Goal: Task Accomplishment & Management: Use online tool/utility

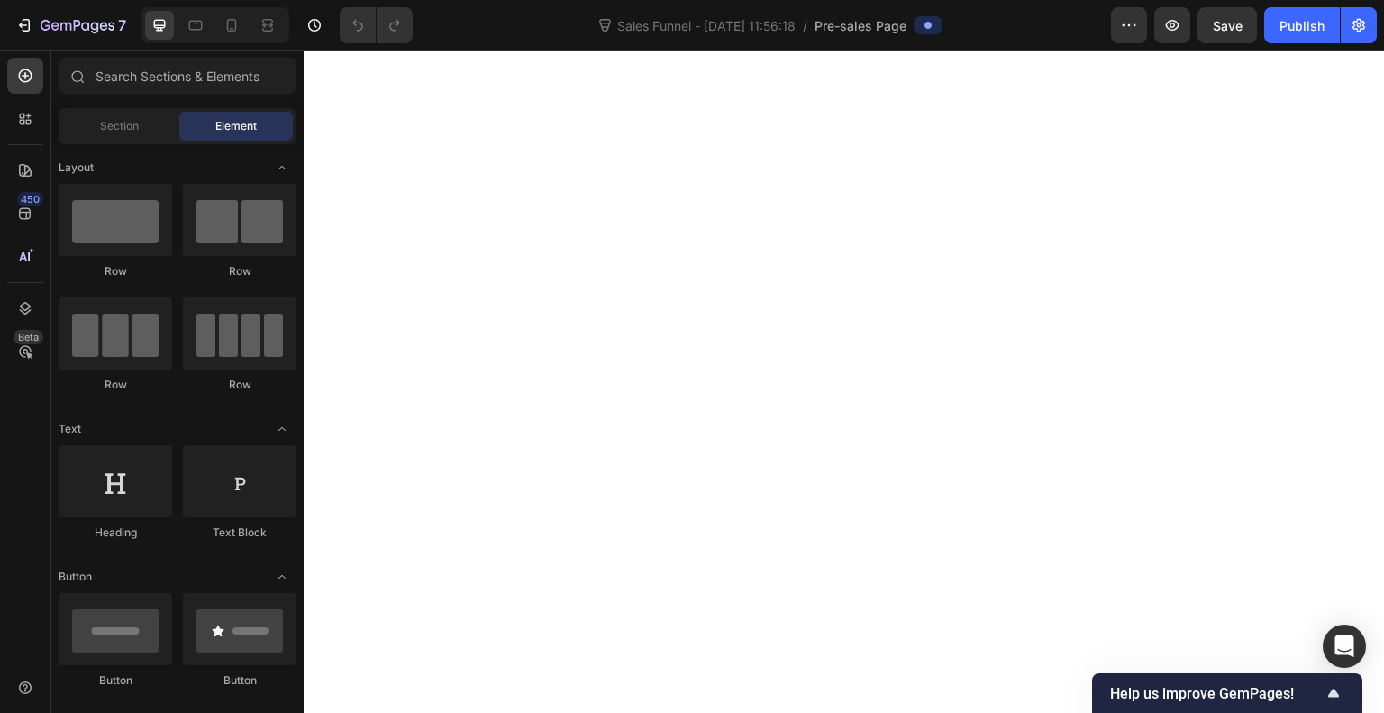
scroll to position [6236, 0]
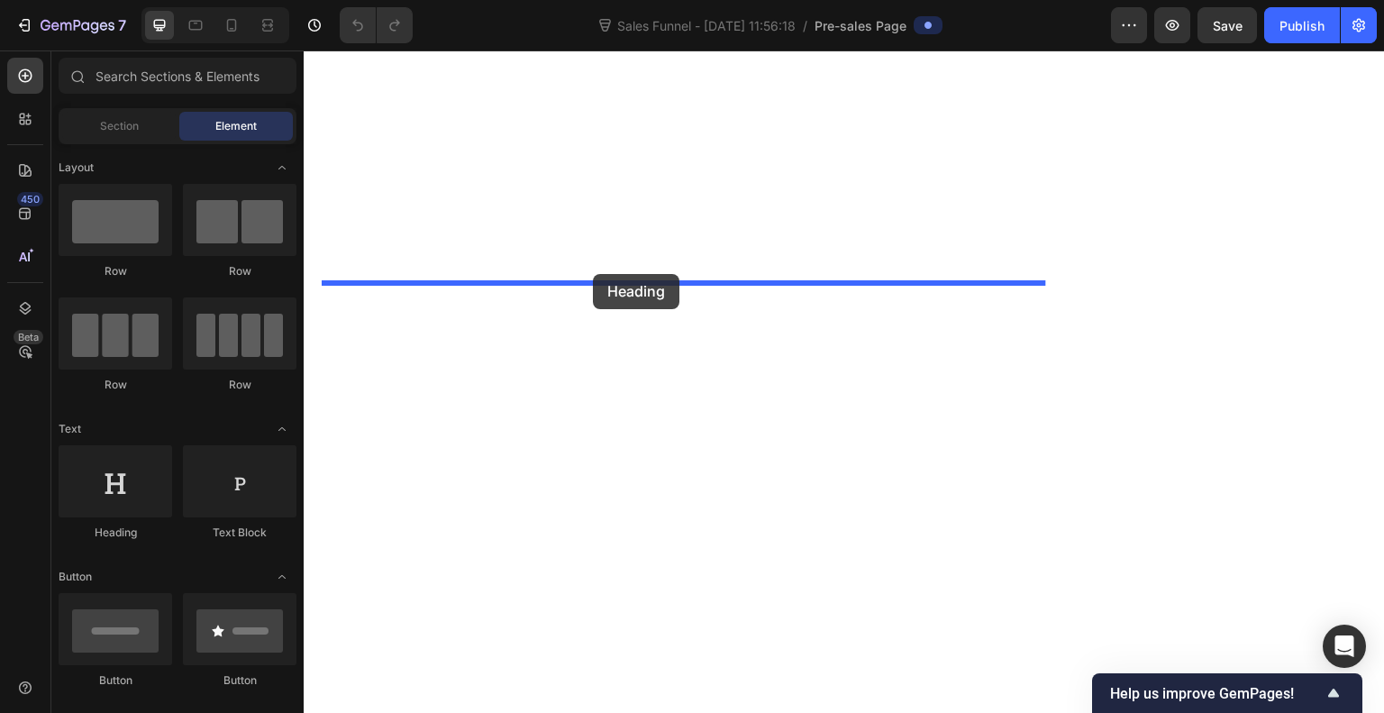
drag, startPoint x: 407, startPoint y: 533, endPoint x: 593, endPoint y: 274, distance: 318.4
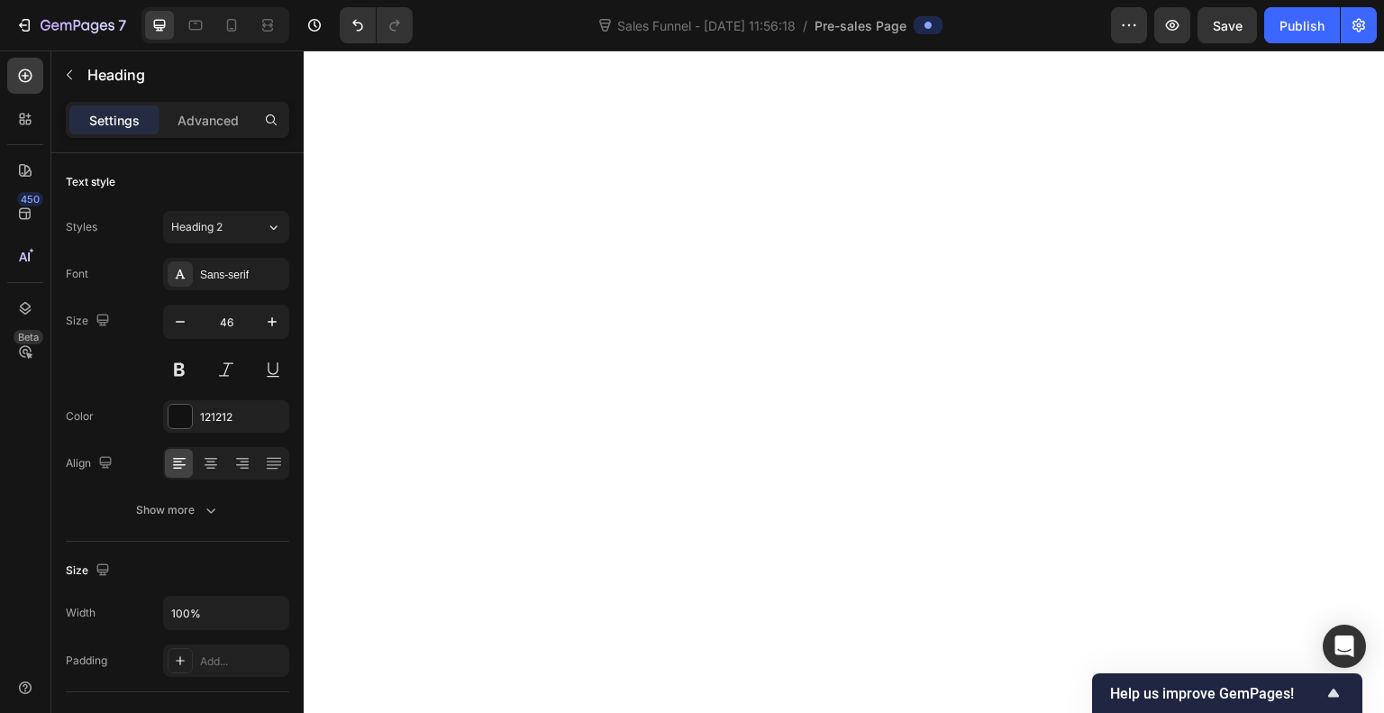
click at [170, 315] on button "button" at bounding box center [180, 322] width 32 height 32
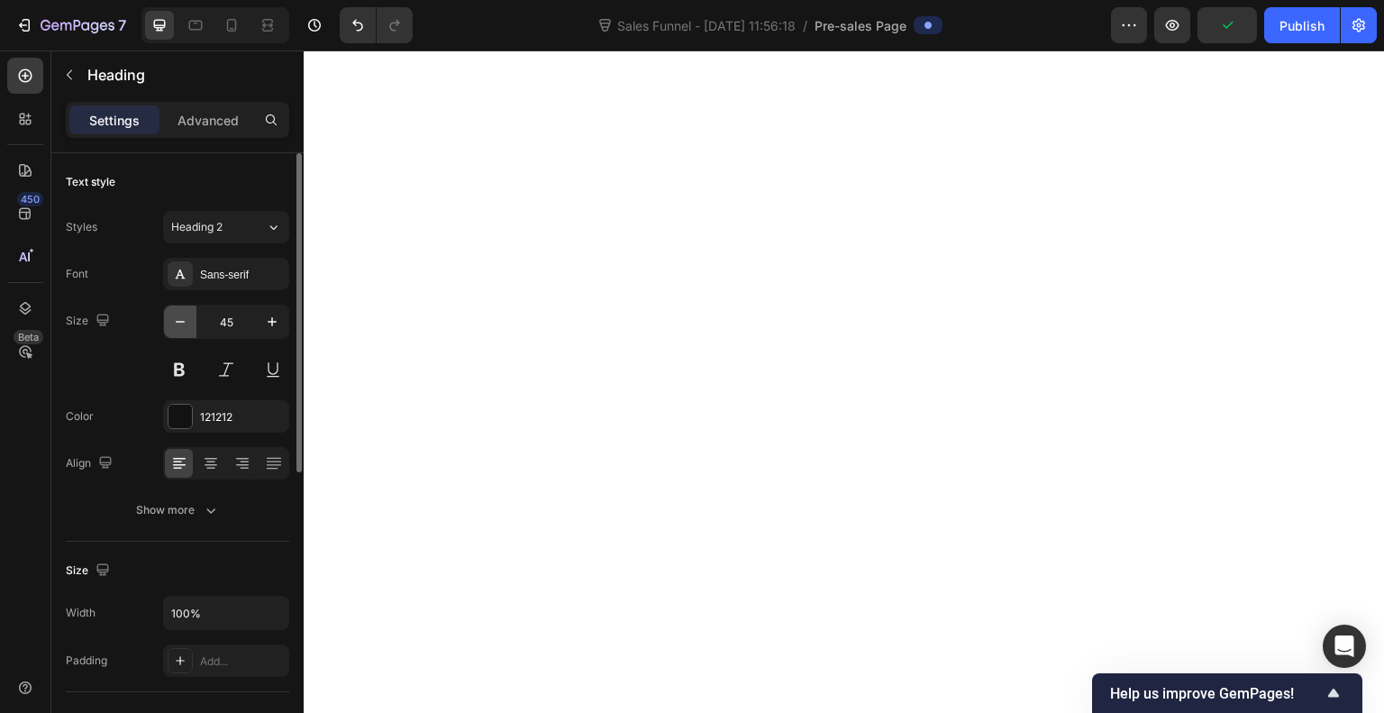
click at [170, 315] on button "button" at bounding box center [180, 322] width 32 height 32
click at [178, 372] on button at bounding box center [179, 369] width 32 height 32
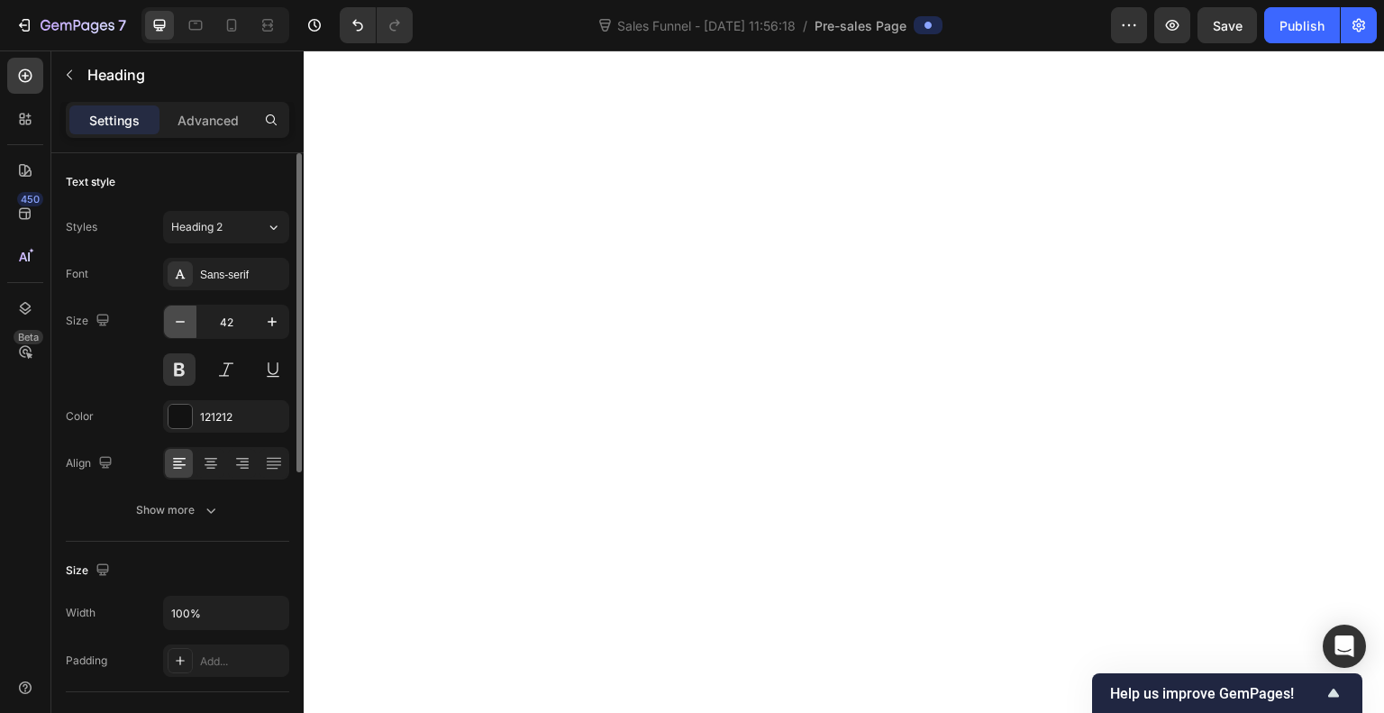
click at [173, 327] on icon "button" at bounding box center [180, 322] width 18 height 18
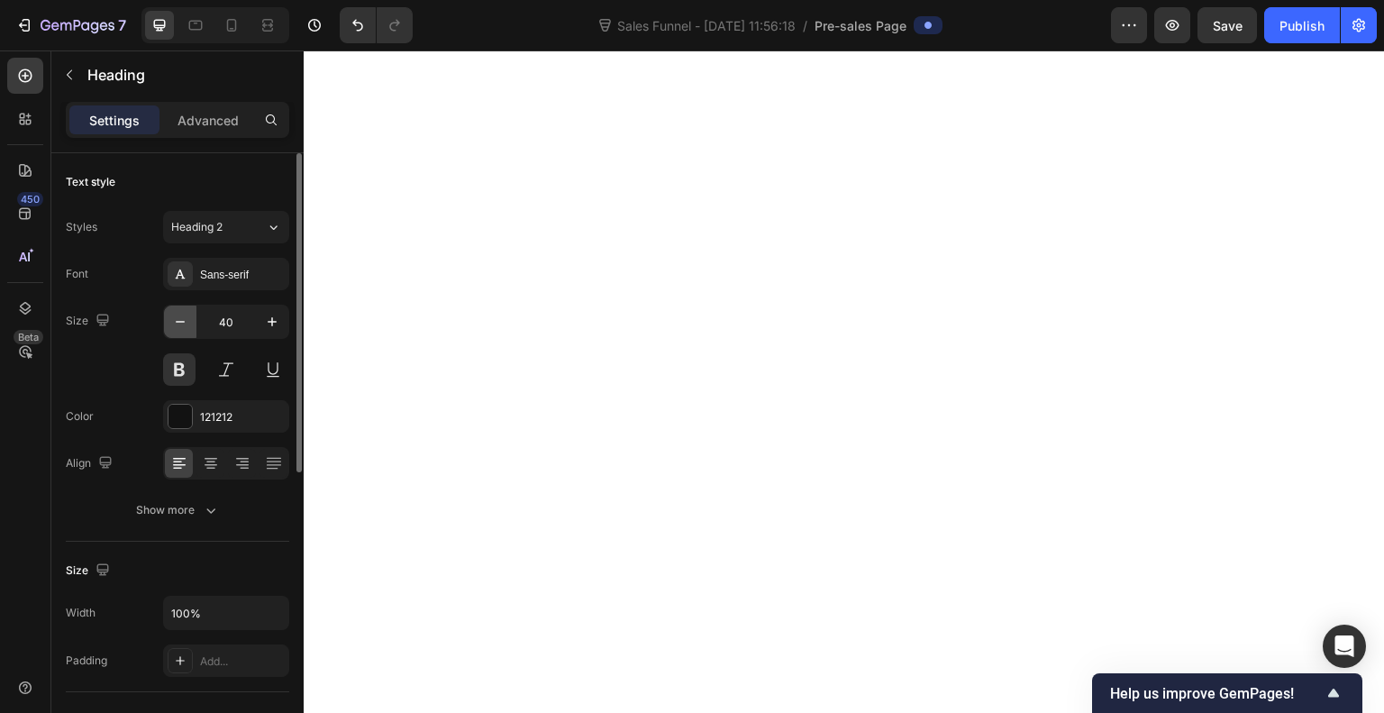
click at [173, 327] on icon "button" at bounding box center [180, 322] width 18 height 18
type input "35"
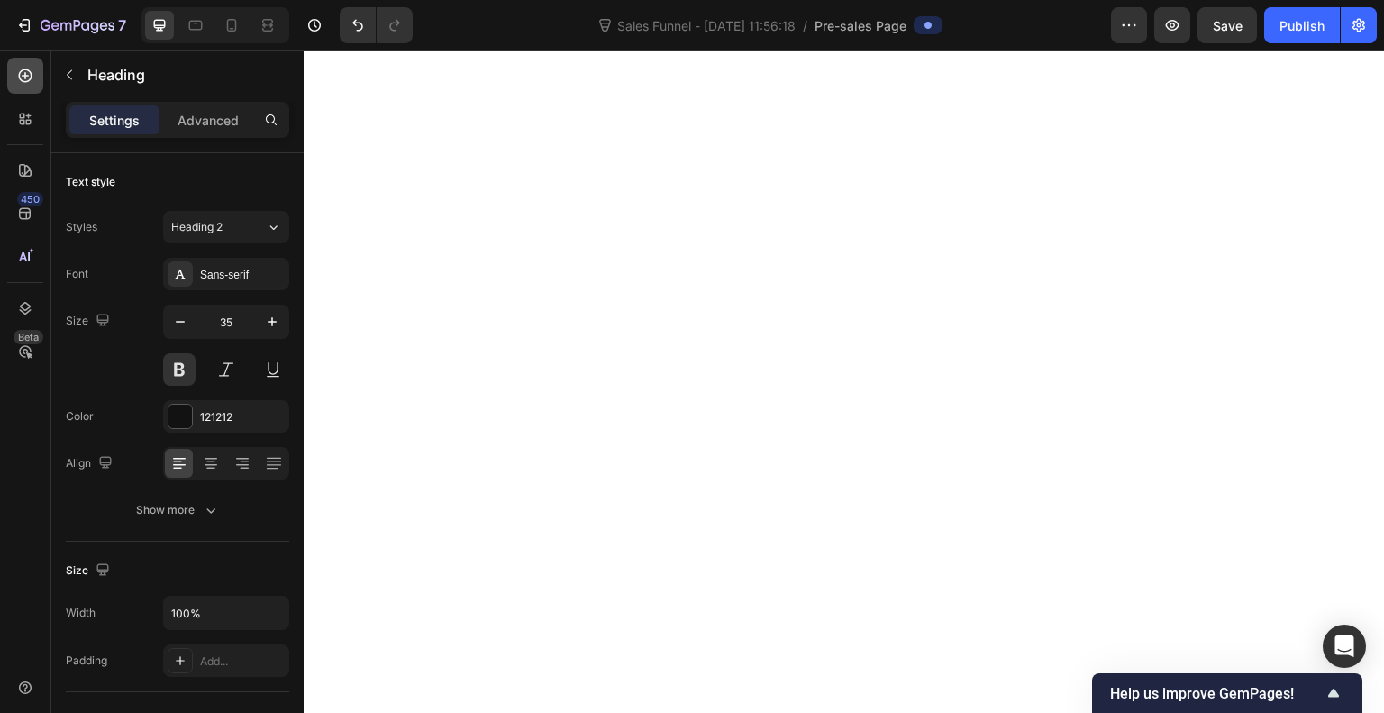
click at [32, 80] on icon at bounding box center [25, 76] width 18 height 18
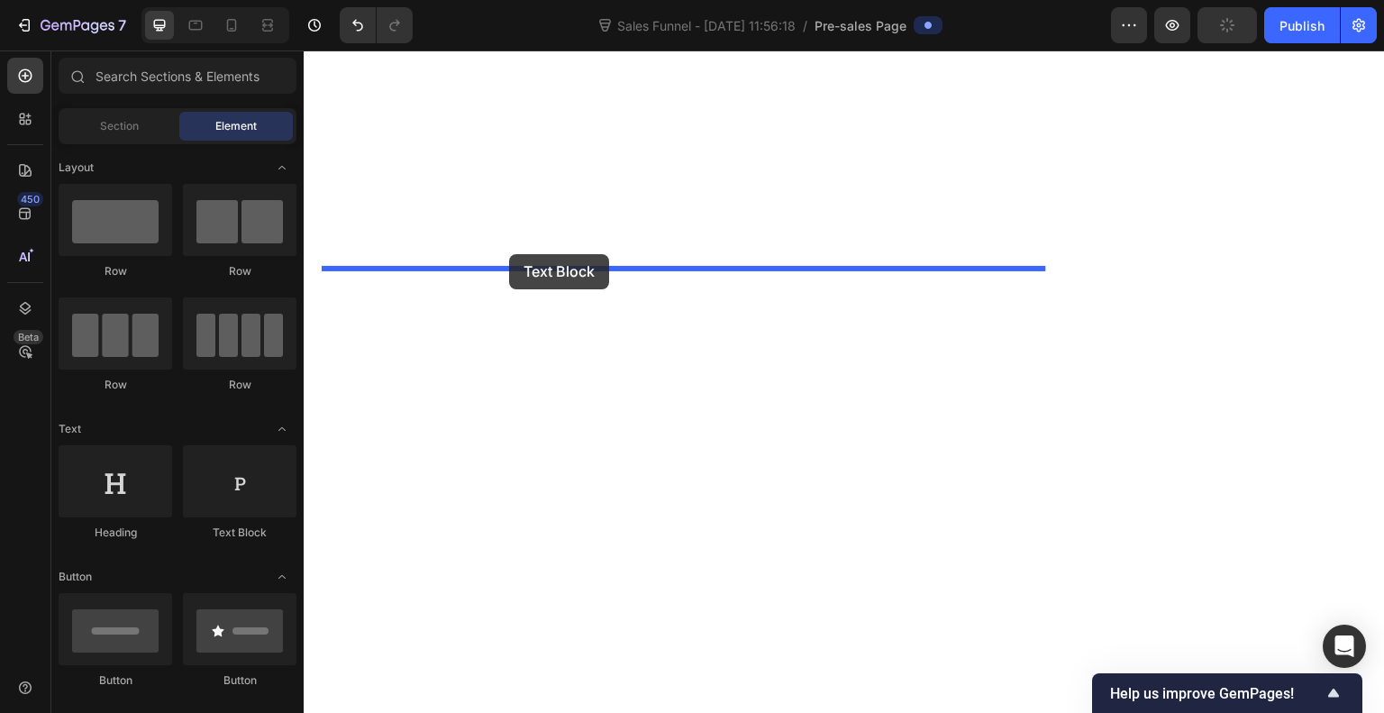
drag, startPoint x: 516, startPoint y: 526, endPoint x: 509, endPoint y: 254, distance: 272.3
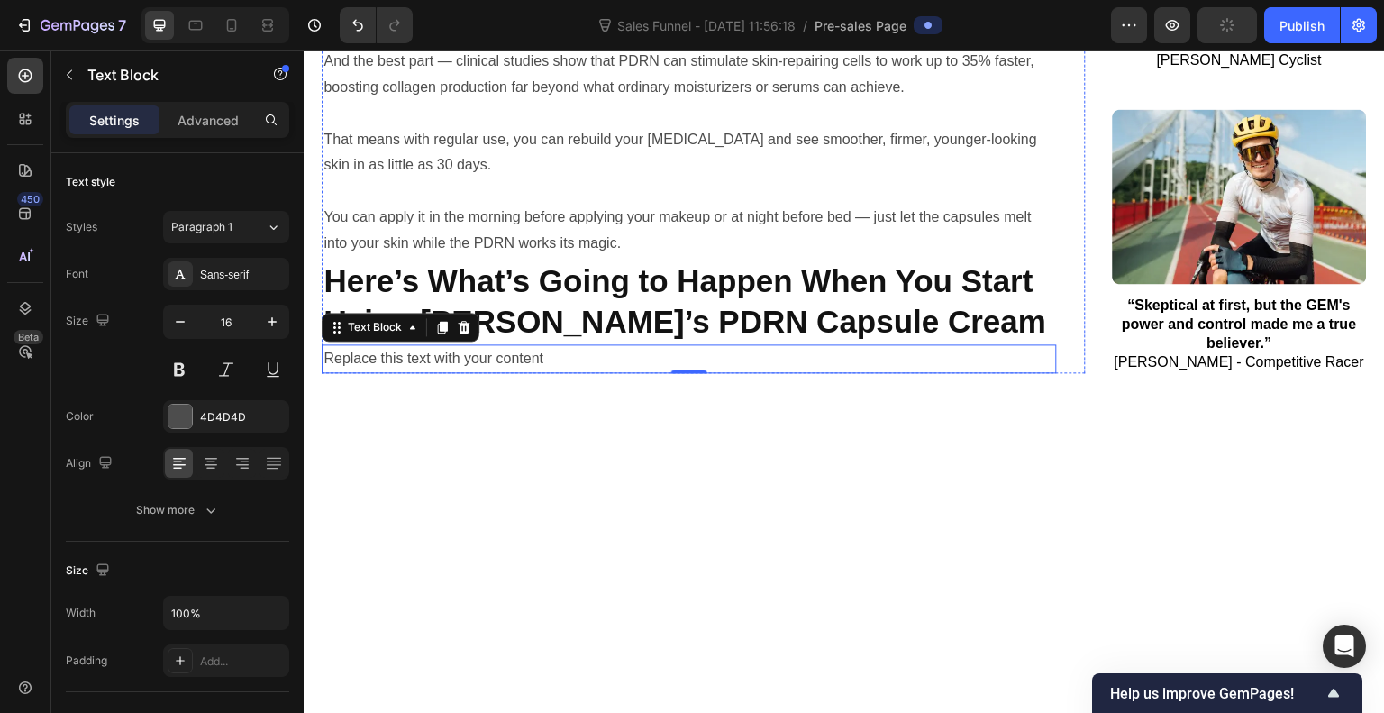
scroll to position [4689, 0]
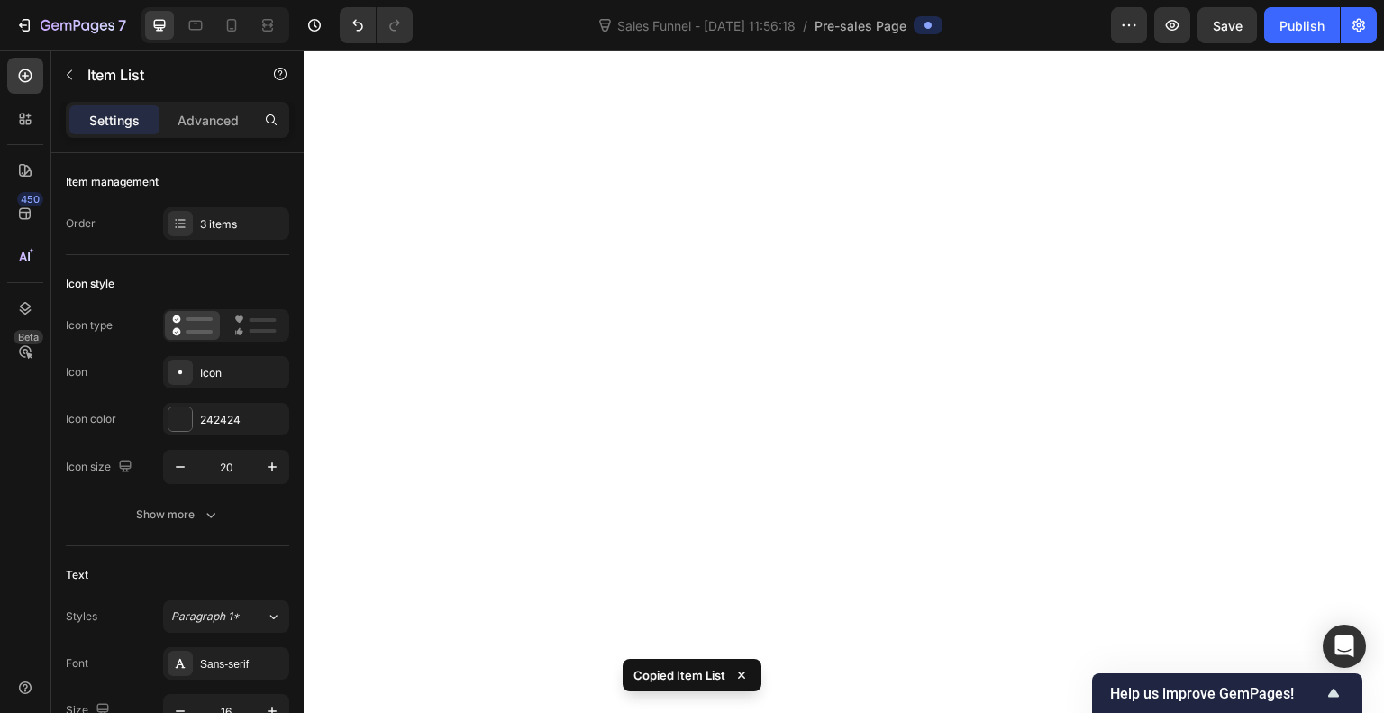
scroll to position [6417, 0]
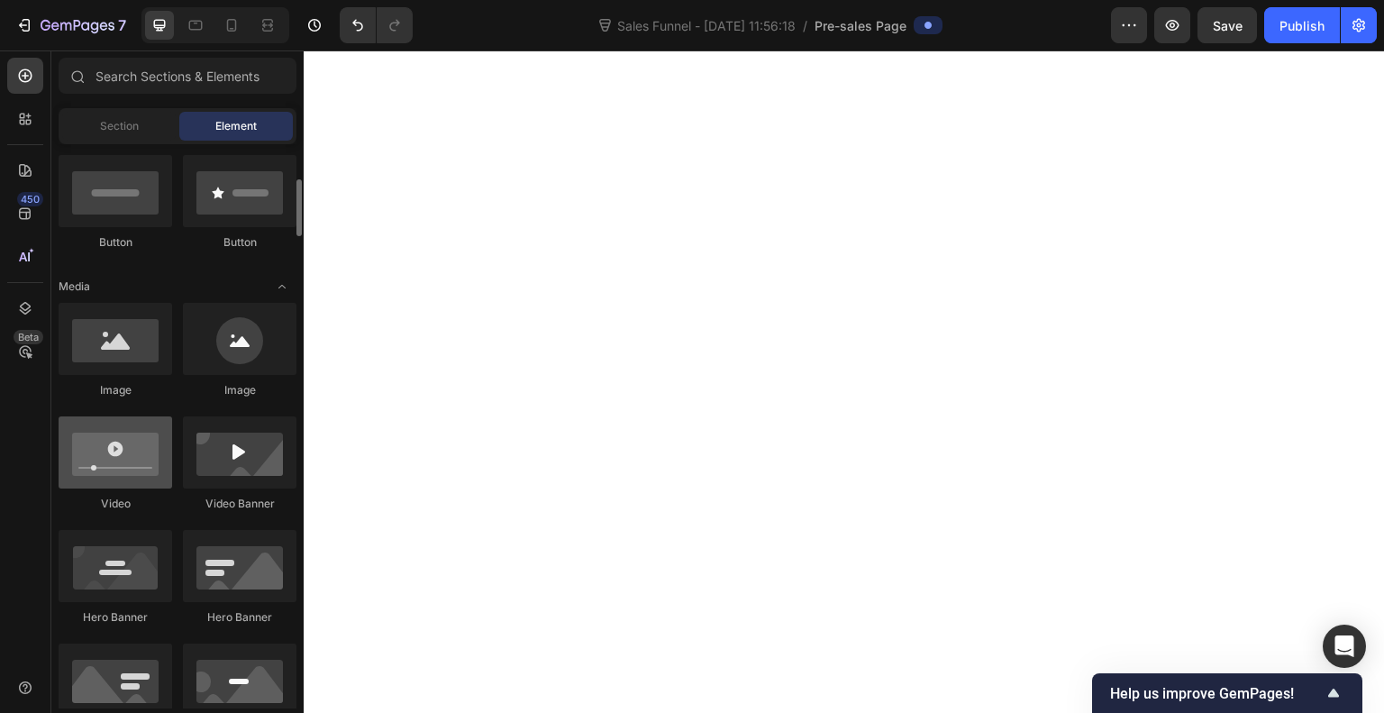
scroll to position [442, 0]
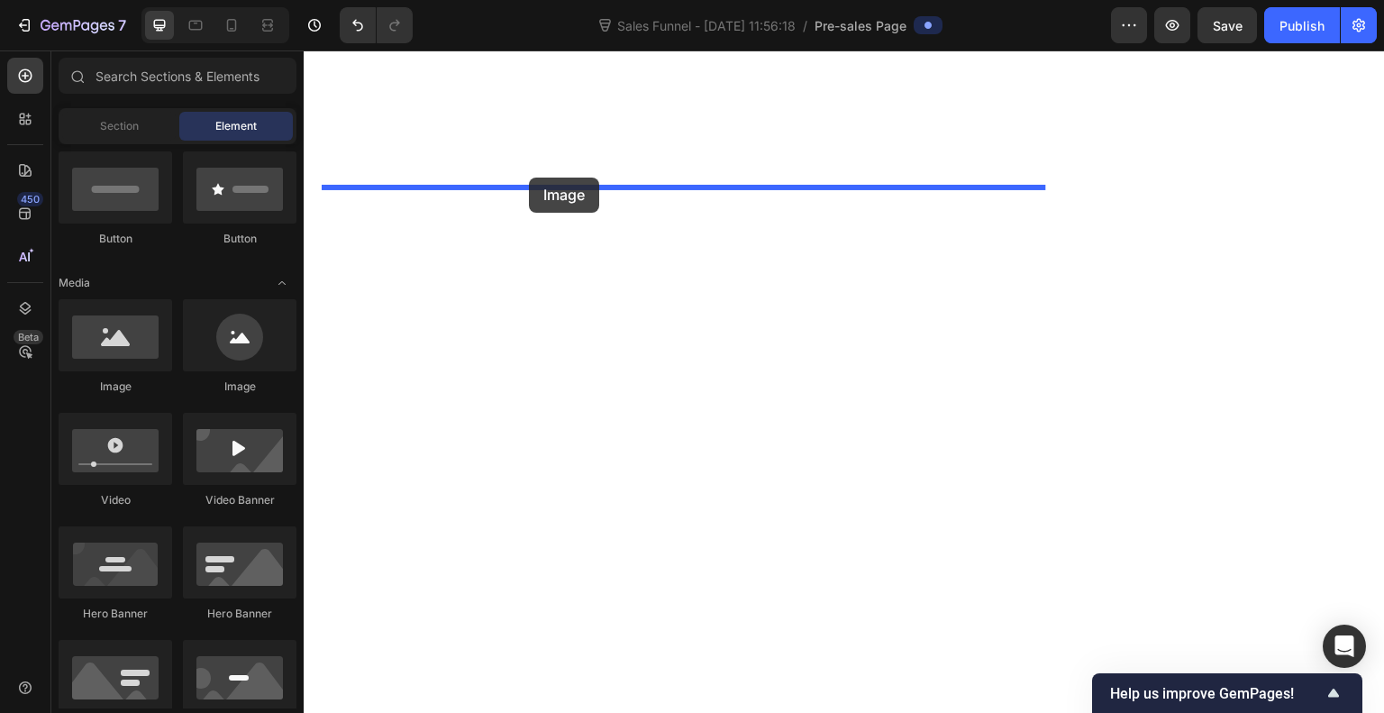
drag, startPoint x: 424, startPoint y: 388, endPoint x: 529, endPoint y: 178, distance: 235.0
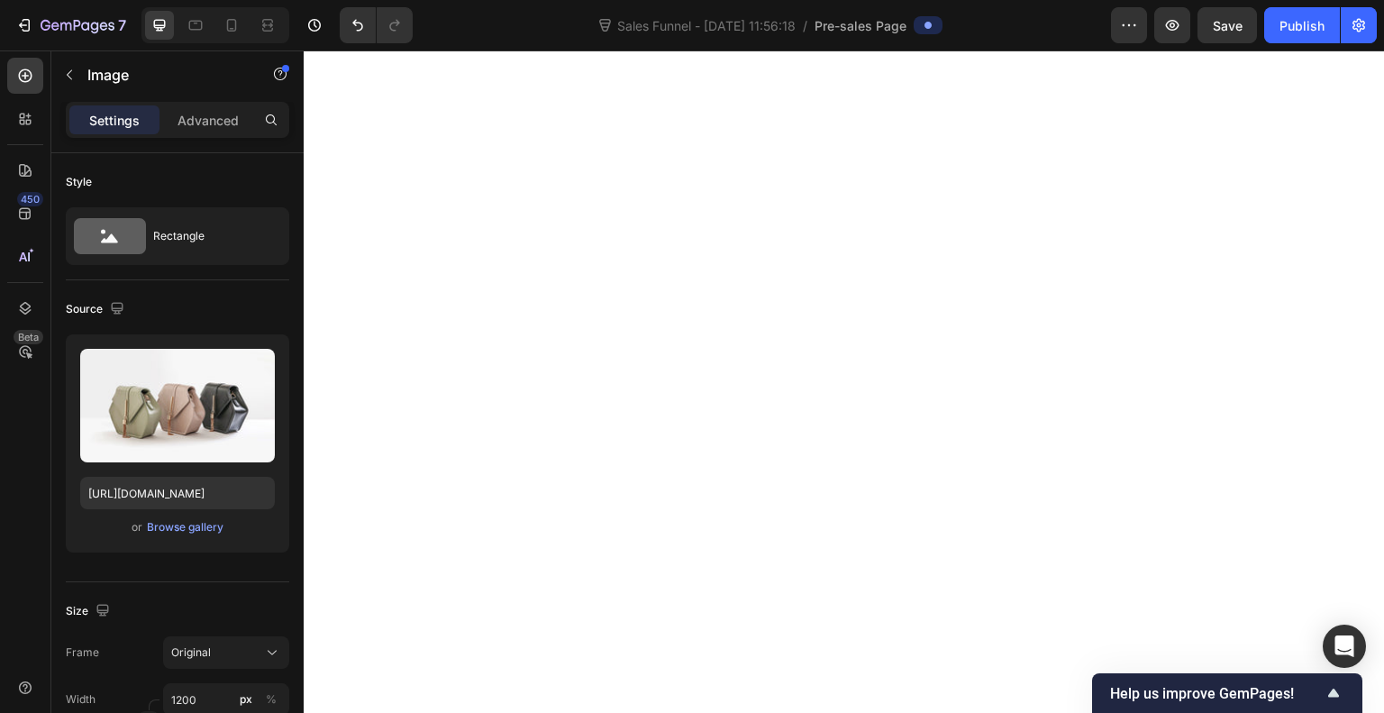
scroll to position [6979, 0]
drag, startPoint x: 690, startPoint y: 166, endPoint x: 691, endPoint y: 195, distance: 28.9
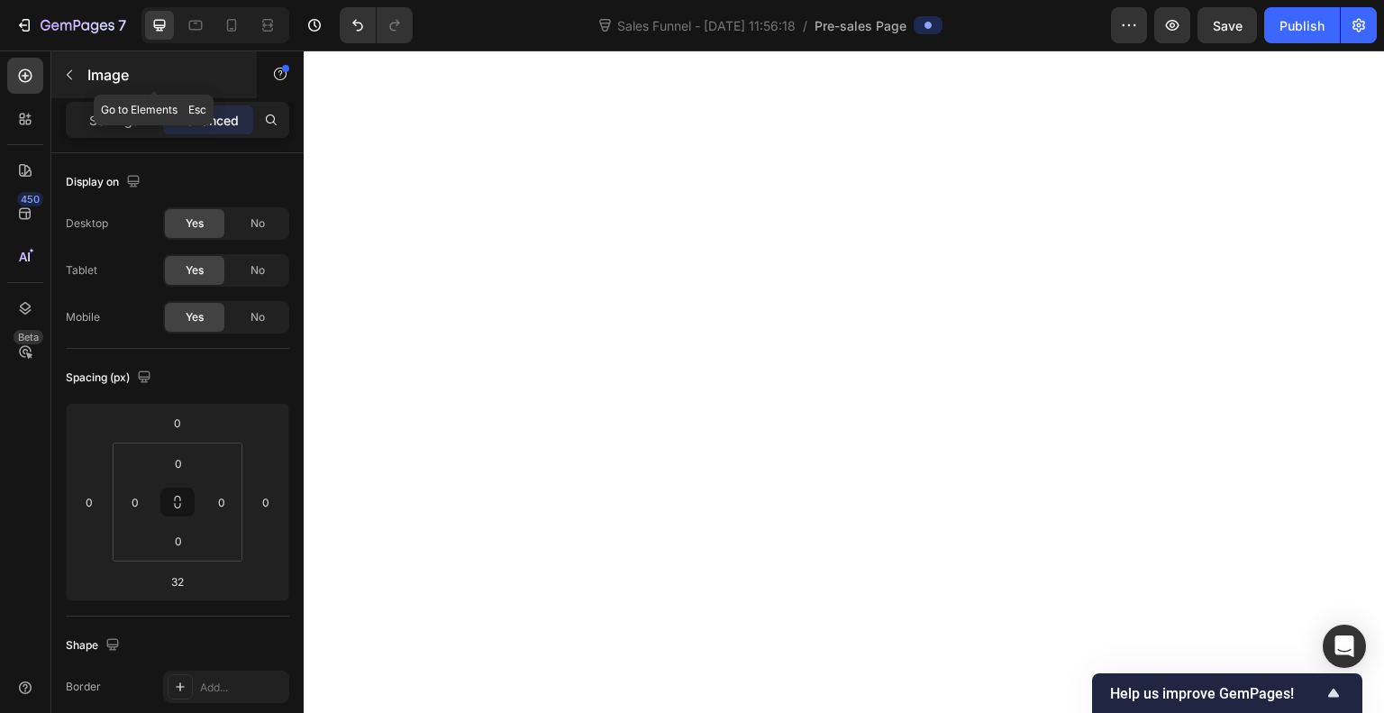
click at [74, 72] on icon "button" at bounding box center [69, 75] width 14 height 14
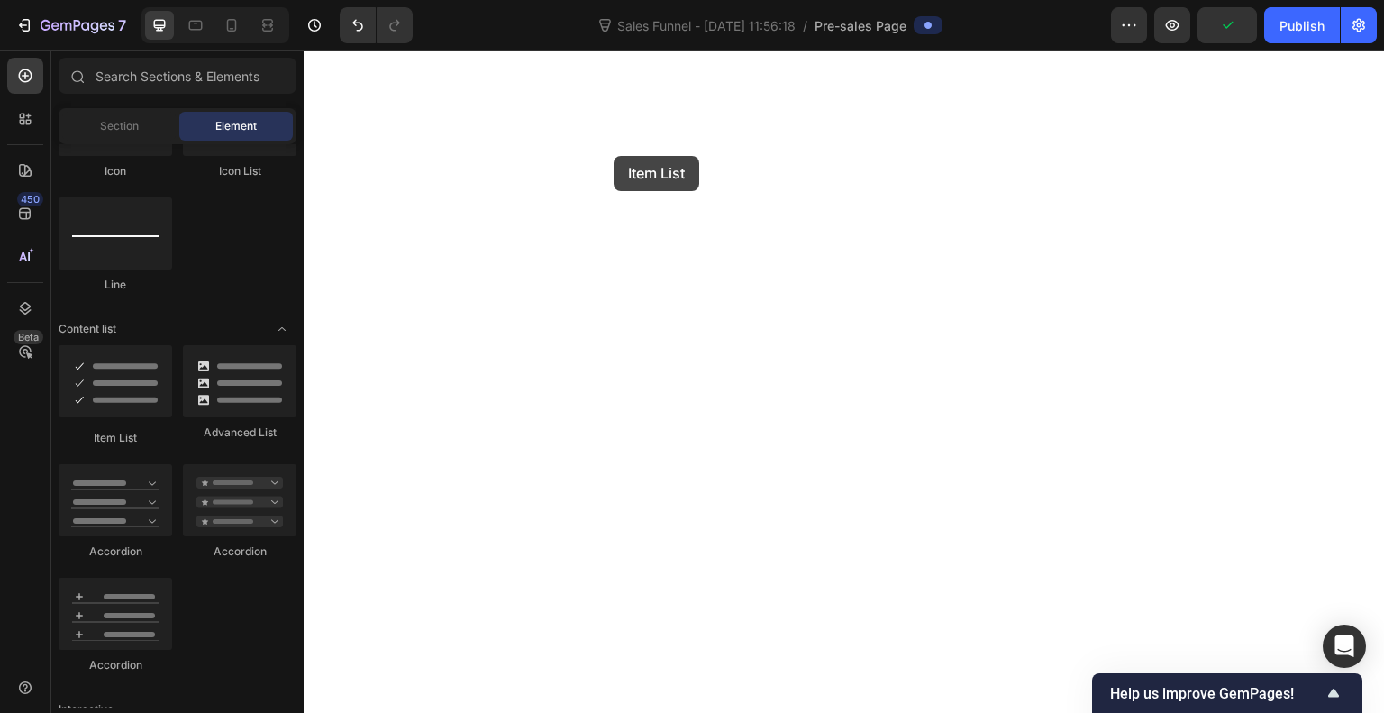
scroll to position [6527, 0]
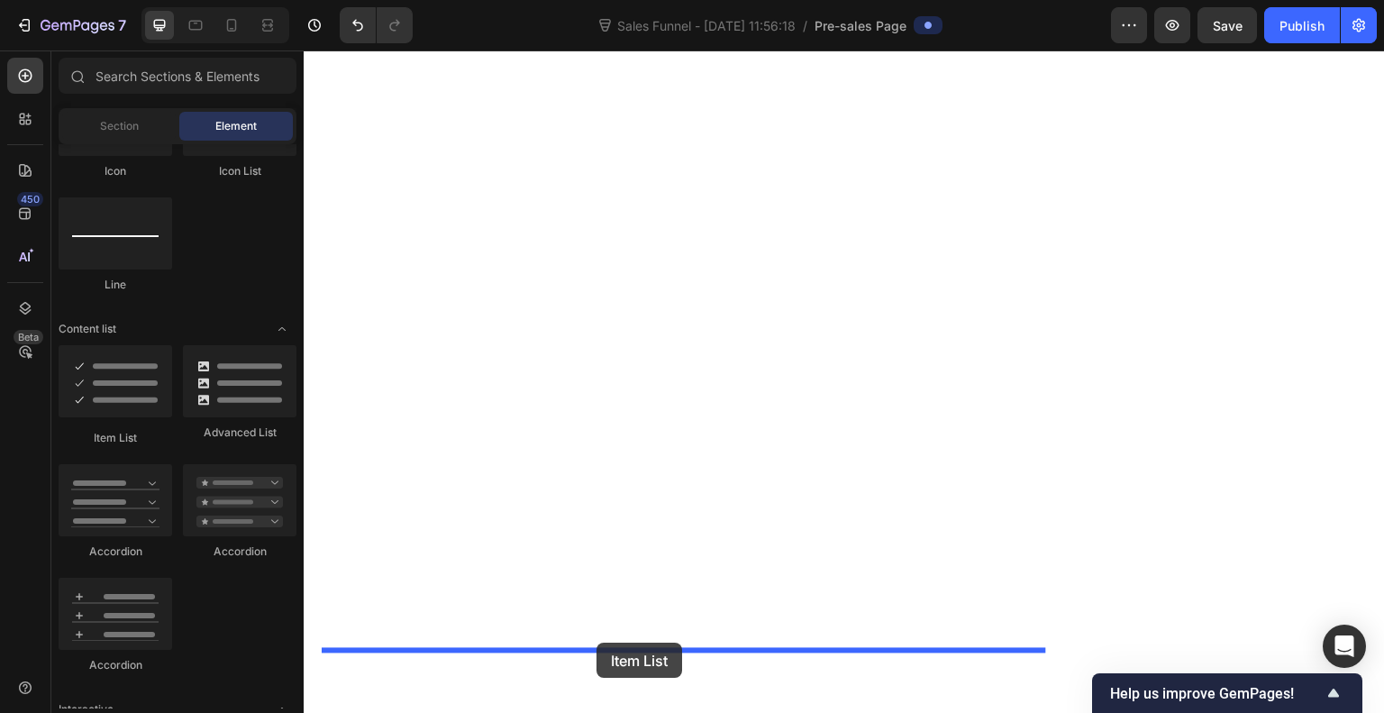
drag, startPoint x: 425, startPoint y: 446, endPoint x: 597, endPoint y: 644, distance: 261.3
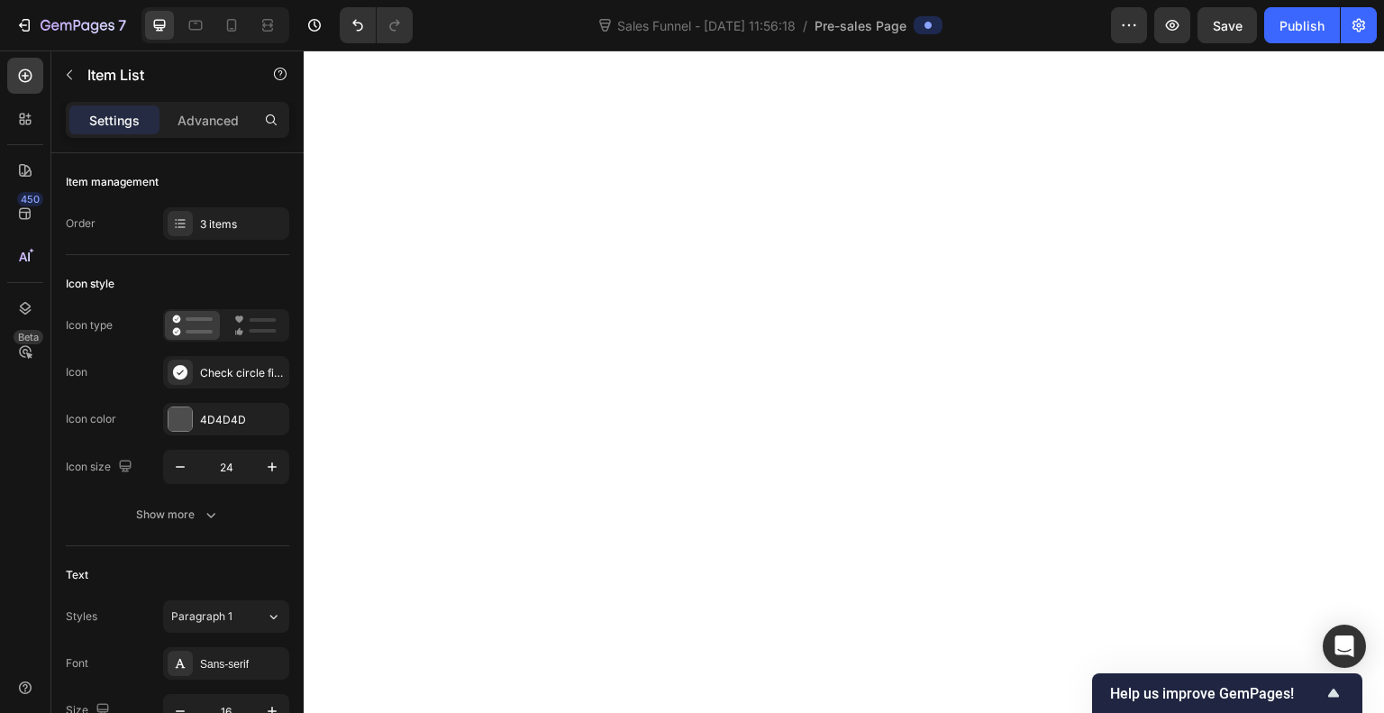
scroll to position [6719, 0]
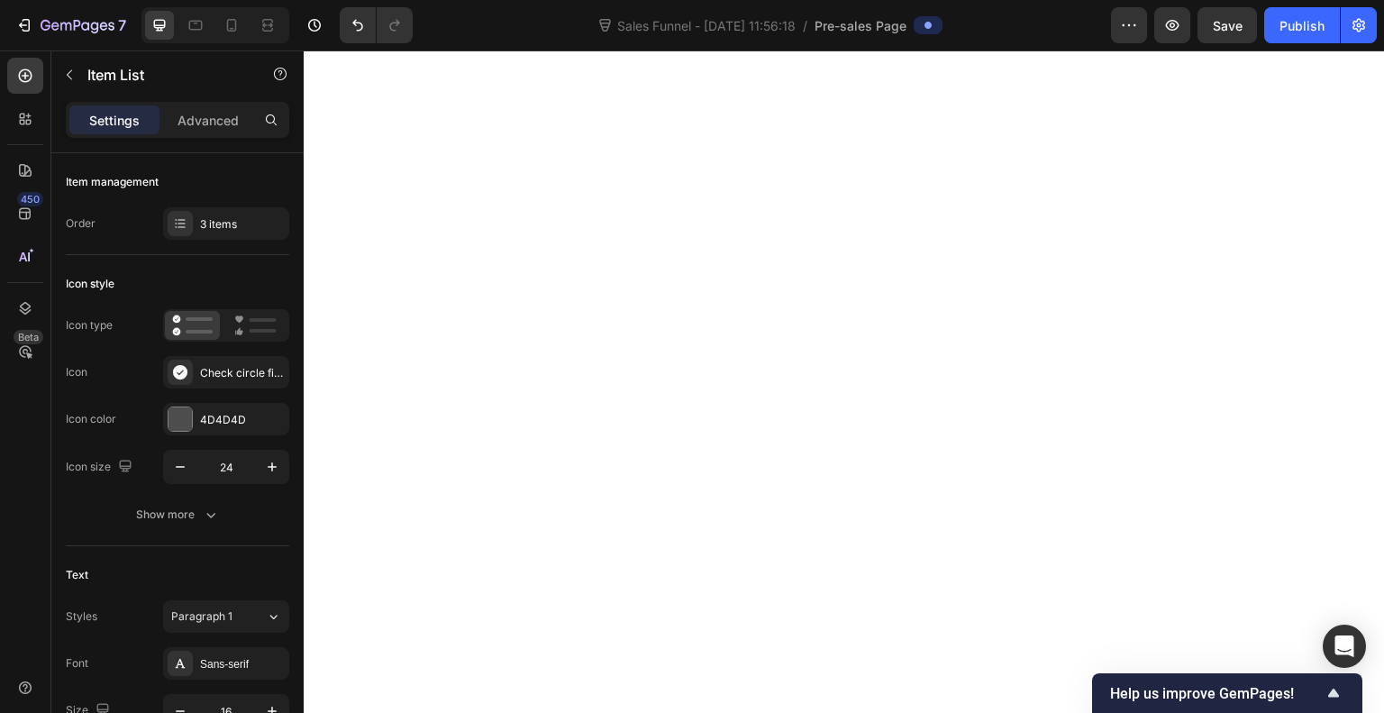
scroll to position [6975, 0]
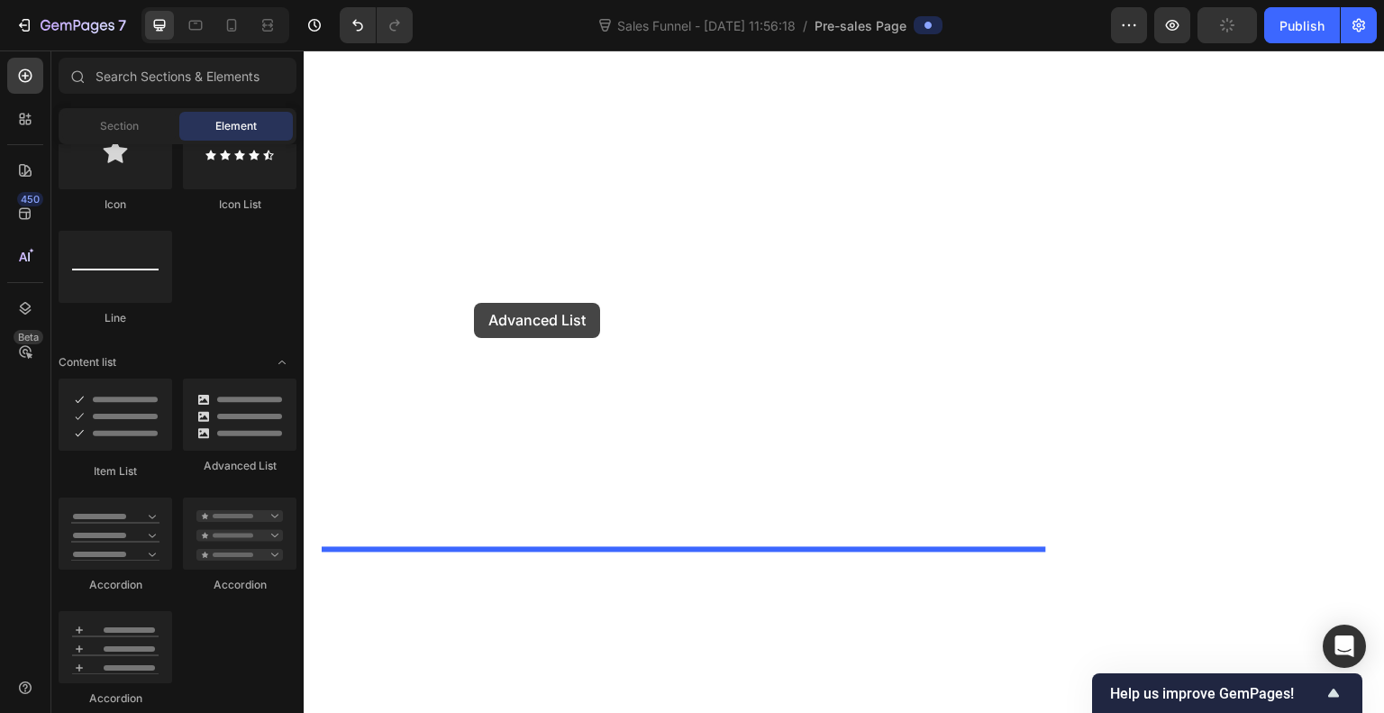
scroll to position [6582, 0]
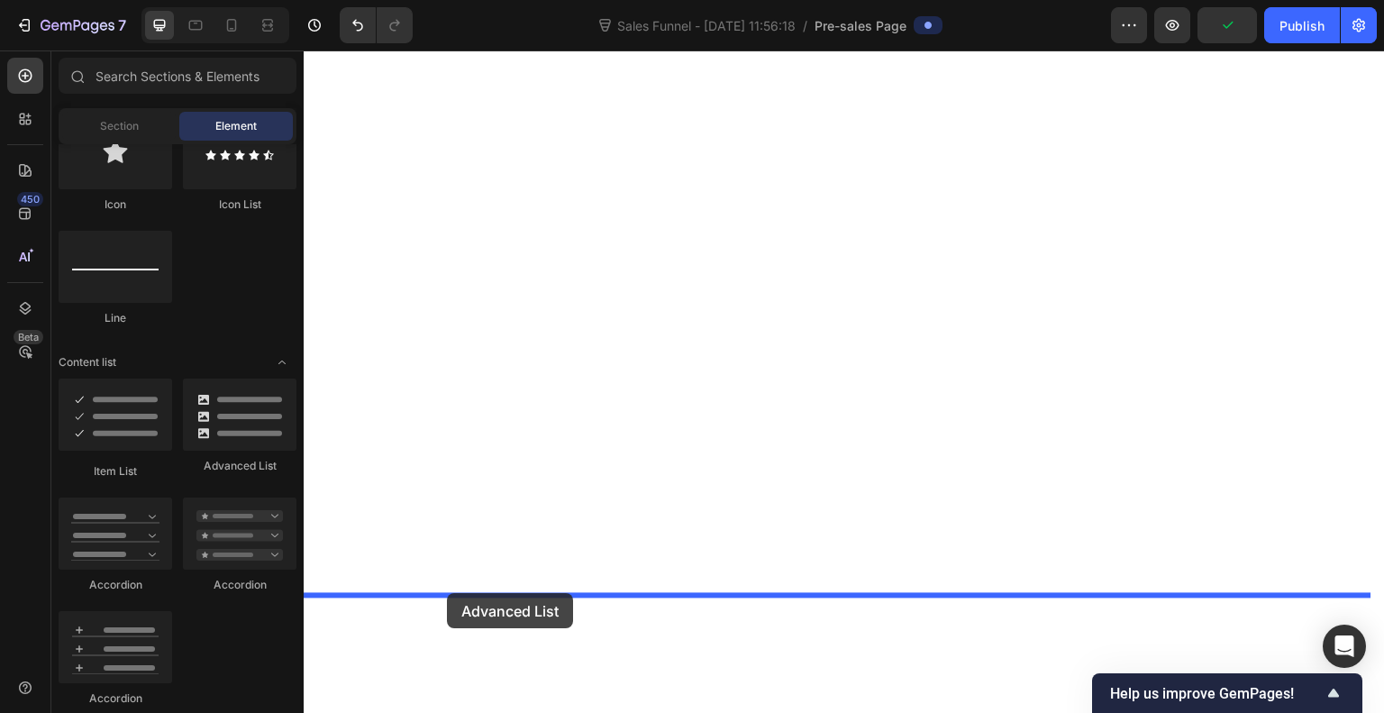
drag, startPoint x: 515, startPoint y: 472, endPoint x: 447, endPoint y: 594, distance: 139.2
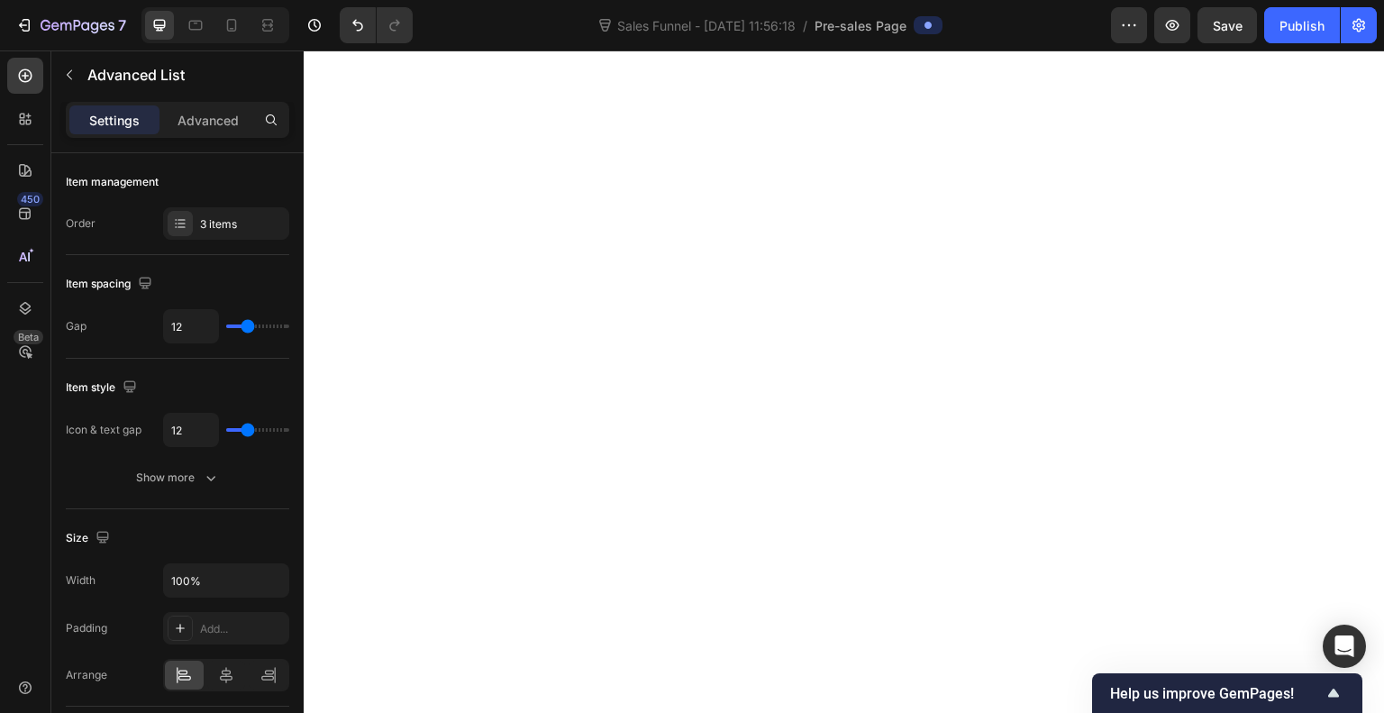
scroll to position [6845, 0]
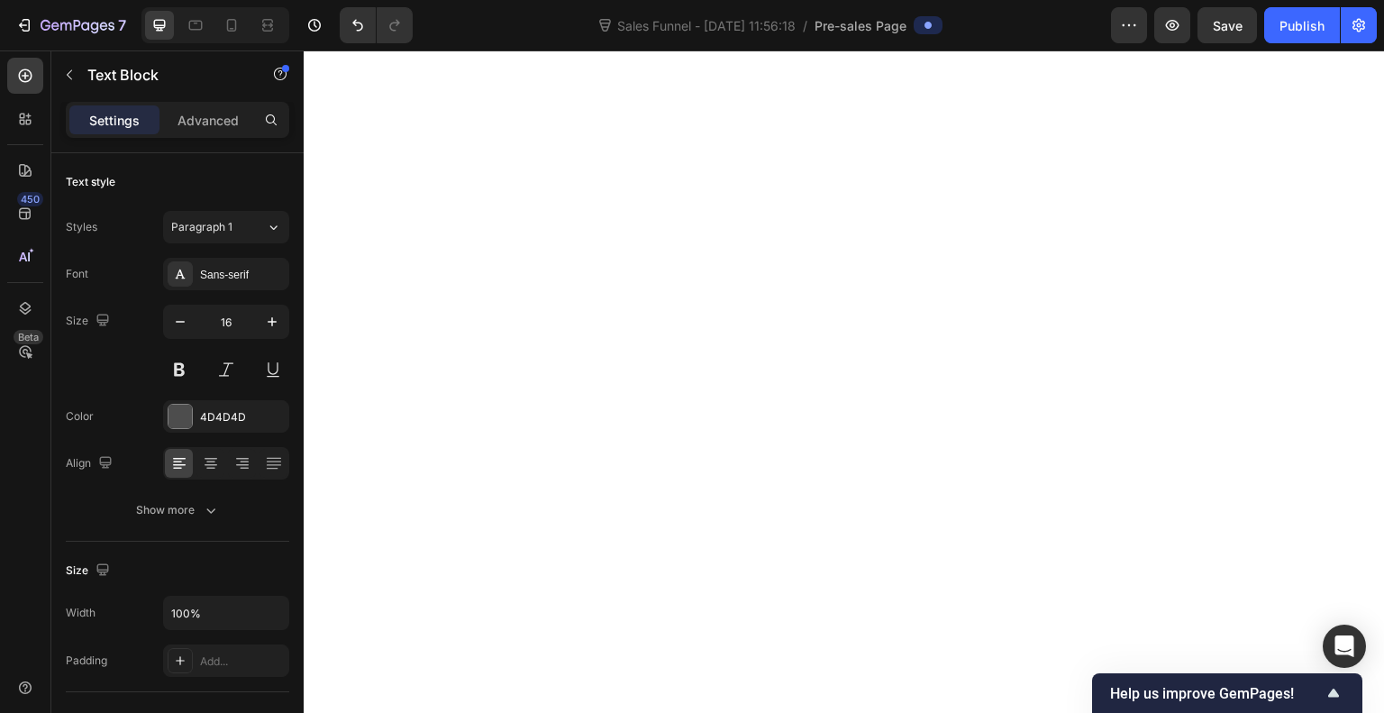
click at [245, 279] on div "Sans-serif" at bounding box center [242, 275] width 85 height 16
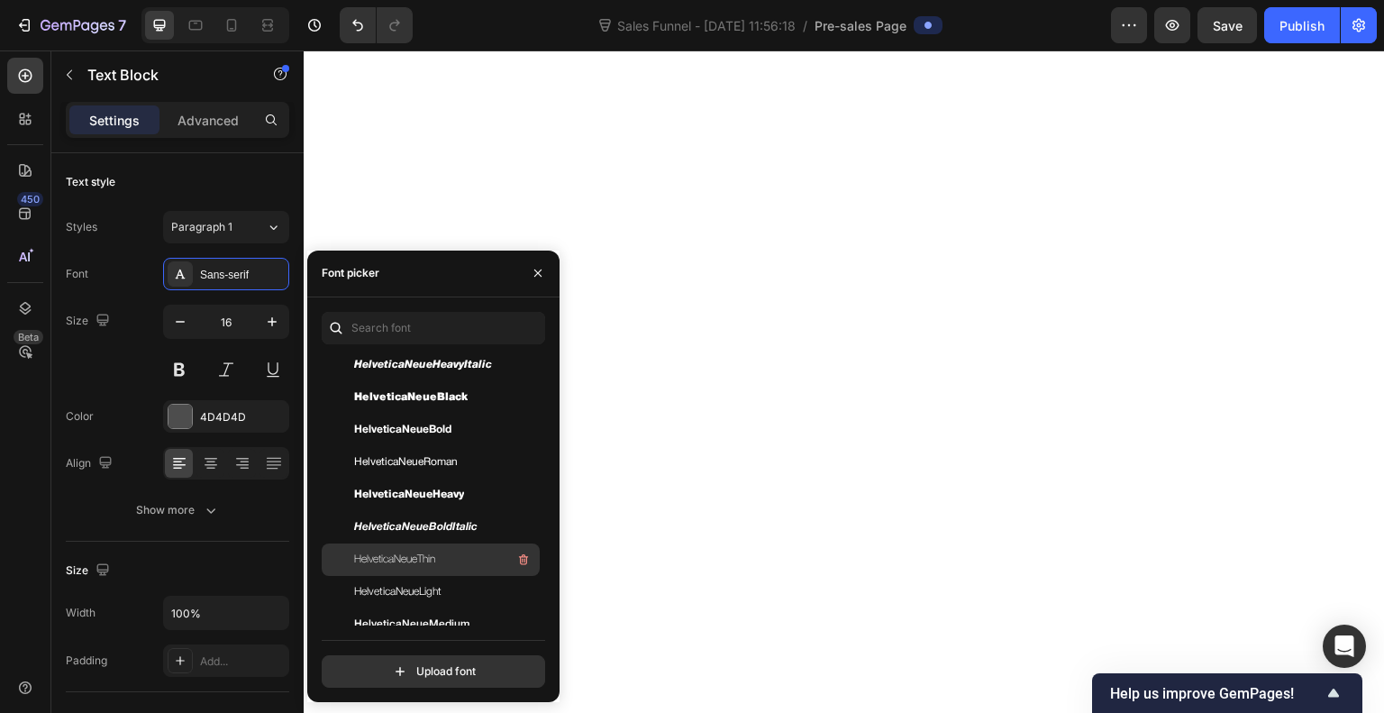
scroll to position [309, 0]
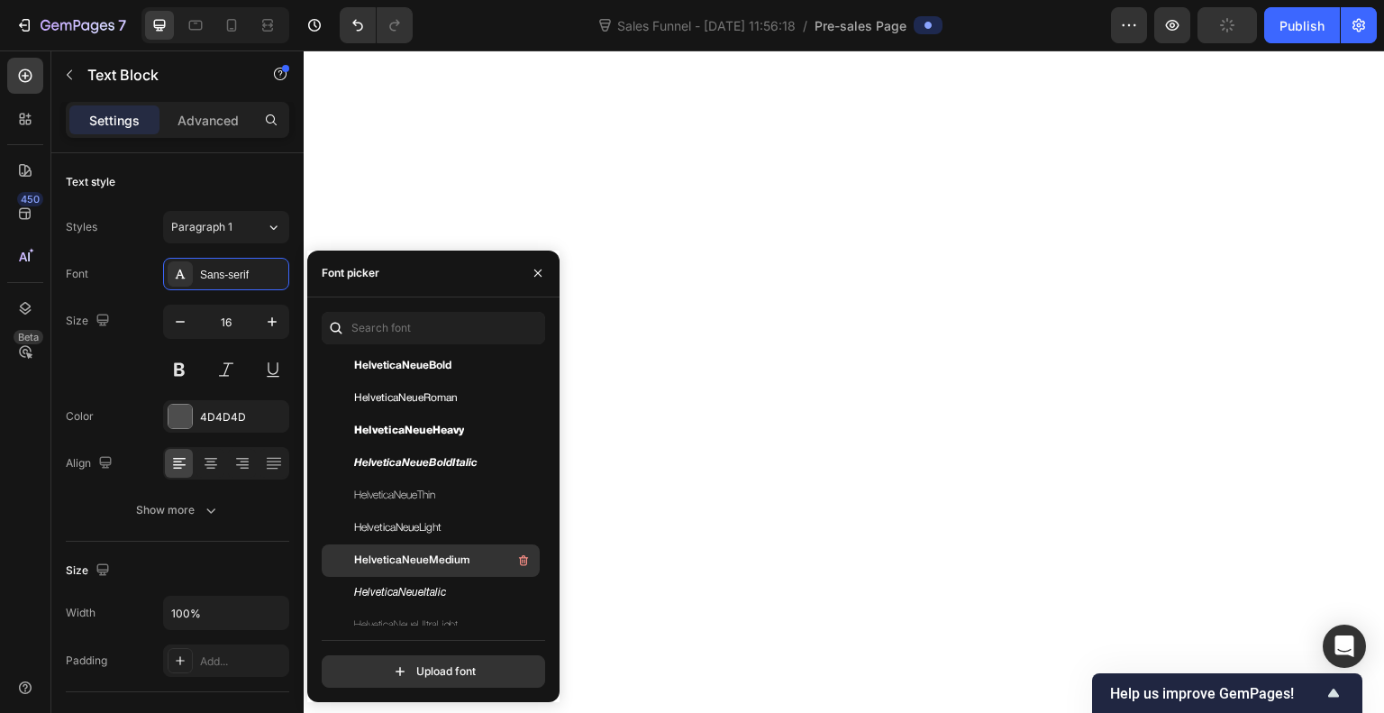
click at [447, 560] on span "HelveticaNeueMedium" at bounding box center [411, 561] width 115 height 16
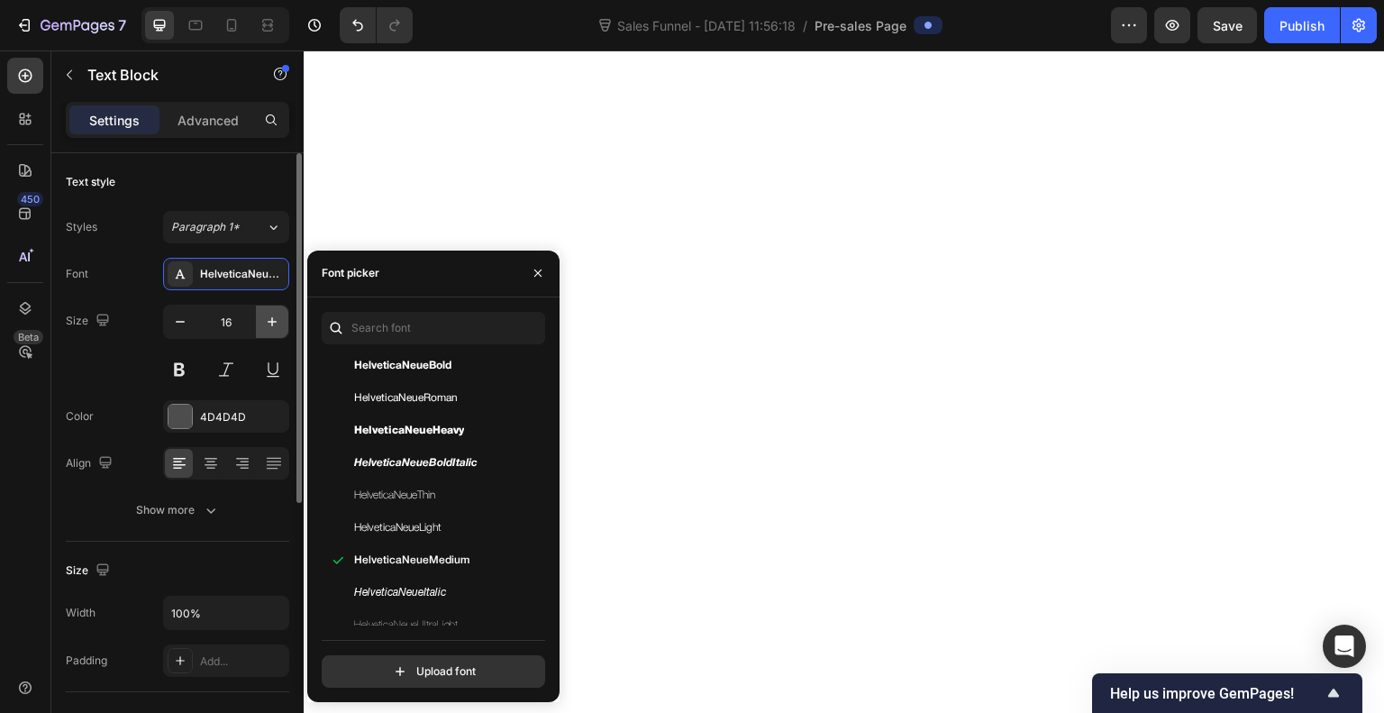
click at [274, 323] on icon "button" at bounding box center [272, 322] width 18 height 18
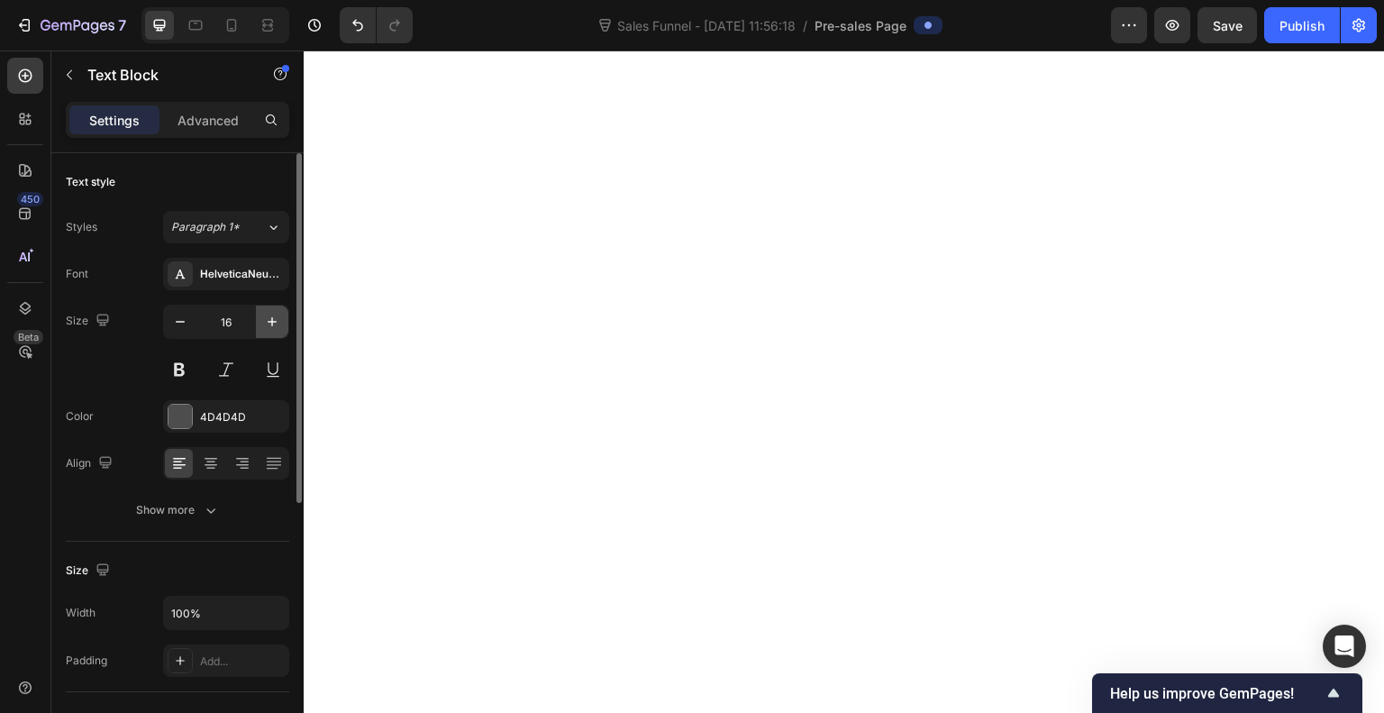
click at [274, 323] on icon "button" at bounding box center [272, 322] width 18 height 18
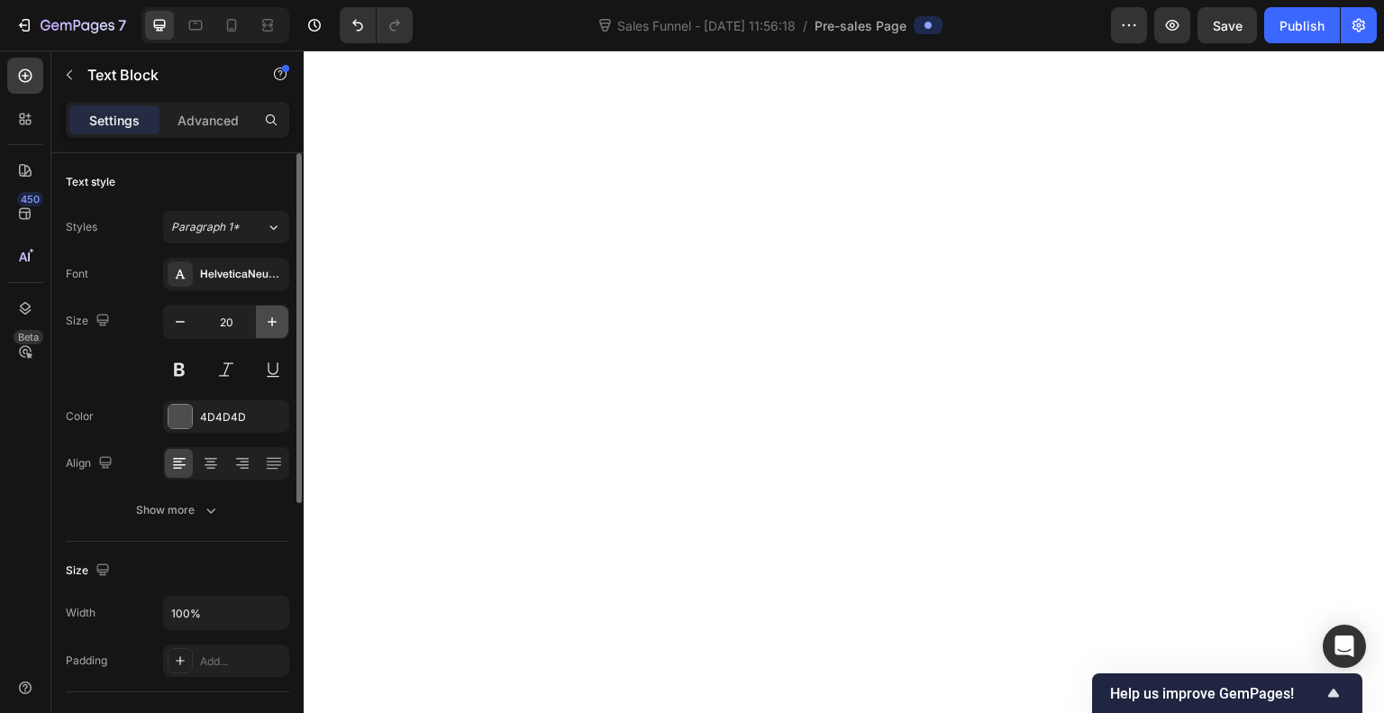
click at [274, 323] on icon "button" at bounding box center [272, 322] width 18 height 18
click at [279, 315] on icon "button" at bounding box center [272, 322] width 18 height 18
type input "24"
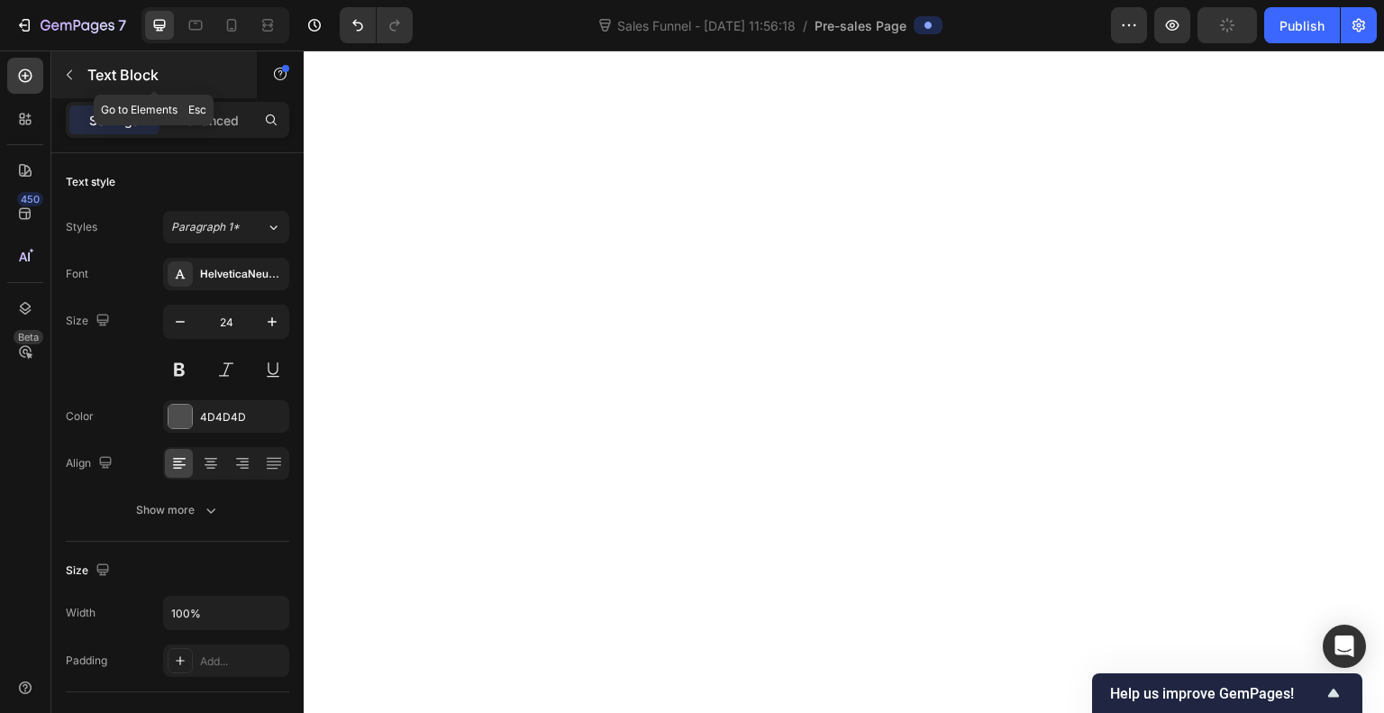
click at [72, 79] on icon "button" at bounding box center [69, 75] width 14 height 14
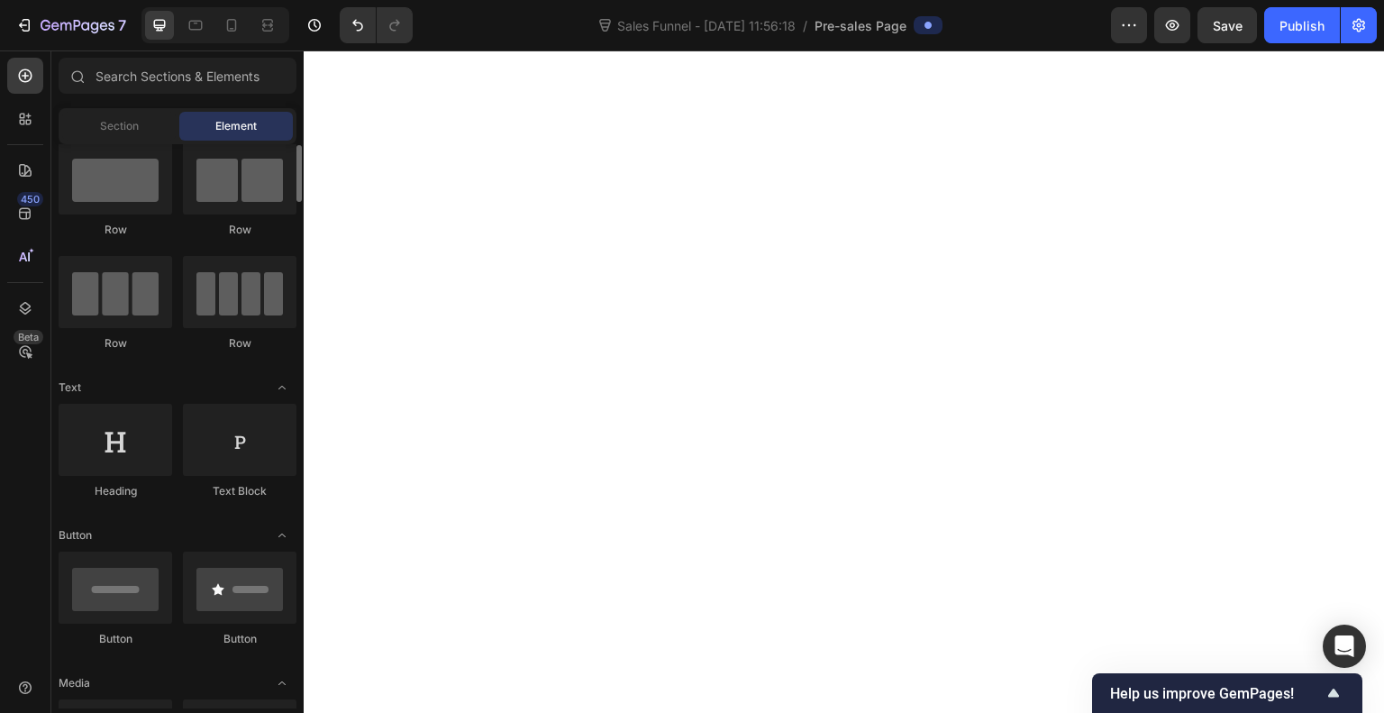
scroll to position [39, 0]
drag, startPoint x: 534, startPoint y: 505, endPoint x: 446, endPoint y: 360, distance: 169.4
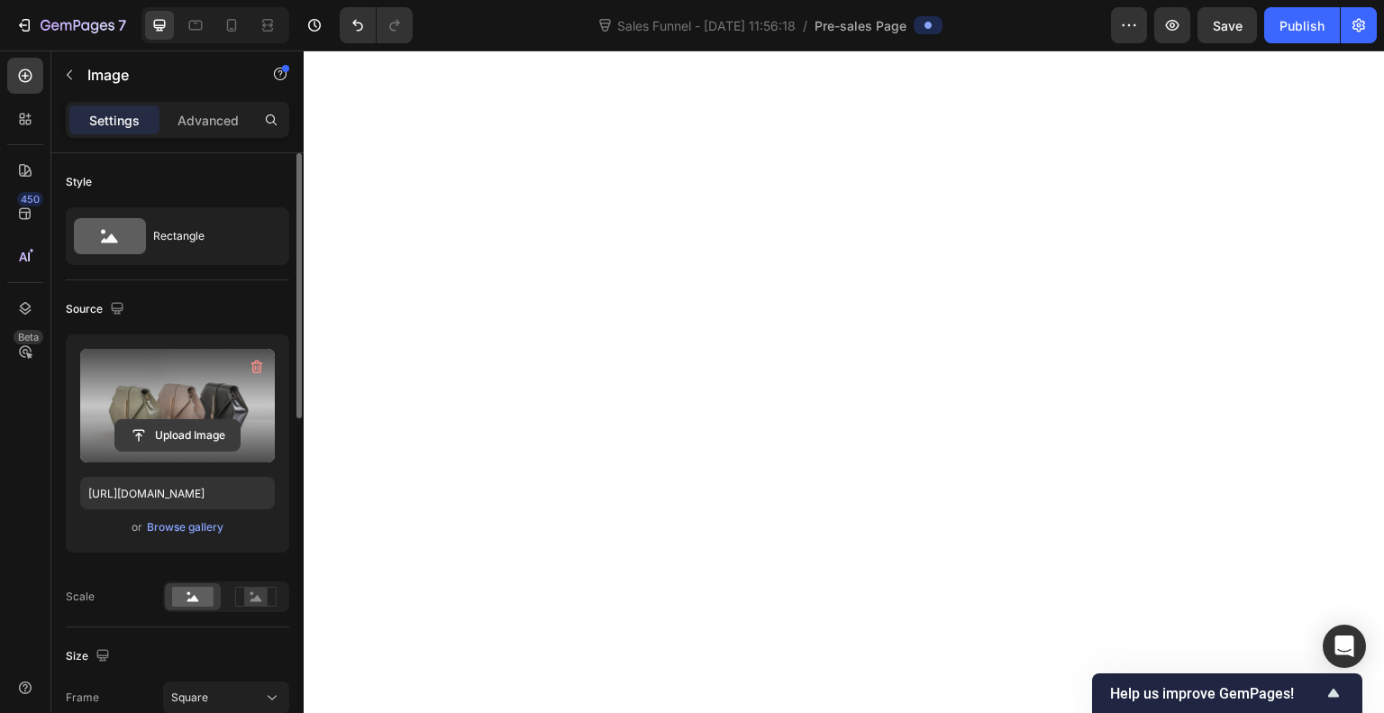
click at [186, 443] on input "file" at bounding box center [177, 435] width 124 height 31
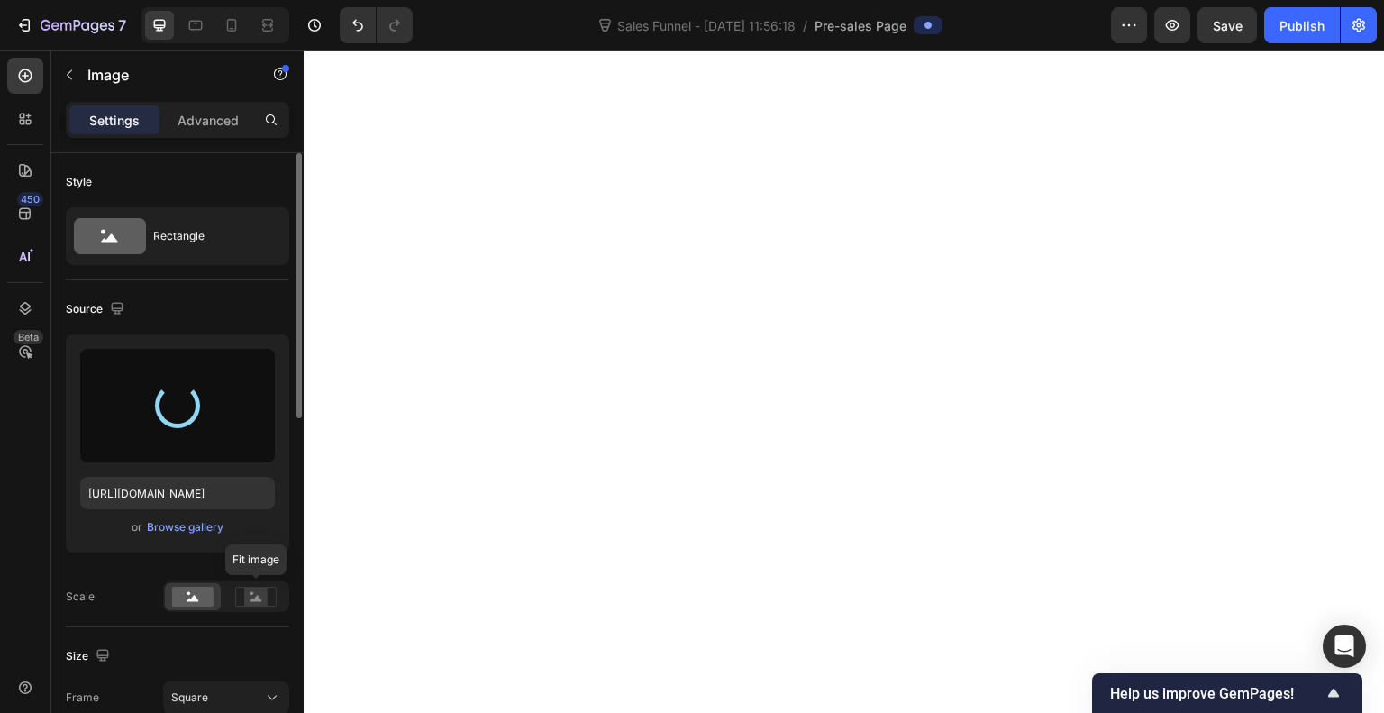
type input "[URL][DOMAIN_NAME]"
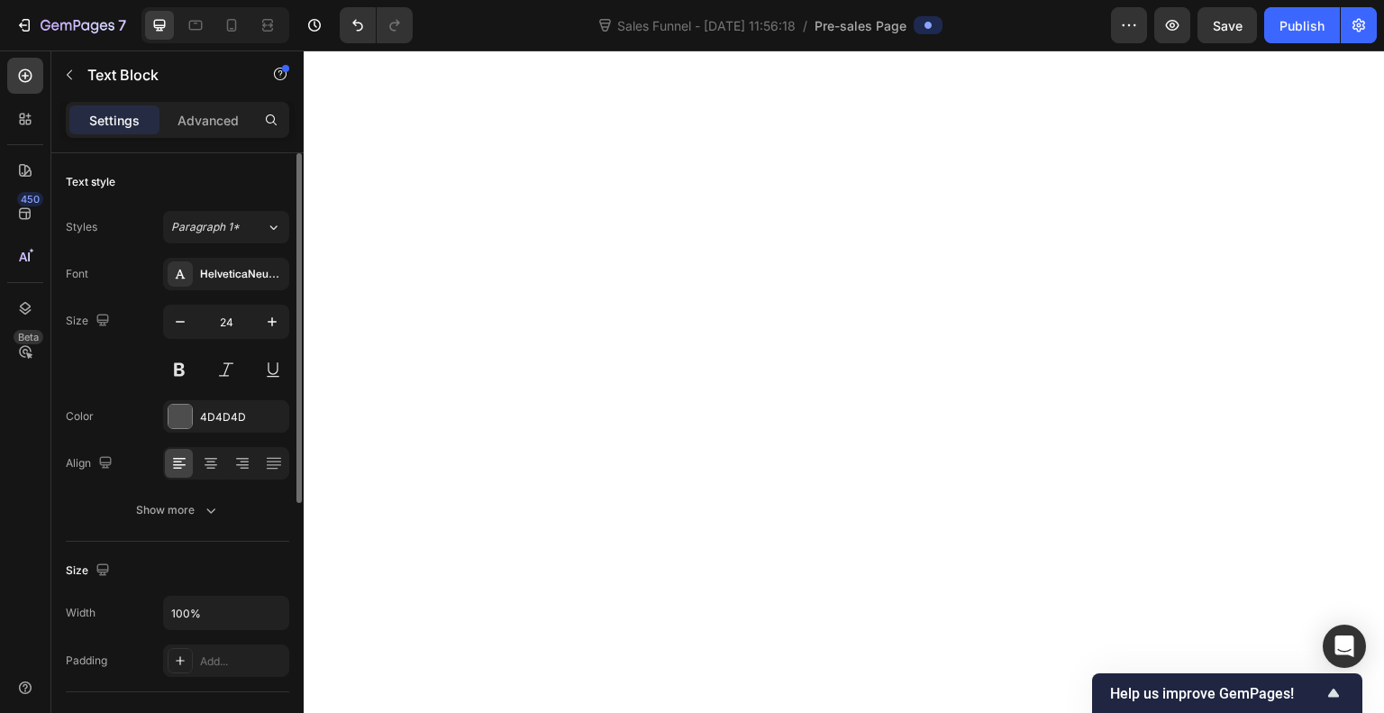
click at [178, 326] on icon "button" at bounding box center [180, 322] width 18 height 18
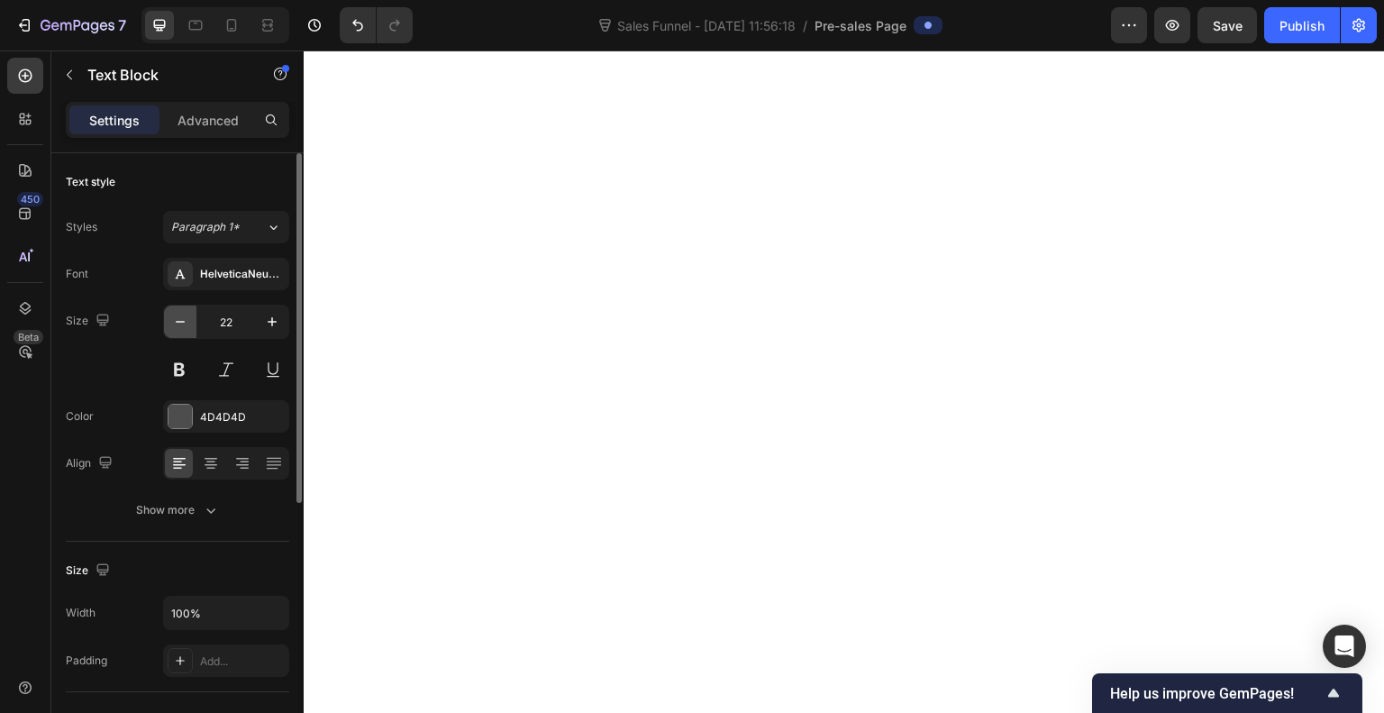
click at [178, 326] on icon "button" at bounding box center [180, 322] width 18 height 18
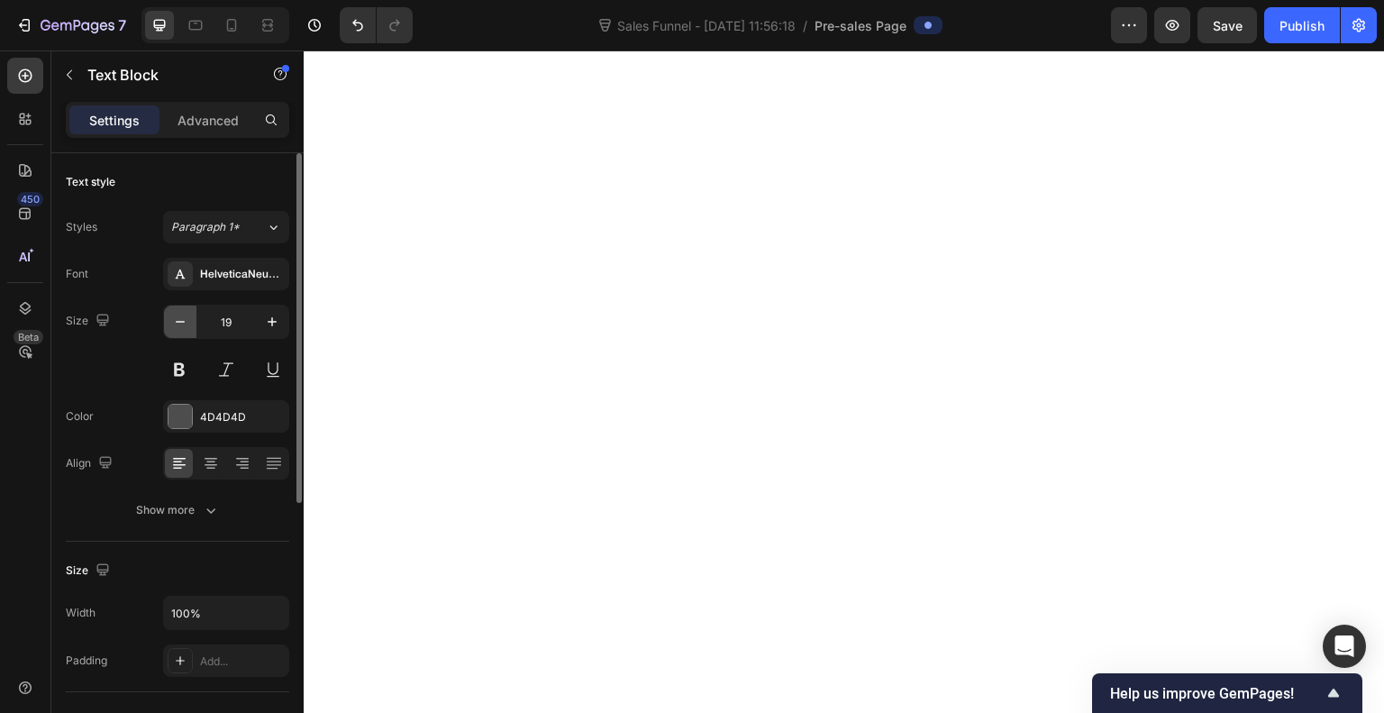
click at [178, 326] on icon "button" at bounding box center [180, 322] width 18 height 18
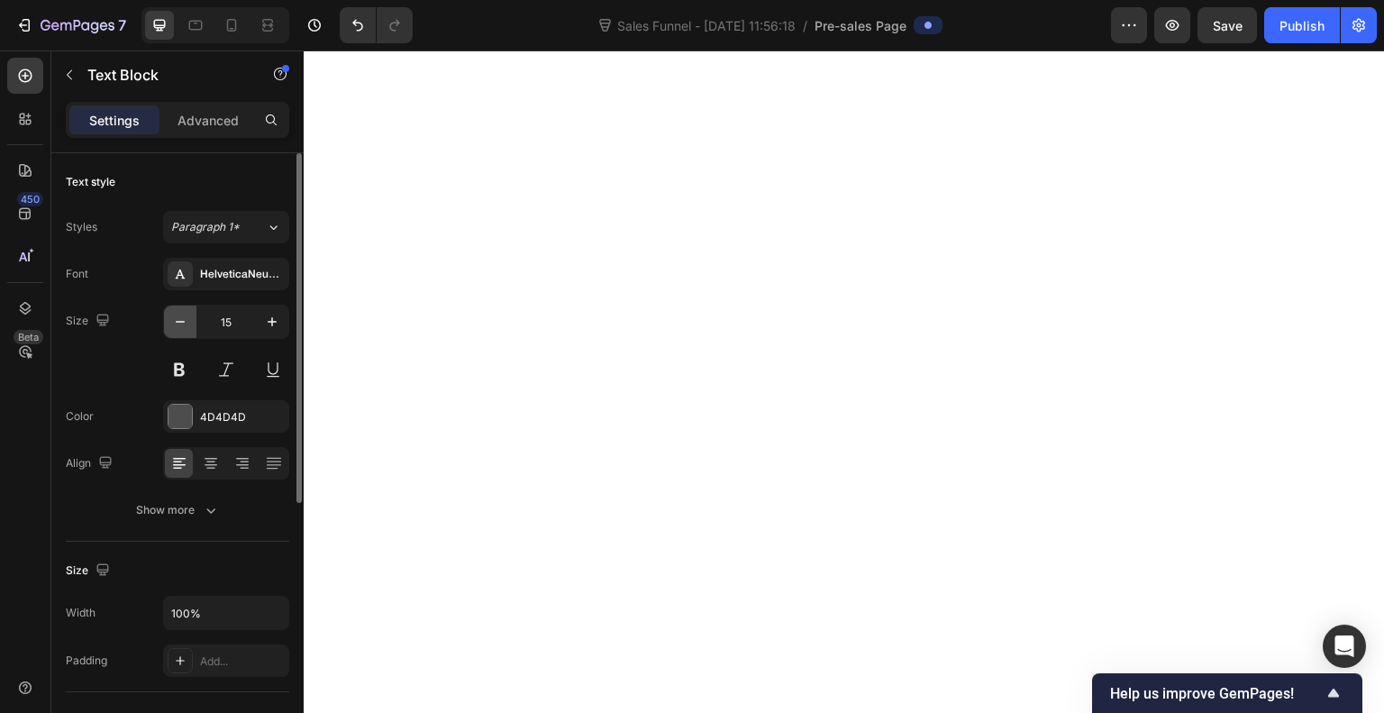
type input "14"
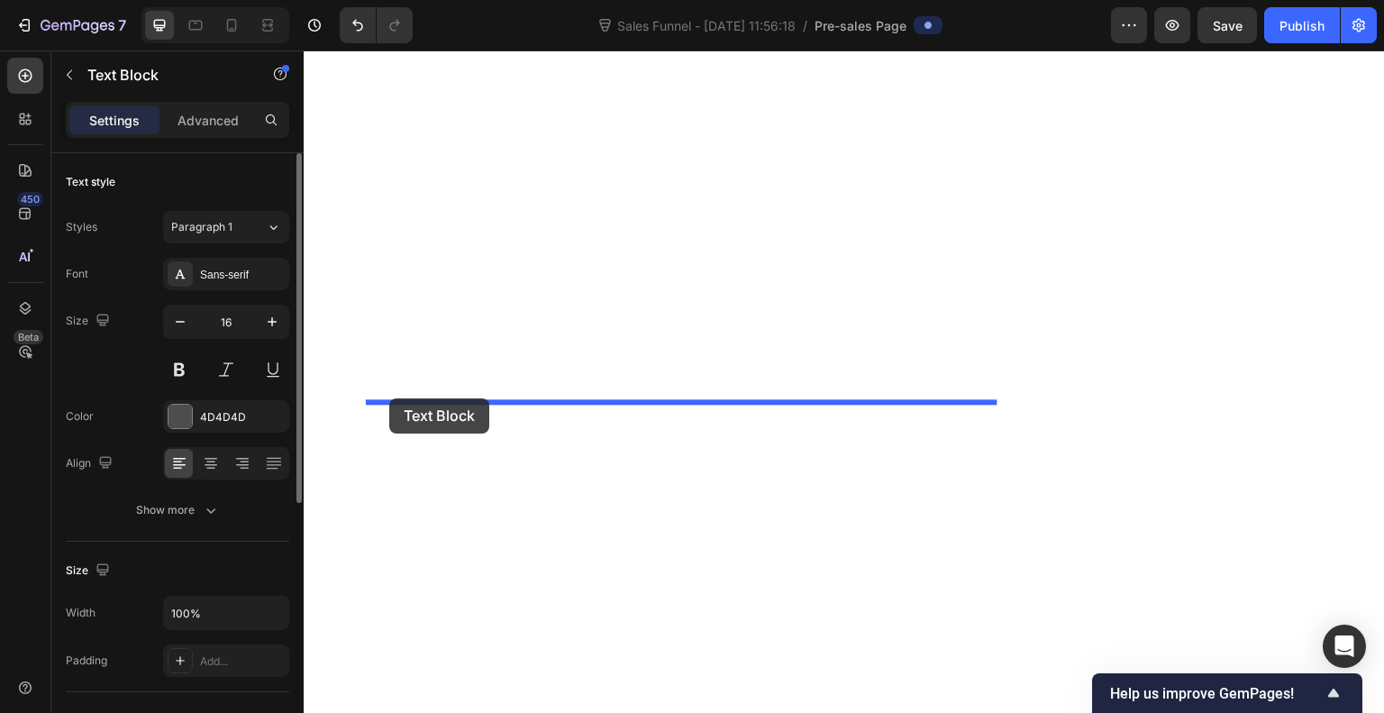
drag, startPoint x: 404, startPoint y: 370, endPoint x: 389, endPoint y: 398, distance: 32.2
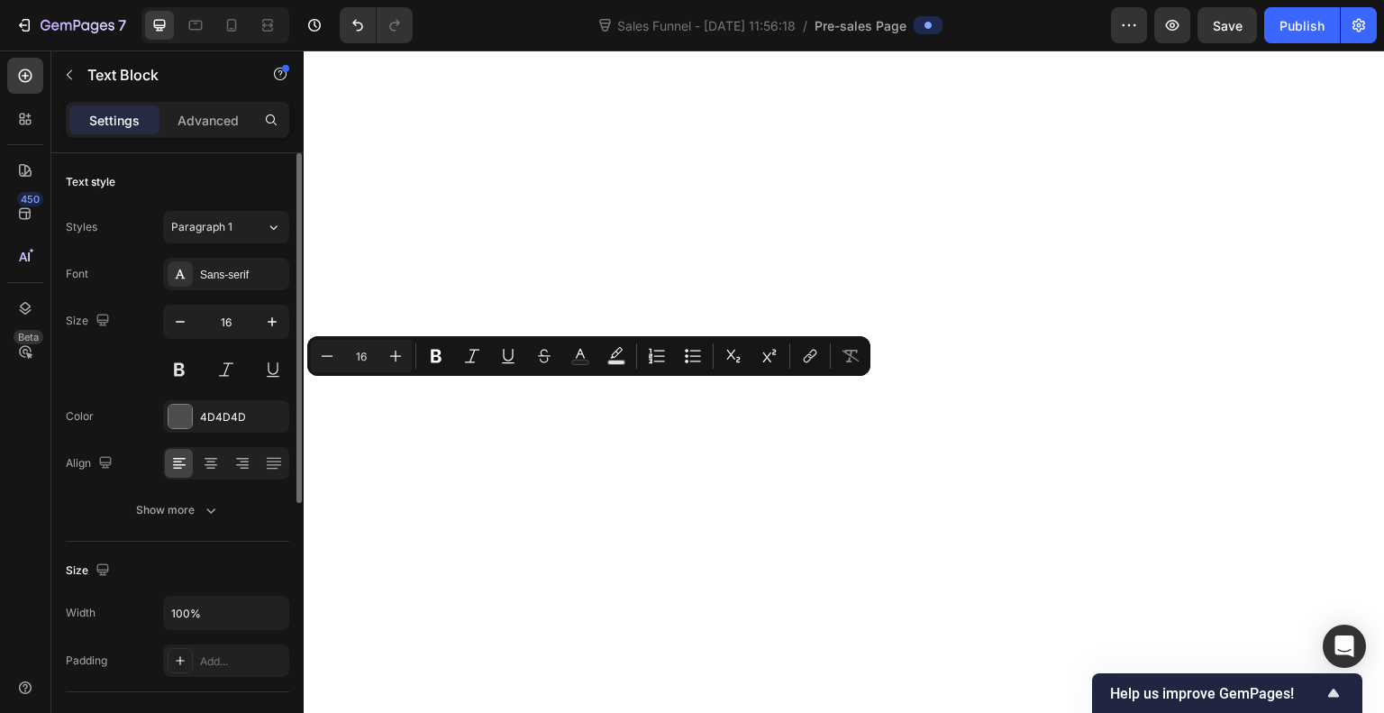
scroll to position [6846, 0]
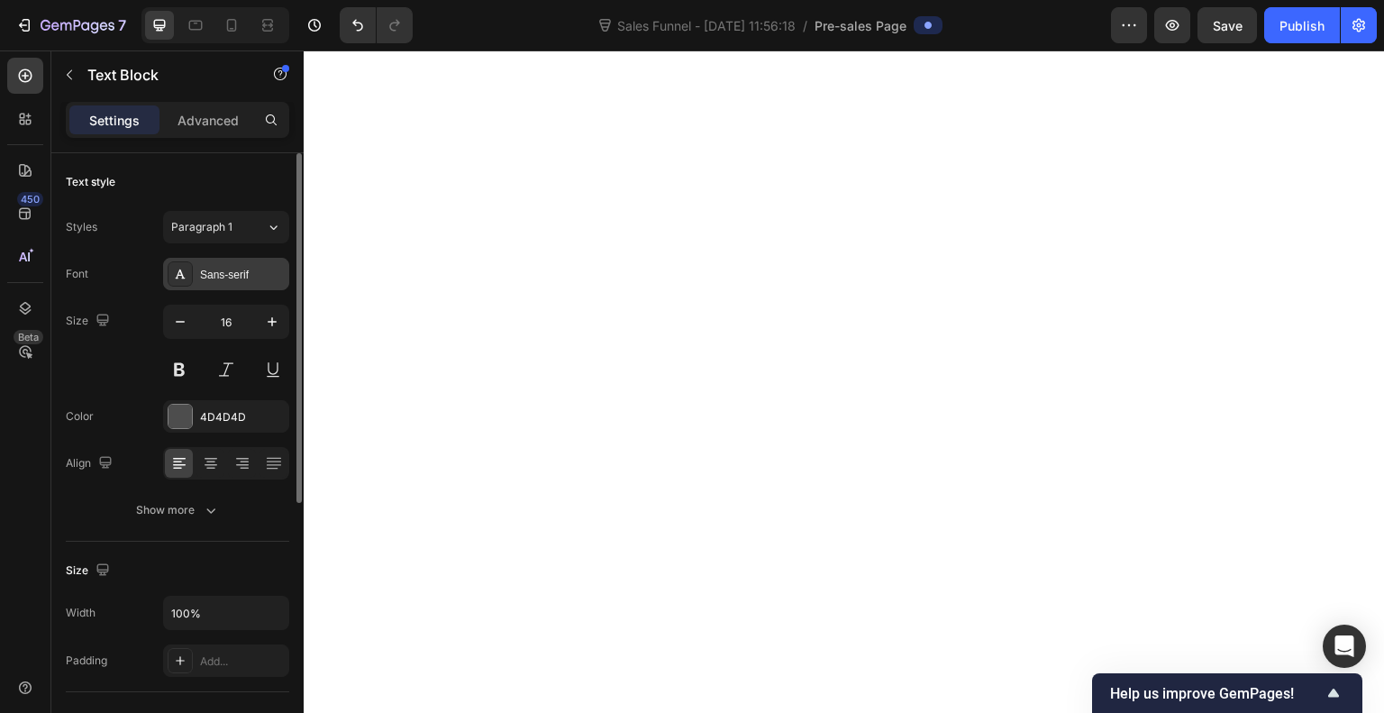
click at [233, 264] on div "Sans-serif" at bounding box center [226, 274] width 126 height 32
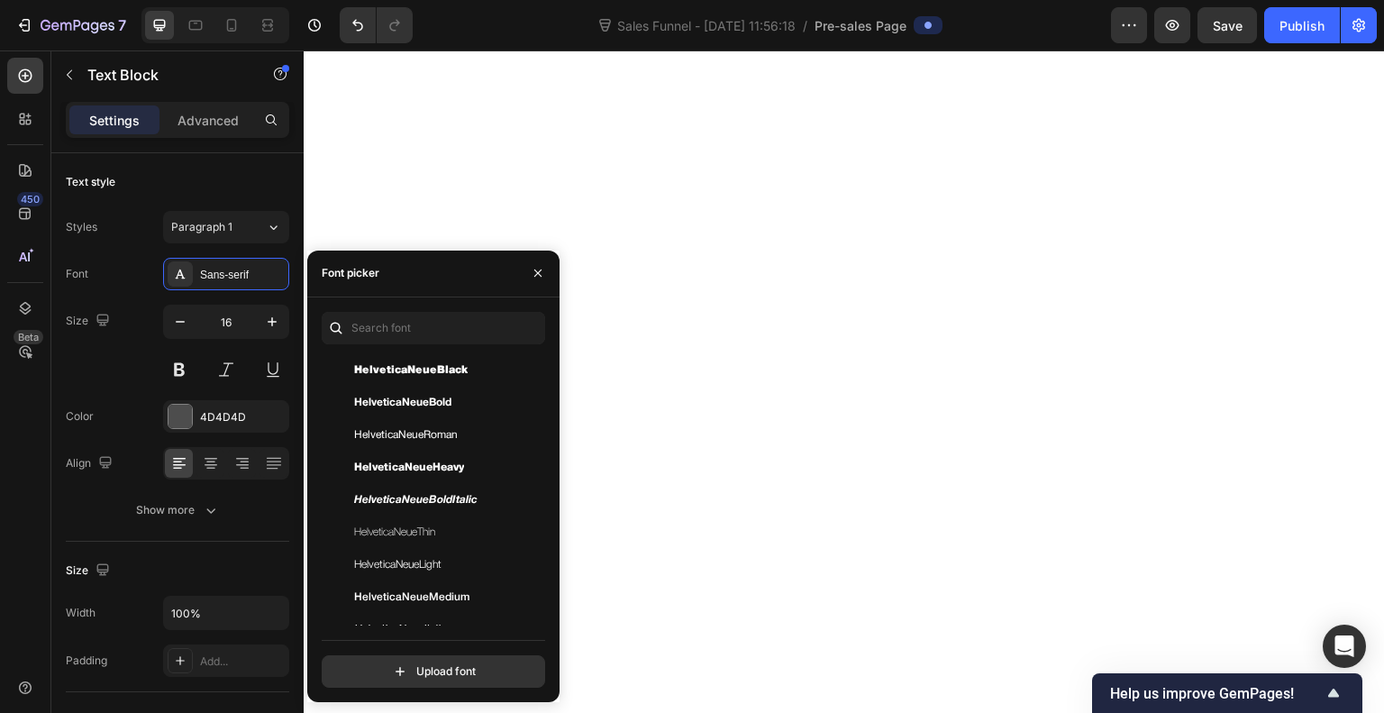
scroll to position [280, 0]
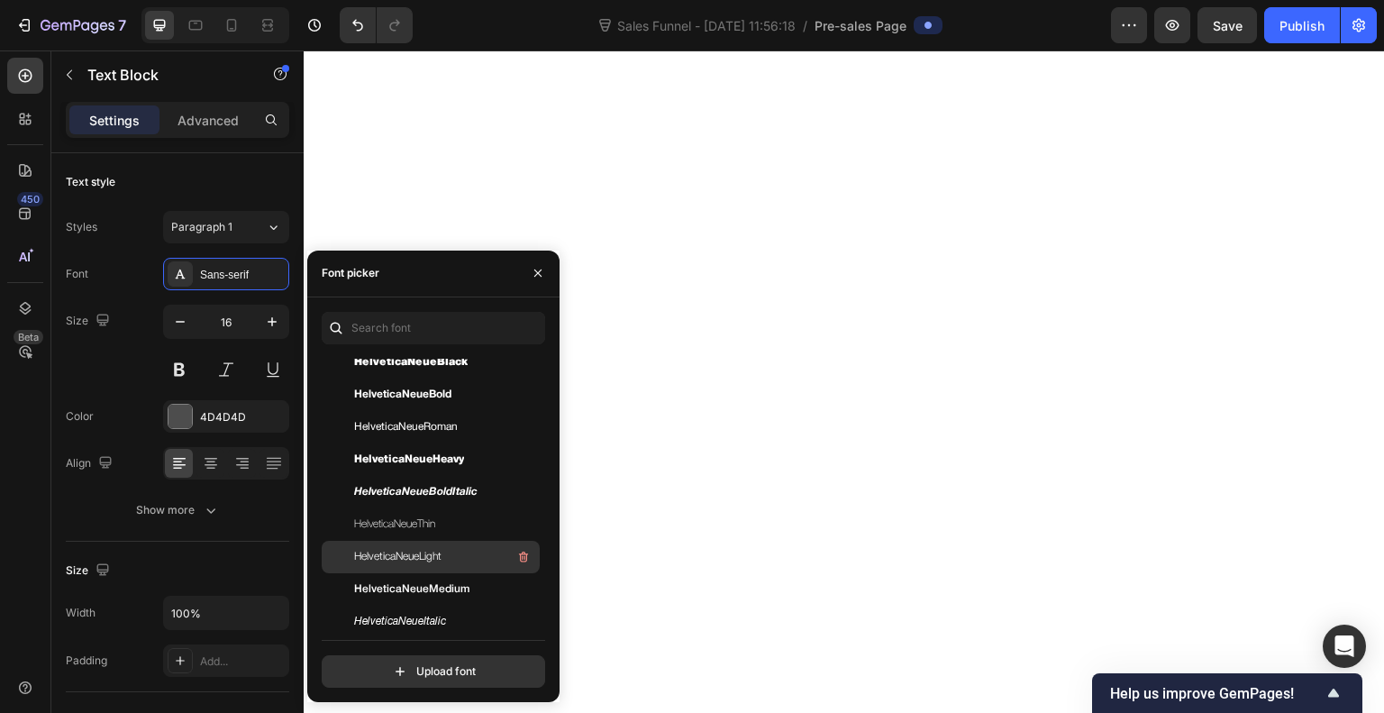
click at [411, 553] on span "HelveticaNeueLight" at bounding box center [397, 557] width 87 height 16
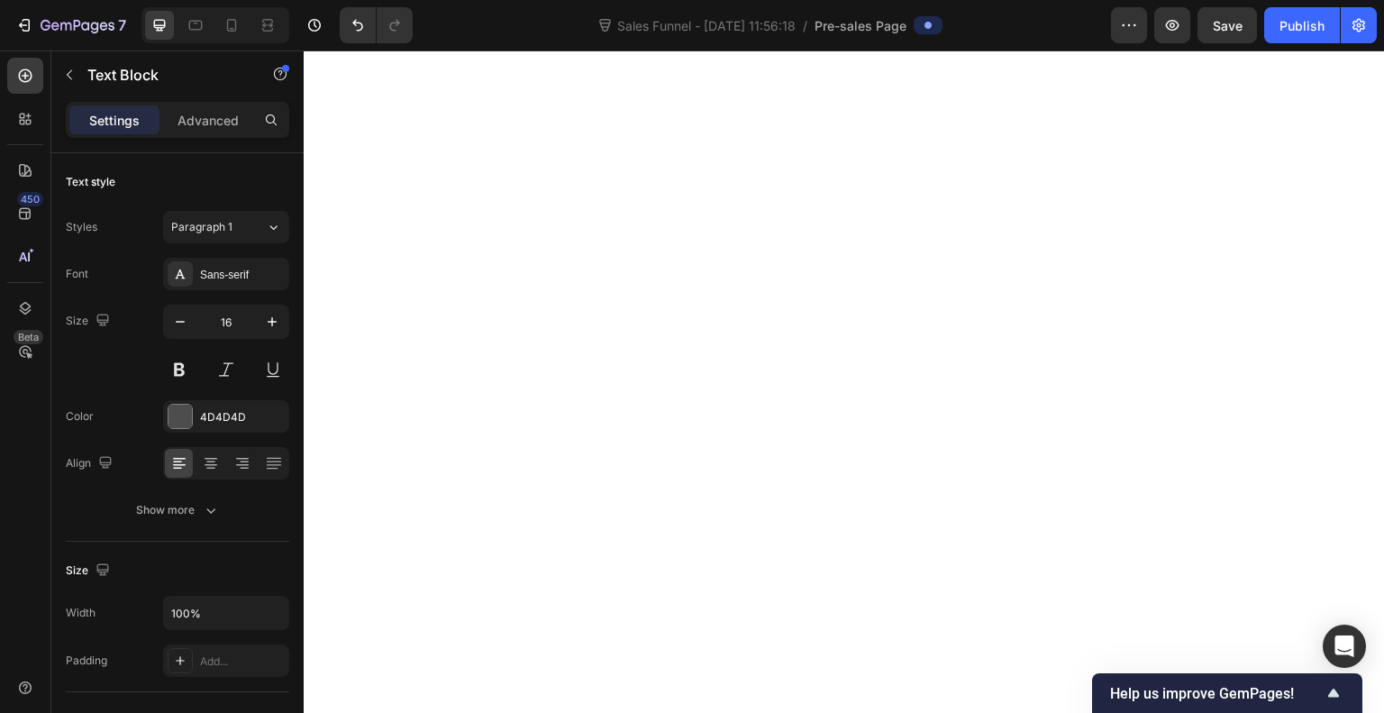
click at [275, 321] on icon "button" at bounding box center [272, 321] width 9 height 9
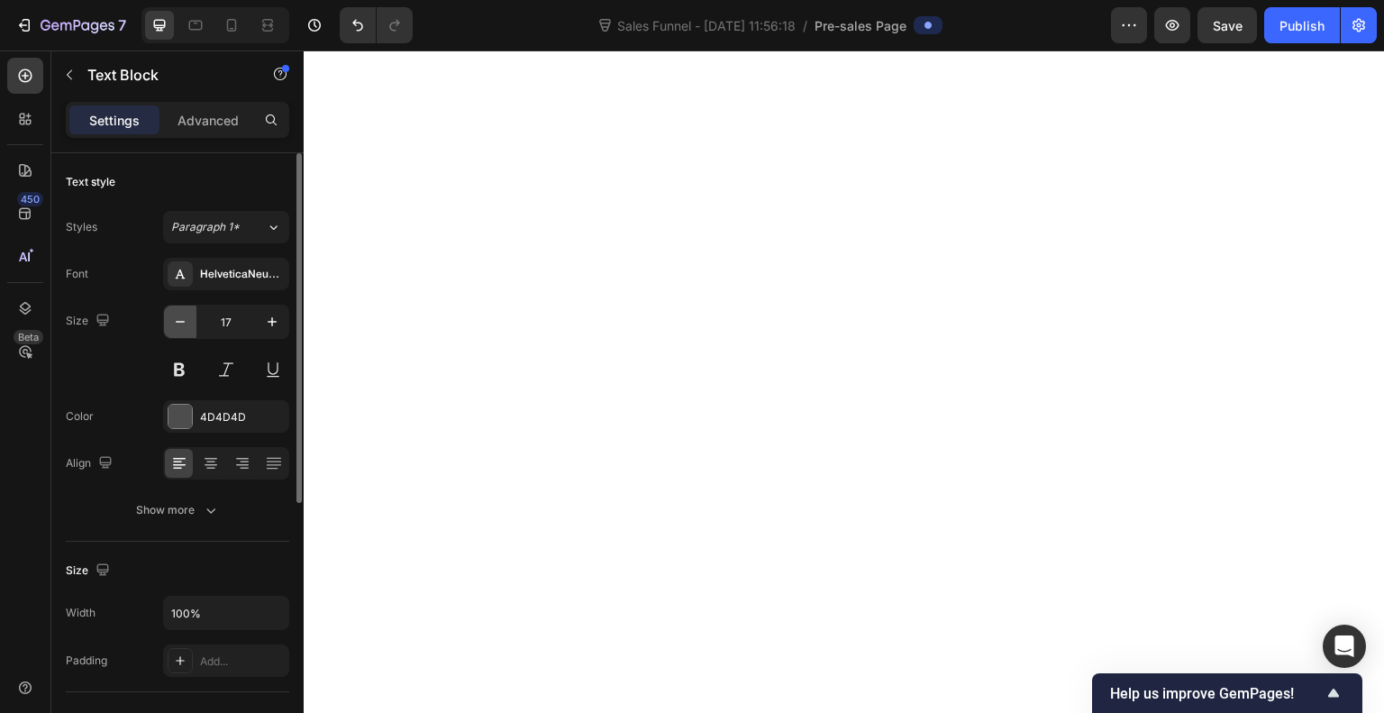
click at [186, 319] on icon "button" at bounding box center [180, 322] width 18 height 18
type input "16"
click at [182, 317] on icon "button" at bounding box center [180, 322] width 18 height 18
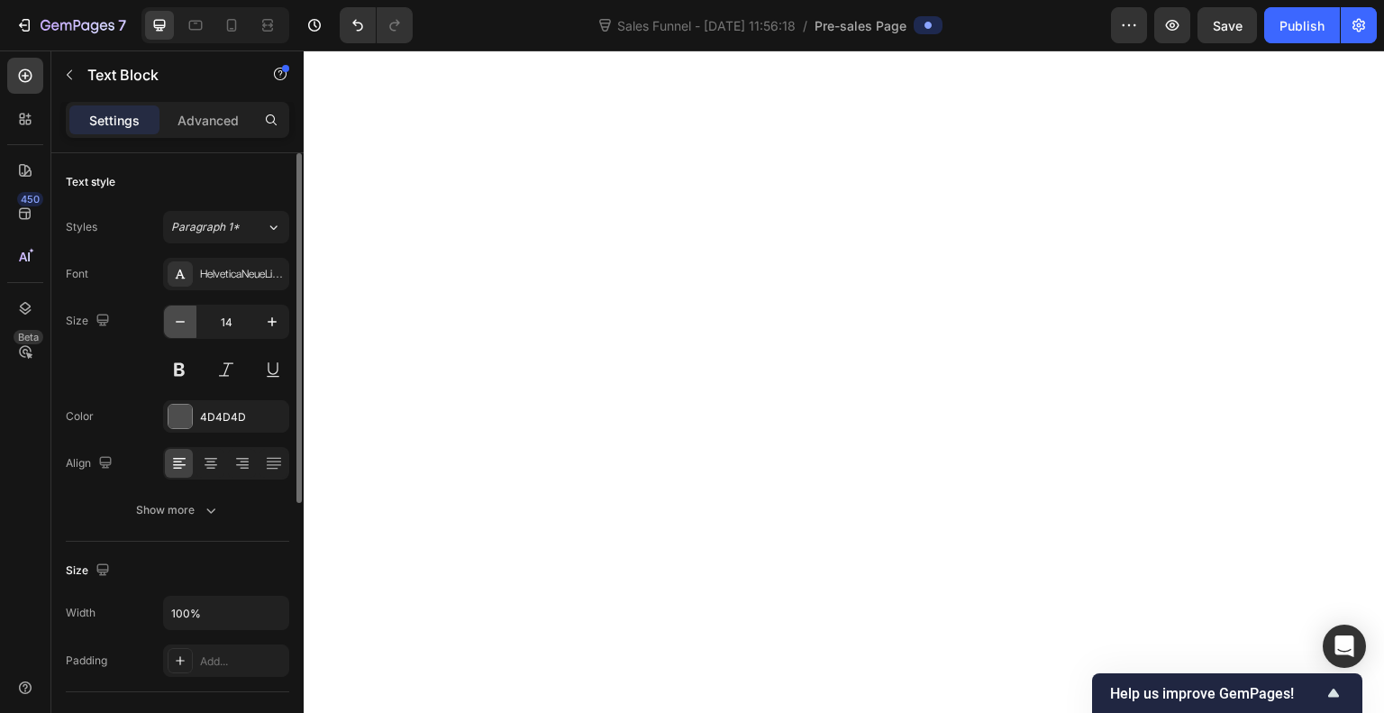
click at [182, 317] on icon "button" at bounding box center [180, 322] width 18 height 18
type input "13"
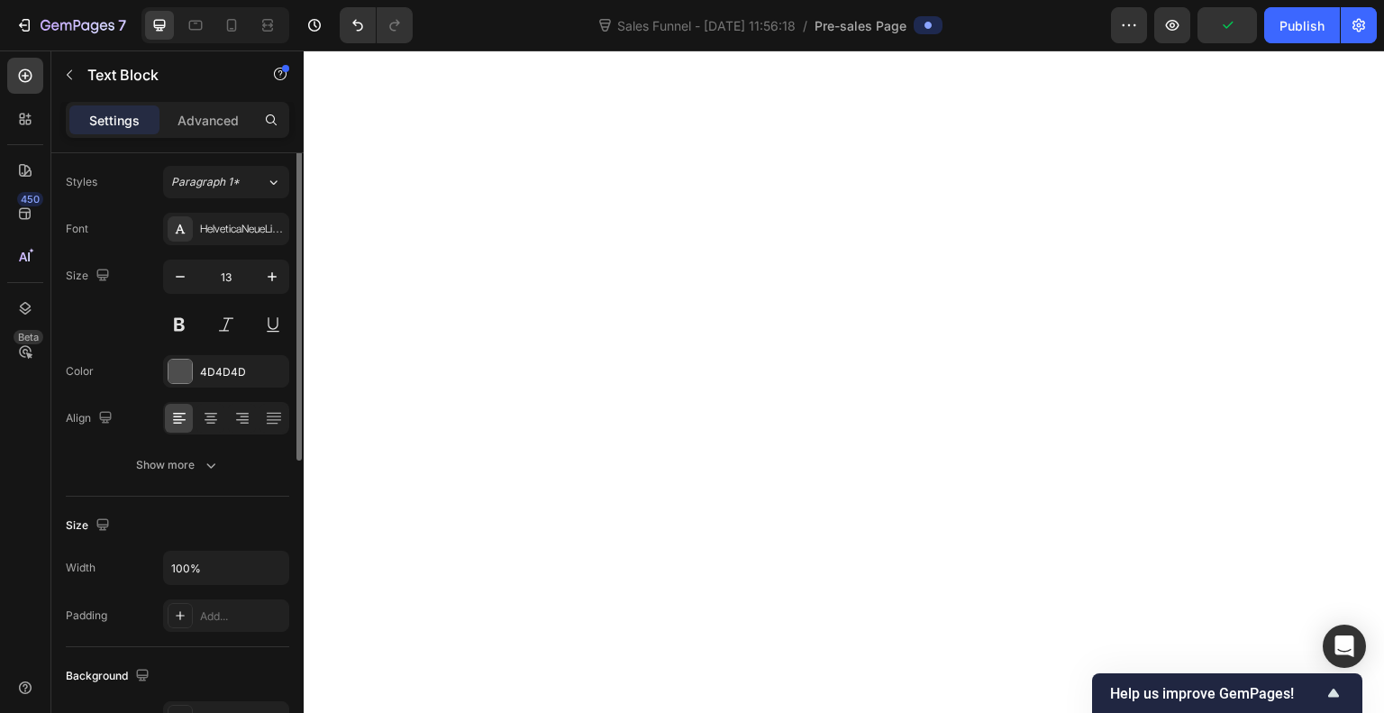
scroll to position [0, 0]
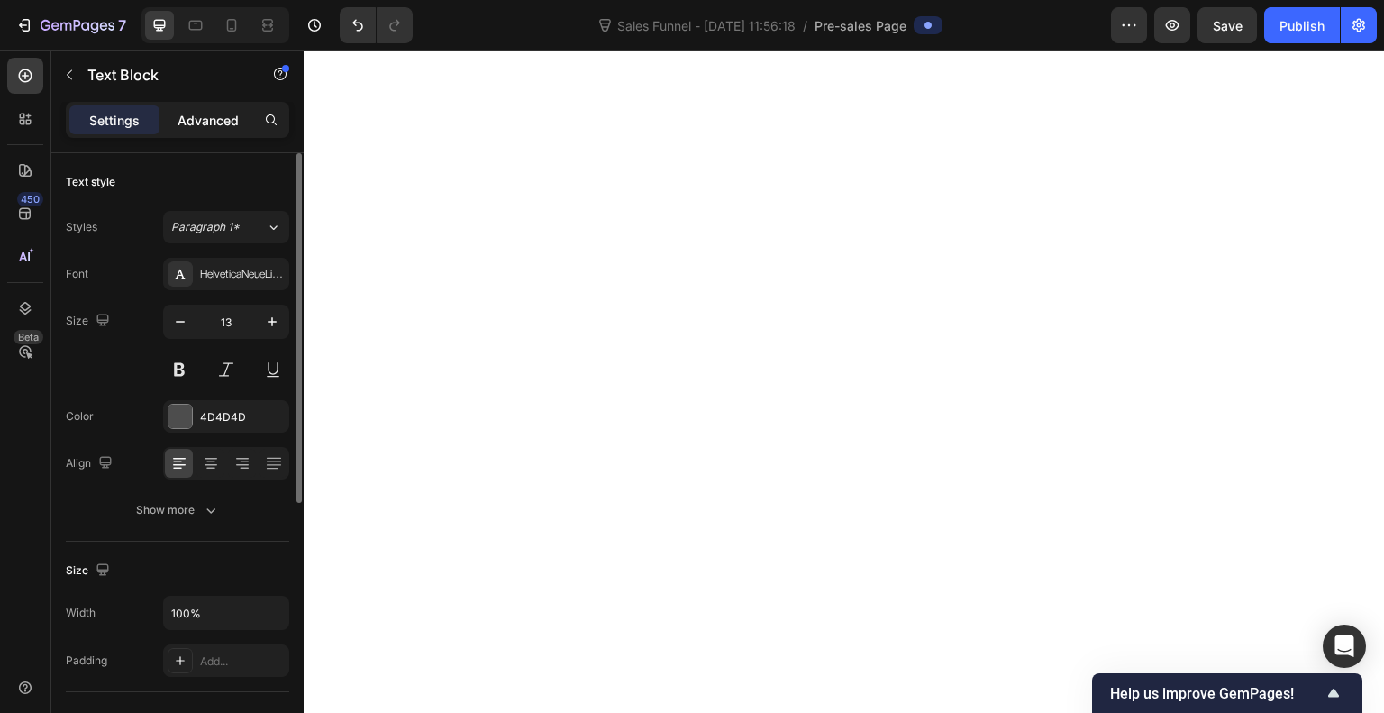
click at [201, 115] on p "Advanced" at bounding box center [208, 120] width 61 height 19
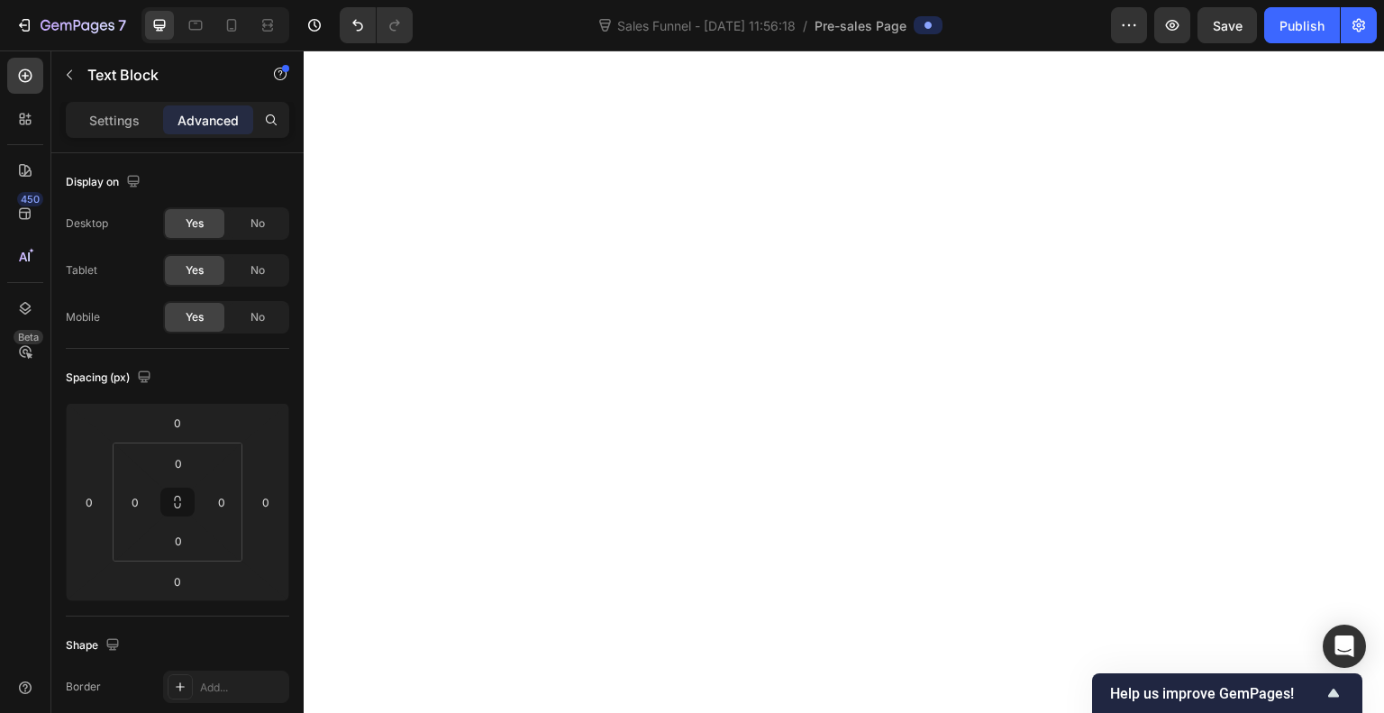
drag, startPoint x: 709, startPoint y: 384, endPoint x: 713, endPoint y: 361, distance: 23.7
click at [182, 427] on input "0" at bounding box center [178, 422] width 36 height 27
type input "-18"
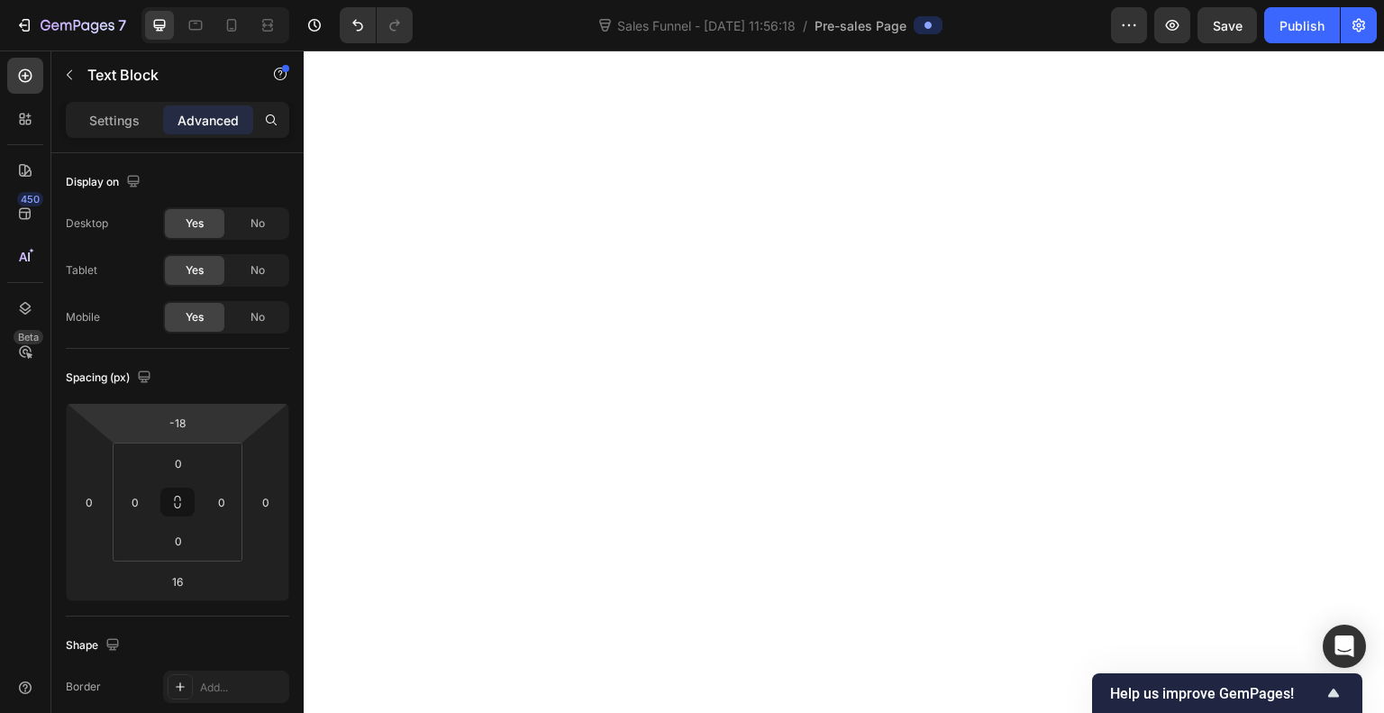
click at [221, 0] on html "7 Sales Funnel - [DATE] 11:56:18 / Pre-sales Page Preview Save Publish 450 Beta…" at bounding box center [692, 0] width 1384 height 0
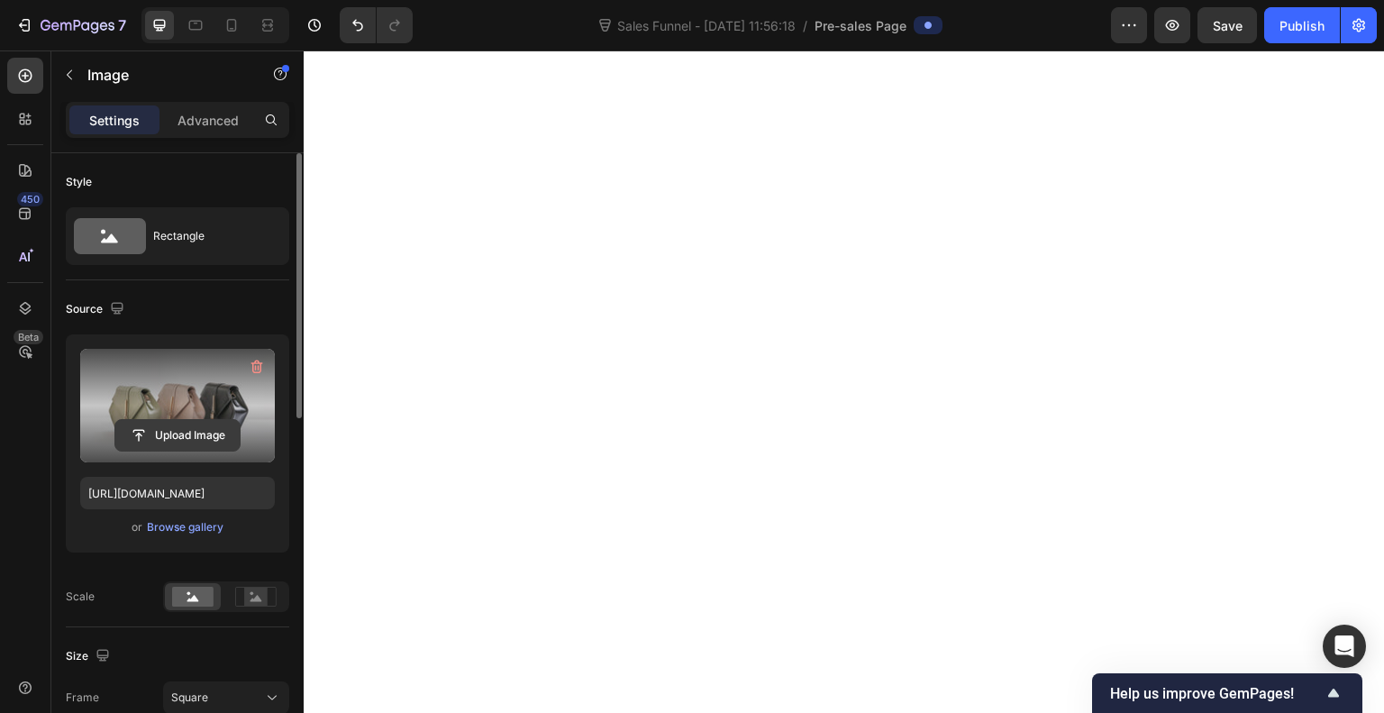
click at [195, 434] on input "file" at bounding box center [177, 435] width 124 height 31
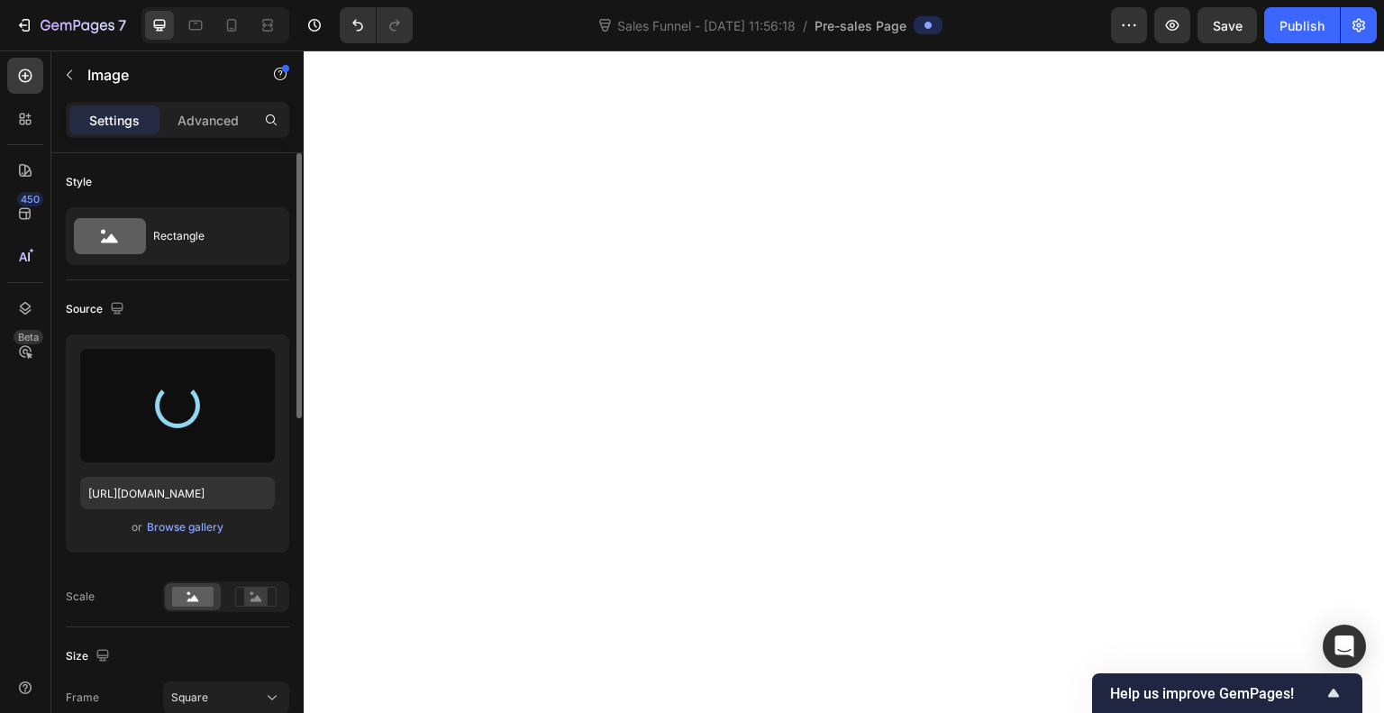
type input "[URL][DOMAIN_NAME]"
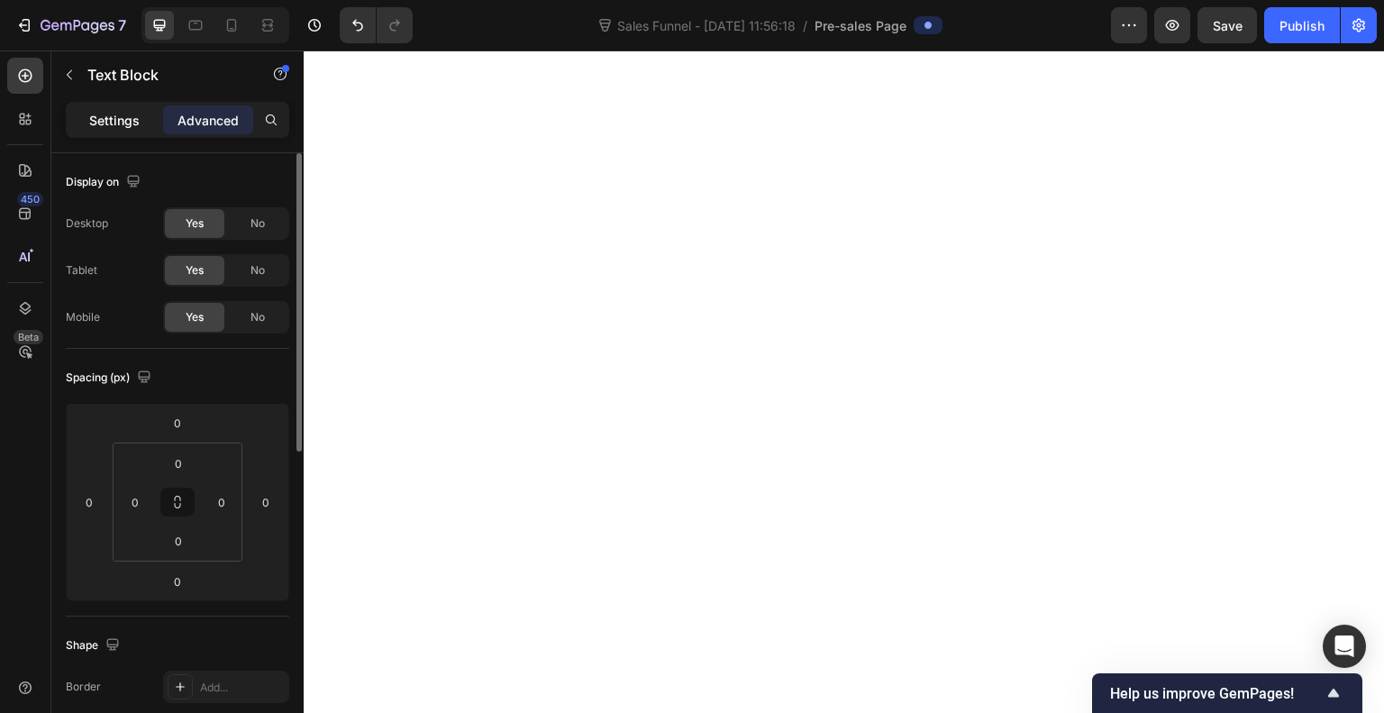
click at [134, 122] on p "Settings" at bounding box center [114, 120] width 50 height 19
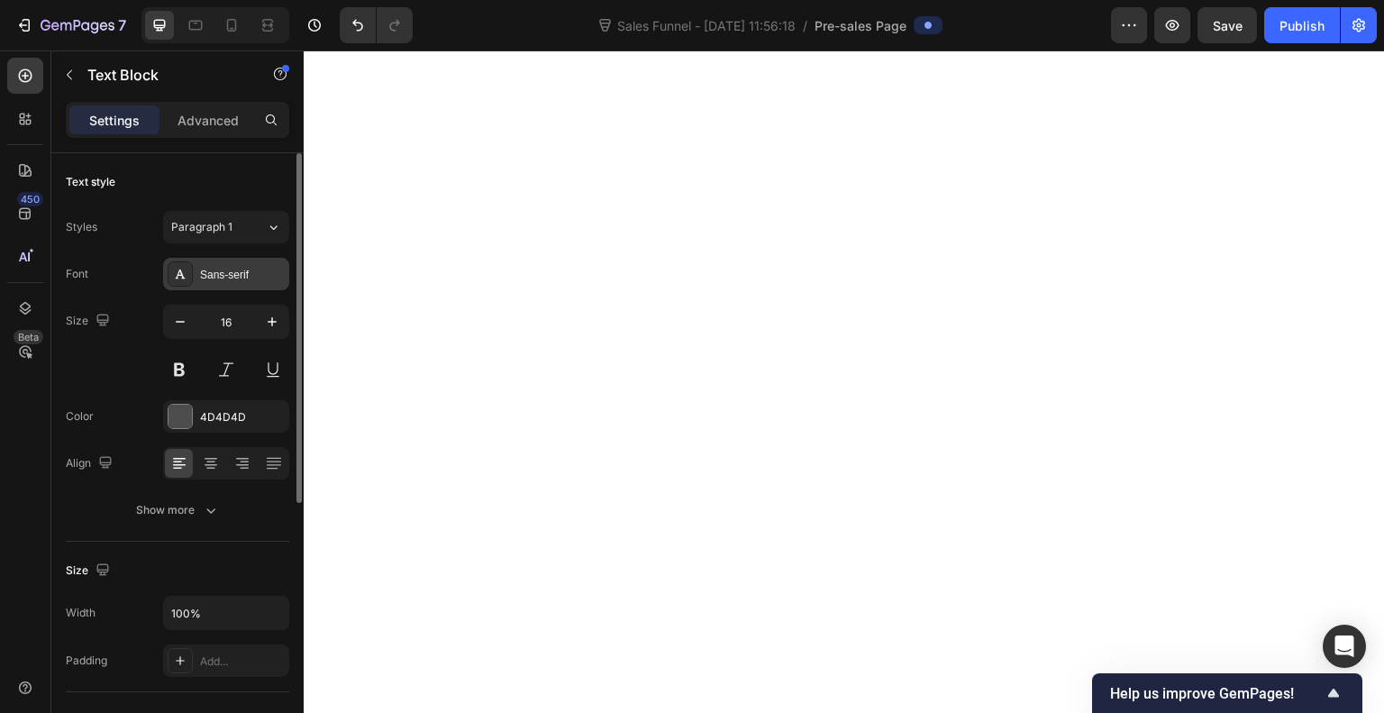
click at [219, 279] on div "Sans-serif" at bounding box center [242, 275] width 85 height 16
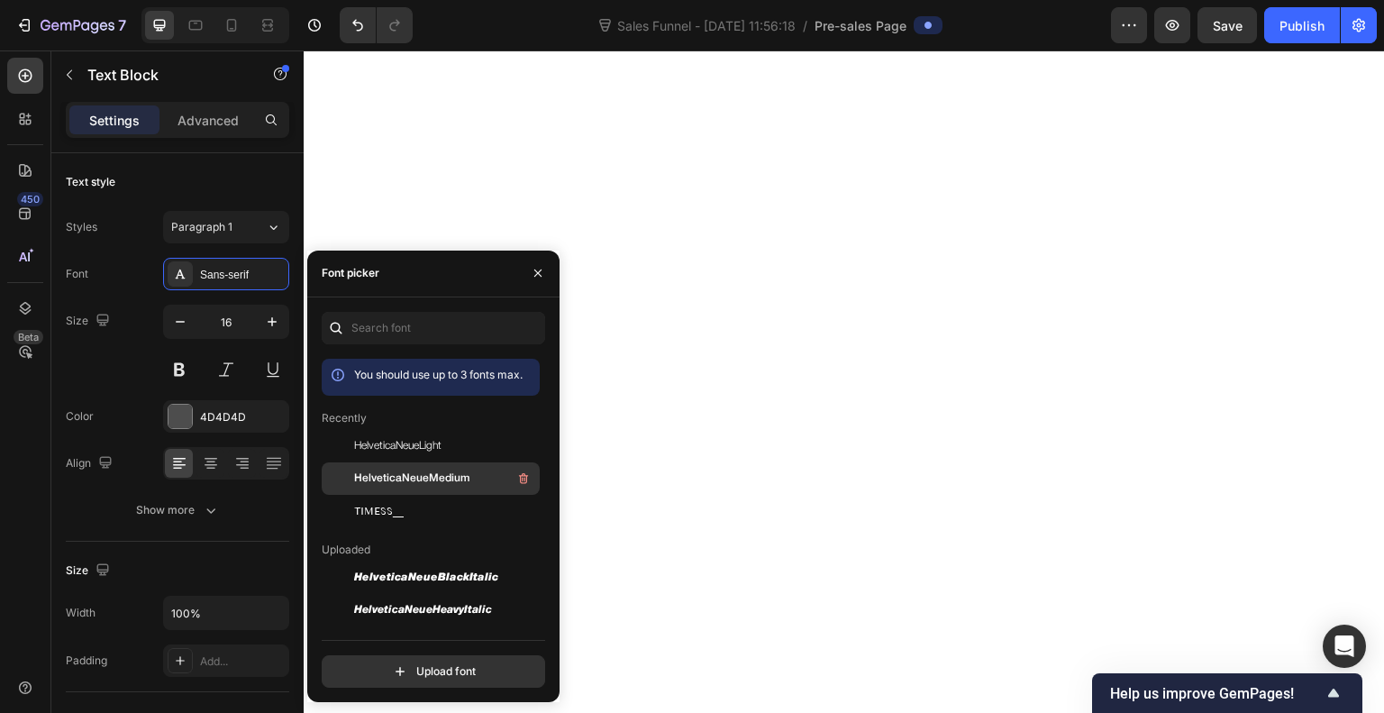
click at [404, 482] on span "HelveticaNeueMedium" at bounding box center [411, 478] width 115 height 16
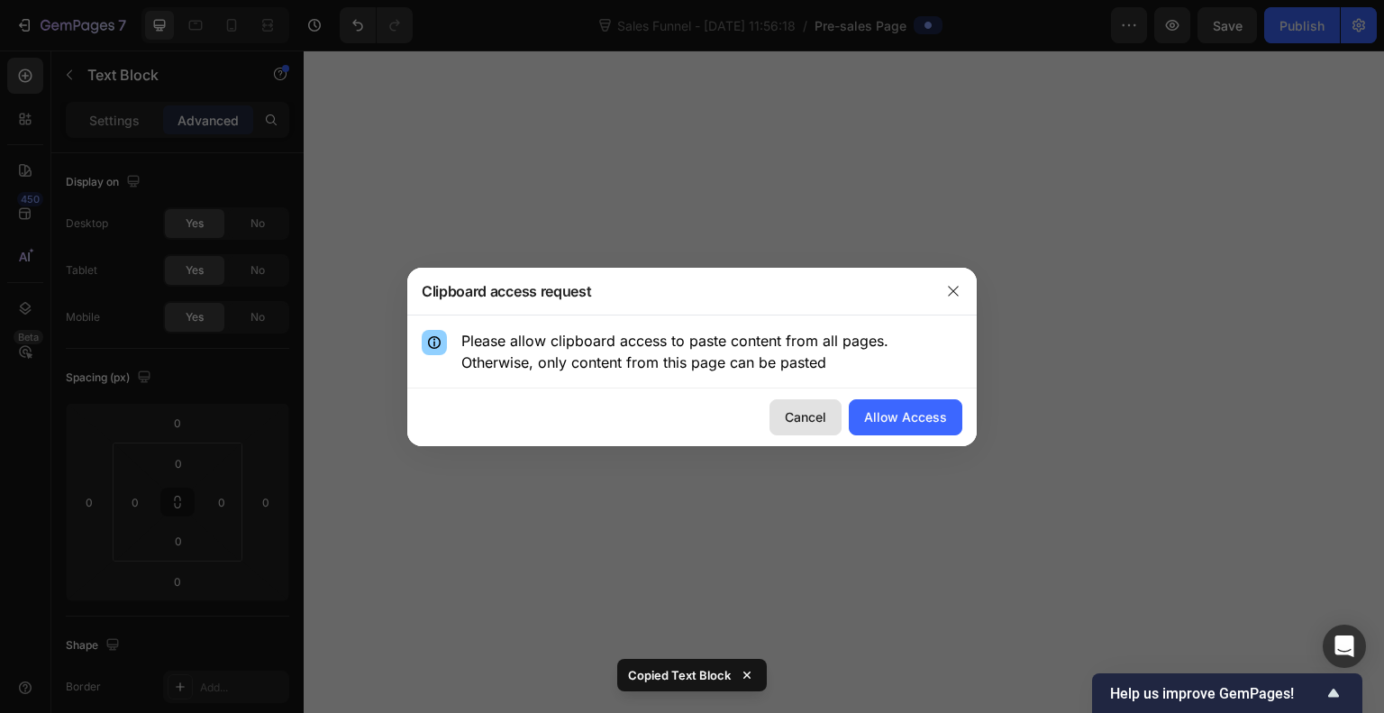
click at [818, 415] on div "Cancel" at bounding box center [805, 416] width 41 height 19
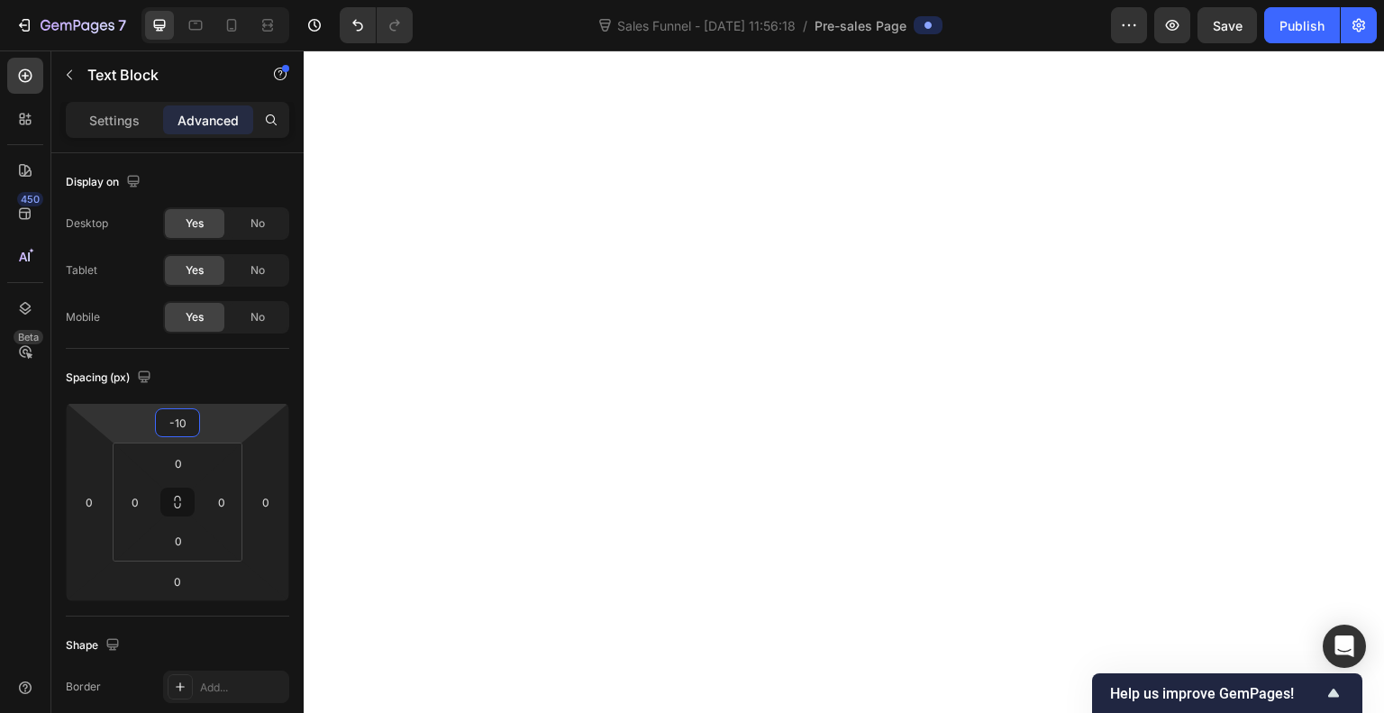
type input "-8"
click at [215, 0] on html "7 Sales Funnel - [DATE] 11:56:18 / Pre-sales Page Preview Save Publish 450 Beta…" at bounding box center [692, 0] width 1384 height 0
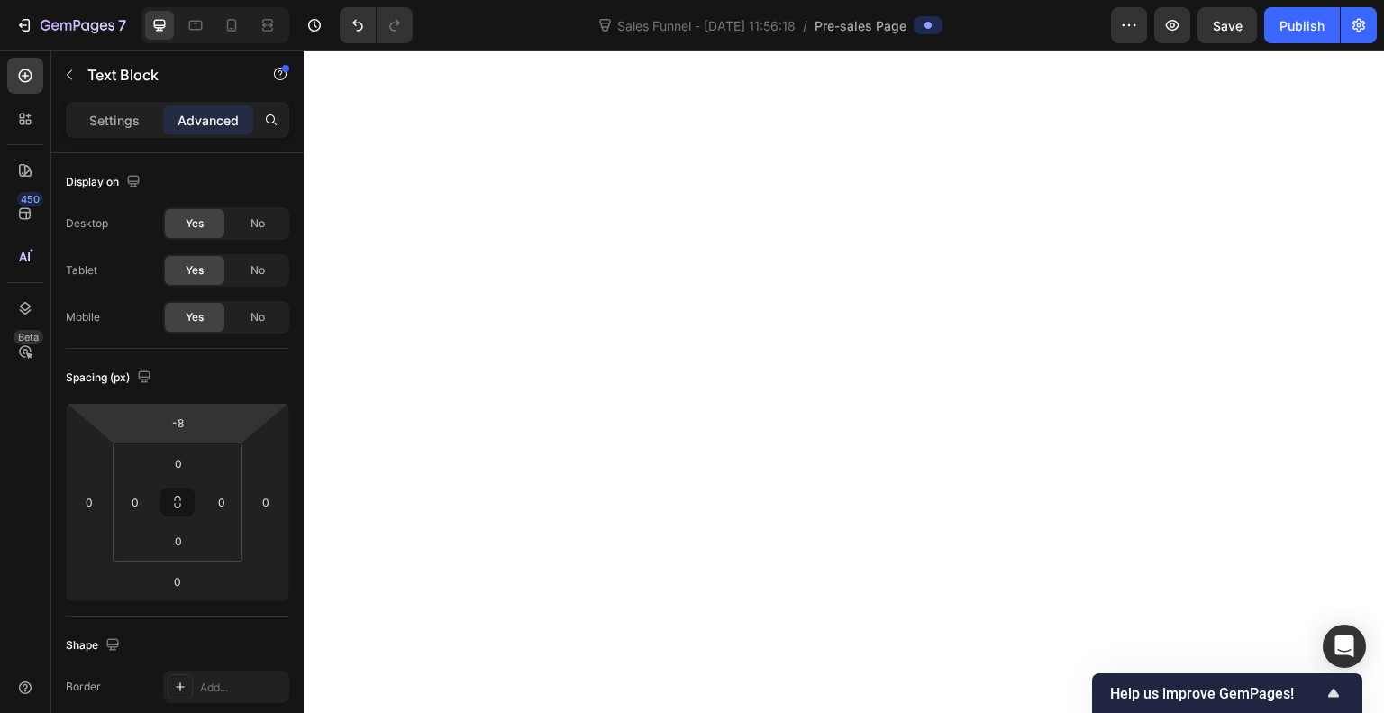
type input "0"
click at [204, 0] on html "7 Sales Funnel - [DATE] 11:56:18 / Pre-sales Page Preview Save Publish 450 Beta…" at bounding box center [692, 0] width 1384 height 0
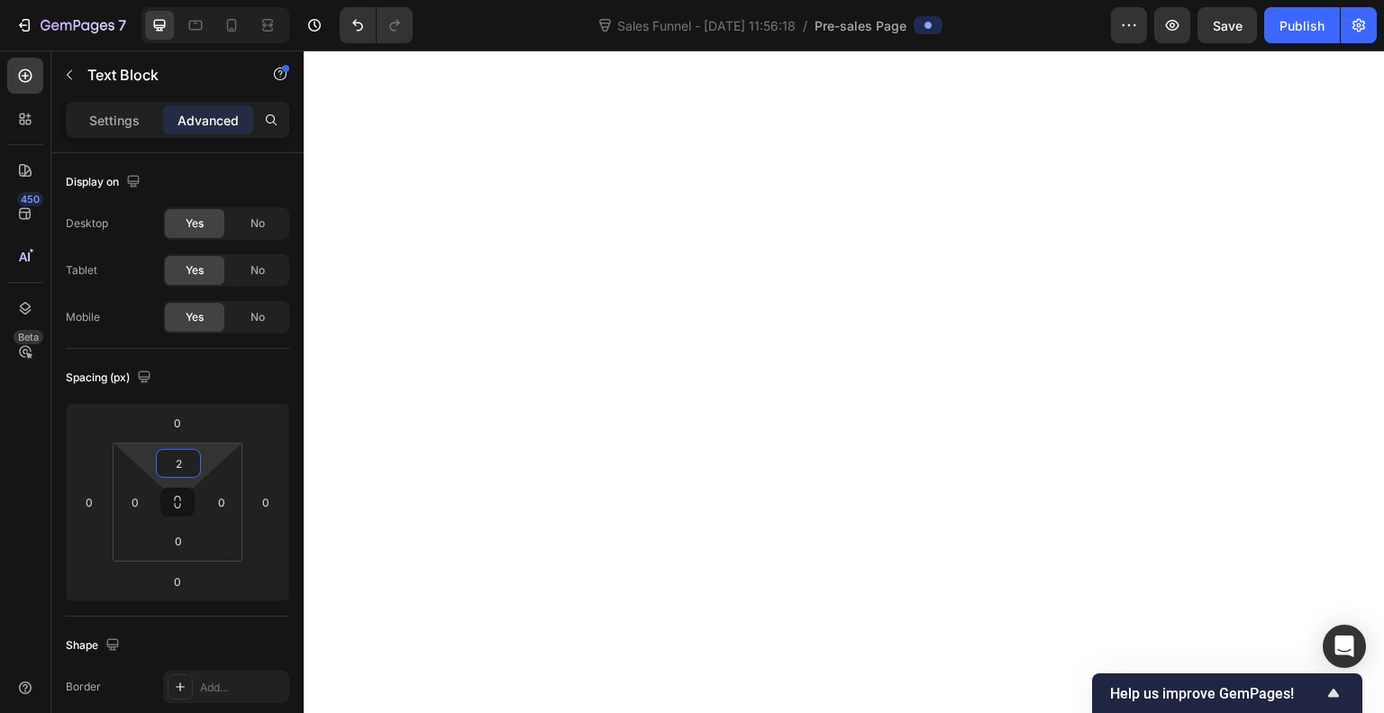
type input "0"
drag, startPoint x: 204, startPoint y: 457, endPoint x: 205, endPoint y: 472, distance: 15.3
click at [205, 0] on html "7 Sales Funnel - [DATE] 11:56:18 / Pre-sales Page Preview Save Publish 450 Beta…" at bounding box center [692, 0] width 1384 height 0
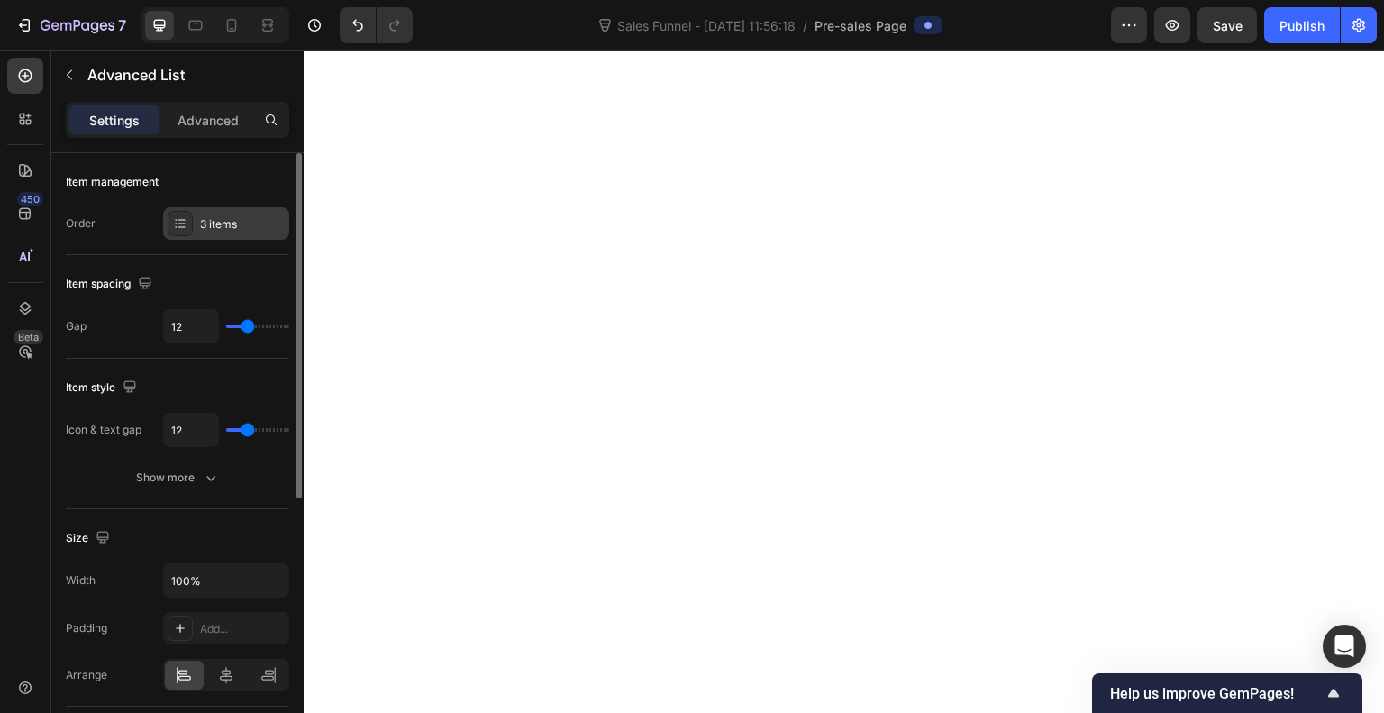
click at [251, 224] on div "3 items" at bounding box center [242, 224] width 85 height 16
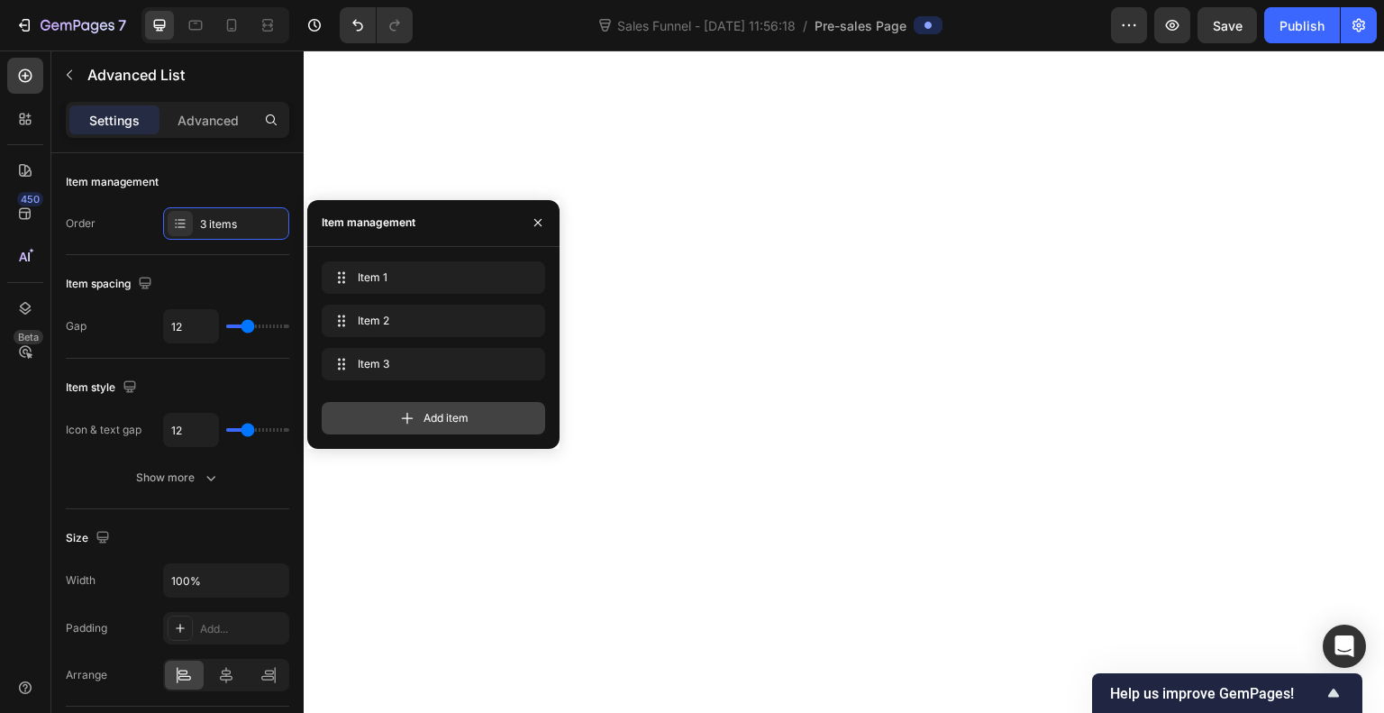
click at [392, 421] on div "Add item" at bounding box center [434, 418] width 224 height 32
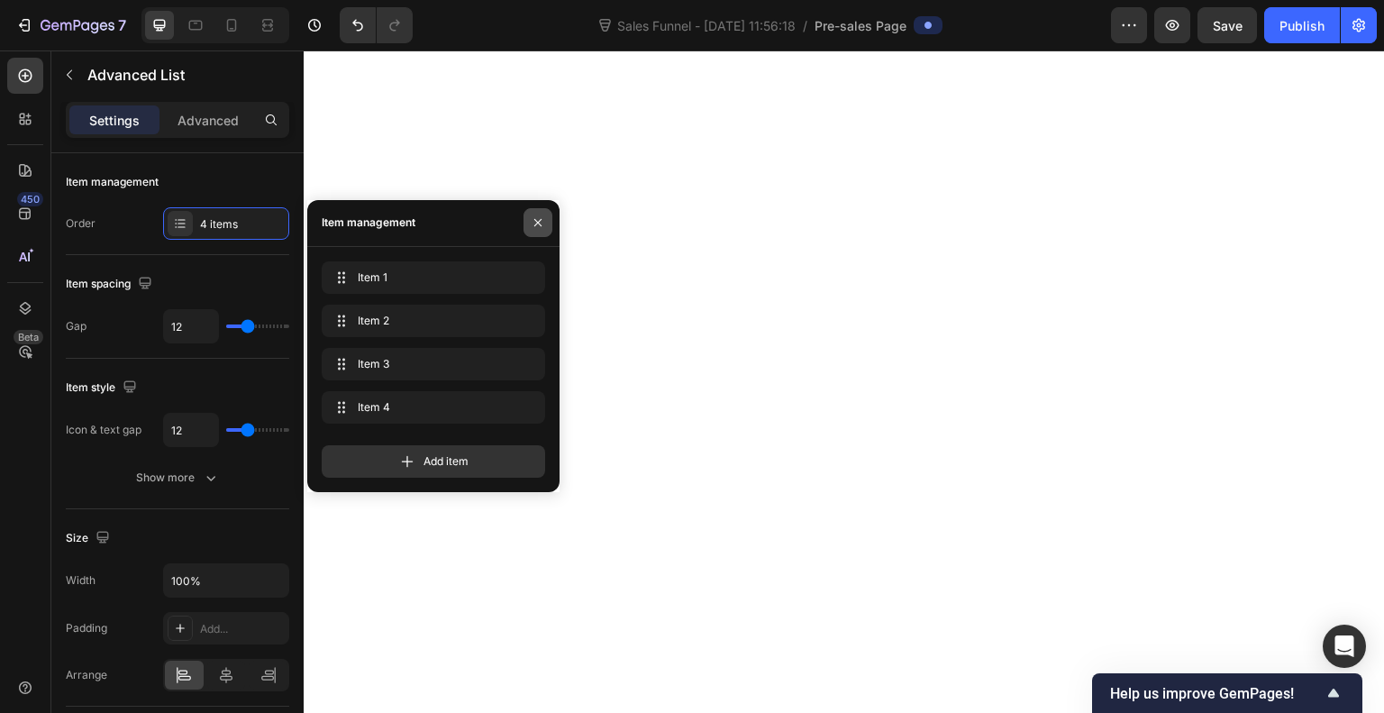
click at [542, 219] on icon "button" at bounding box center [538, 222] width 14 height 14
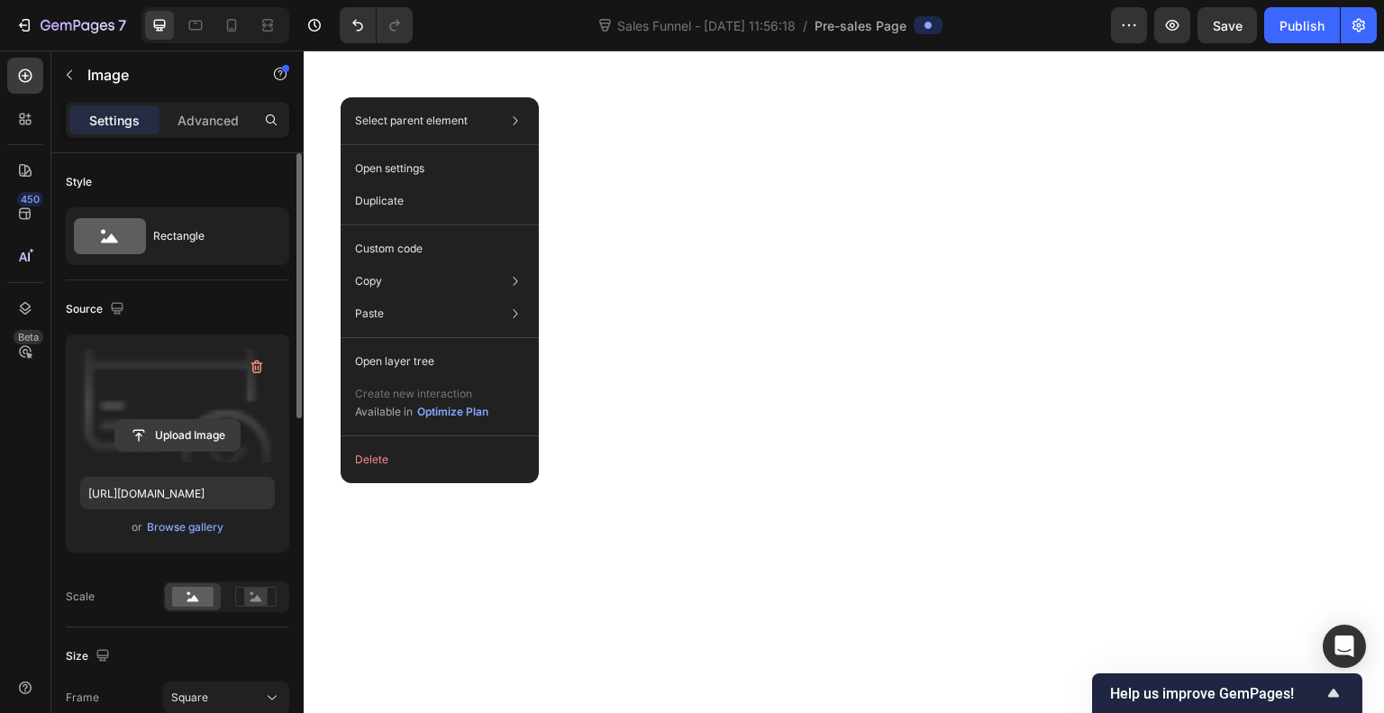
click at [208, 439] on input "file" at bounding box center [177, 435] width 124 height 31
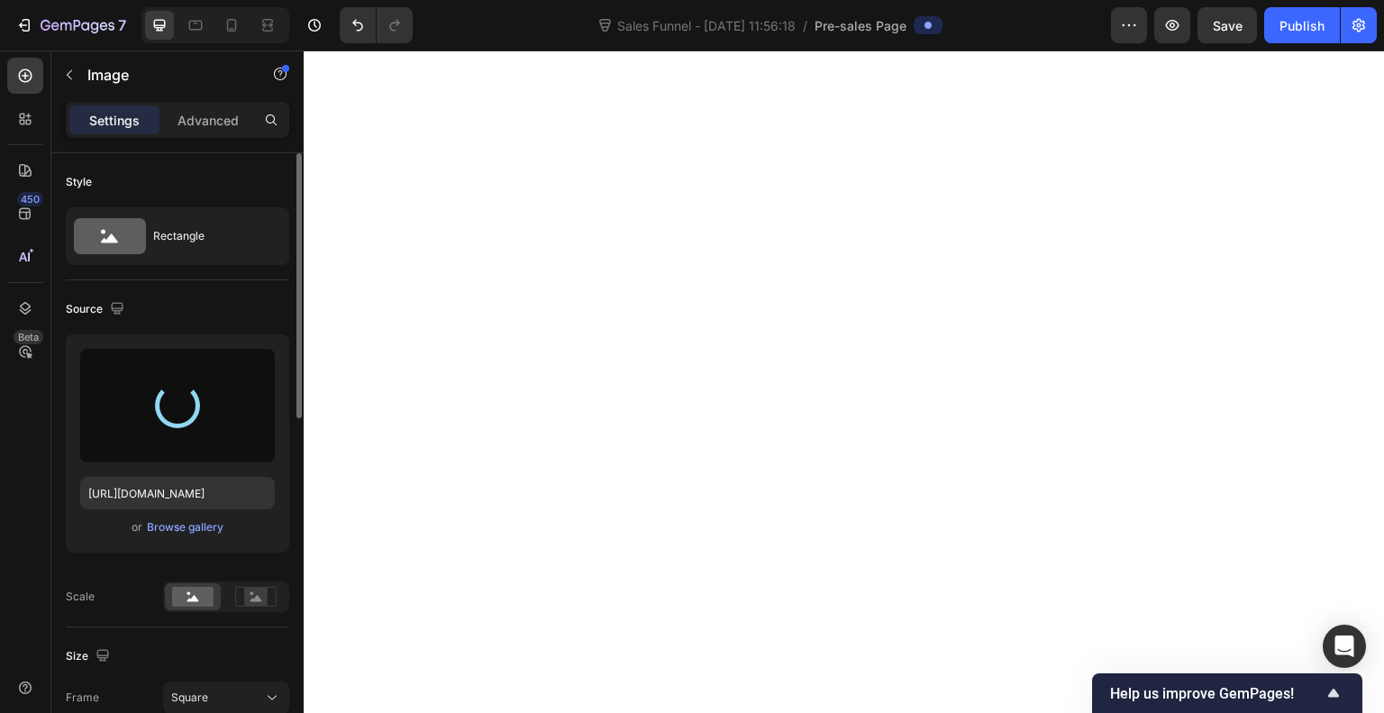
type input "[URL][DOMAIN_NAME]"
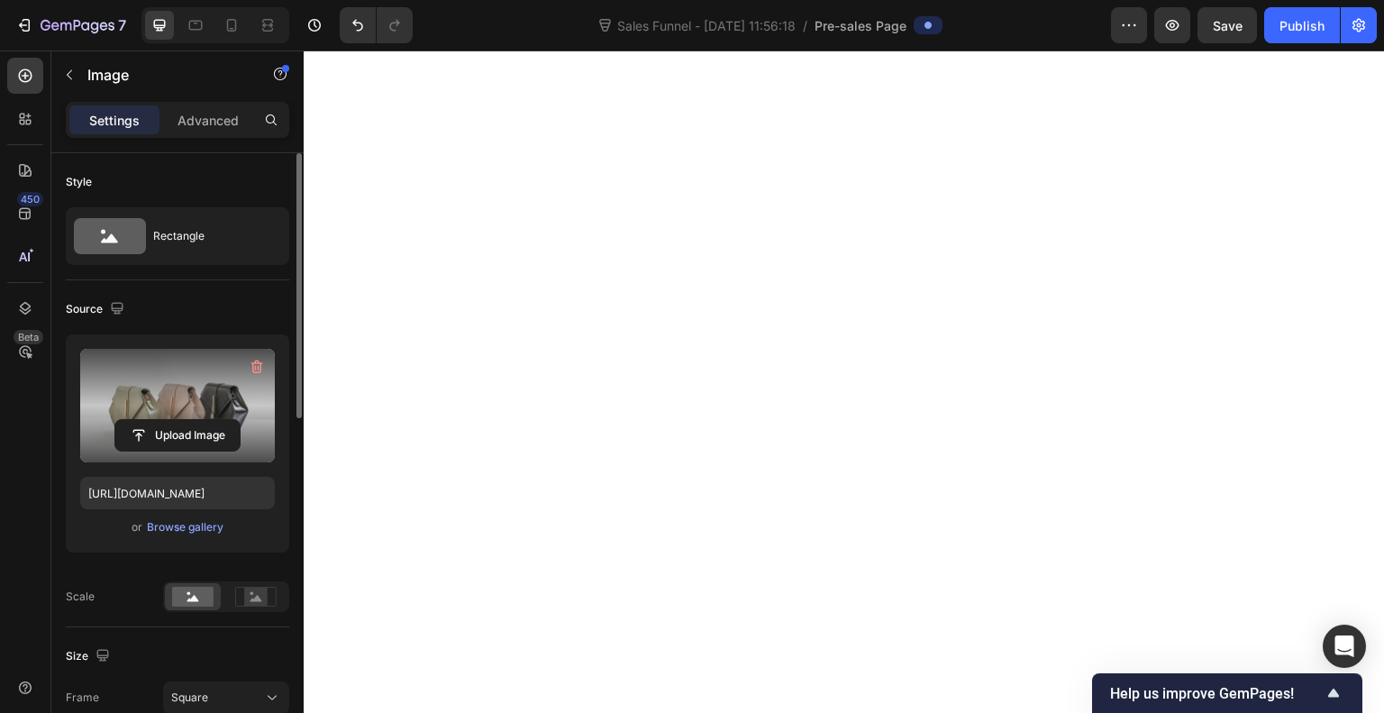
drag, startPoint x: 167, startPoint y: 396, endPoint x: 133, endPoint y: 388, distance: 34.3
click at [133, 388] on label at bounding box center [177, 406] width 195 height 114
click at [133, 420] on input "file" at bounding box center [177, 435] width 124 height 31
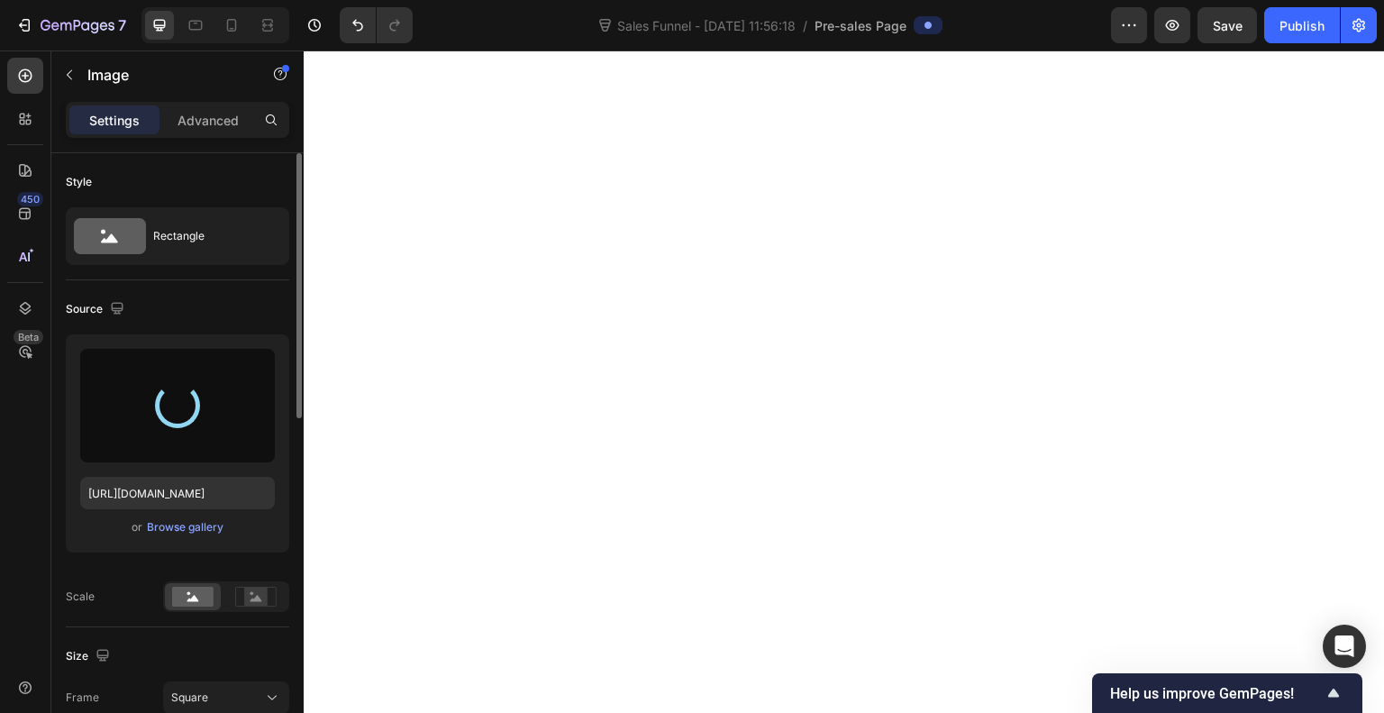
type input "[URL][DOMAIN_NAME]"
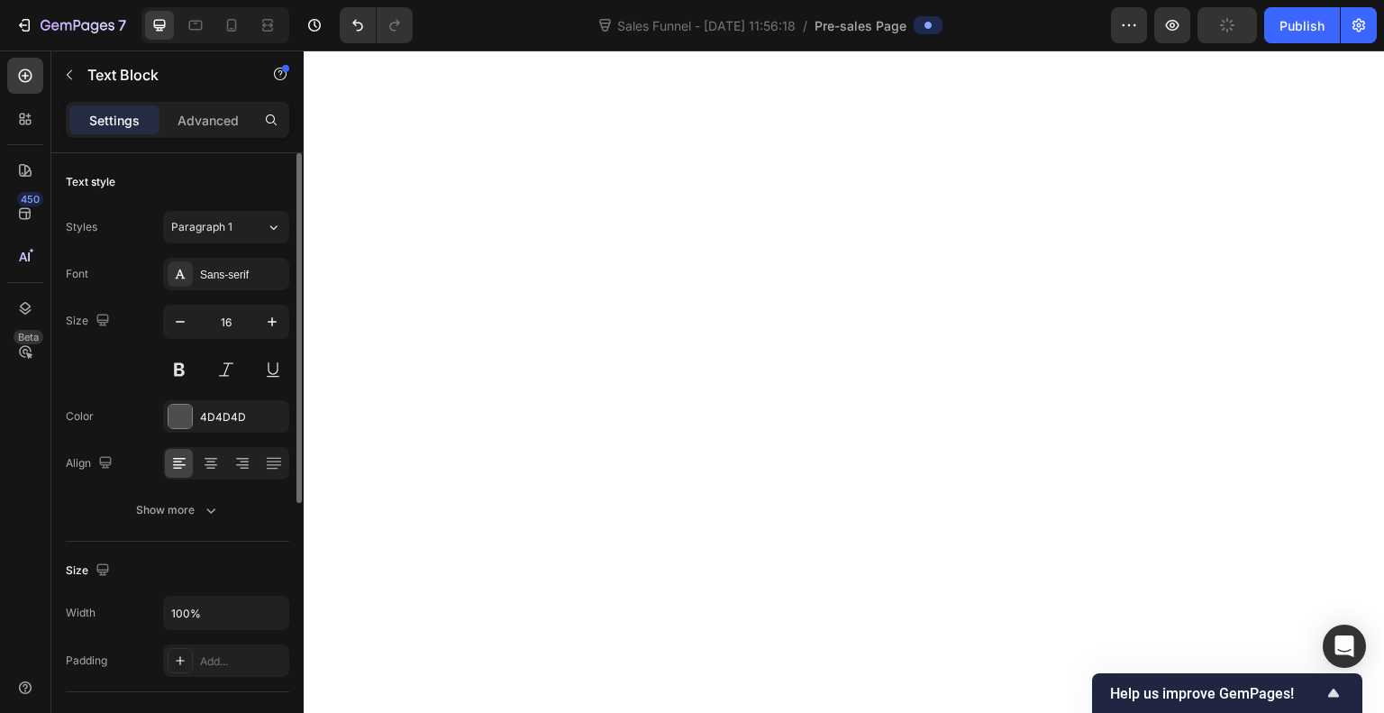
click at [250, 277] on div "Sans-serif" at bounding box center [242, 275] width 85 height 16
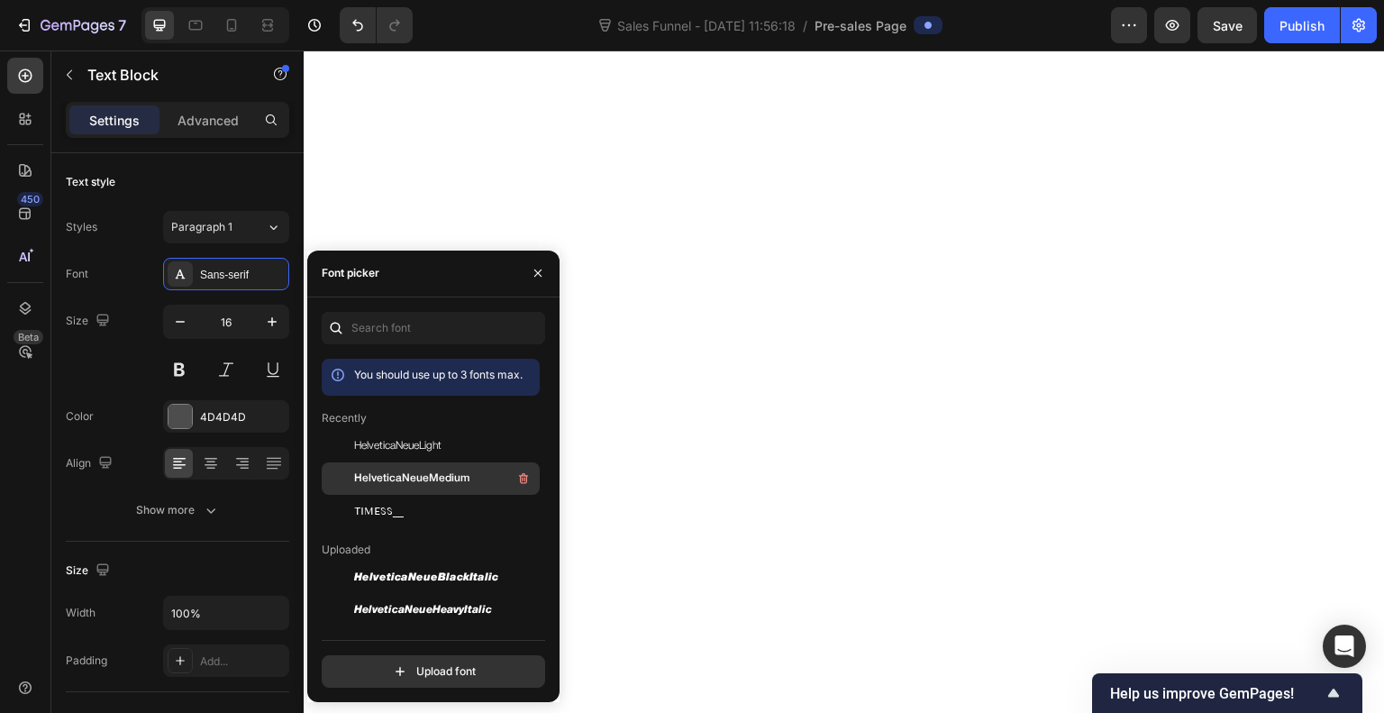
click at [395, 486] on span "HelveticaNeueMedium" at bounding box center [411, 478] width 115 height 16
click at [120, 367] on div "Size 16" at bounding box center [178, 345] width 224 height 81
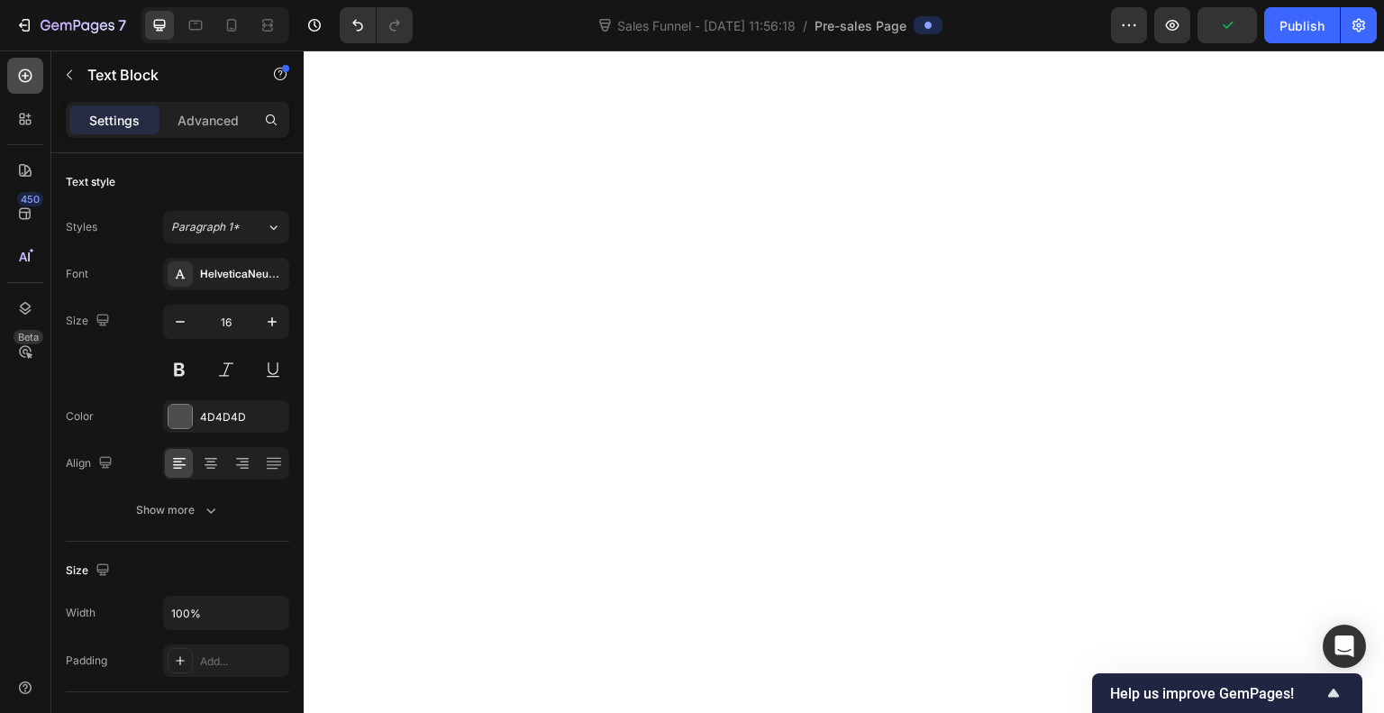
click at [26, 79] on icon at bounding box center [25, 76] width 18 height 18
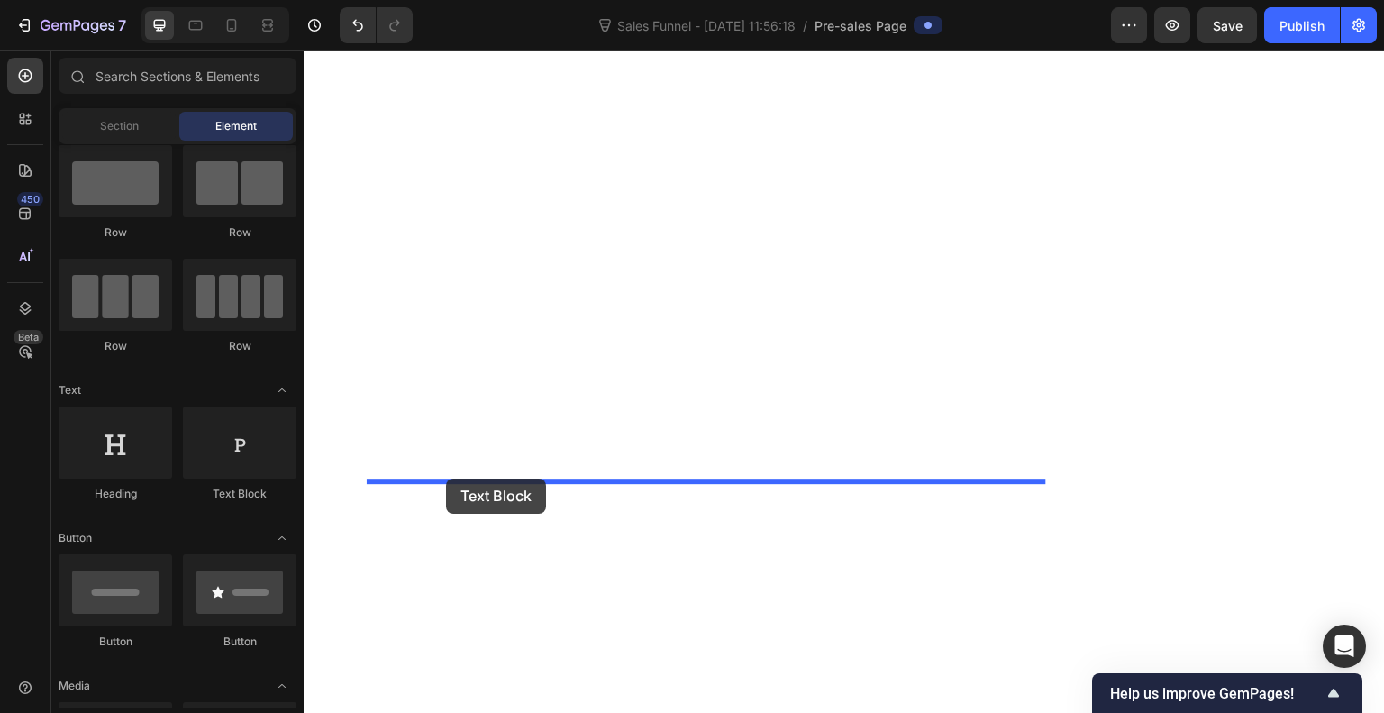
drag, startPoint x: 515, startPoint y: 505, endPoint x: 446, endPoint y: 479, distance: 73.3
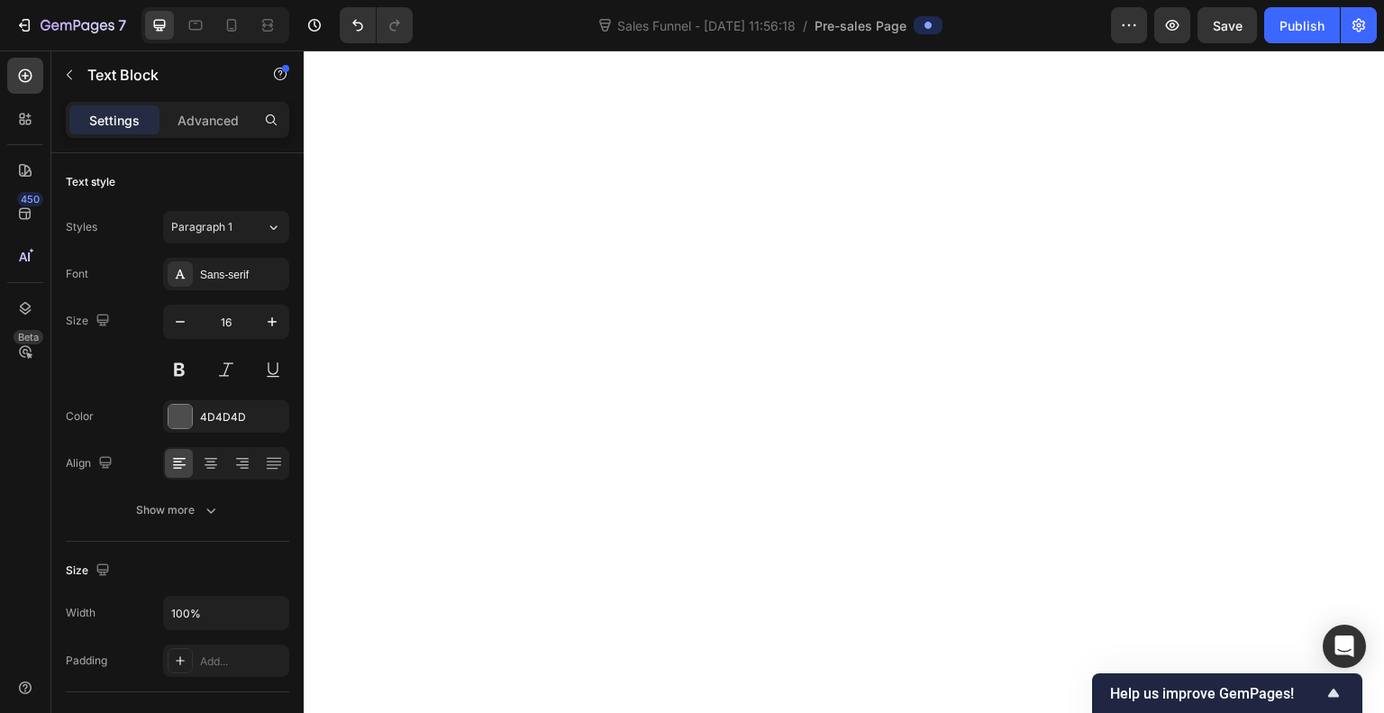
click at [224, 281] on div "Sans-serif" at bounding box center [242, 275] width 85 height 16
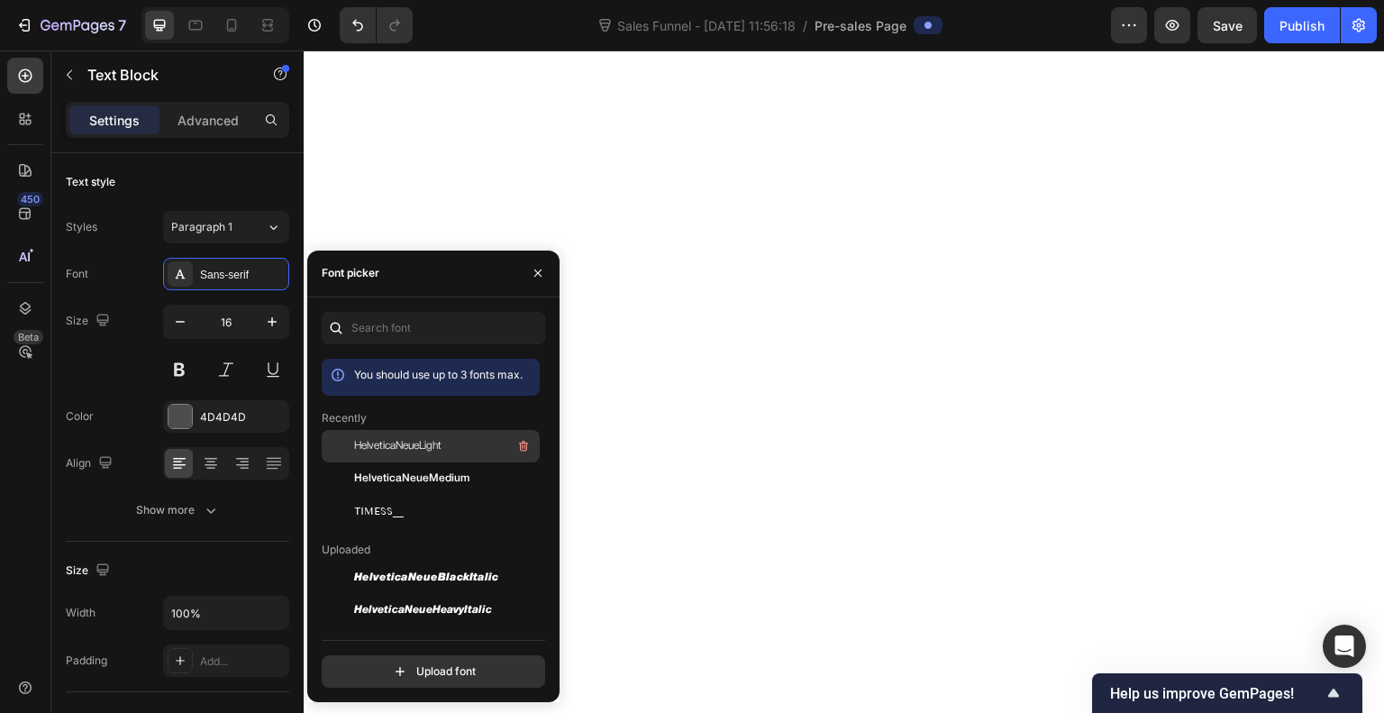
click at [420, 444] on span "HelveticaNeueLight" at bounding box center [397, 446] width 87 height 16
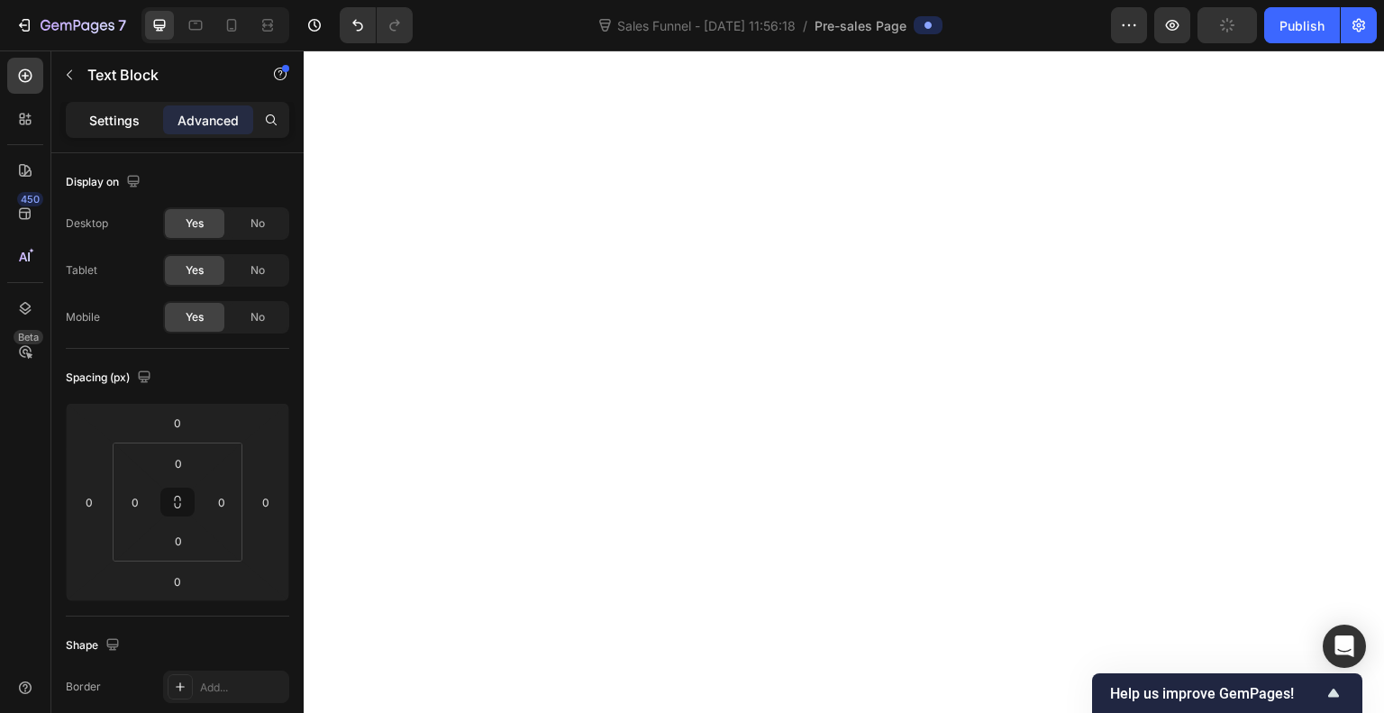
click at [128, 119] on p "Settings" at bounding box center [114, 120] width 50 height 19
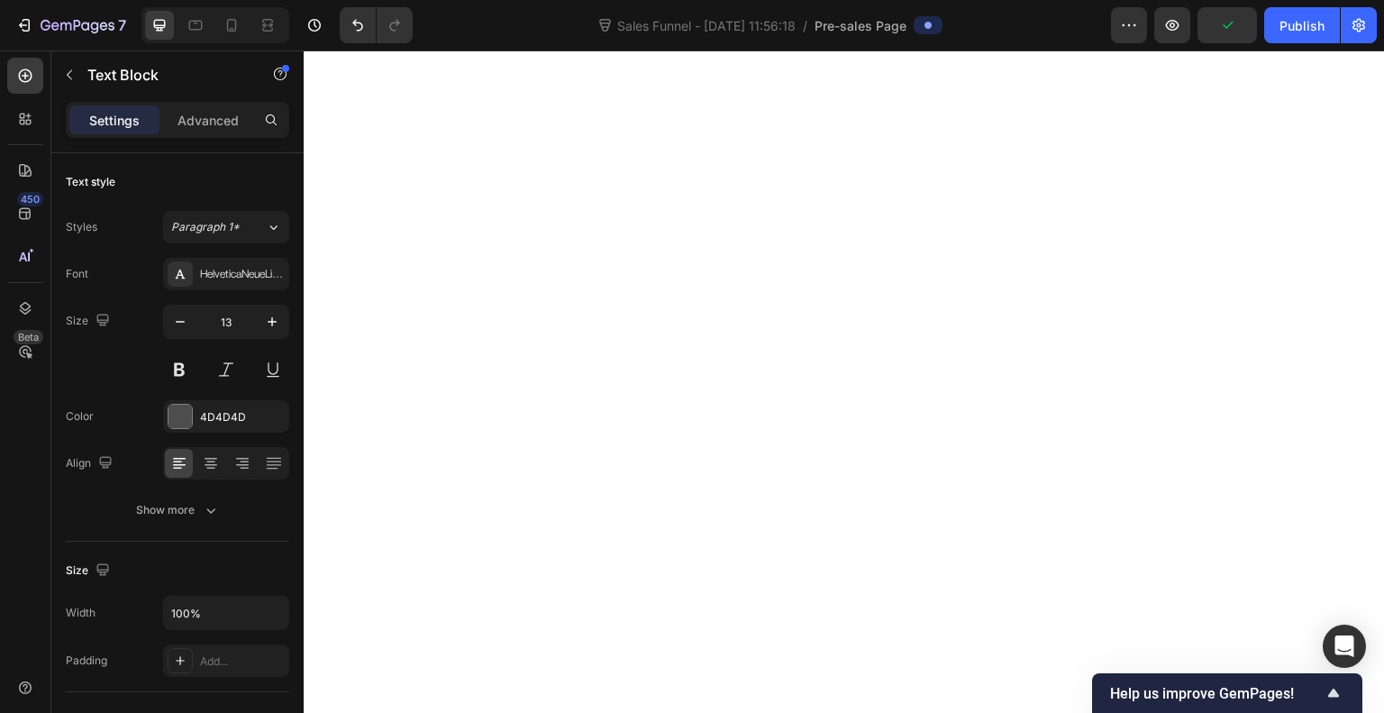
click at [170, 331] on button "button" at bounding box center [180, 322] width 32 height 32
type input "13"
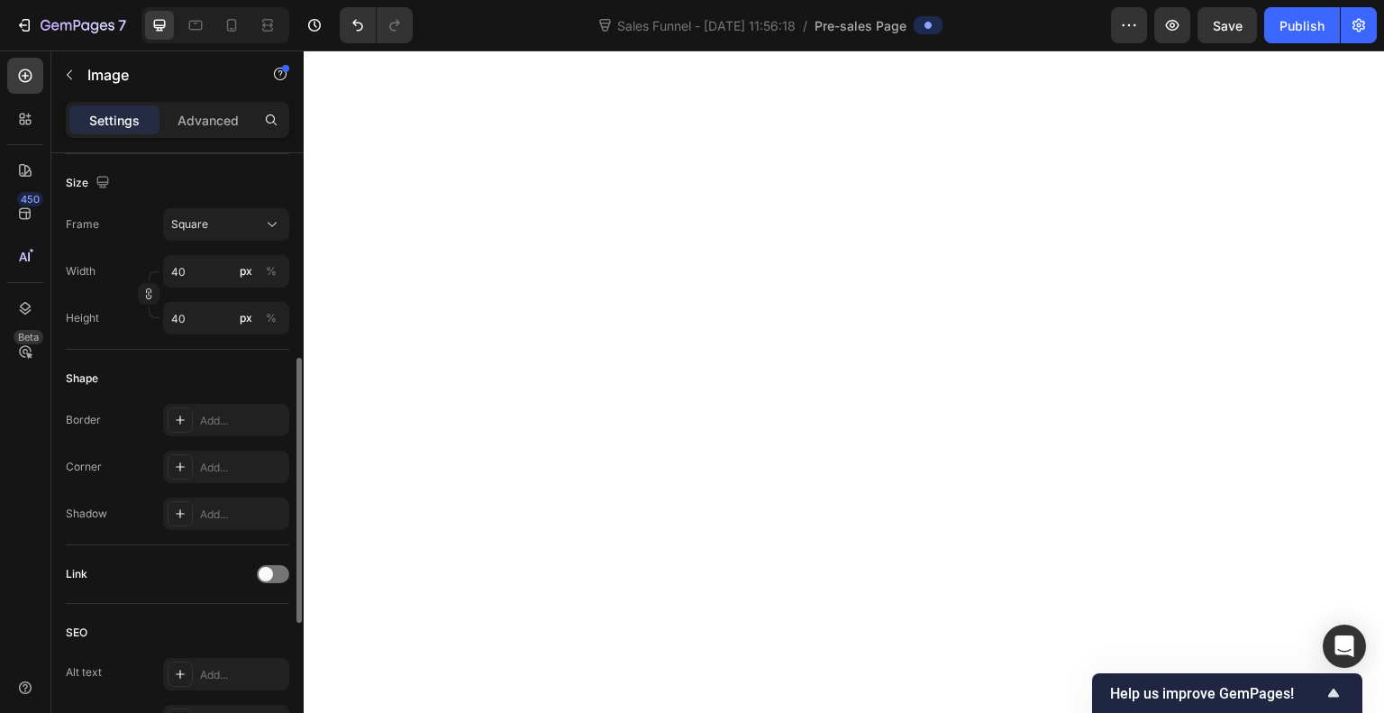
scroll to position [472, 0]
click at [216, 269] on input "40" at bounding box center [226, 272] width 126 height 32
type input "6"
type input "60"
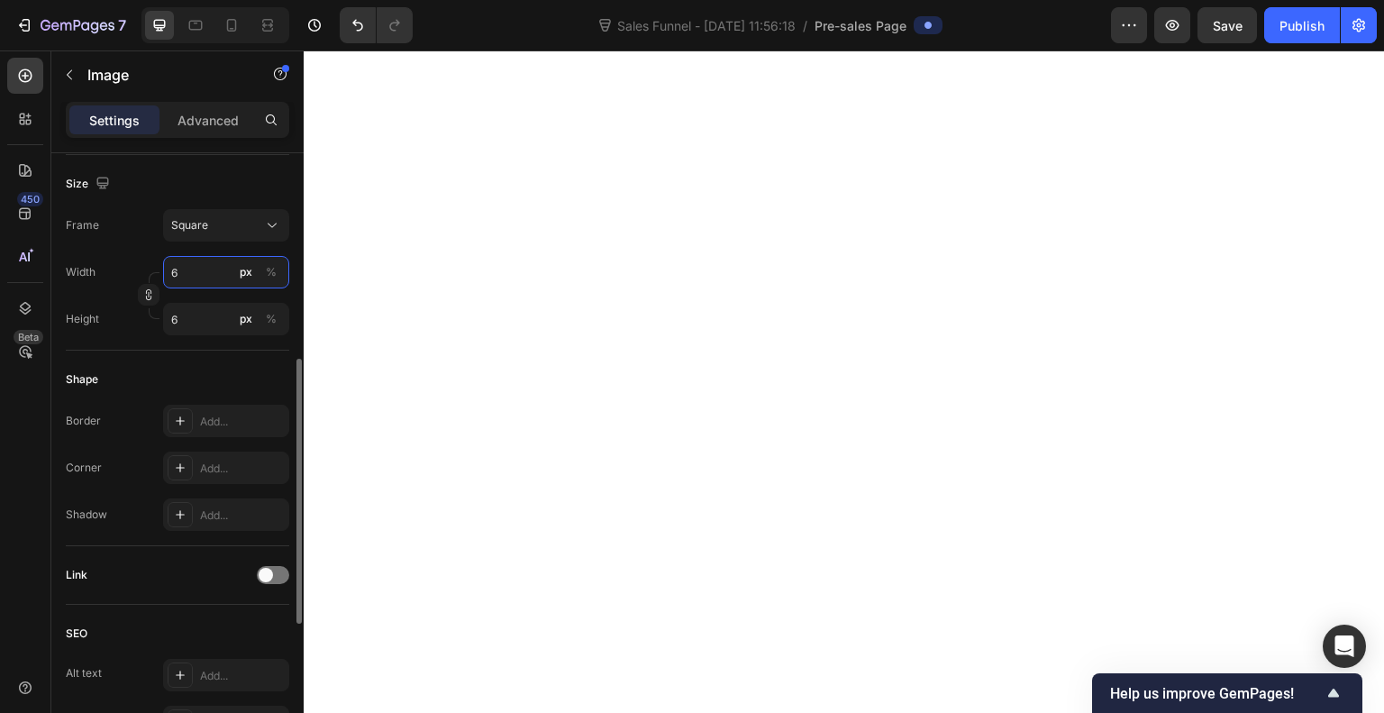
type input "60"
click at [204, 312] on input "60" at bounding box center [226, 319] width 126 height 32
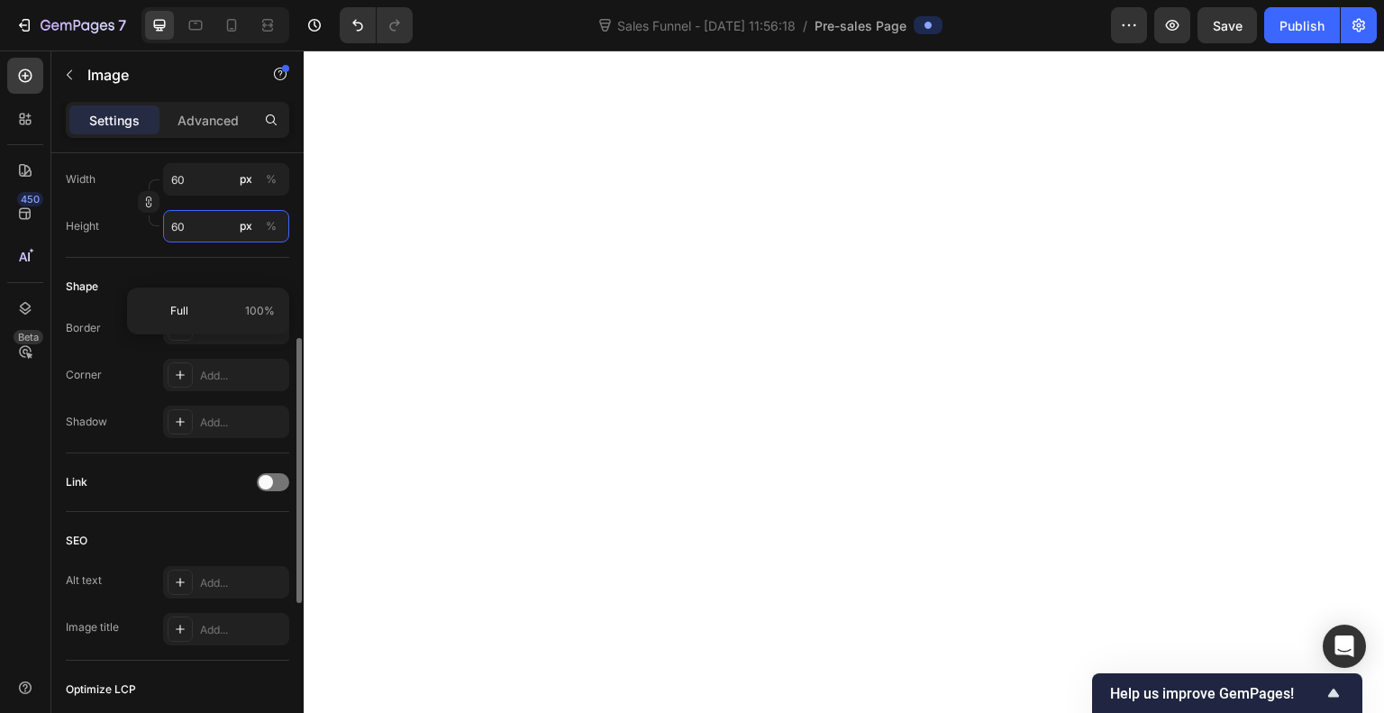
scroll to position [571, 0]
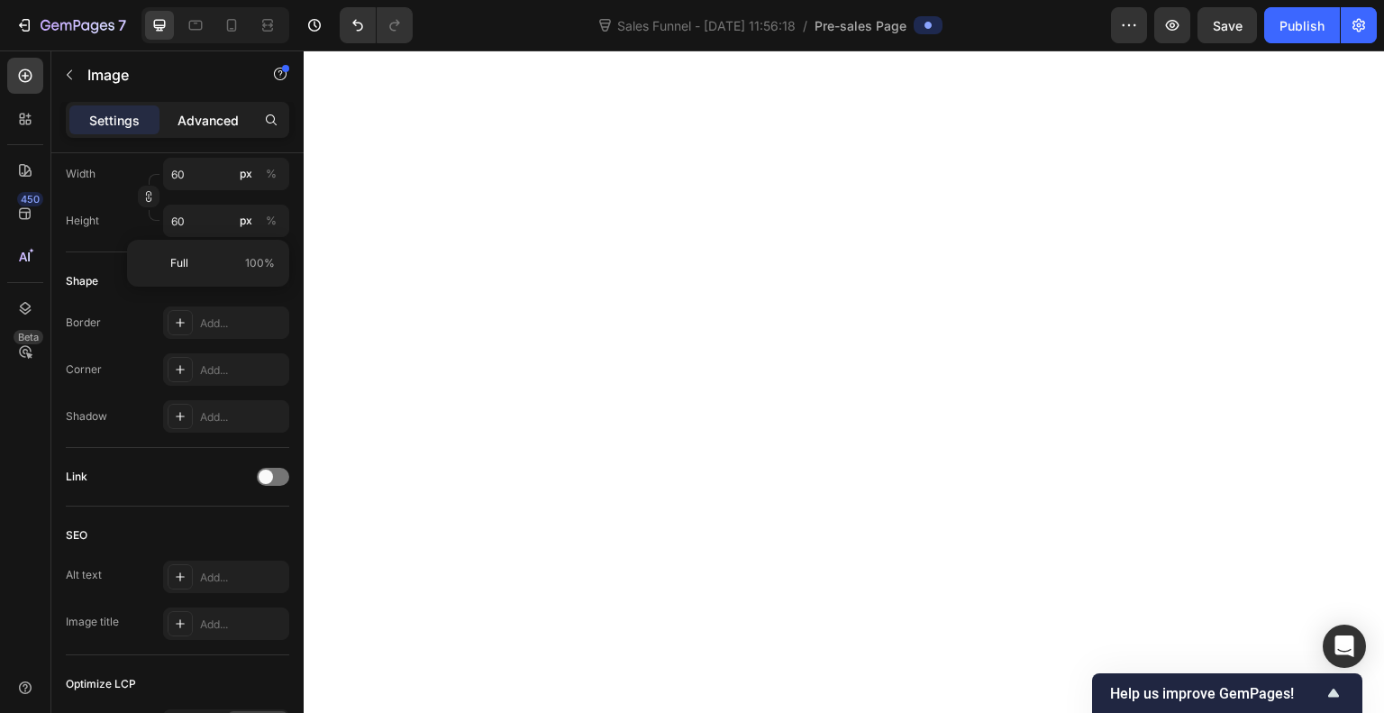
click at [202, 131] on div "Advanced" at bounding box center [208, 119] width 90 height 29
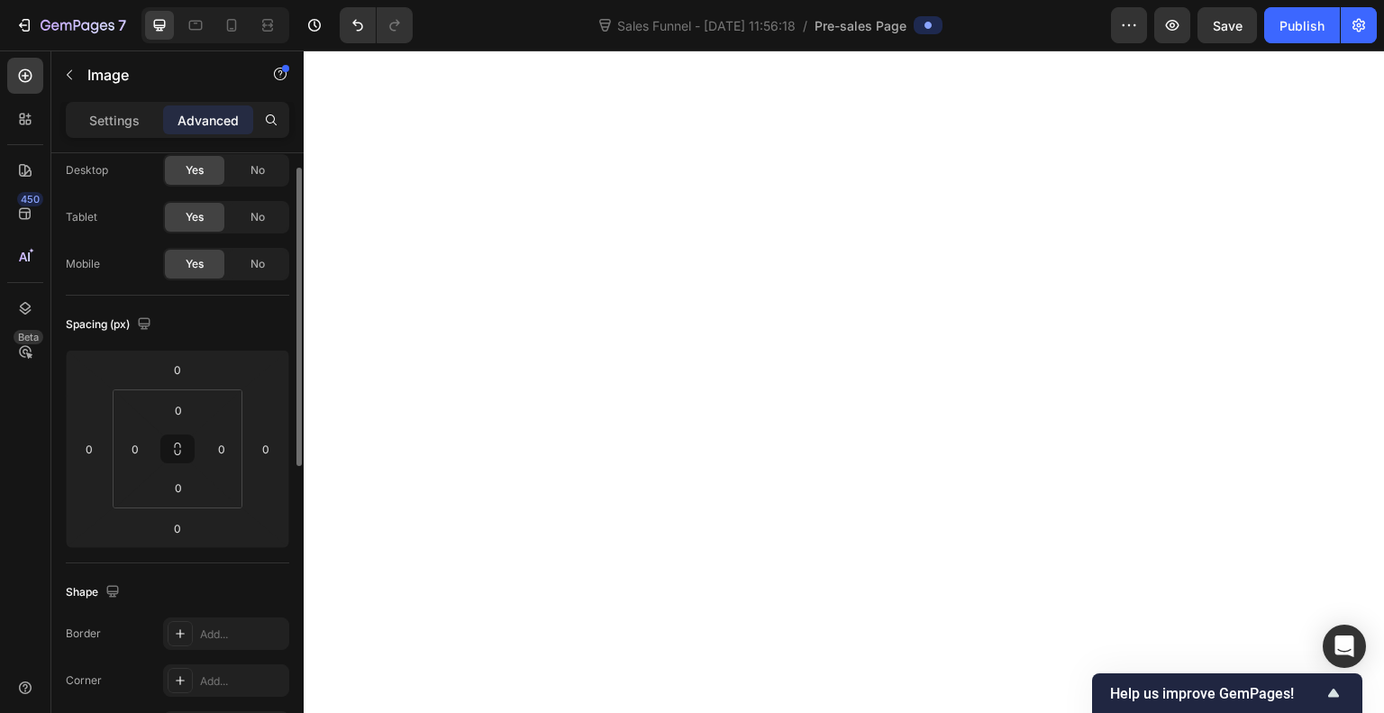
scroll to position [41, 0]
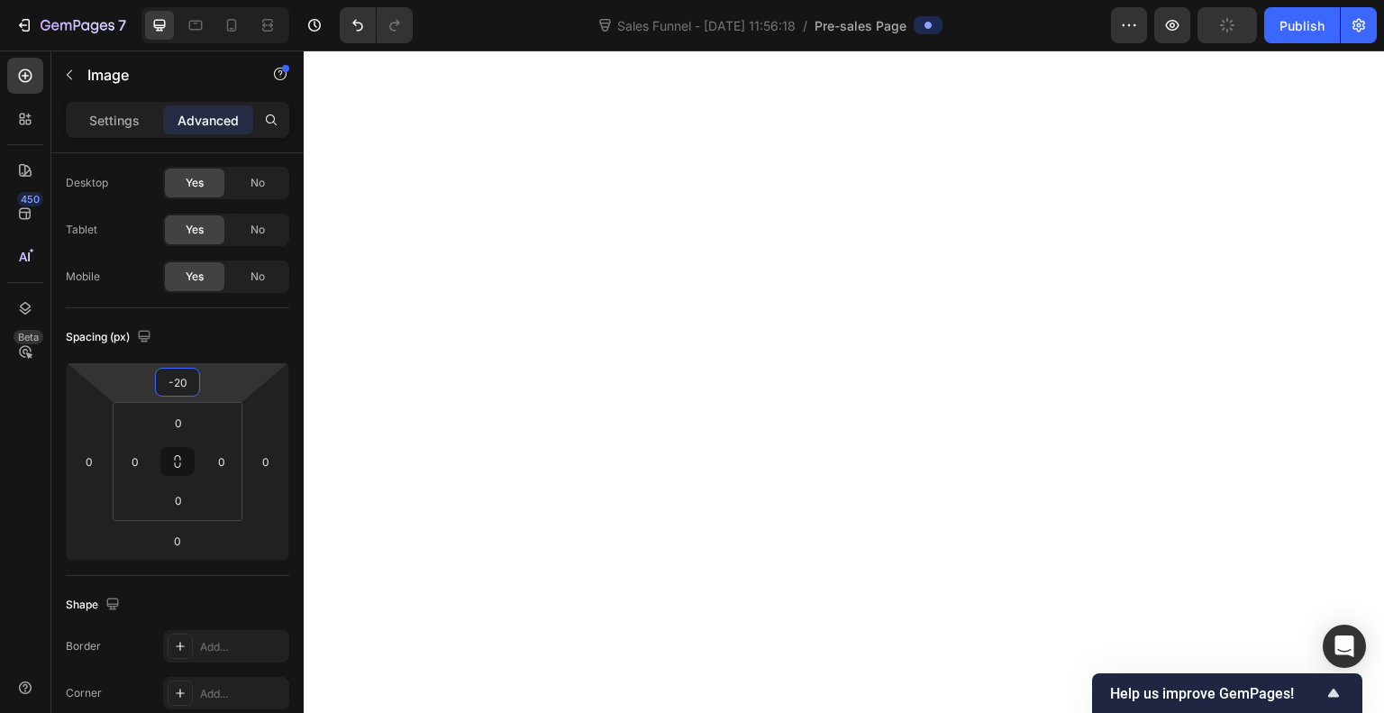
type input "-18"
click at [140, 0] on html "7 Sales Funnel - [DATE] 11:56:18 / Pre-sales Page Preview Publish 450 Beta Sect…" at bounding box center [692, 0] width 1384 height 0
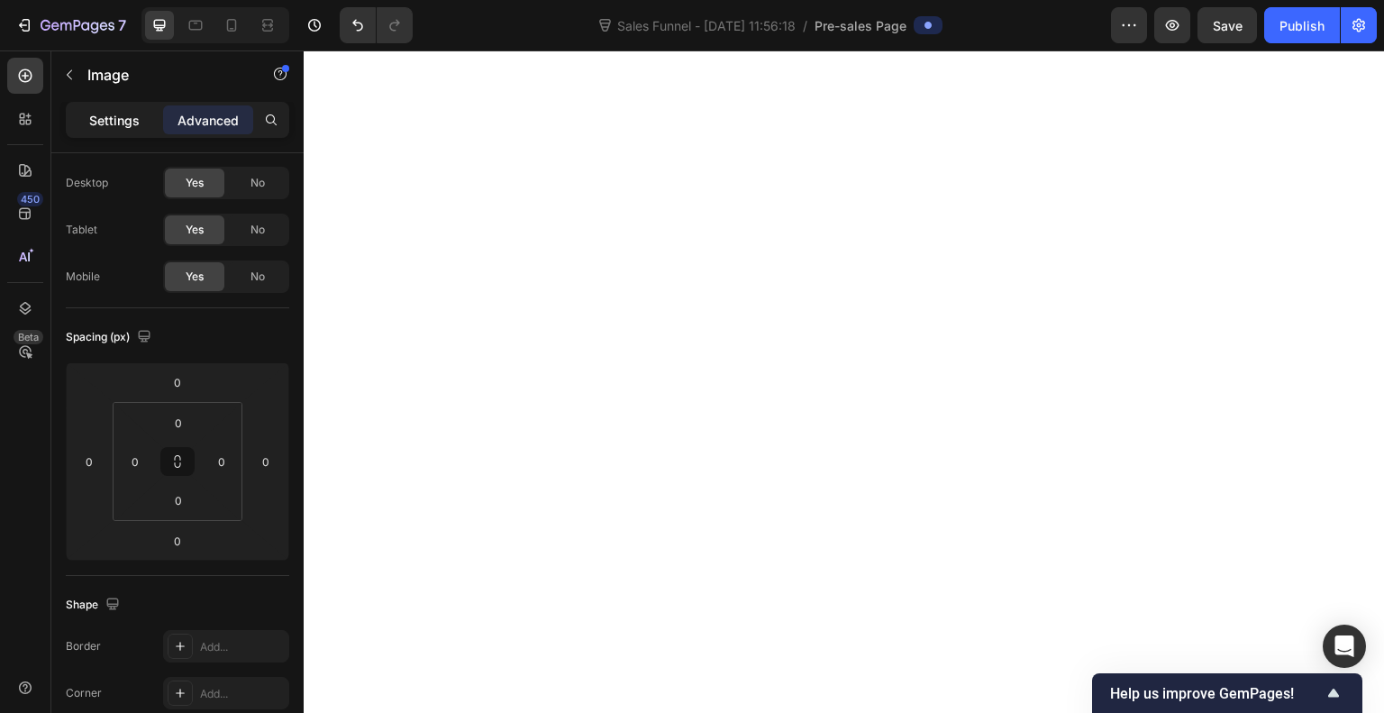
click at [132, 113] on p "Settings" at bounding box center [114, 120] width 50 height 19
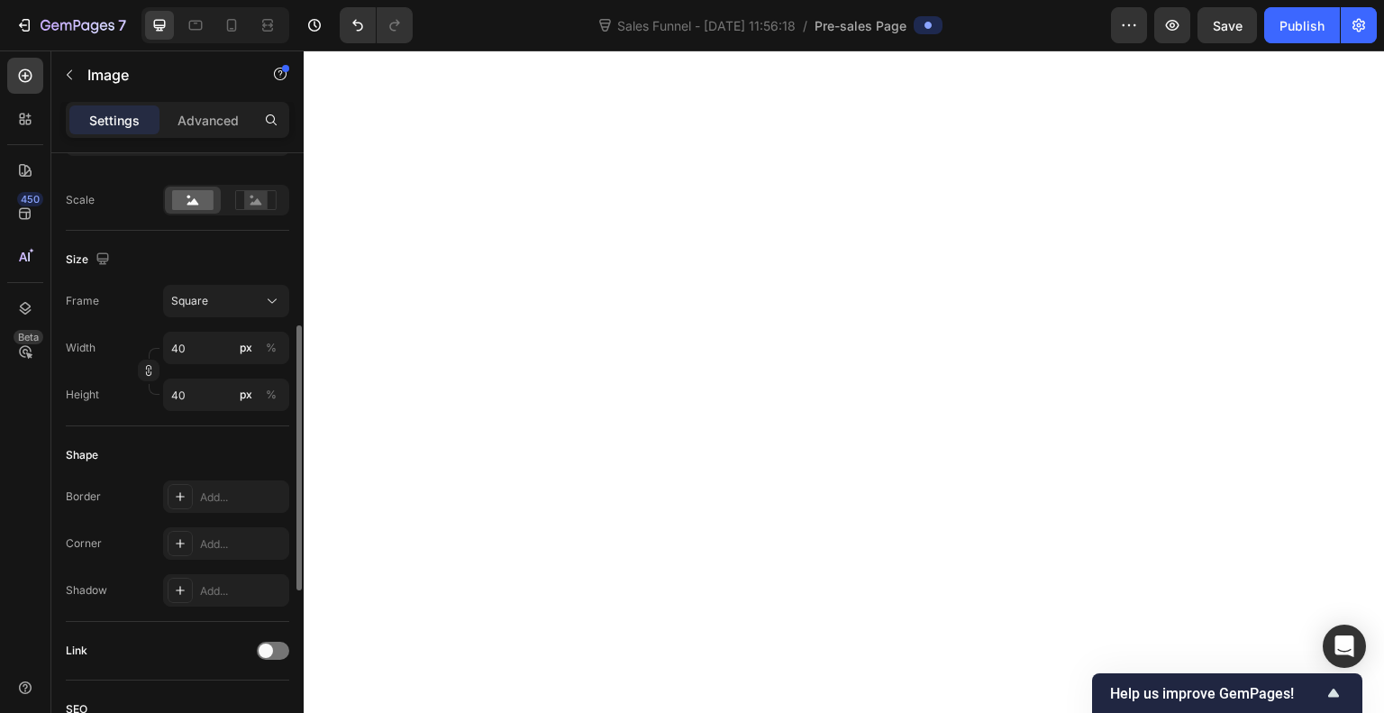
scroll to position [398, 0]
click at [204, 345] on input "40" at bounding box center [226, 346] width 126 height 32
type input "6"
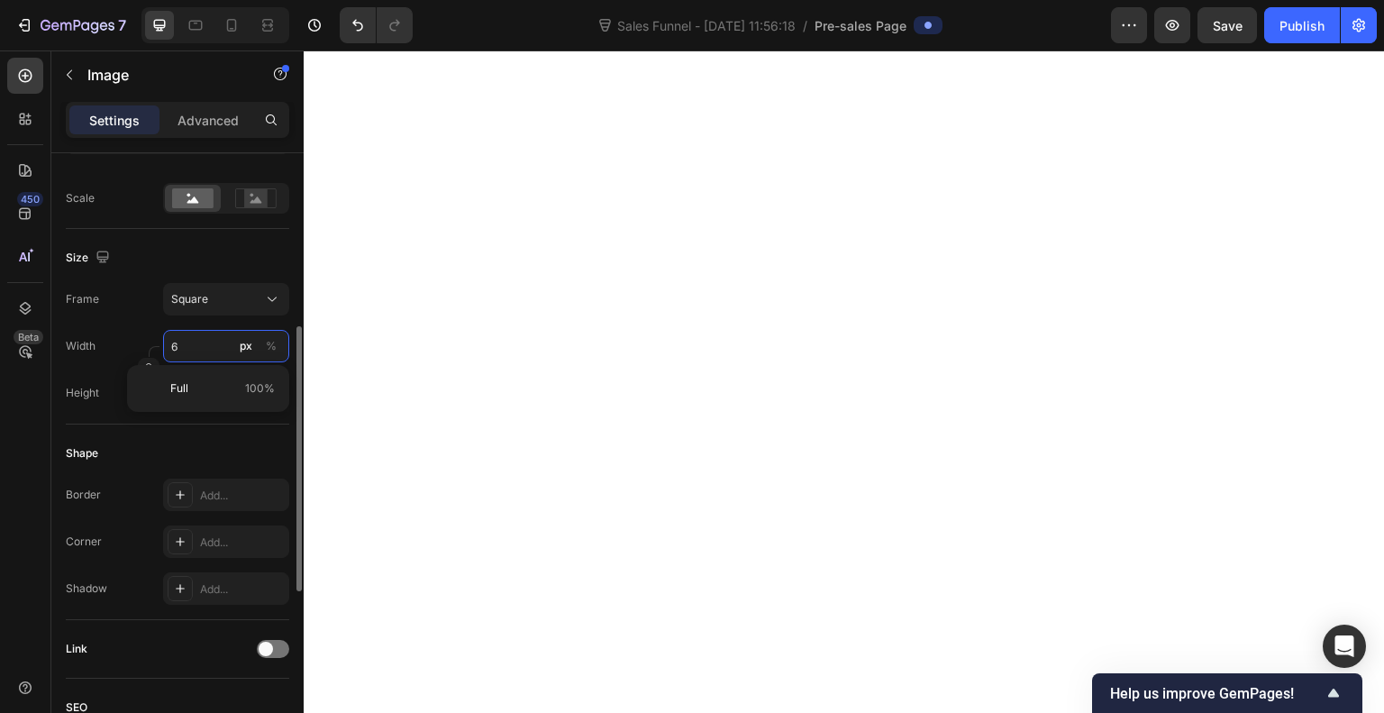
type input "60"
click at [202, 342] on input "40" at bounding box center [226, 346] width 126 height 32
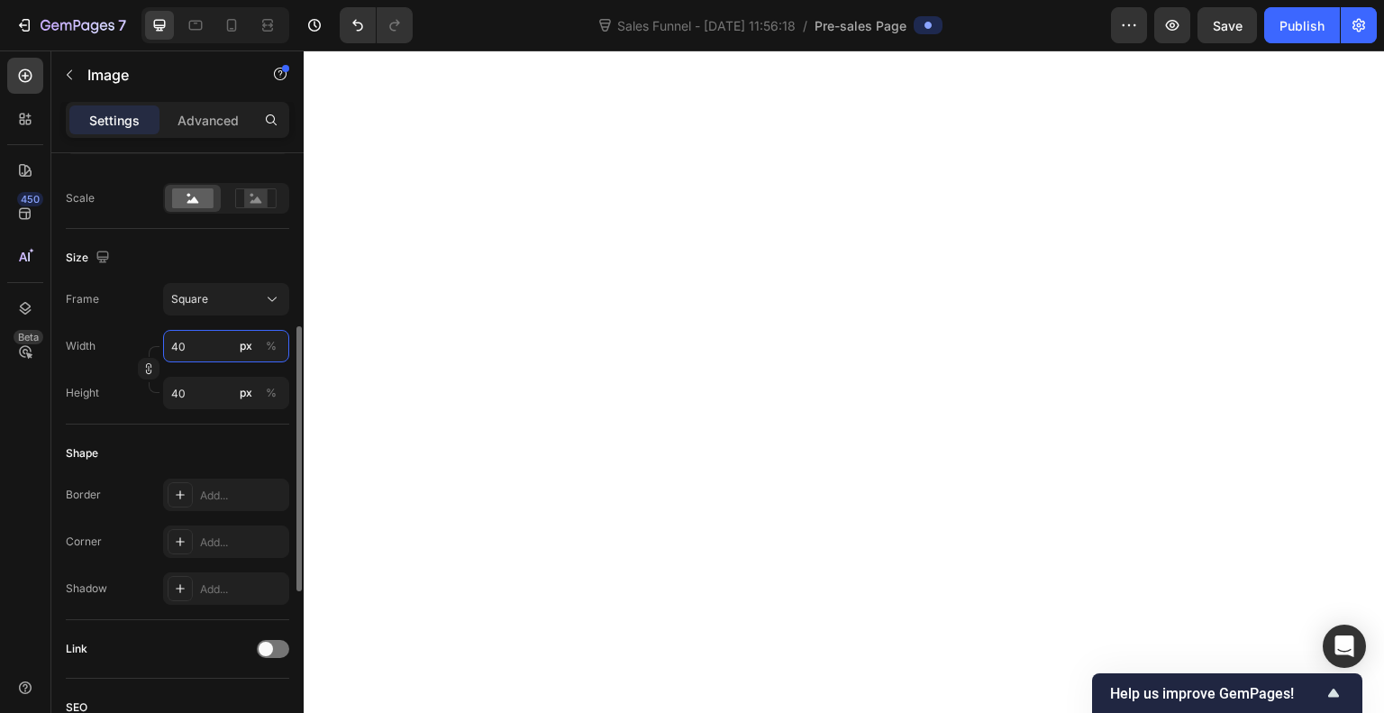
click at [202, 342] on input "40" at bounding box center [226, 346] width 126 height 32
type input "6"
type input "60"
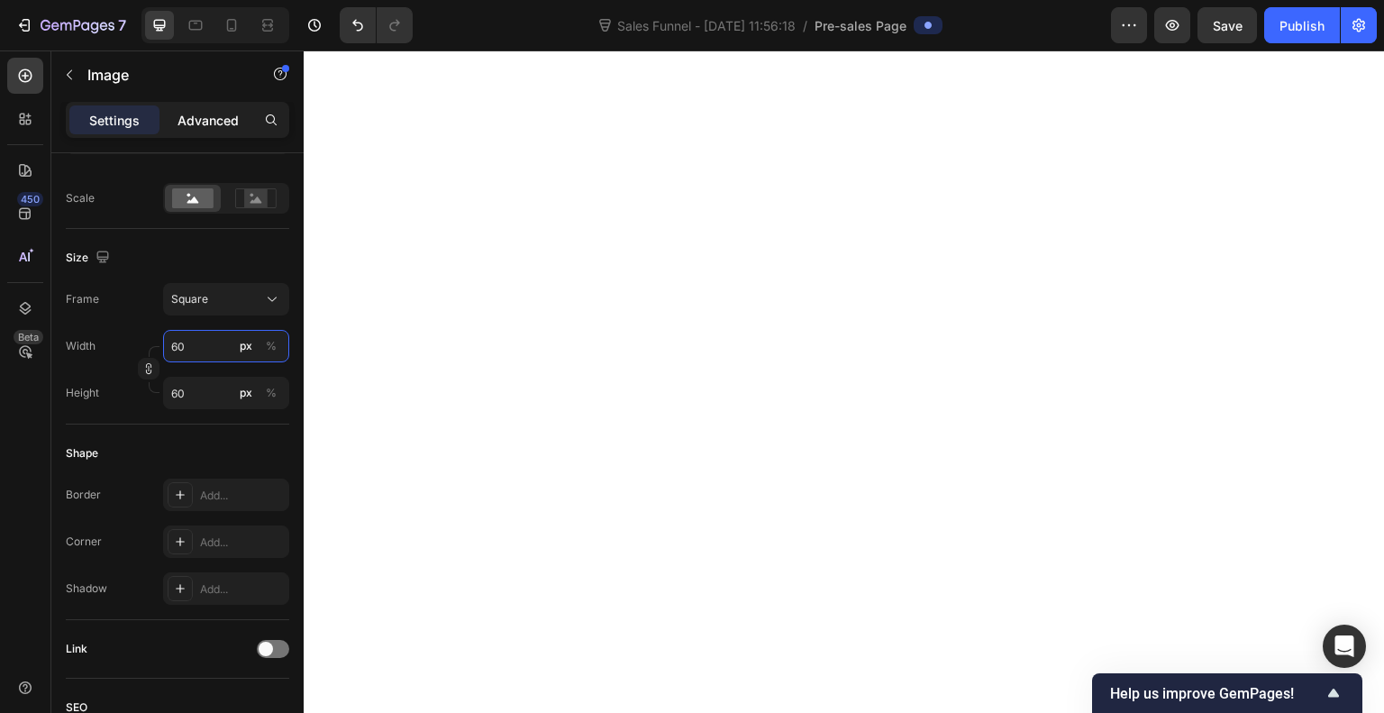
type input "60"
click at [217, 121] on p "Advanced" at bounding box center [208, 120] width 61 height 19
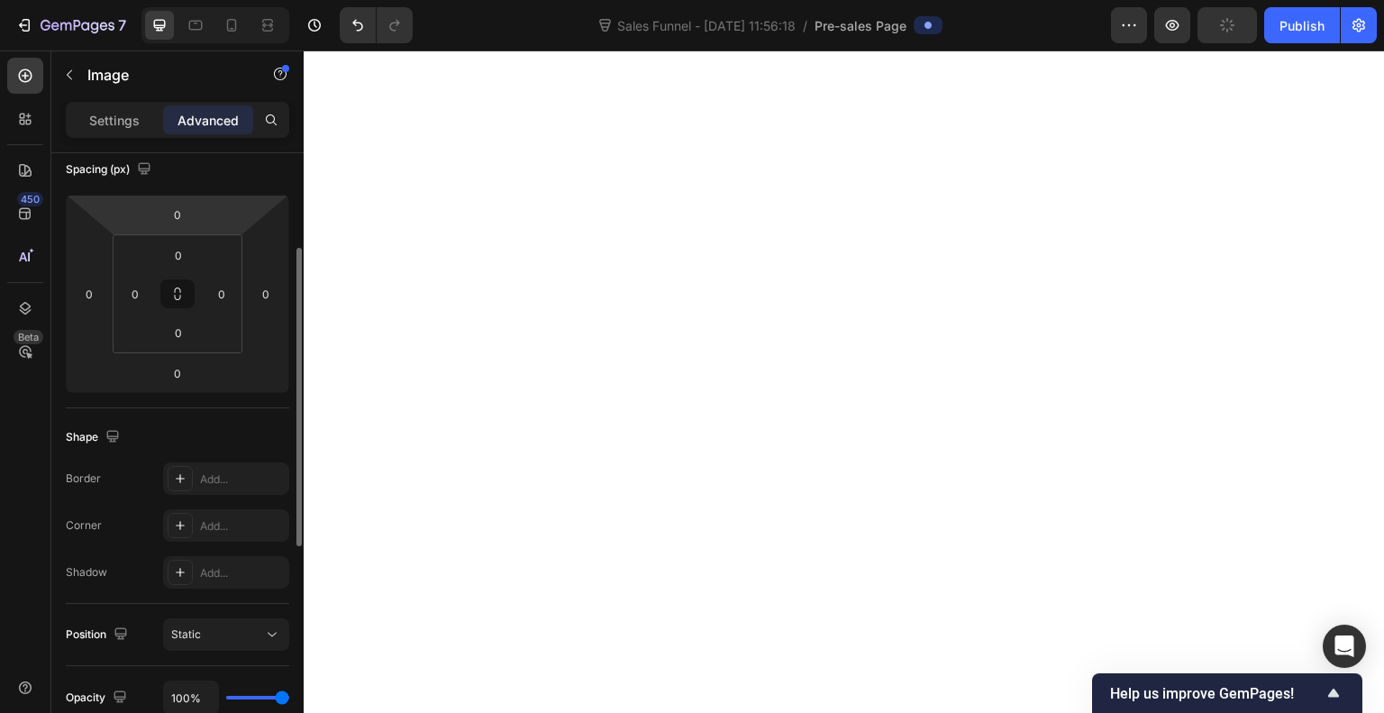
scroll to position [204, 0]
type input "-44"
drag, startPoint x: 217, startPoint y: 226, endPoint x: 219, endPoint y: 246, distance: 19.9
click at [219, 0] on html "7 Sales Funnel - [DATE] 11:56:18 / Pre-sales Page Preview Save Publish 450 Beta…" at bounding box center [692, 0] width 1384 height 0
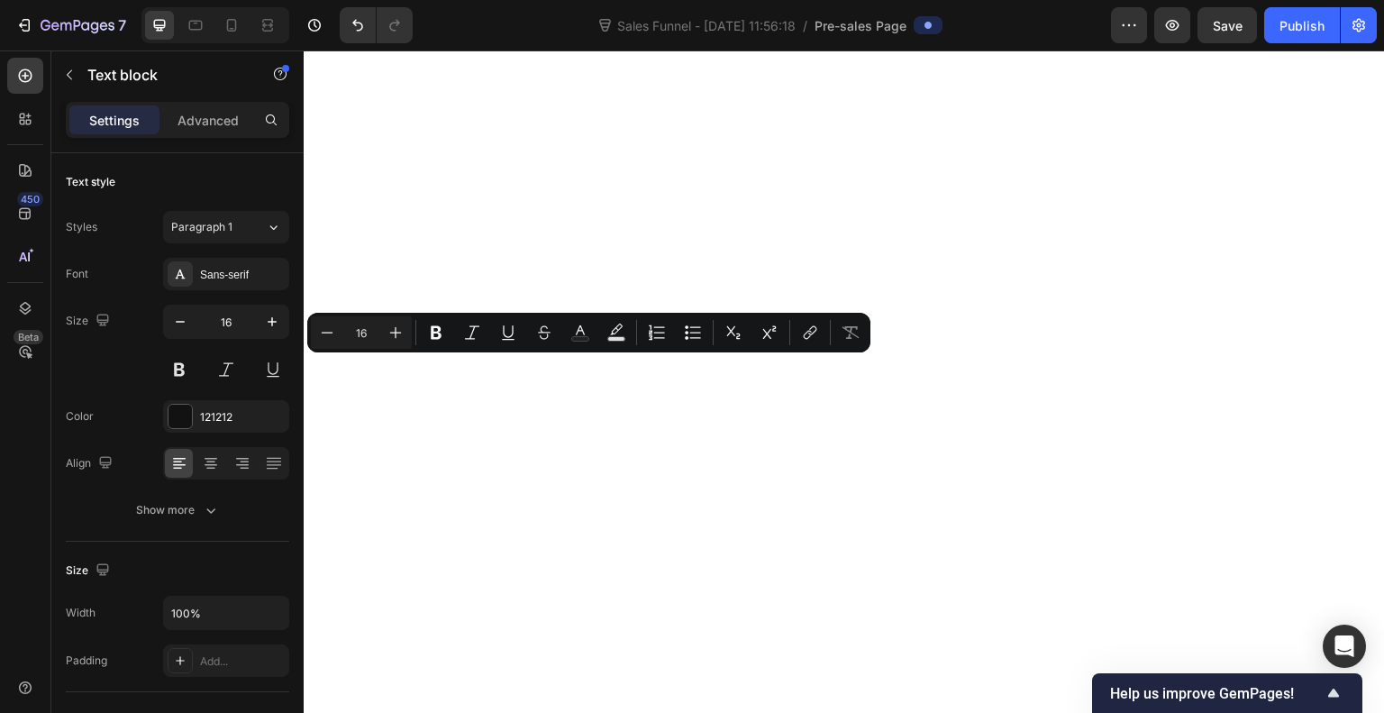
scroll to position [7137, 0]
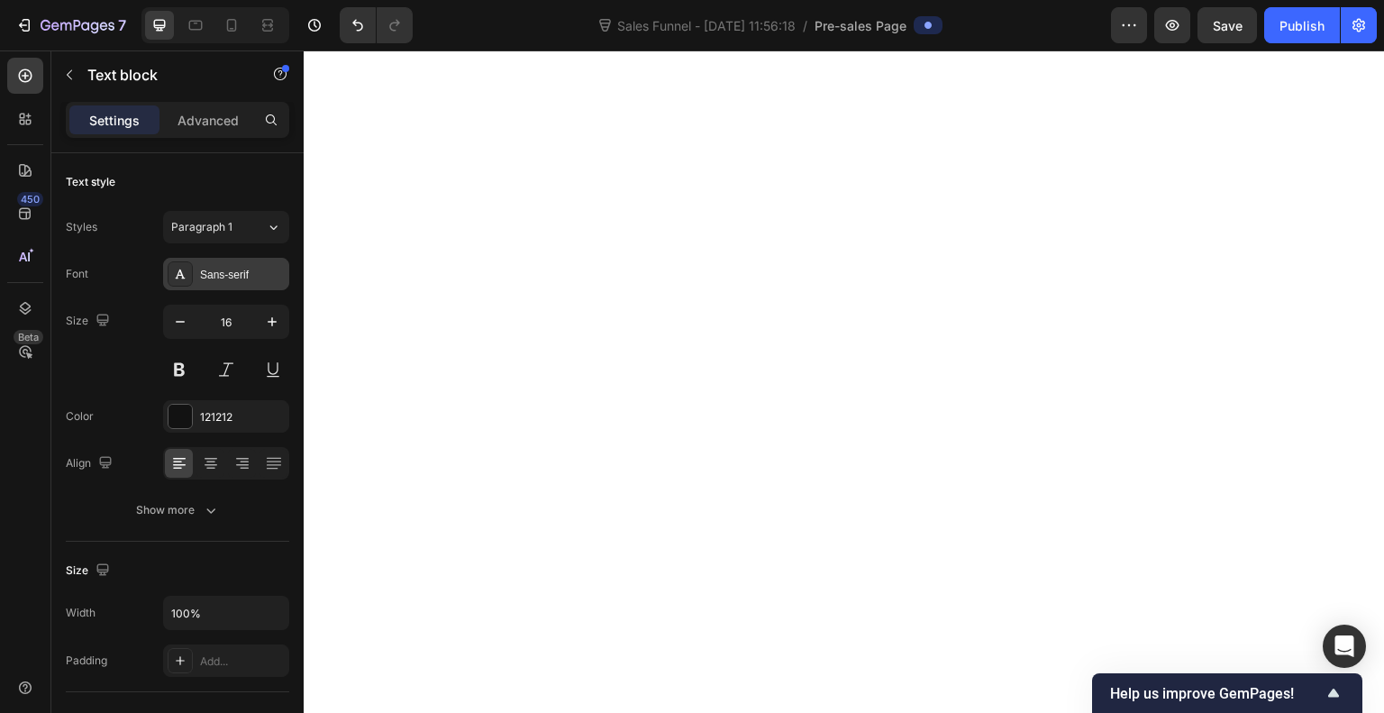
click at [222, 269] on div "Sans-serif" at bounding box center [242, 275] width 85 height 16
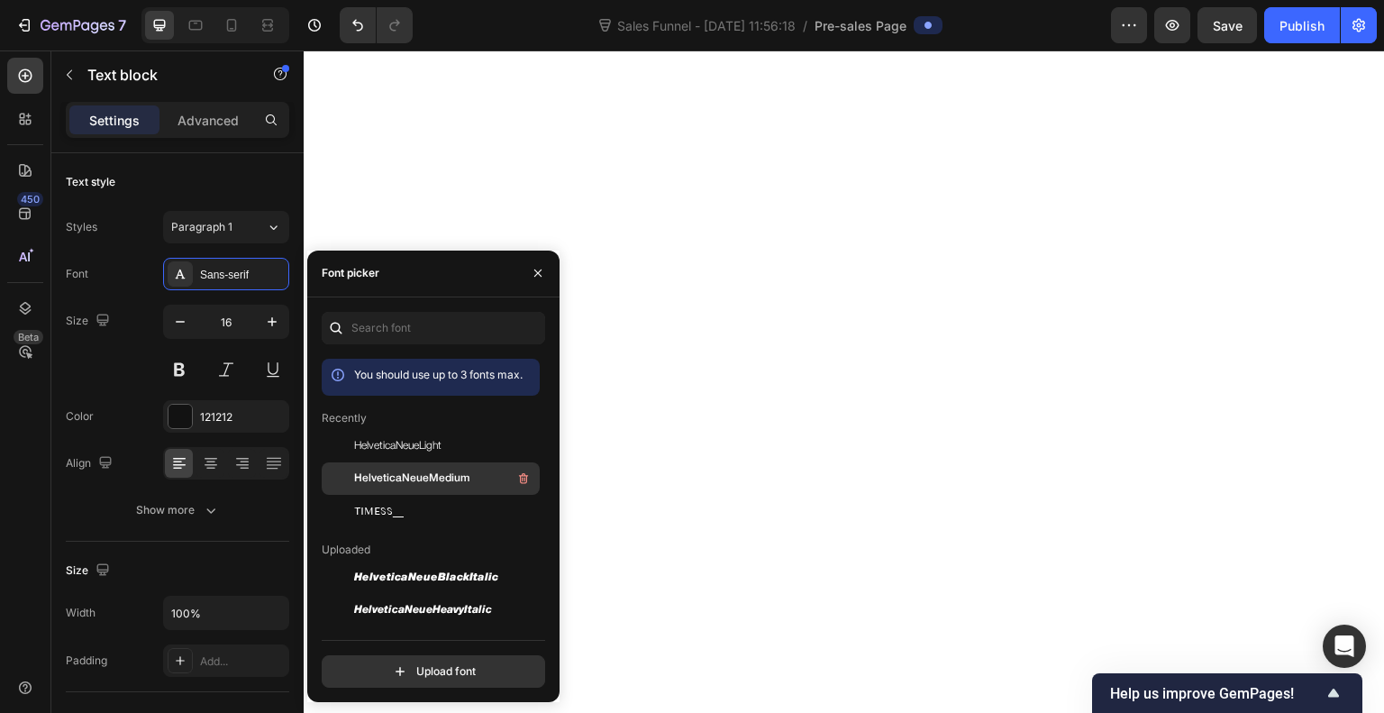
click at [397, 480] on span "HelveticaNeueMedium" at bounding box center [411, 478] width 115 height 16
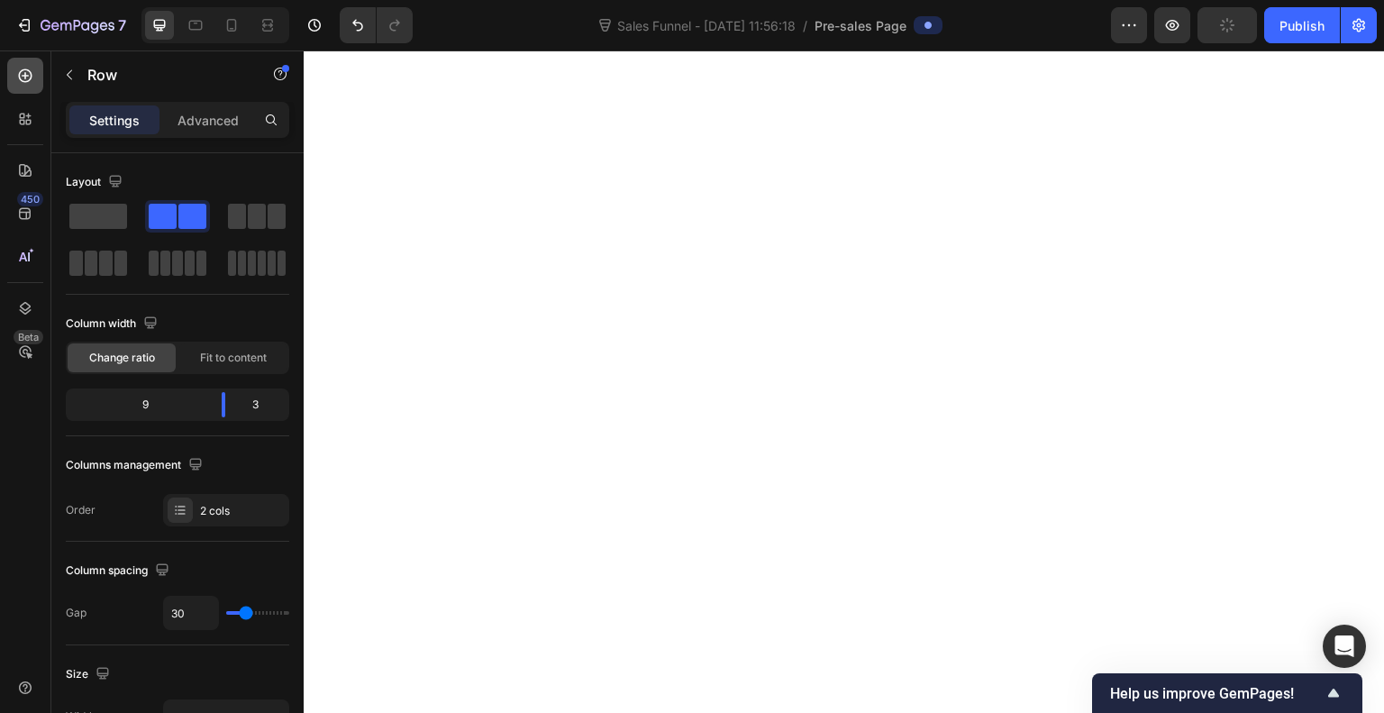
click at [25, 78] on icon at bounding box center [25, 75] width 7 height 7
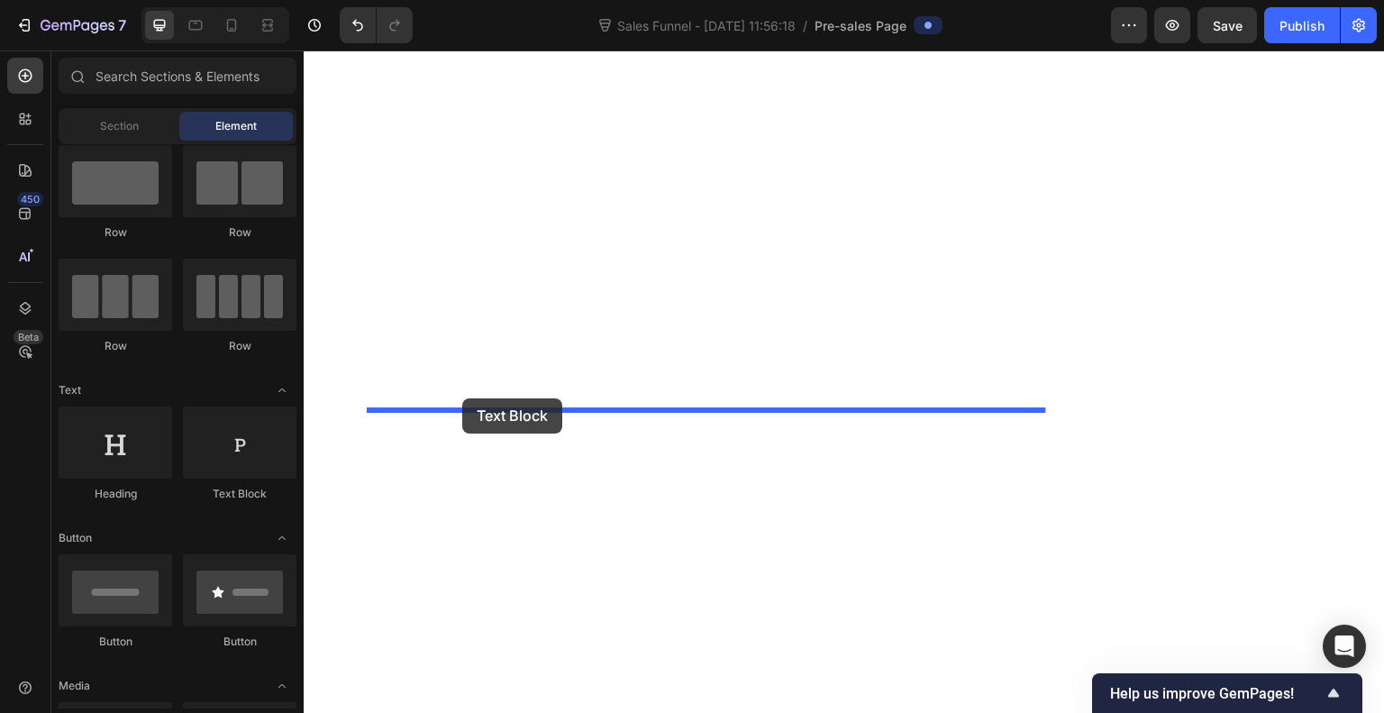
drag, startPoint x: 527, startPoint y: 506, endPoint x: 462, endPoint y: 398, distance: 125.4
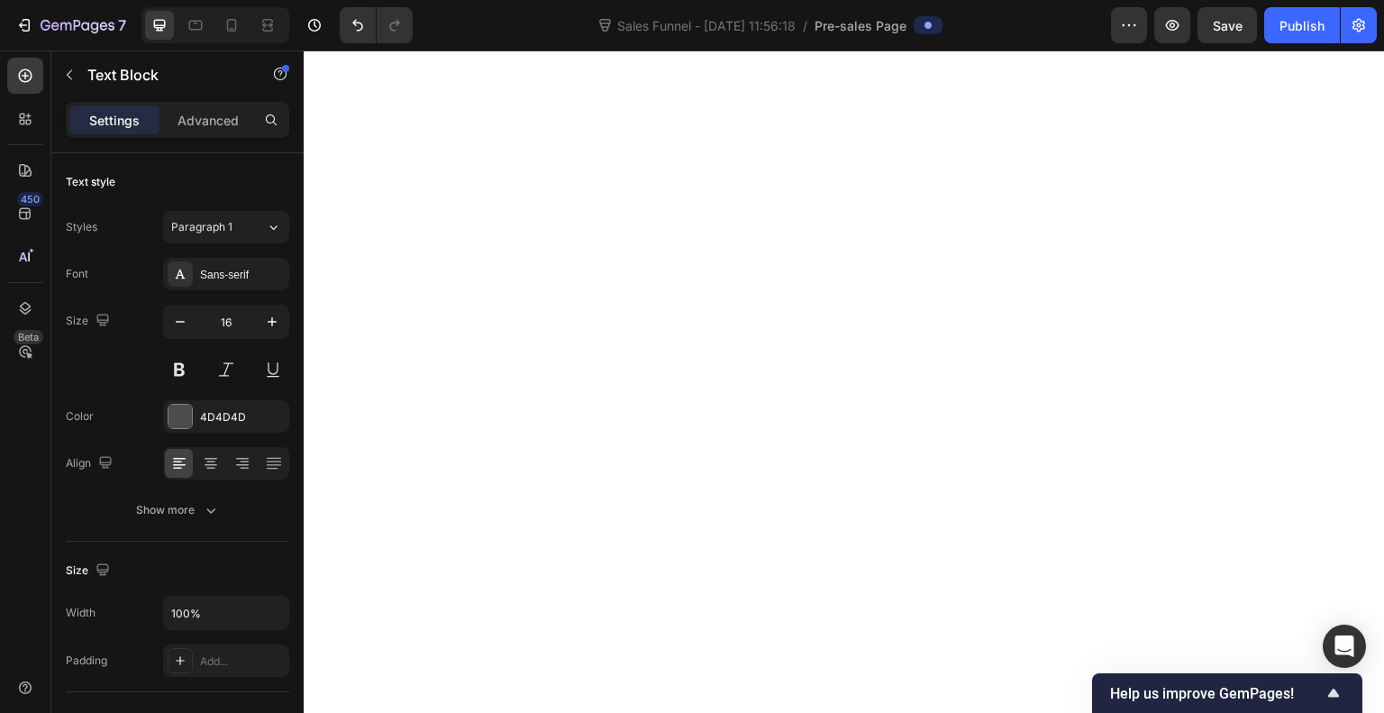
click at [187, 324] on icon "button" at bounding box center [180, 322] width 18 height 18
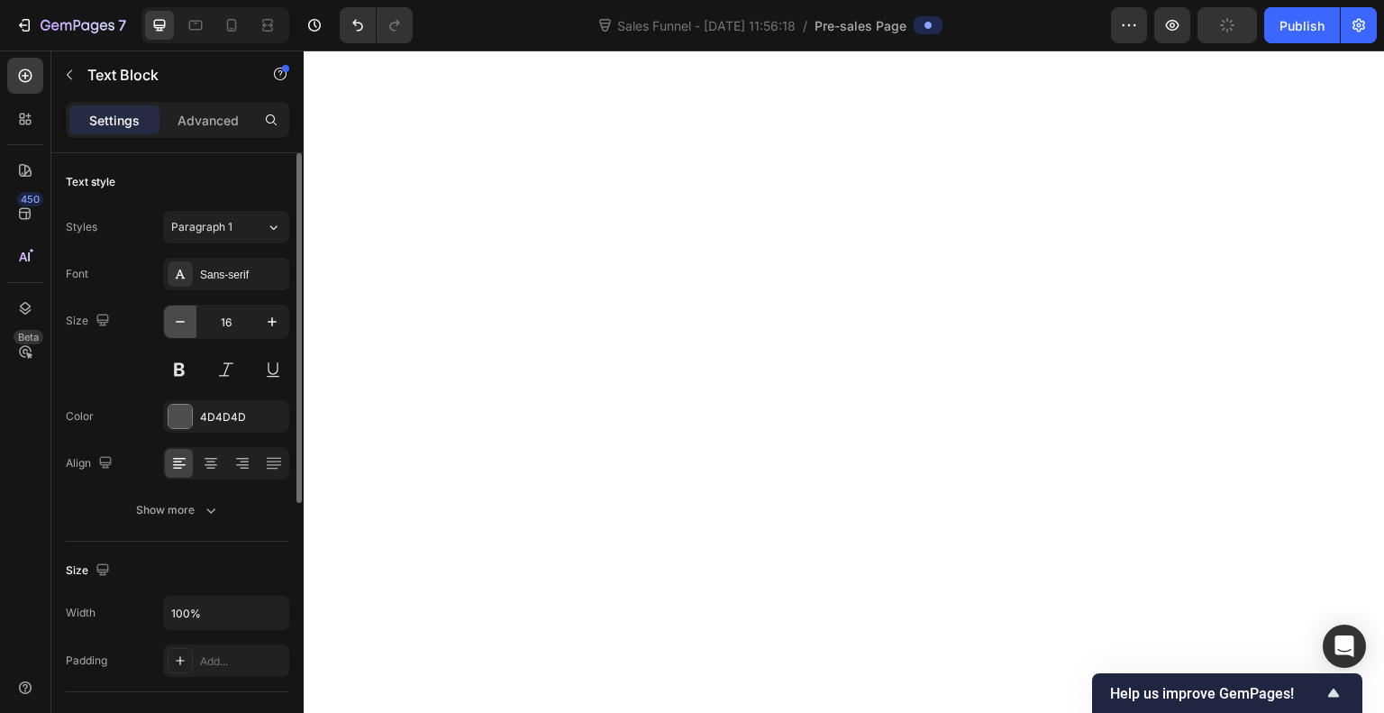
click at [187, 324] on icon "button" at bounding box center [180, 322] width 18 height 18
type input "13"
click at [229, 267] on div "Sans-serif" at bounding box center [242, 275] width 85 height 16
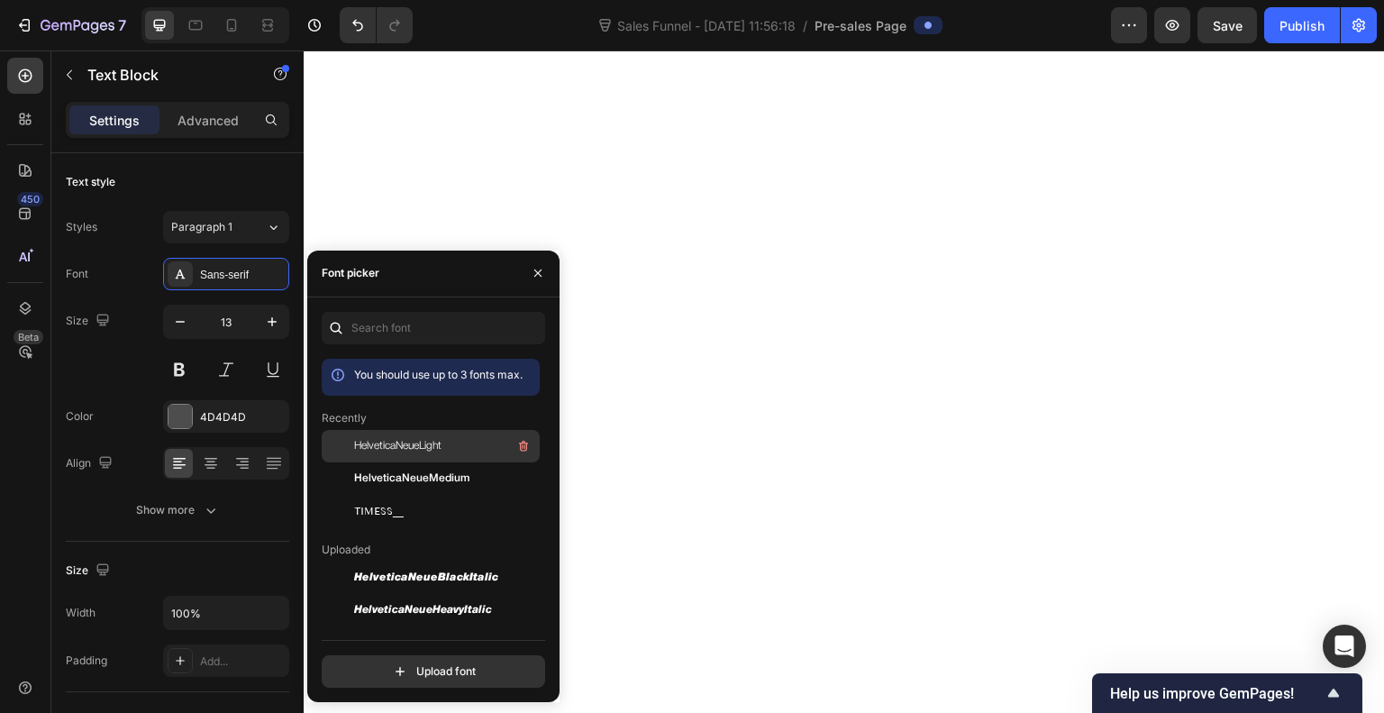
click at [368, 447] on span "HelveticaNeueLight" at bounding box center [397, 446] width 87 height 16
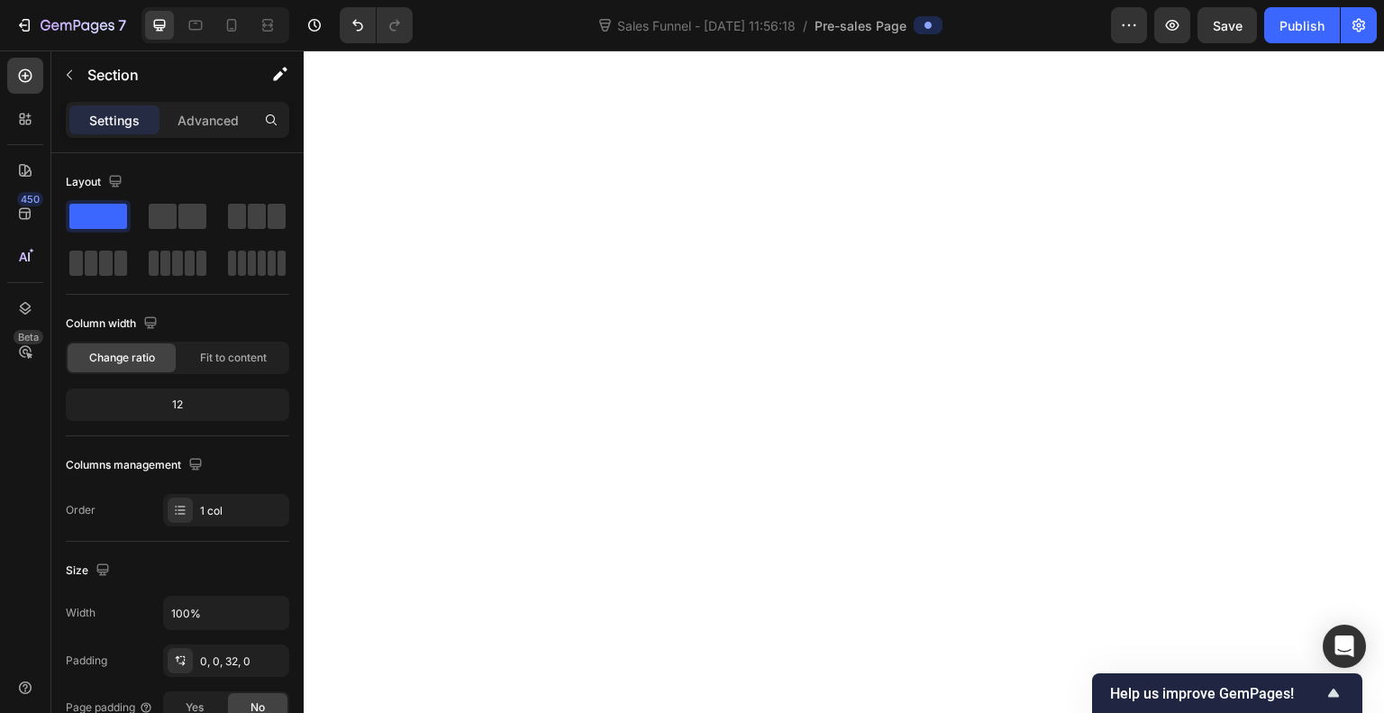
scroll to position [7152, 0]
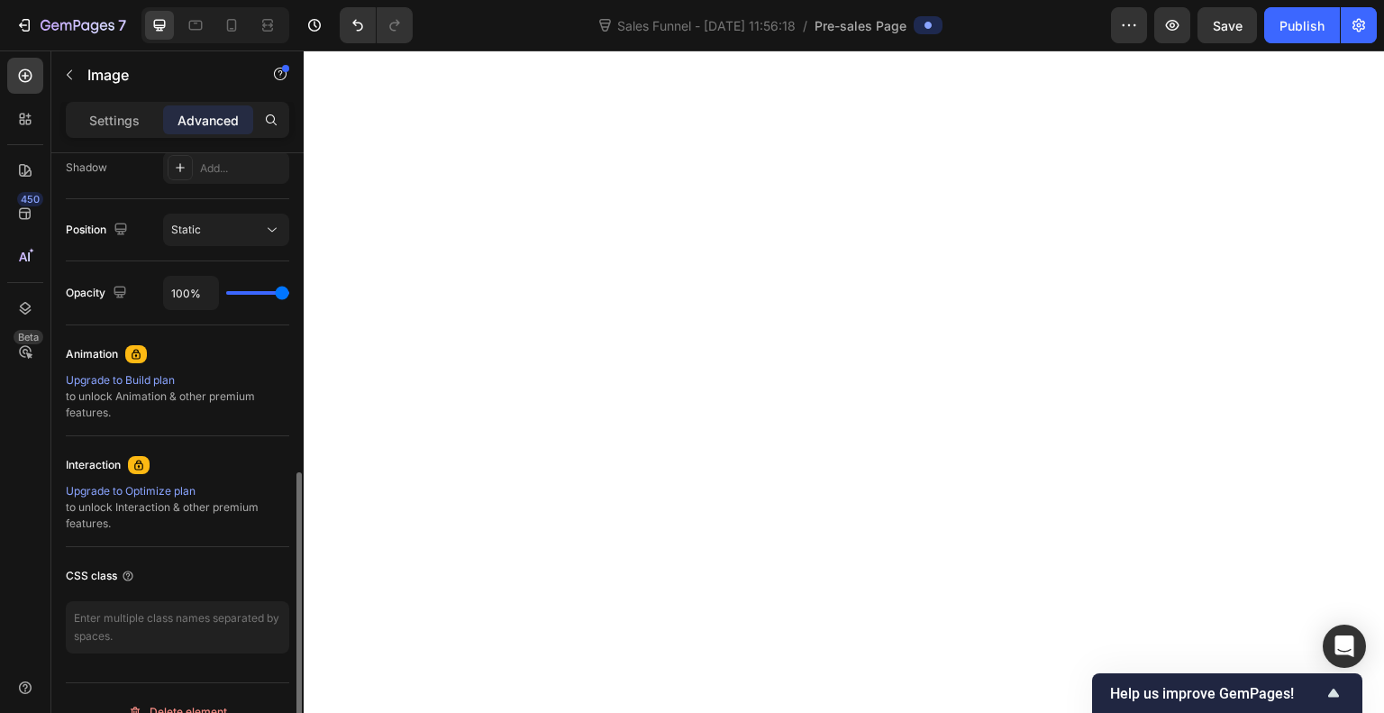
scroll to position [628, 0]
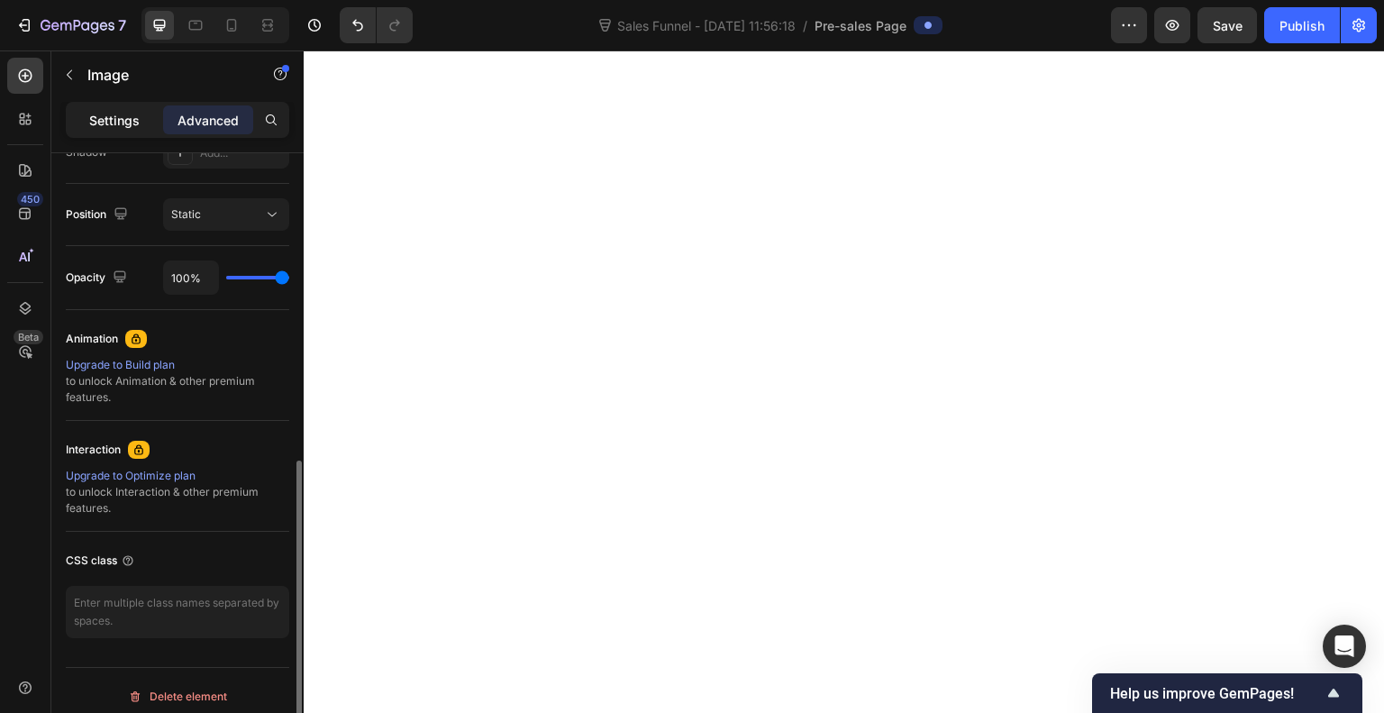
click at [120, 114] on p "Settings" at bounding box center [114, 120] width 50 height 19
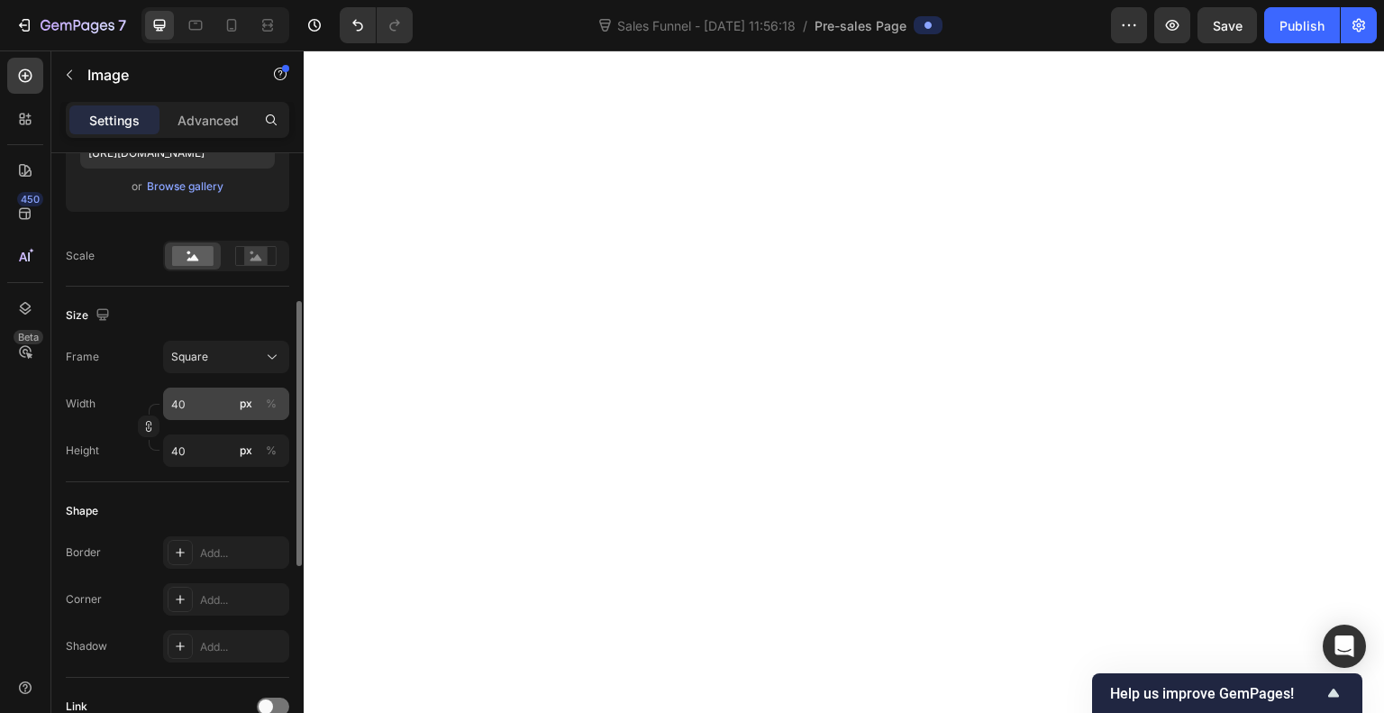
scroll to position [341, 0]
click at [220, 408] on input "40" at bounding box center [226, 404] width 126 height 32
type input "6"
type input "60"
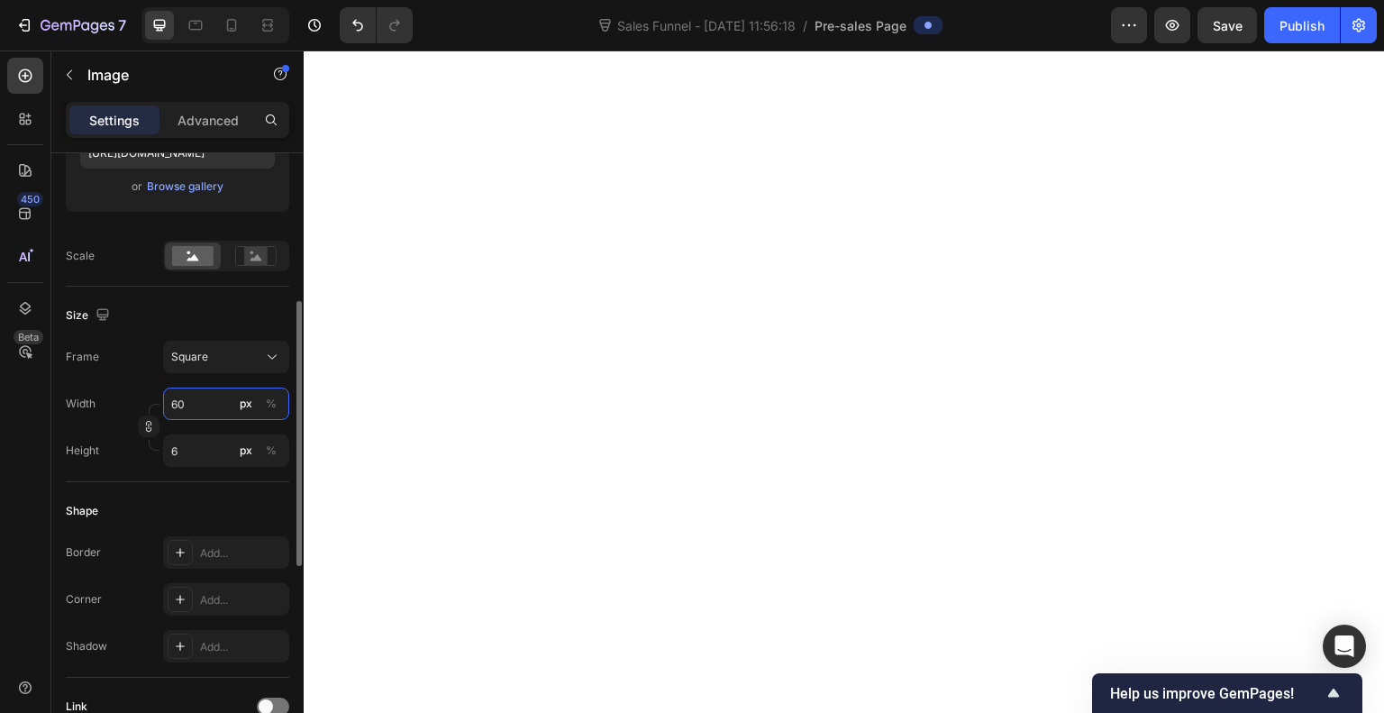
type input "60"
click at [209, 126] on p "Advanced" at bounding box center [208, 120] width 61 height 19
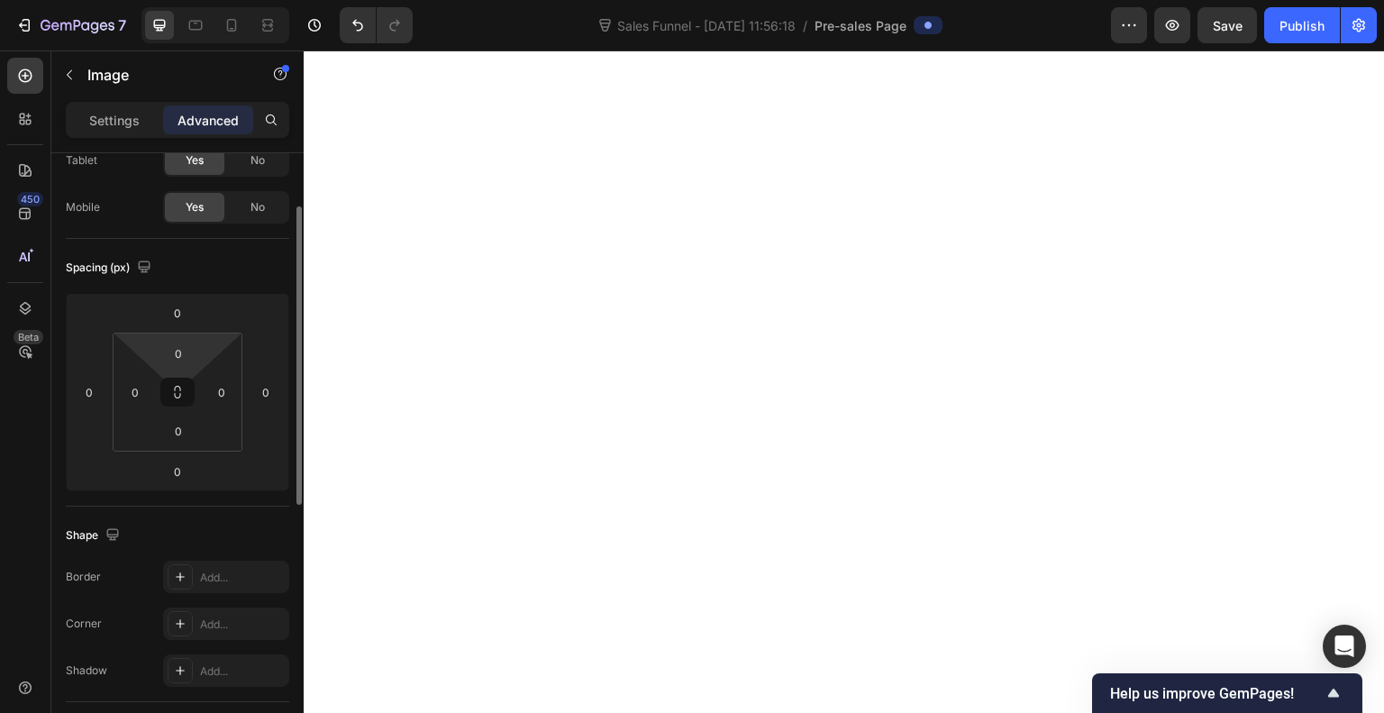
scroll to position [107, 0]
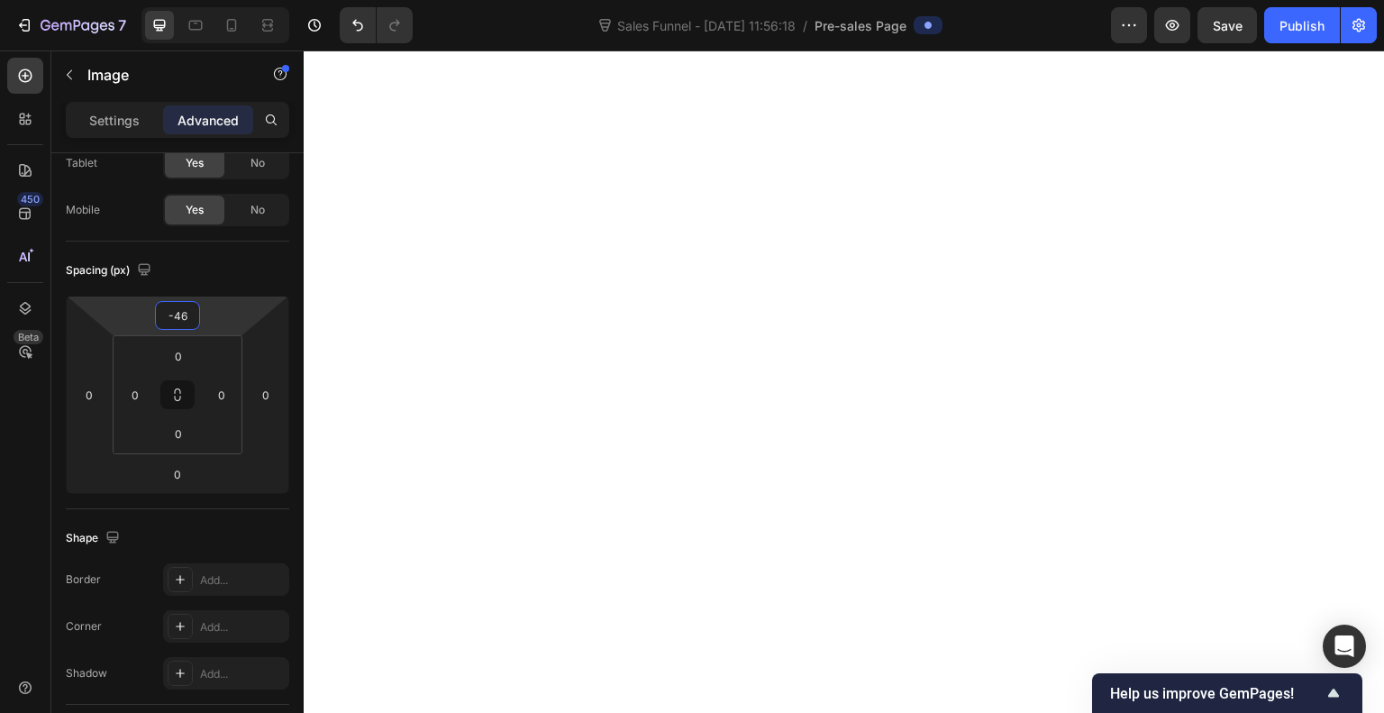
type input "-44"
drag, startPoint x: 229, startPoint y: 318, endPoint x: 229, endPoint y: 338, distance: 19.8
click at [229, 0] on html "7 Sales Funnel - [DATE] 11:56:18 / Pre-sales Page Preview Save Publish 450 Beta…" at bounding box center [692, 0] width 1384 height 0
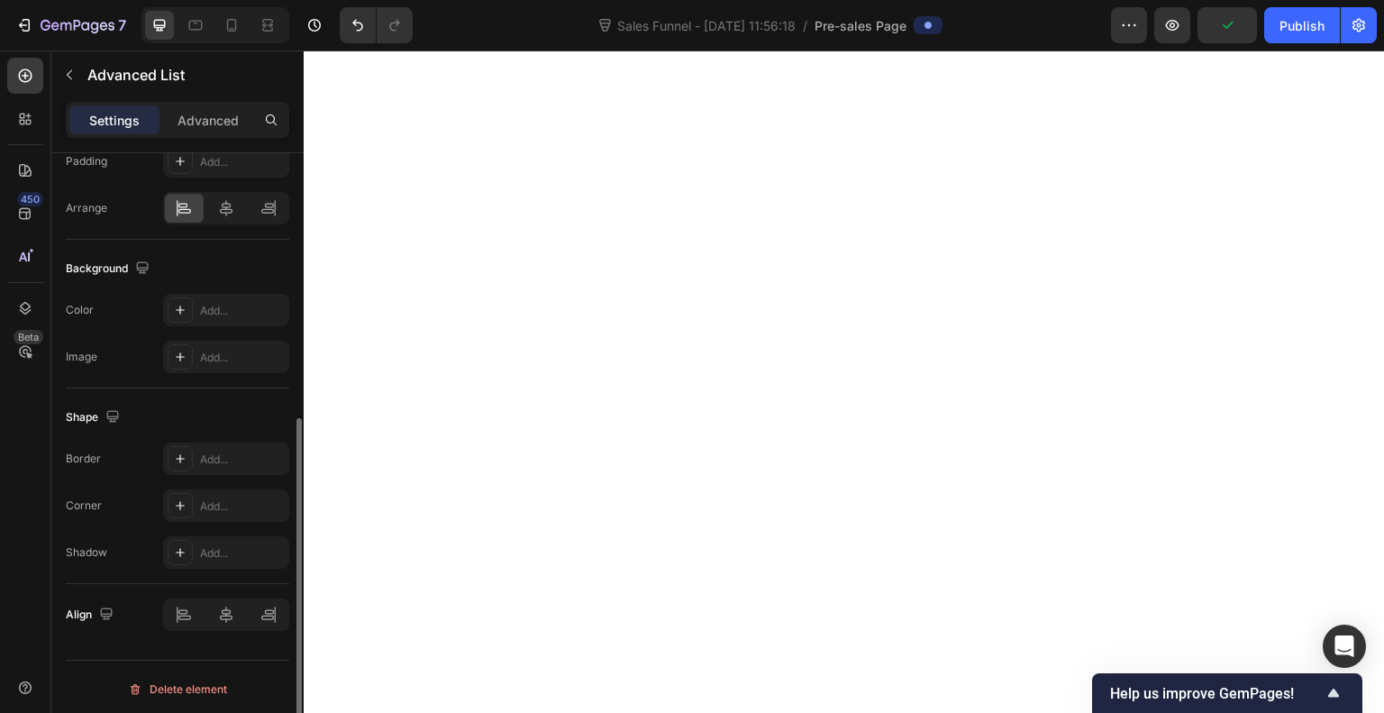
scroll to position [469, 0]
click at [187, 304] on icon at bounding box center [180, 308] width 14 height 14
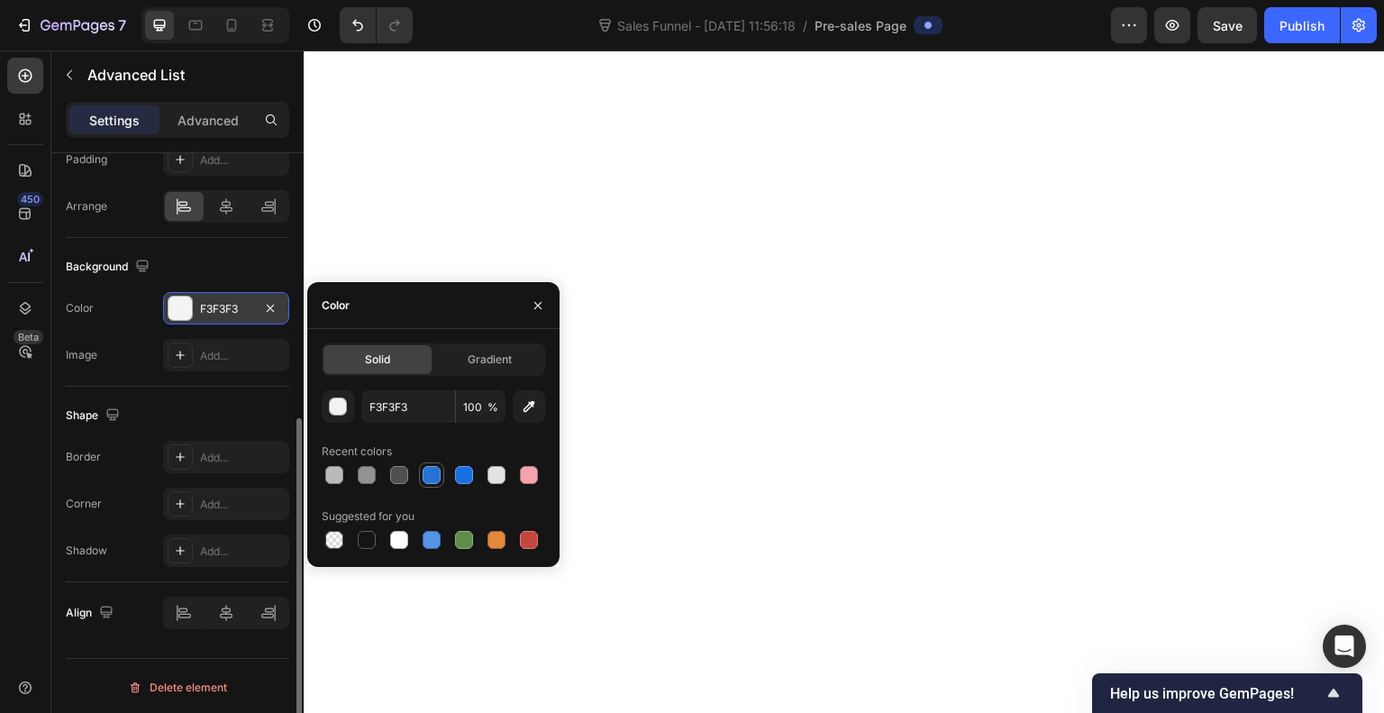
click at [431, 473] on div at bounding box center [432, 475] width 18 height 18
click at [464, 477] on div at bounding box center [464, 475] width 18 height 18
click at [436, 477] on div at bounding box center [432, 475] width 18 height 18
type input "2672D6"
click at [536, 303] on icon "button" at bounding box center [537, 305] width 7 height 7
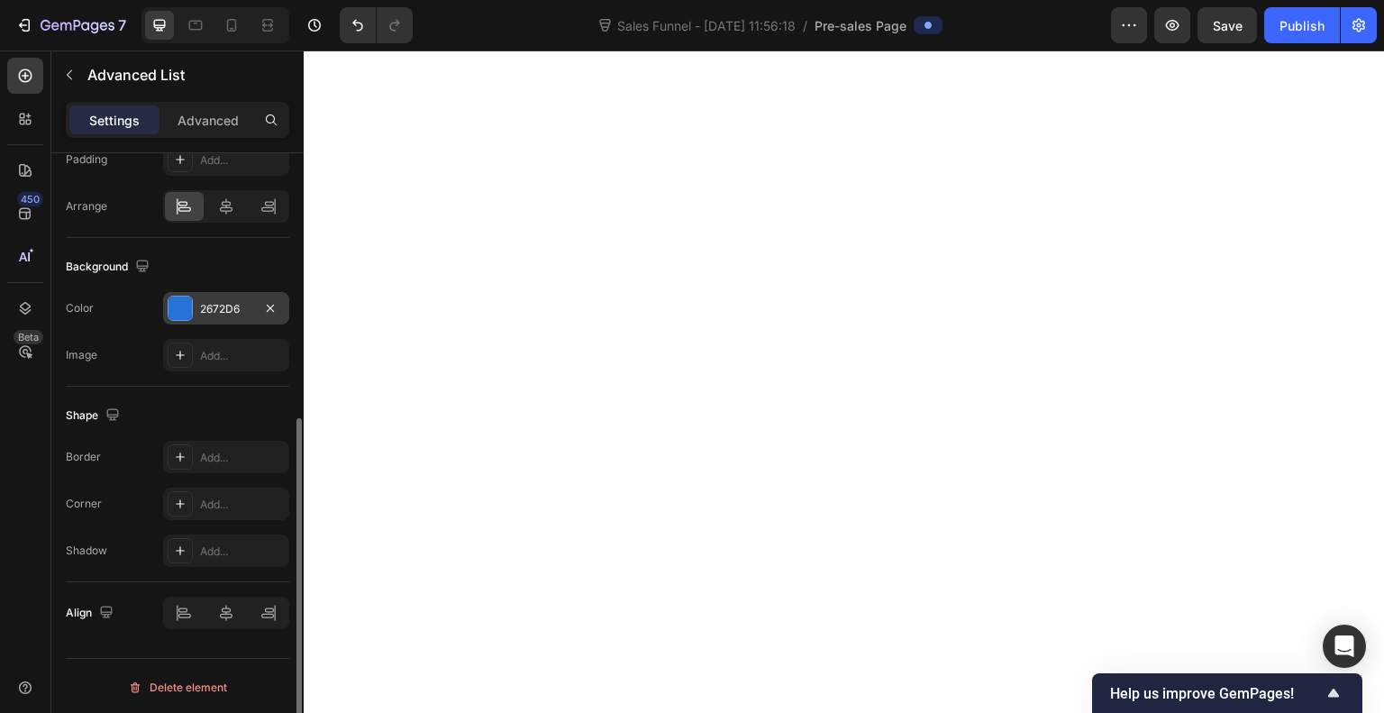
scroll to position [6880, 0]
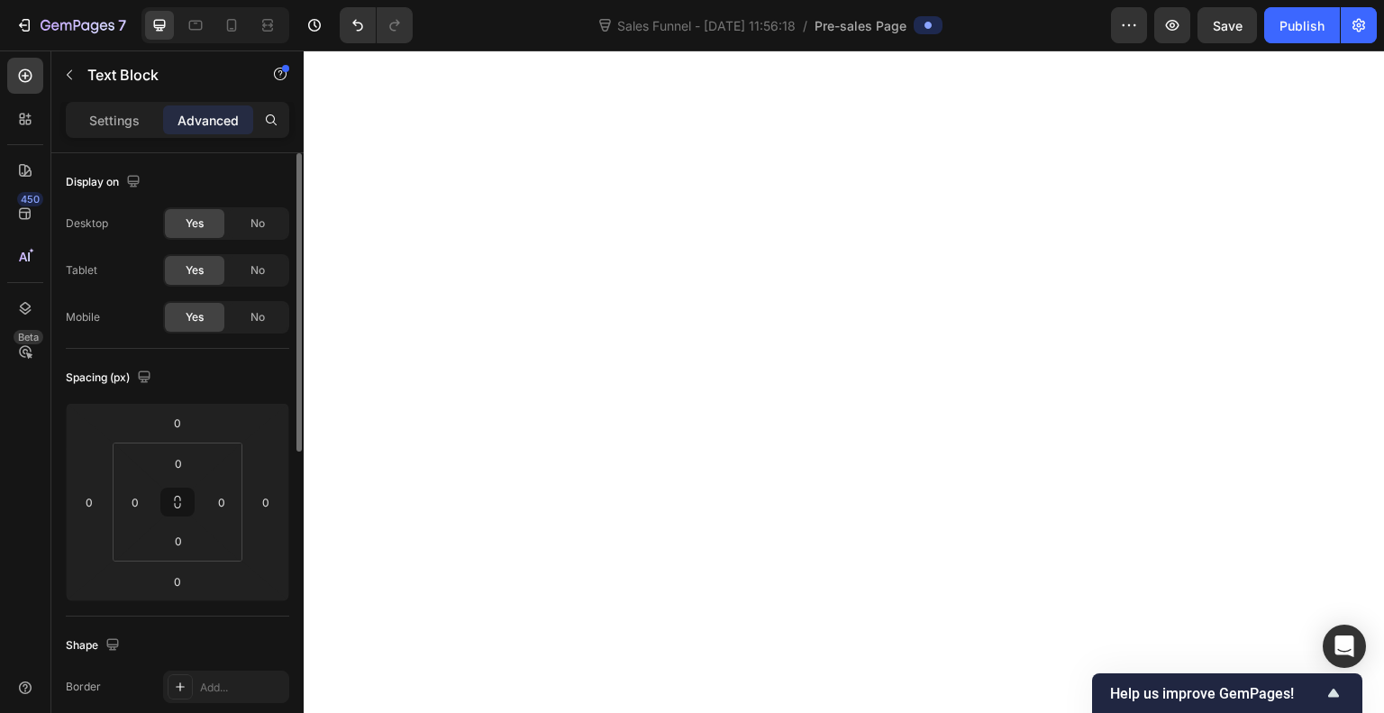
click at [120, 134] on div "Settings Advanced" at bounding box center [178, 120] width 224 height 36
click at [118, 118] on p "Settings" at bounding box center [114, 120] width 50 height 19
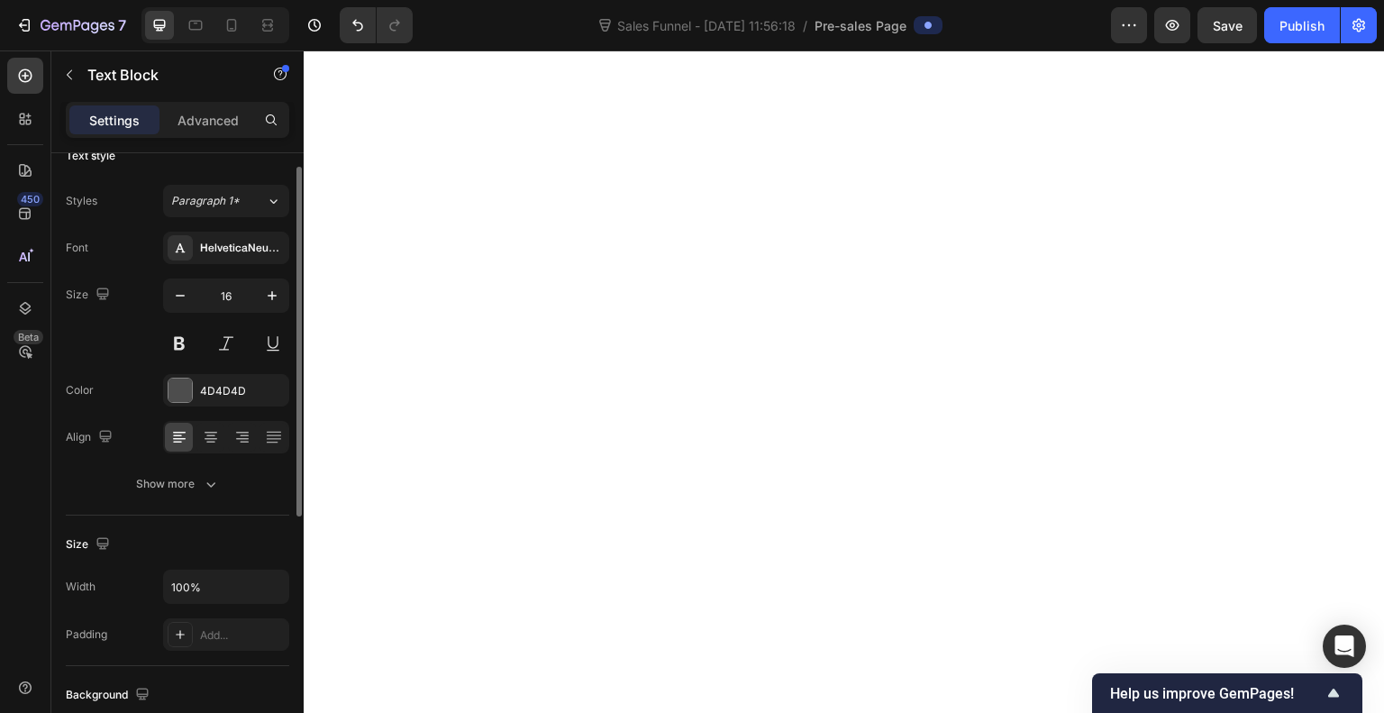
scroll to position [25, 0]
click at [186, 388] on div at bounding box center [180, 390] width 23 height 23
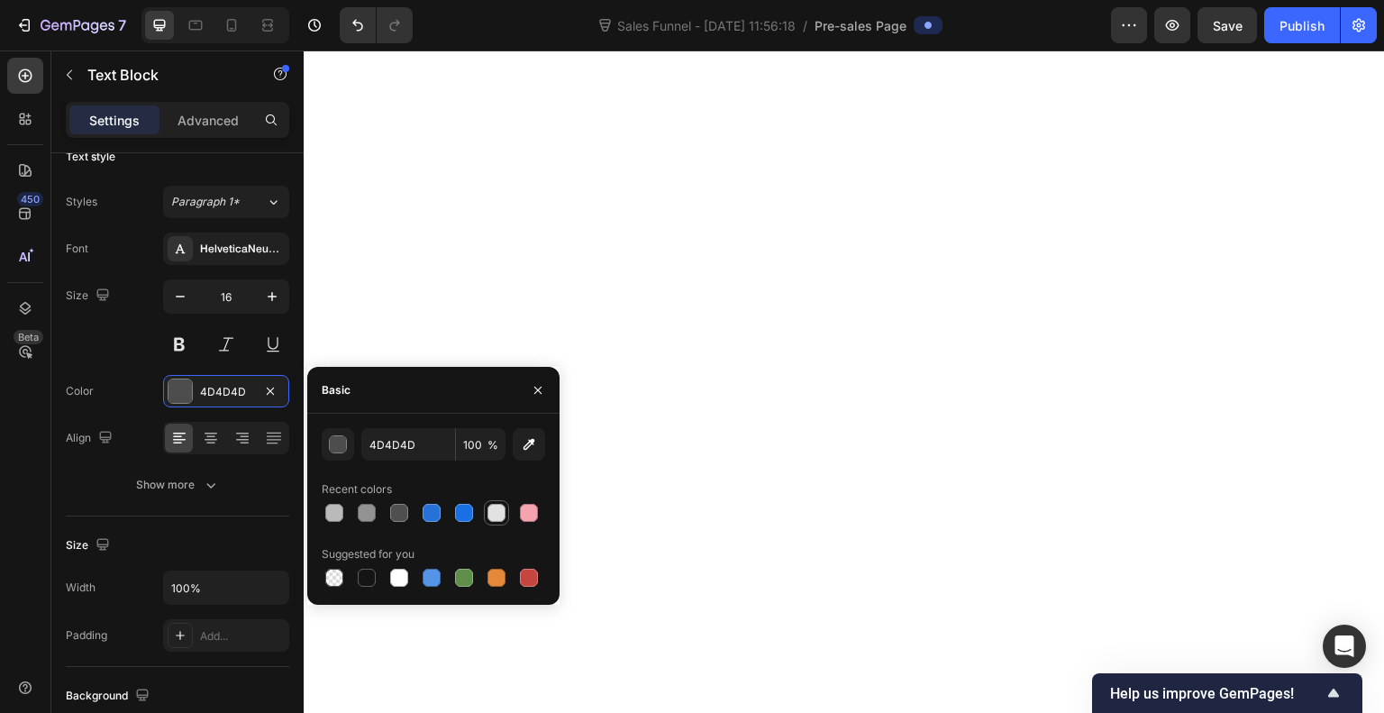
click at [503, 507] on div at bounding box center [497, 513] width 18 height 18
type input "E2E2E2"
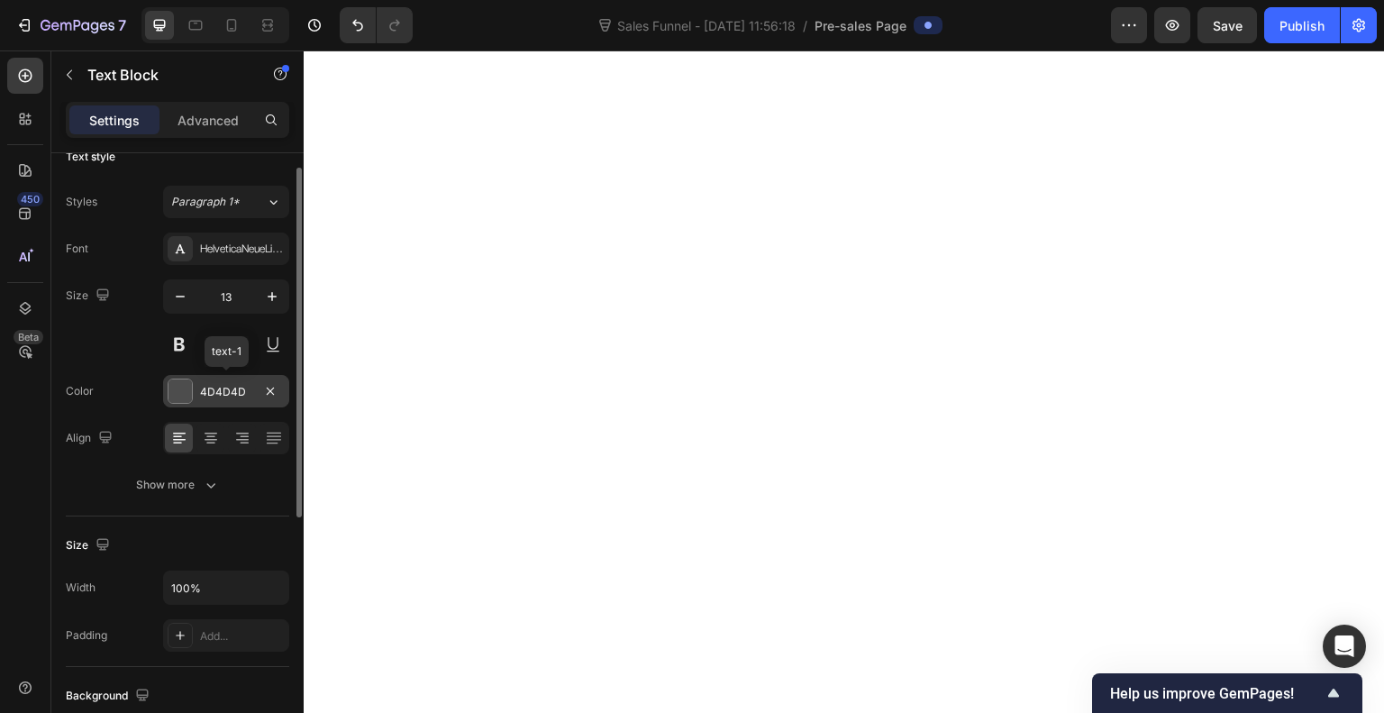
click at [180, 391] on div at bounding box center [180, 390] width 23 height 23
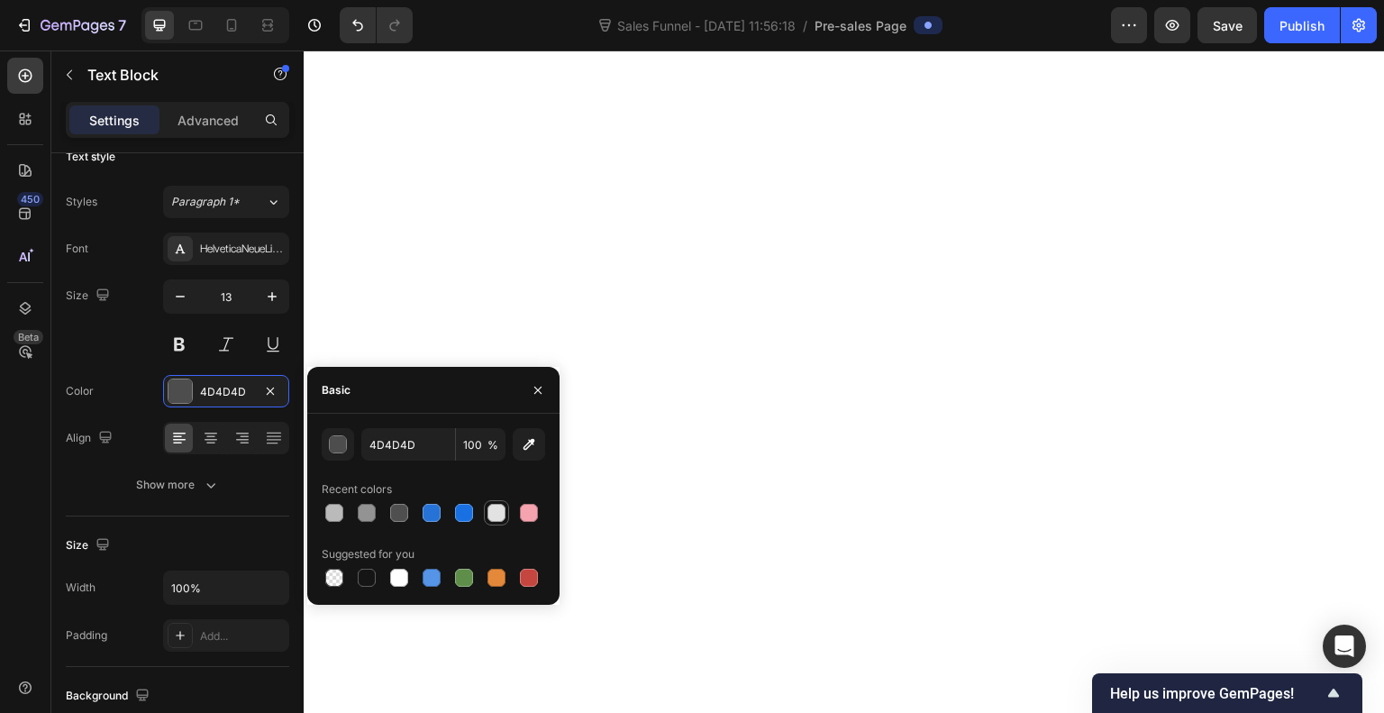
click at [501, 510] on div at bounding box center [497, 513] width 18 height 18
type input "E2E2E2"
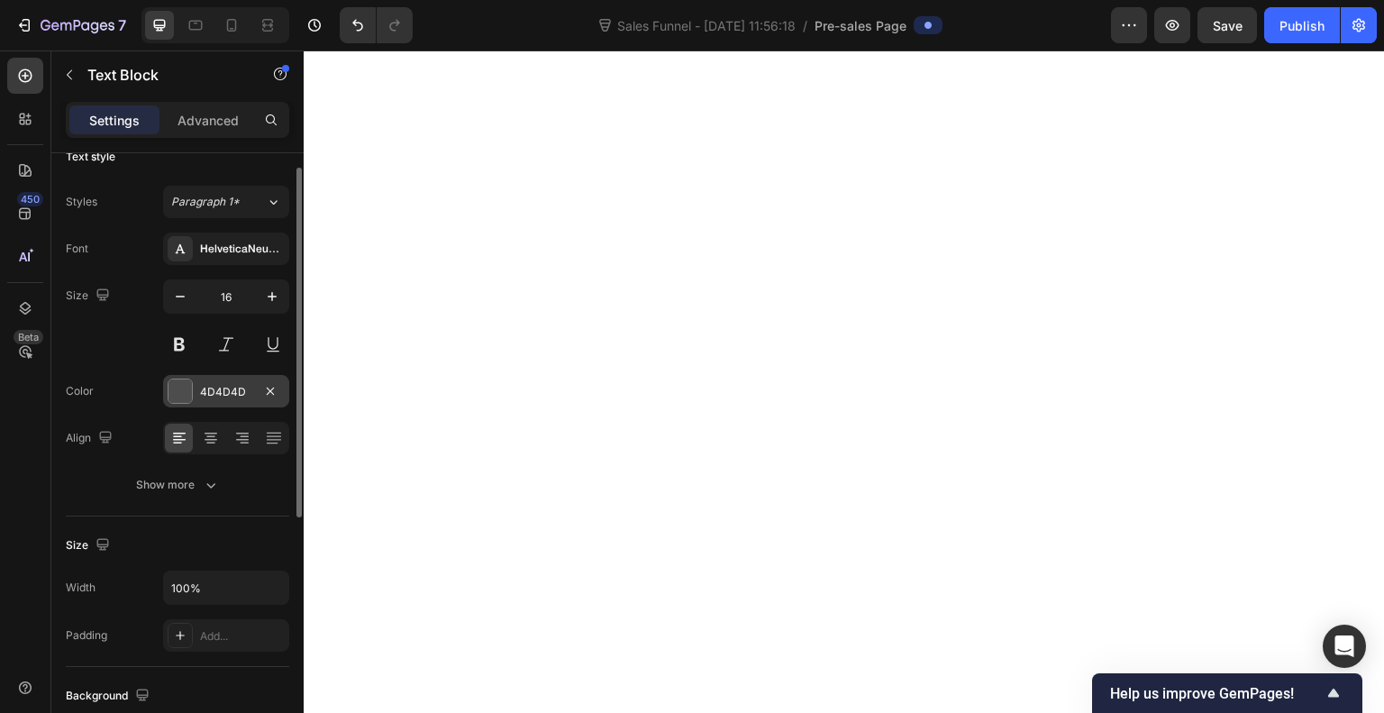
click at [178, 390] on div at bounding box center [180, 390] width 23 height 23
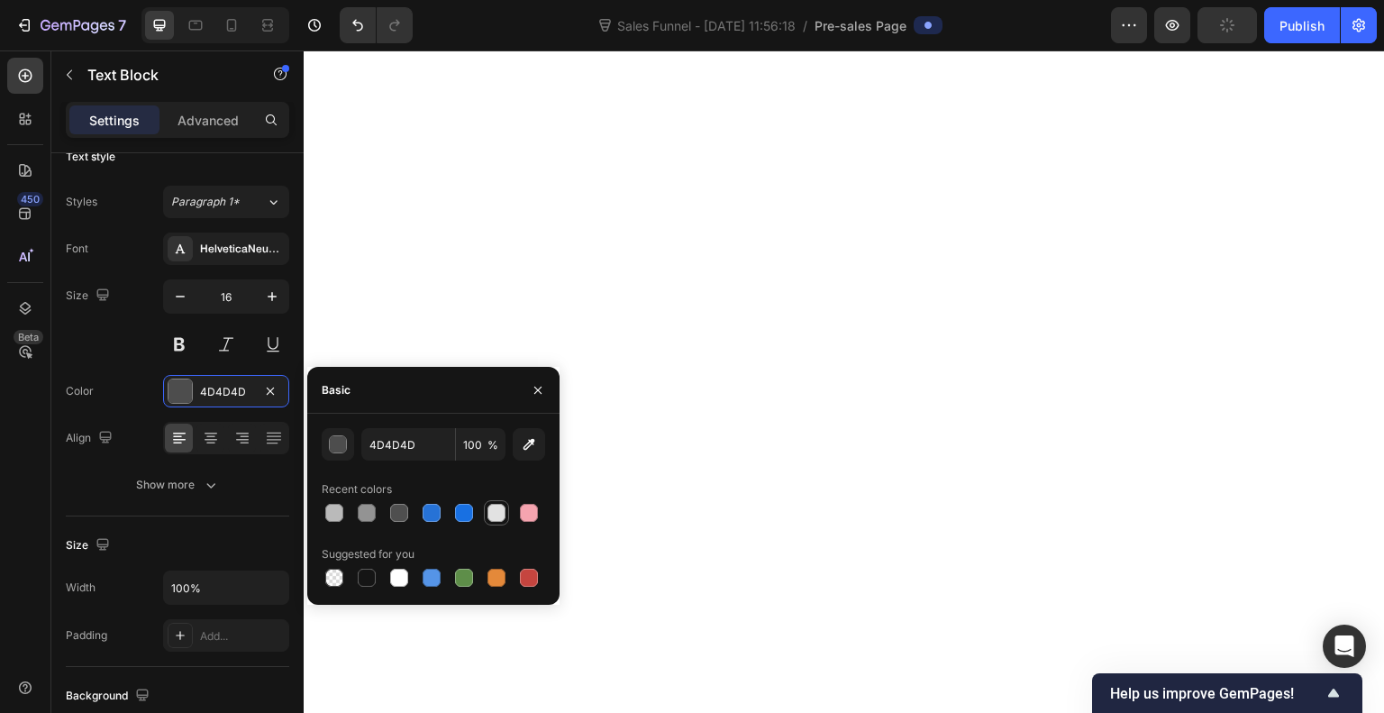
click at [498, 512] on div at bounding box center [497, 513] width 18 height 18
type input "E2E2E2"
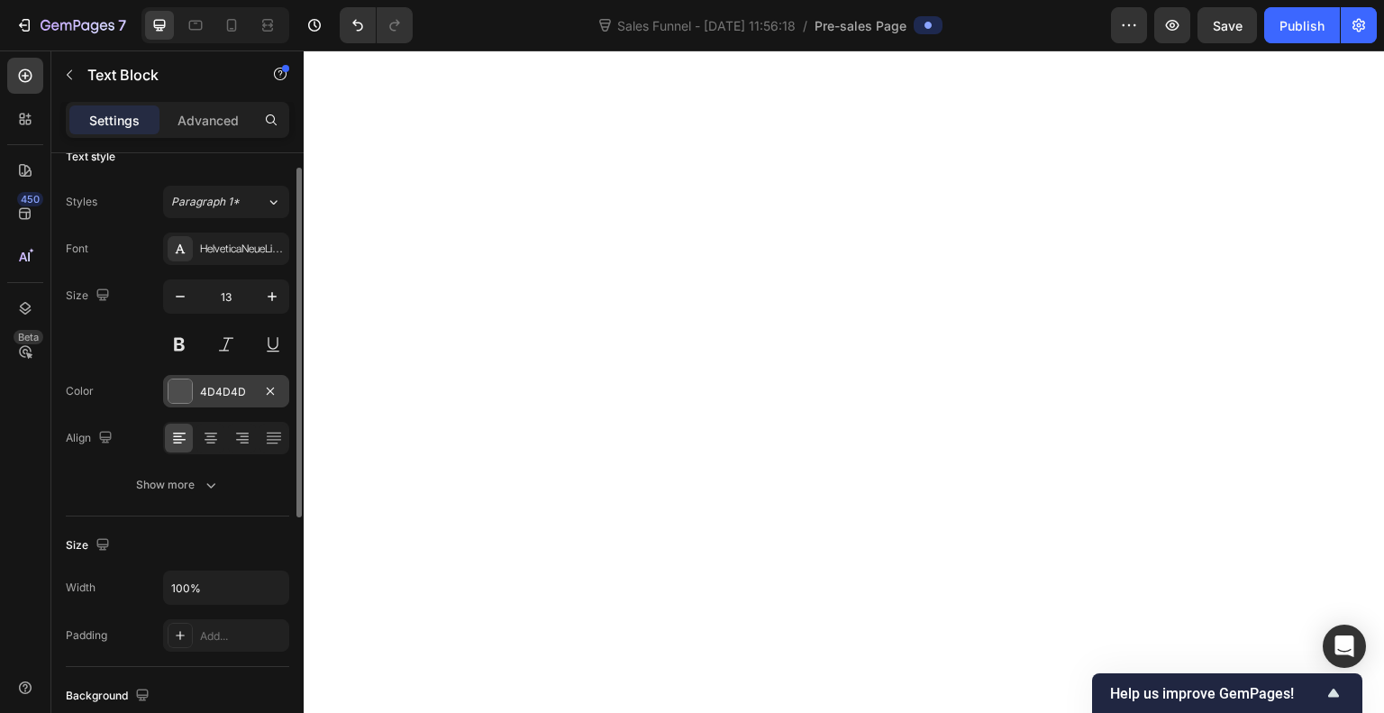
click at [188, 381] on div at bounding box center [180, 390] width 23 height 23
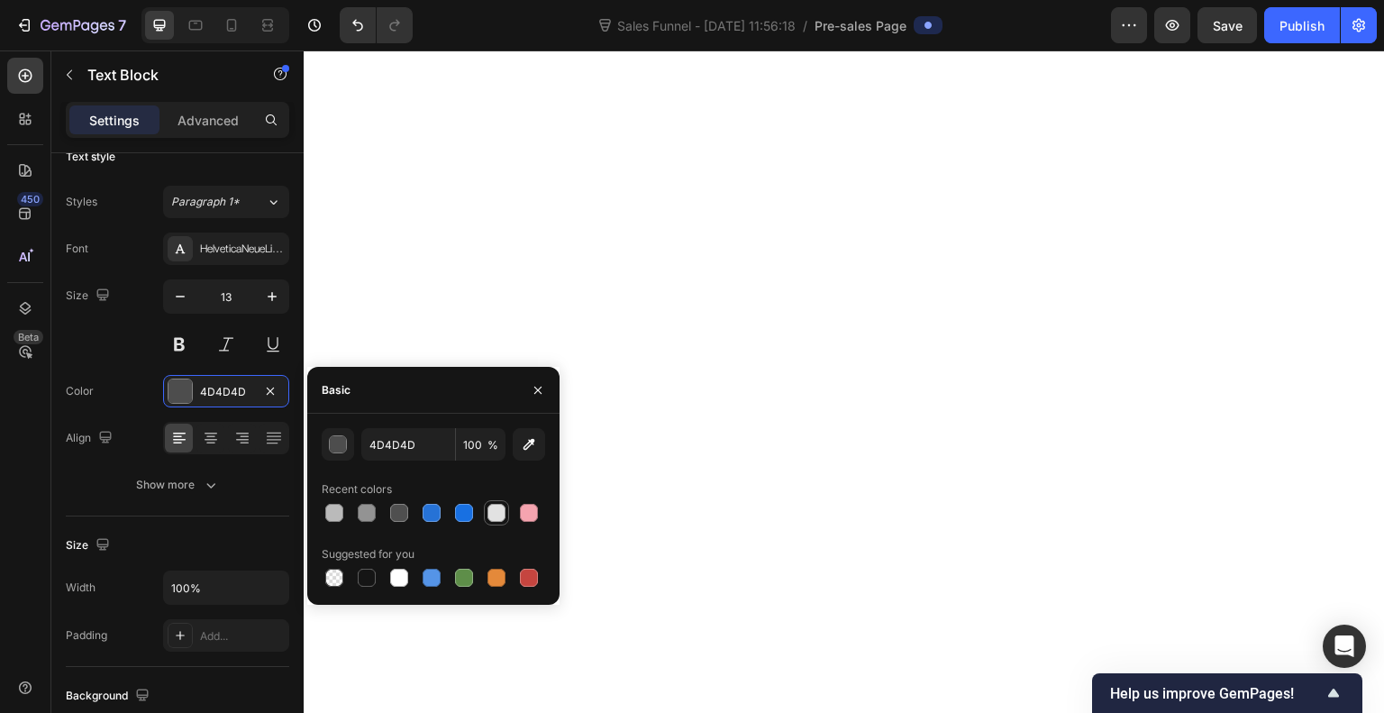
click at [498, 509] on div at bounding box center [497, 513] width 18 height 18
type input "E2E2E2"
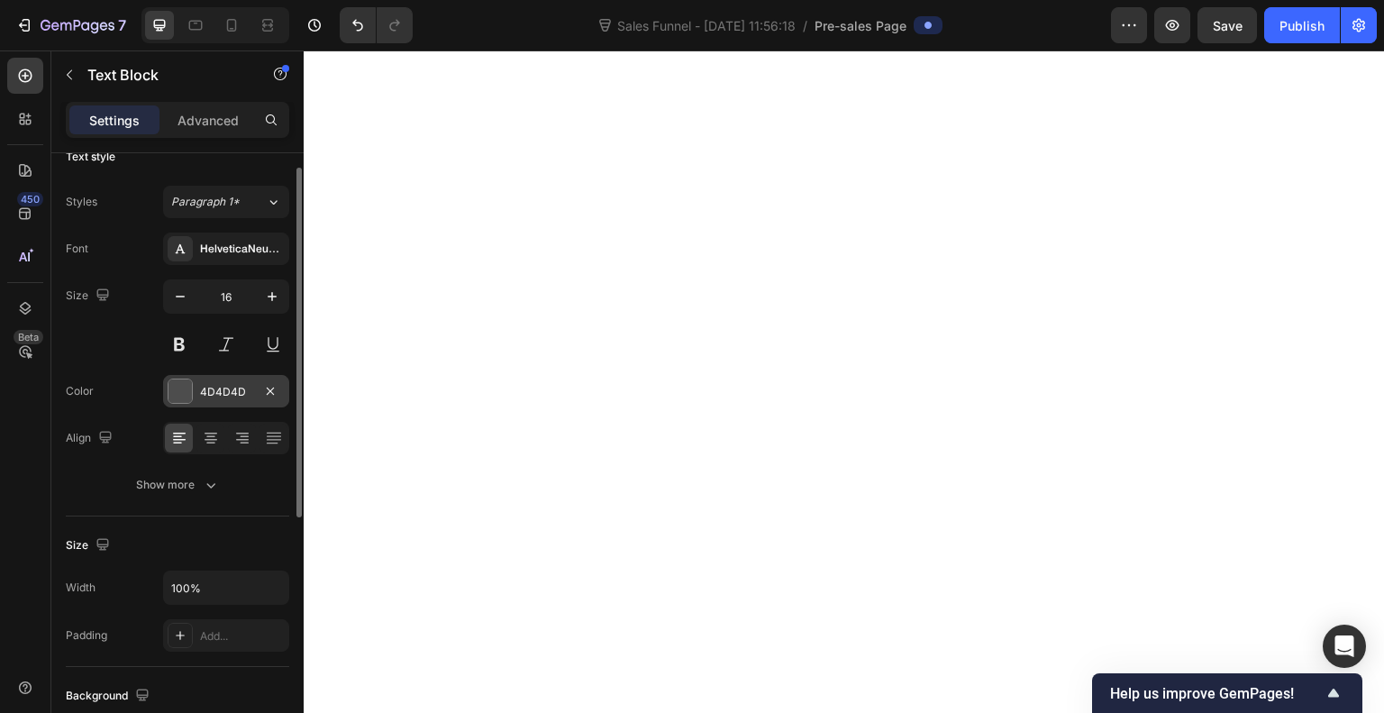
click at [180, 395] on div at bounding box center [180, 390] width 23 height 23
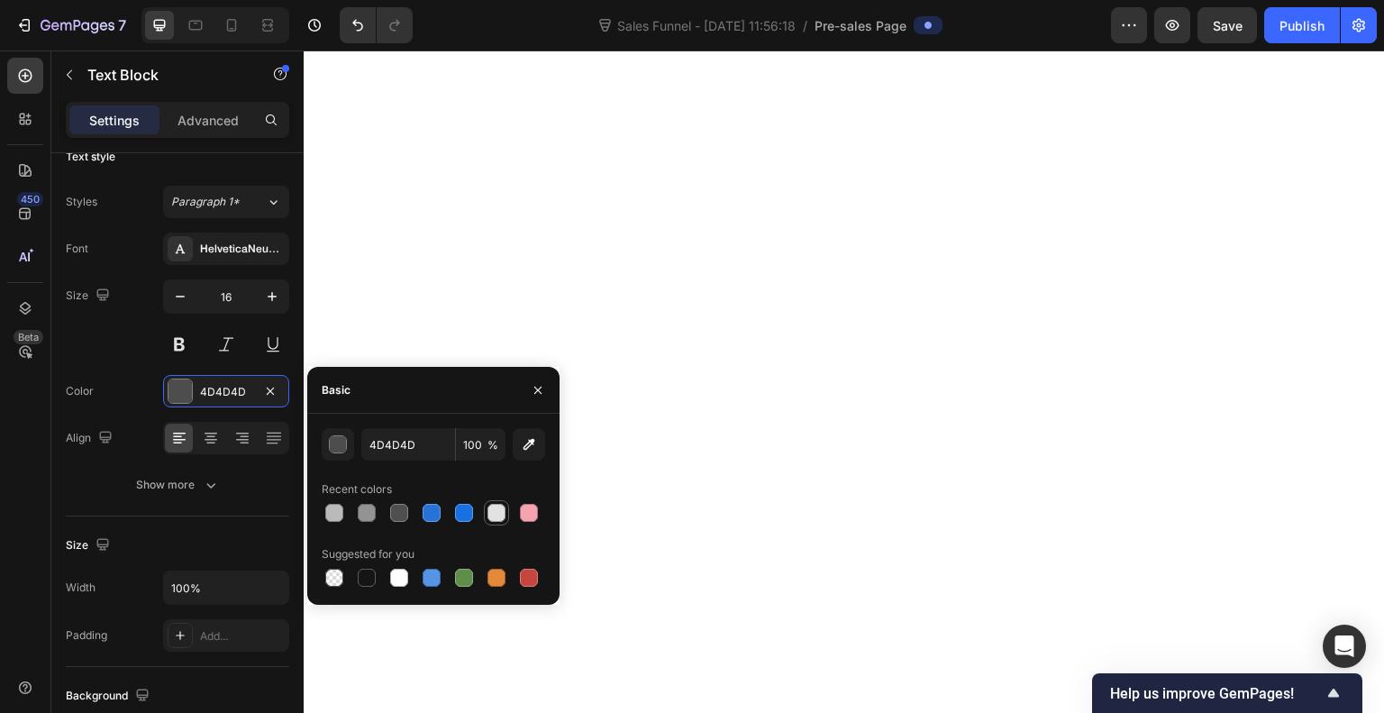
click at [502, 507] on div at bounding box center [497, 513] width 18 height 18
type input "E2E2E2"
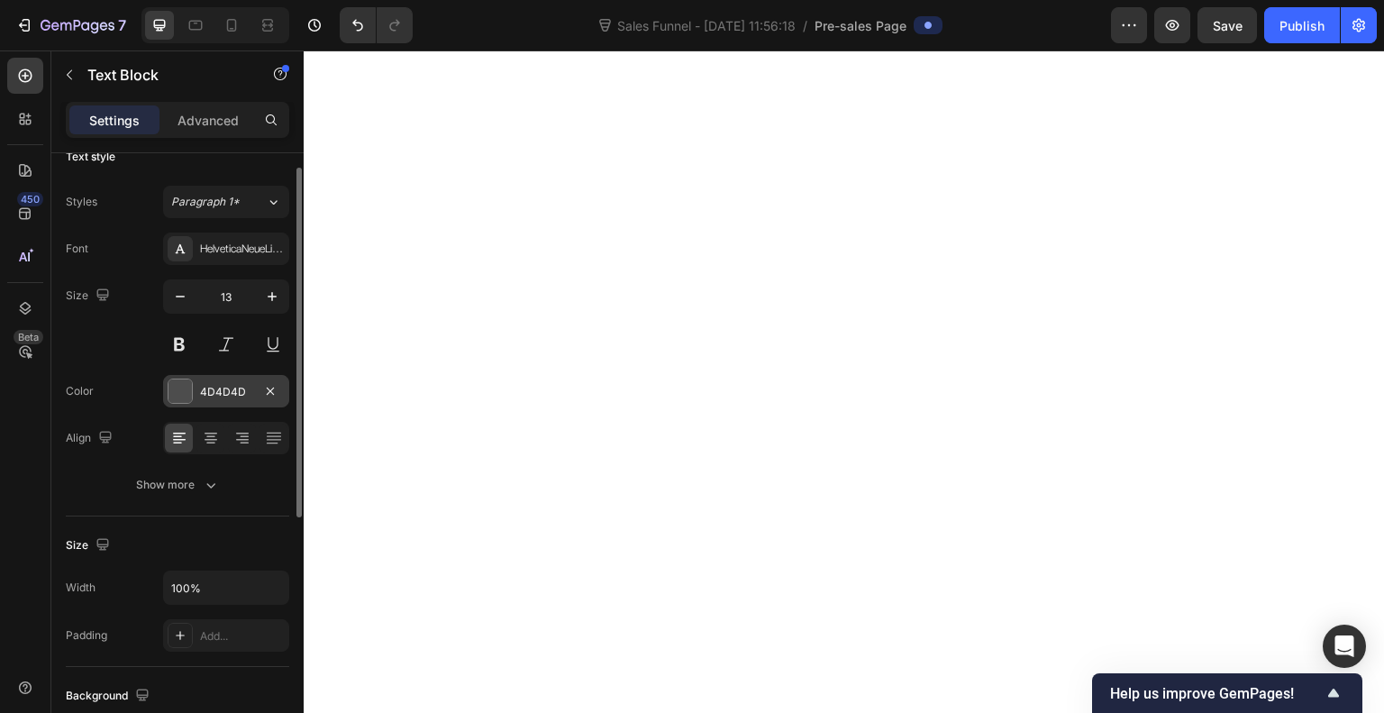
click at [178, 387] on div at bounding box center [180, 390] width 23 height 23
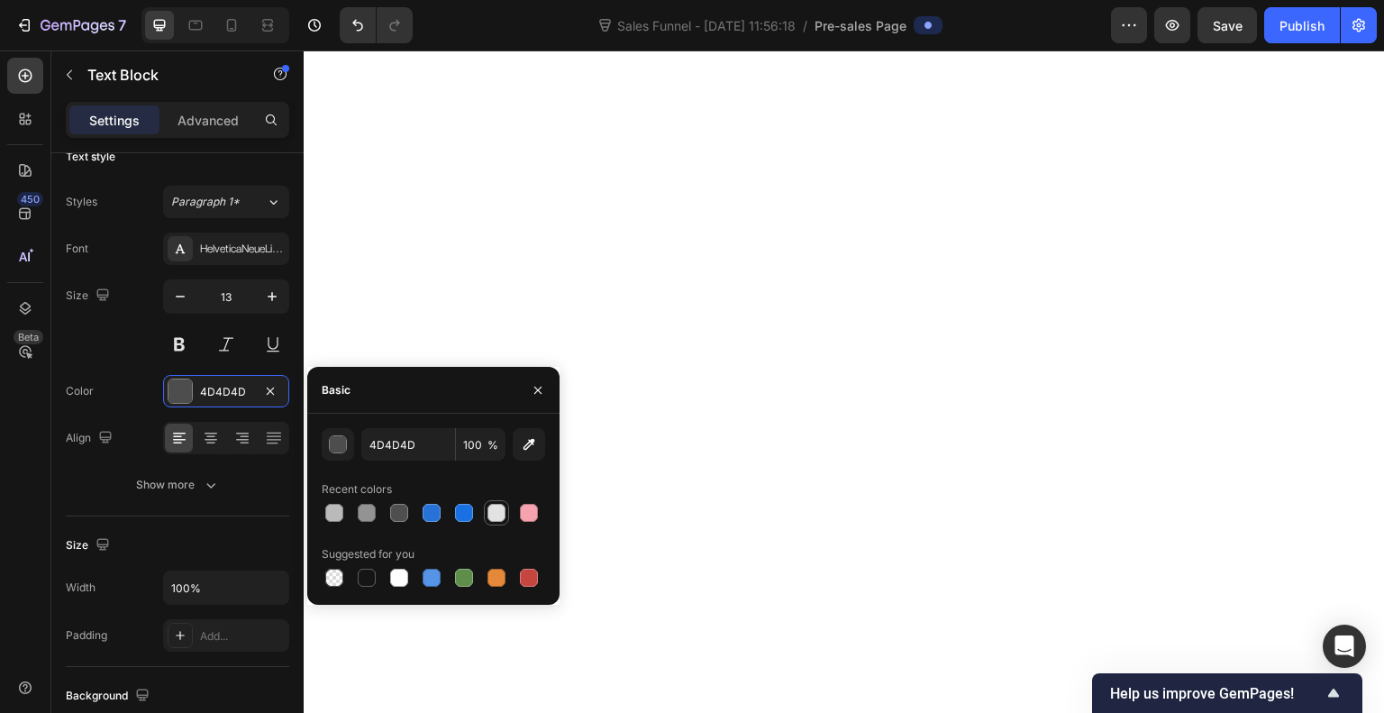
click at [496, 510] on div at bounding box center [497, 513] width 18 height 18
type input "E2E2E2"
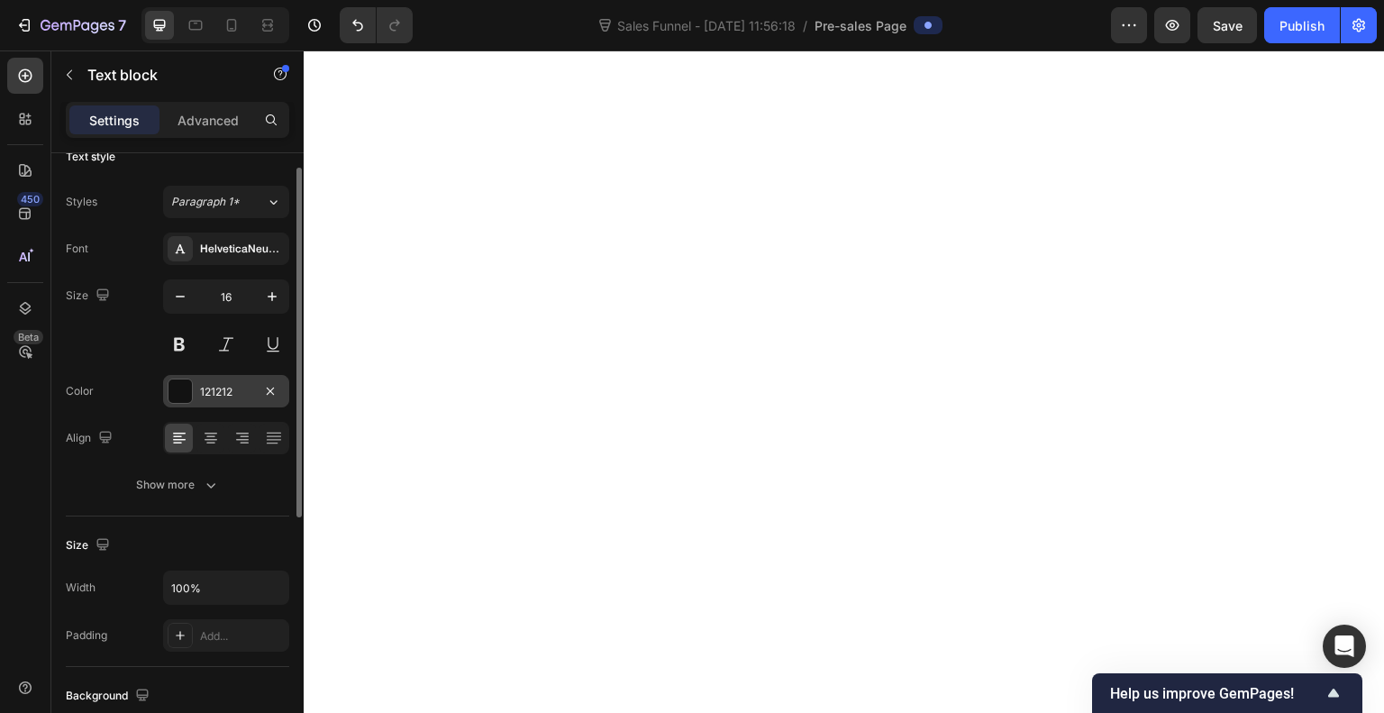
click at [186, 388] on div at bounding box center [180, 390] width 23 height 23
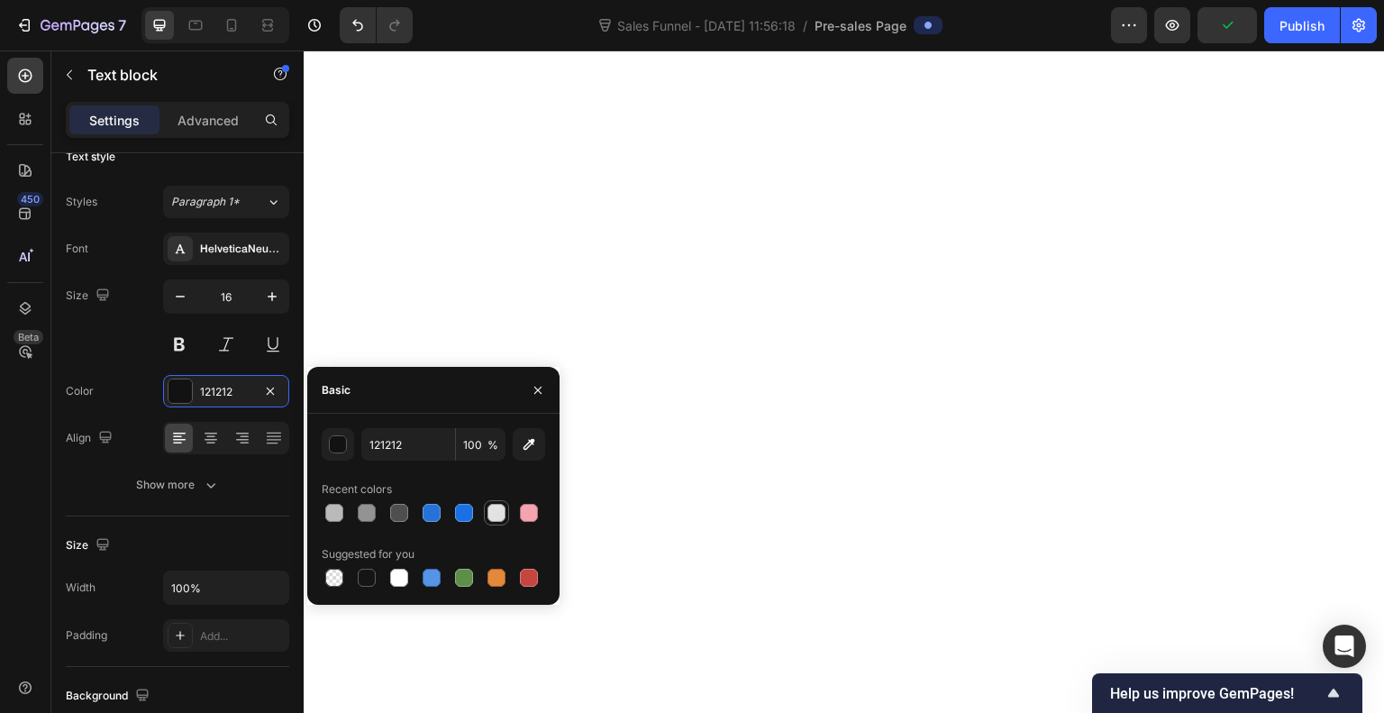
click at [499, 522] on div at bounding box center [497, 513] width 22 height 22
type input "E2E2E2"
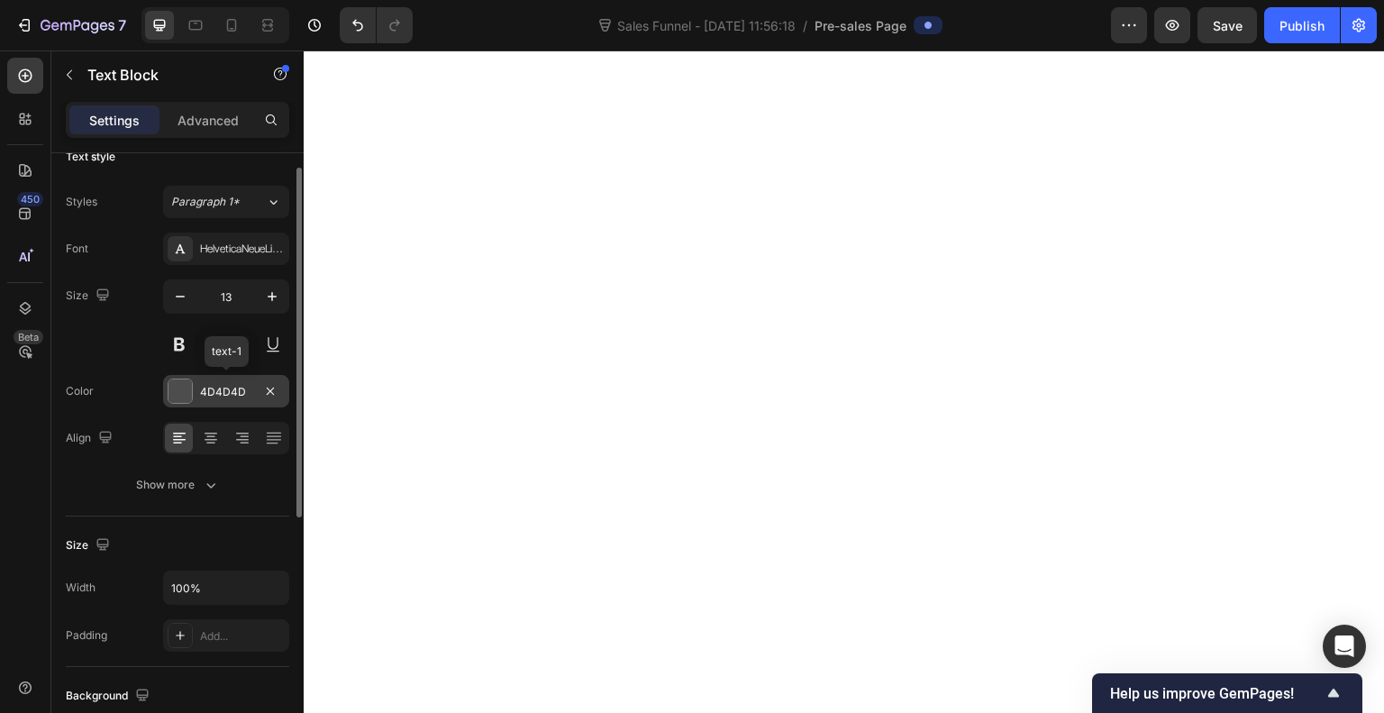
click at [174, 390] on div at bounding box center [180, 390] width 23 height 23
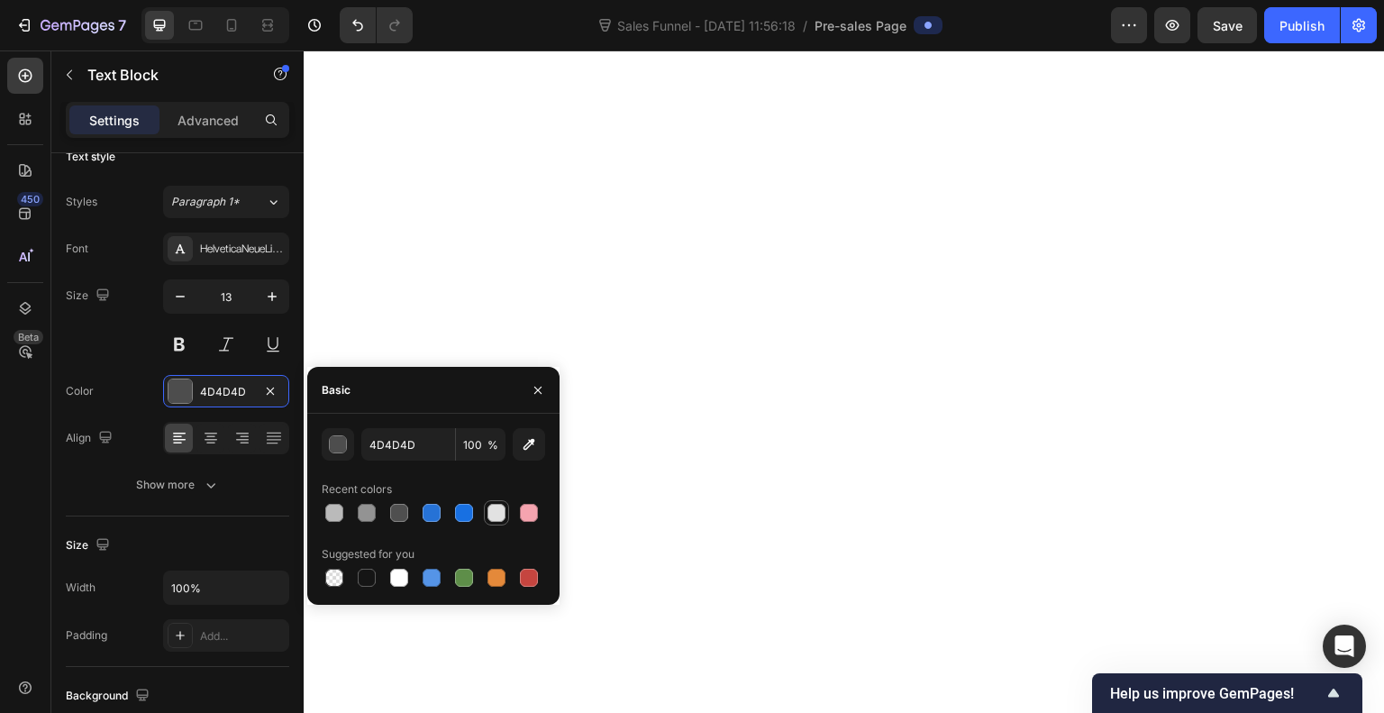
click at [498, 521] on div at bounding box center [497, 513] width 18 height 18
type input "E2E2E2"
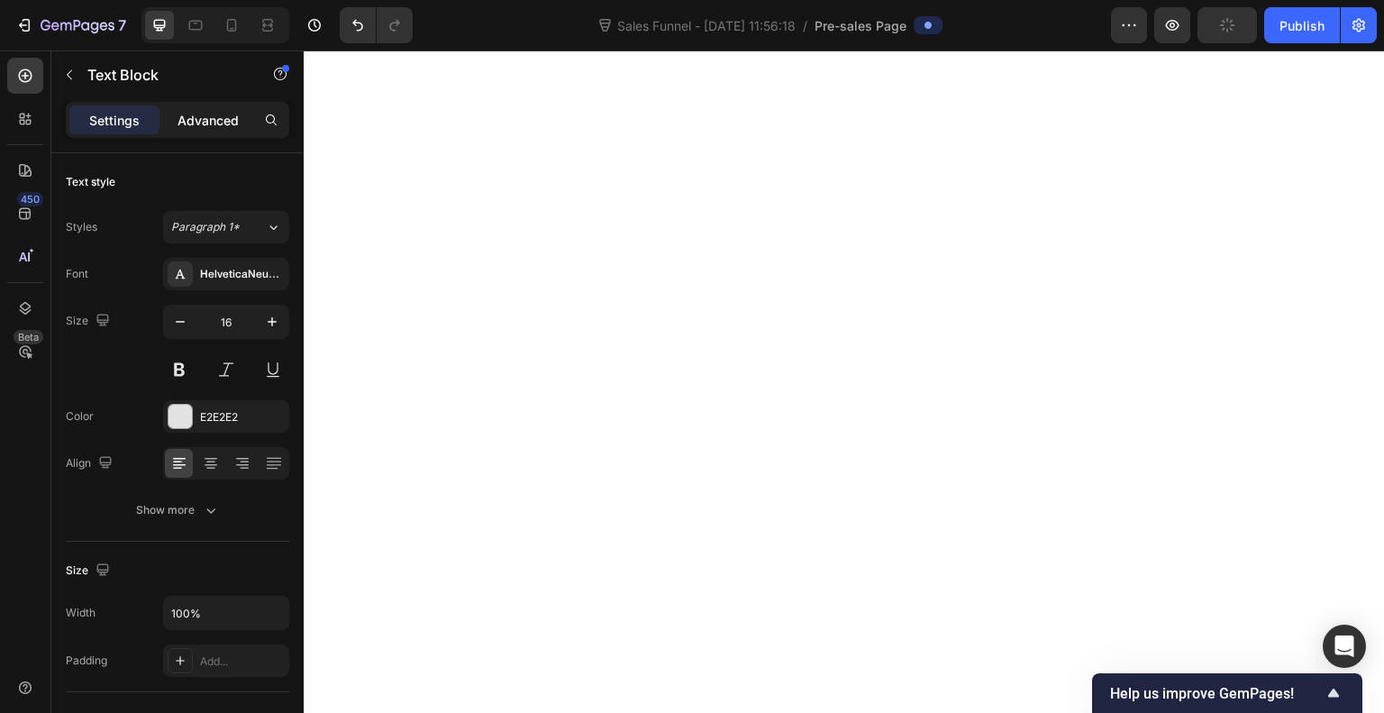
click at [204, 125] on p "Advanced" at bounding box center [208, 120] width 61 height 19
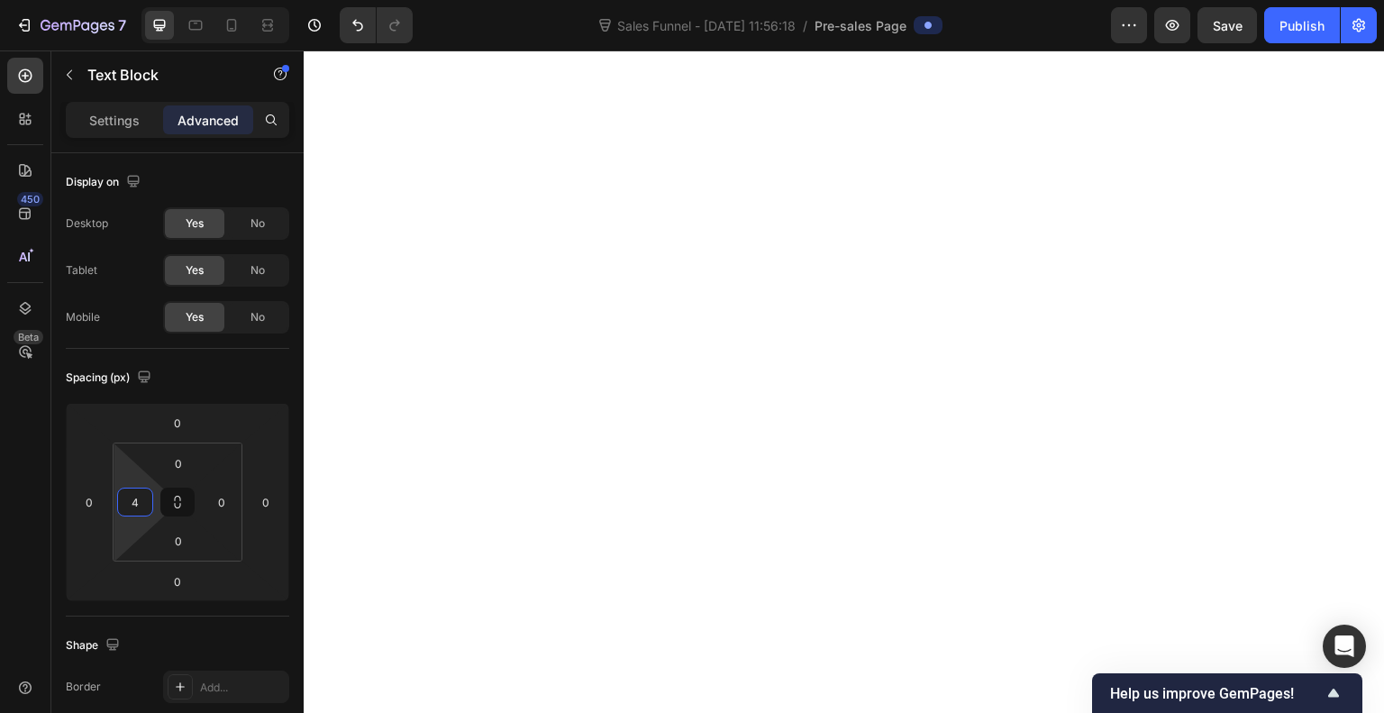
click at [130, 0] on html "7 Sales Funnel - [DATE] 11:56:18 / Pre-sales Page Preview Save Publish 450 Beta…" at bounding box center [692, 0] width 1384 height 0
type input "0"
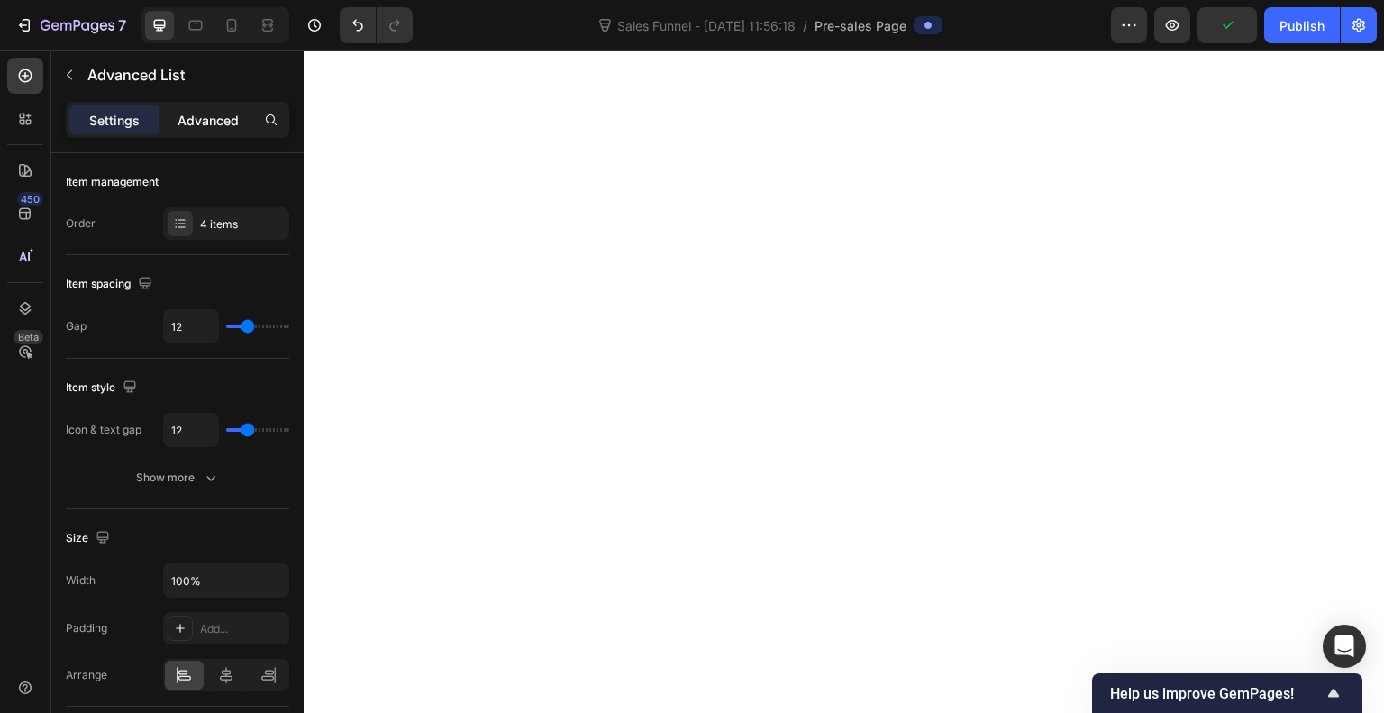
click at [215, 111] on p "Advanced" at bounding box center [208, 120] width 61 height 19
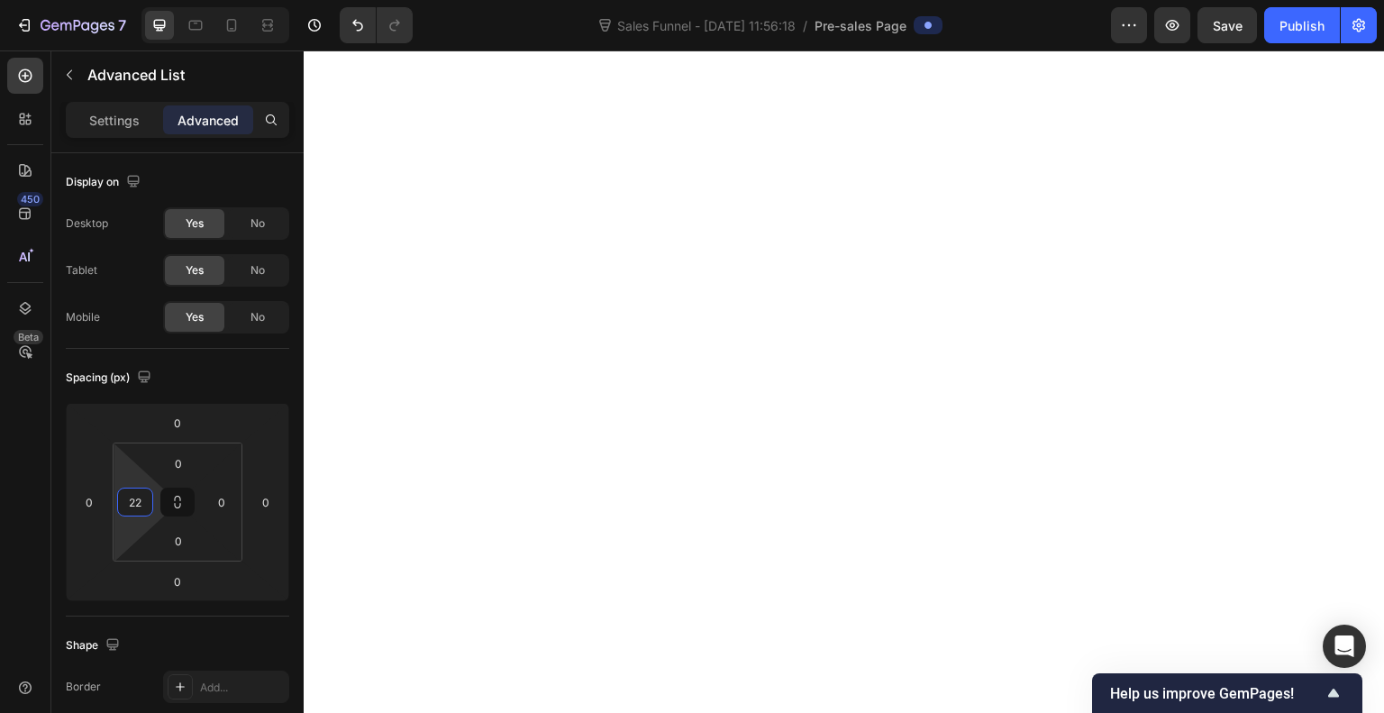
type input "20"
drag, startPoint x: 123, startPoint y: 534, endPoint x: 126, endPoint y: 525, distance: 9.7
click at [126, 0] on html "7 Sales Funnel - [DATE] 11:56:18 / Pre-sales Page Preview Save Publish 450 Beta…" at bounding box center [692, 0] width 1384 height 0
type input "10"
click at [211, 0] on html "7 Sales Funnel - [DATE] 11:56:18 / Pre-sales Page Preview Save Publish 450 Beta…" at bounding box center [692, 0] width 1384 height 0
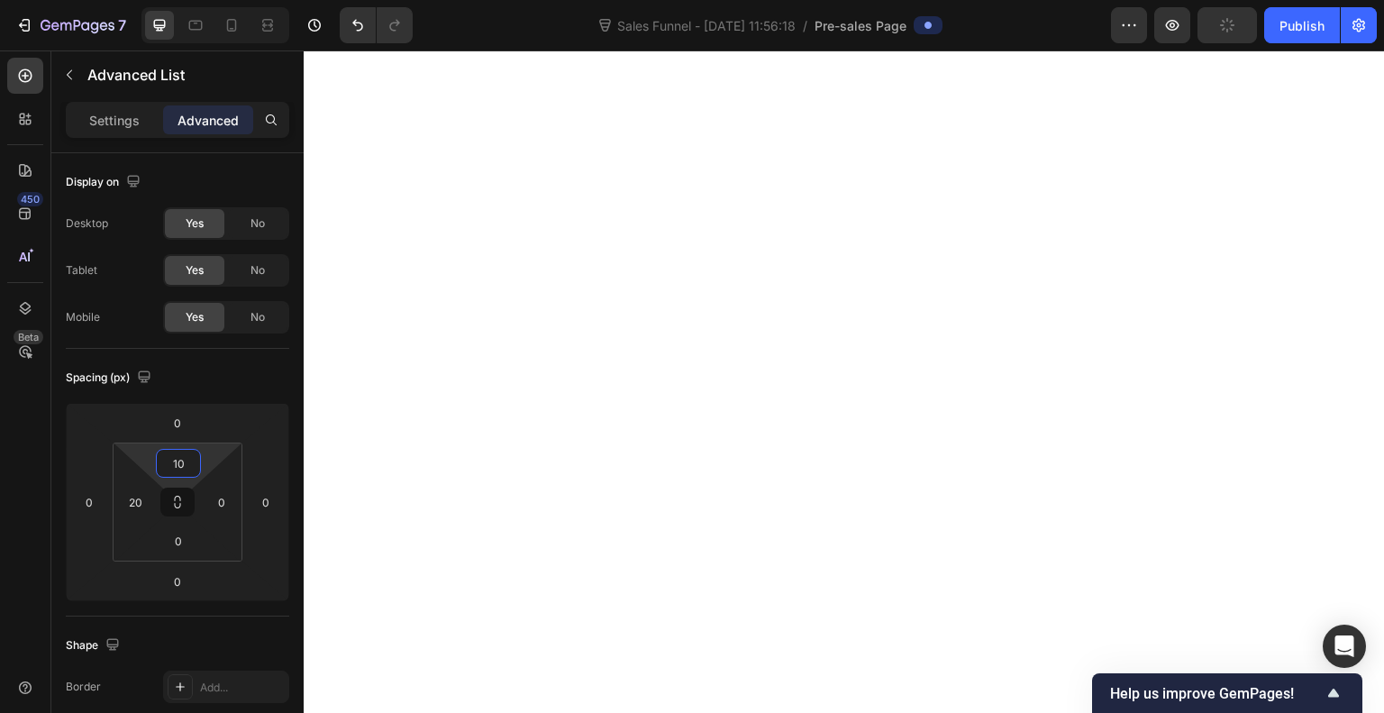
scroll to position [7077, 0]
click at [214, 0] on html "7 Sales Funnel - [DATE] 11:56:18 / Pre-sales Page Preview Save Publish 450 Beta…" at bounding box center [692, 0] width 1384 height 0
type input "10"
click at [214, 0] on html "7 Sales Funnel - [DATE] 11:56:18 / Pre-sales Page Preview Save Publish 450 Beta…" at bounding box center [692, 0] width 1384 height 0
type input "20"
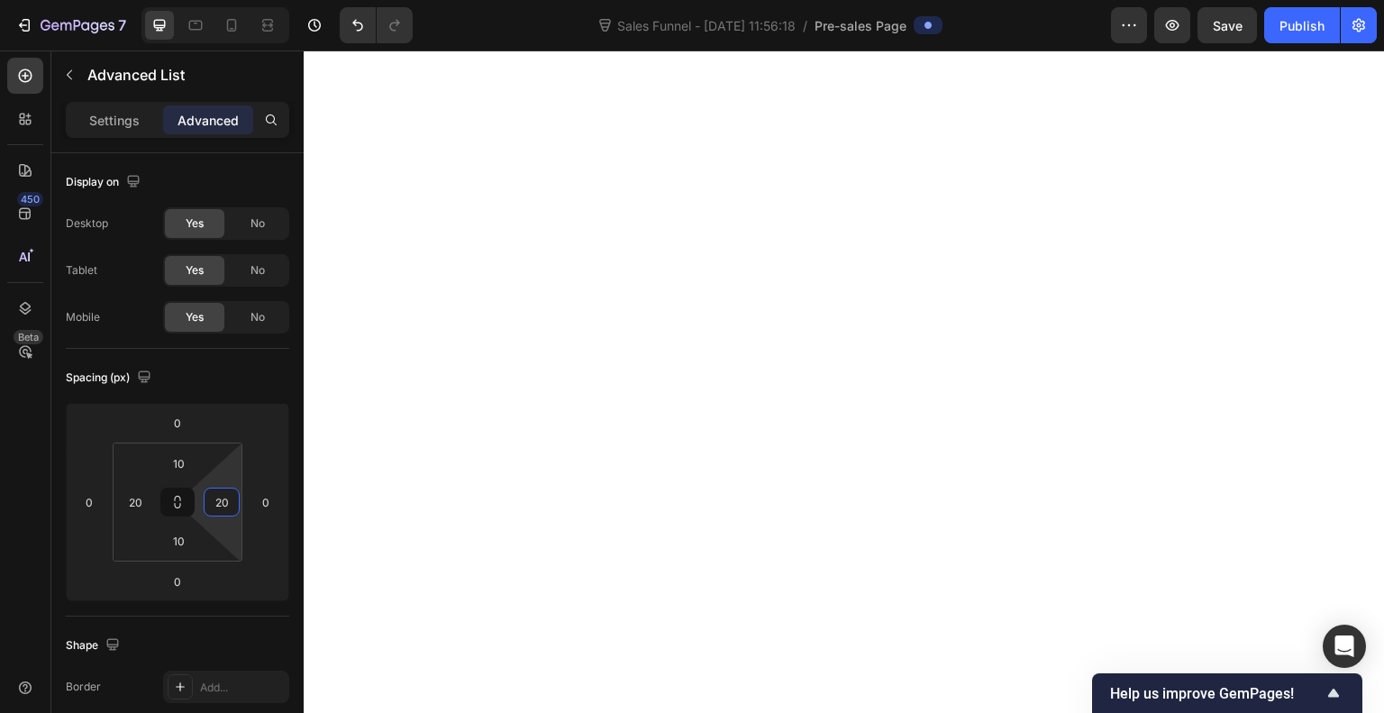
drag, startPoint x: 226, startPoint y: 520, endPoint x: 229, endPoint y: 511, distance: 9.4
click at [229, 0] on html "7 Sales Funnel - [DATE] 11:56:18 / Pre-sales Page Preview Save Publish 450 Beta…" at bounding box center [692, 0] width 1384 height 0
click at [23, 67] on icon at bounding box center [25, 76] width 18 height 18
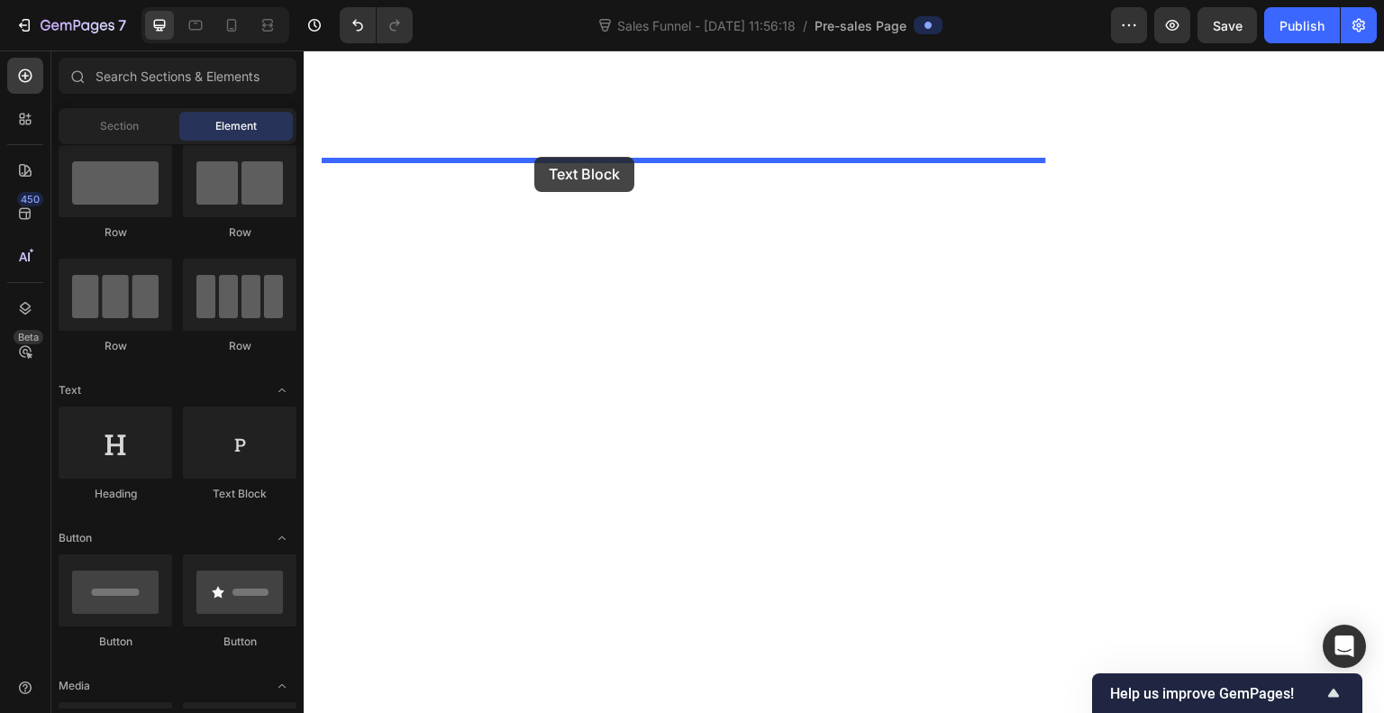
drag, startPoint x: 542, startPoint y: 509, endPoint x: 534, endPoint y: 157, distance: 352.5
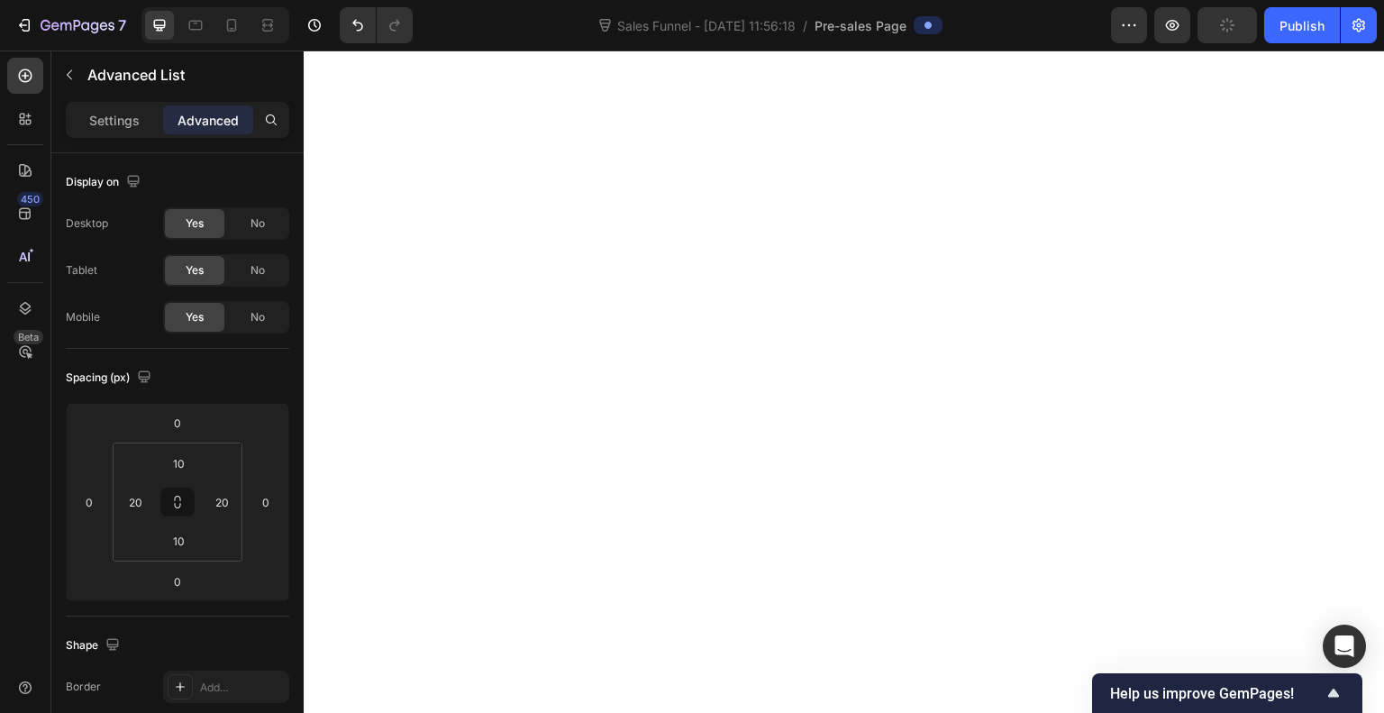
scroll to position [7231, 0]
drag, startPoint x: 681, startPoint y: 401, endPoint x: 679, endPoint y: 419, distance: 18.1
type input "20"
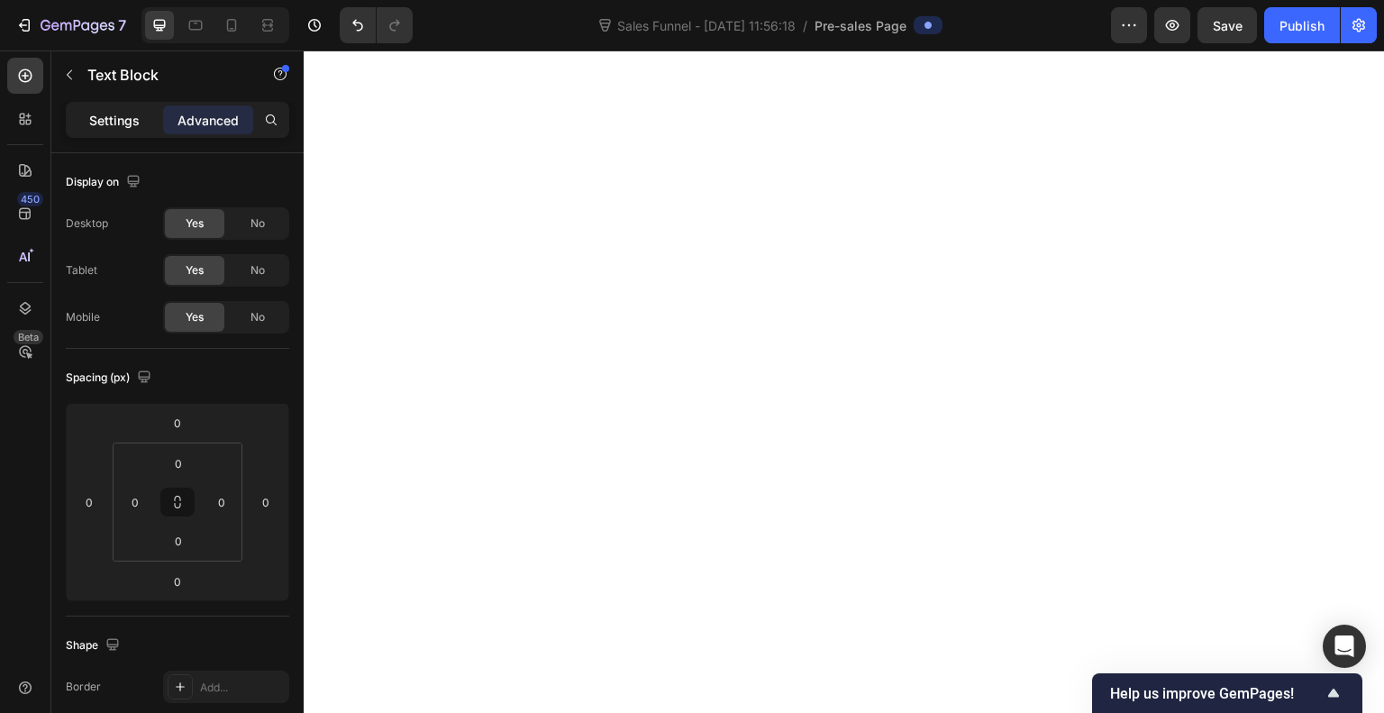
click at [113, 117] on p "Settings" at bounding box center [114, 120] width 50 height 19
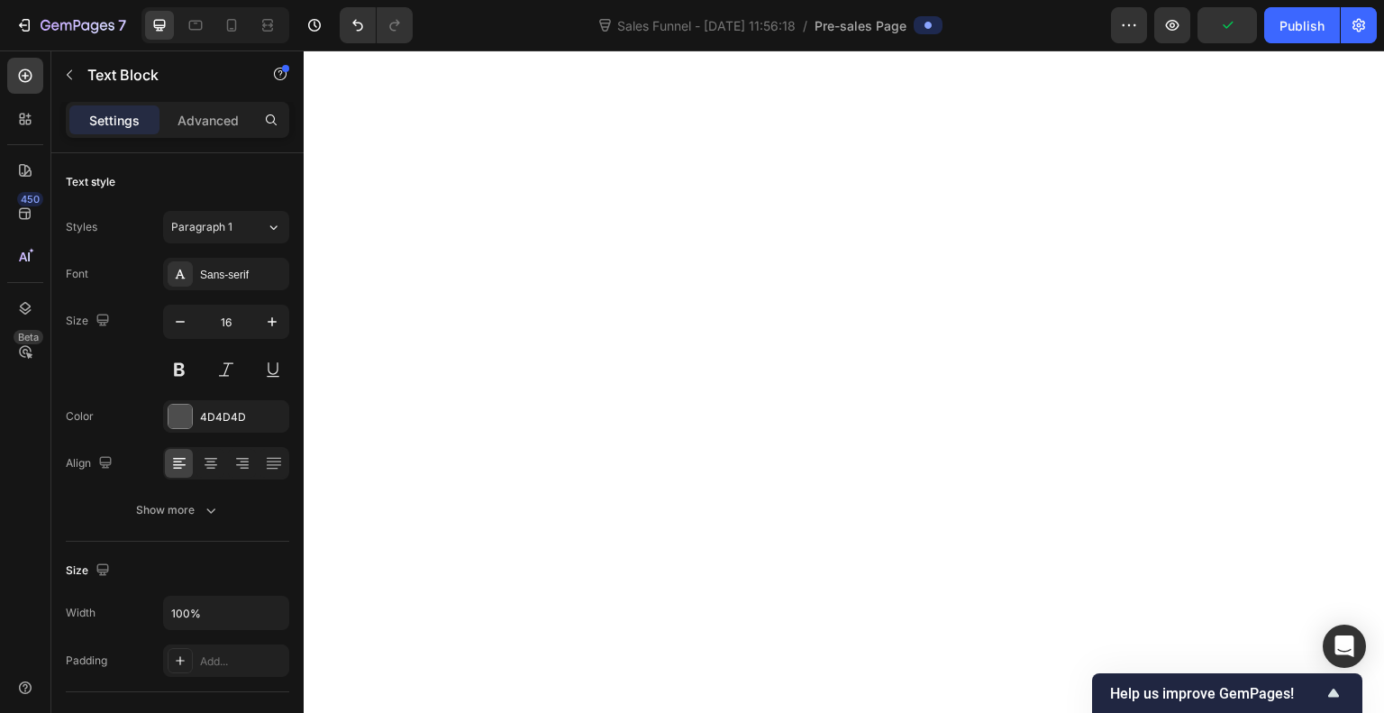
scroll to position [5967, 0]
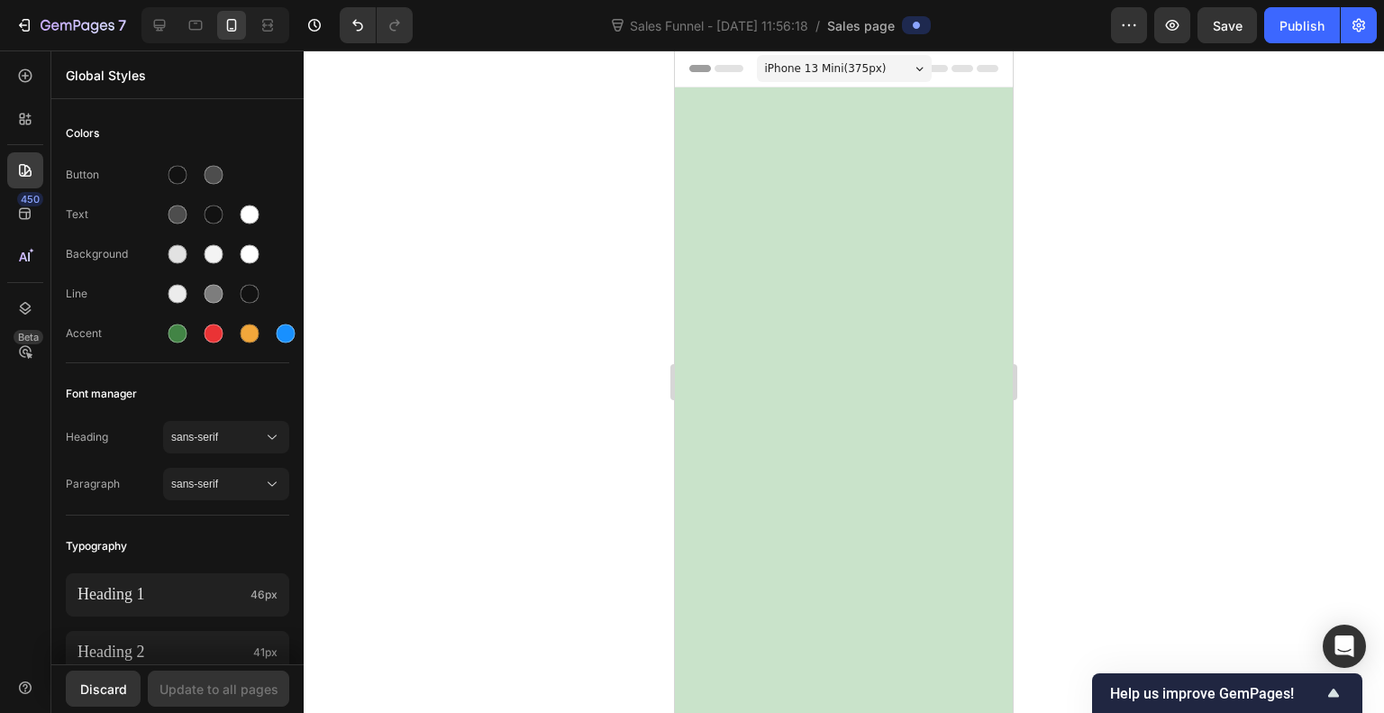
scroll to position [813, 0]
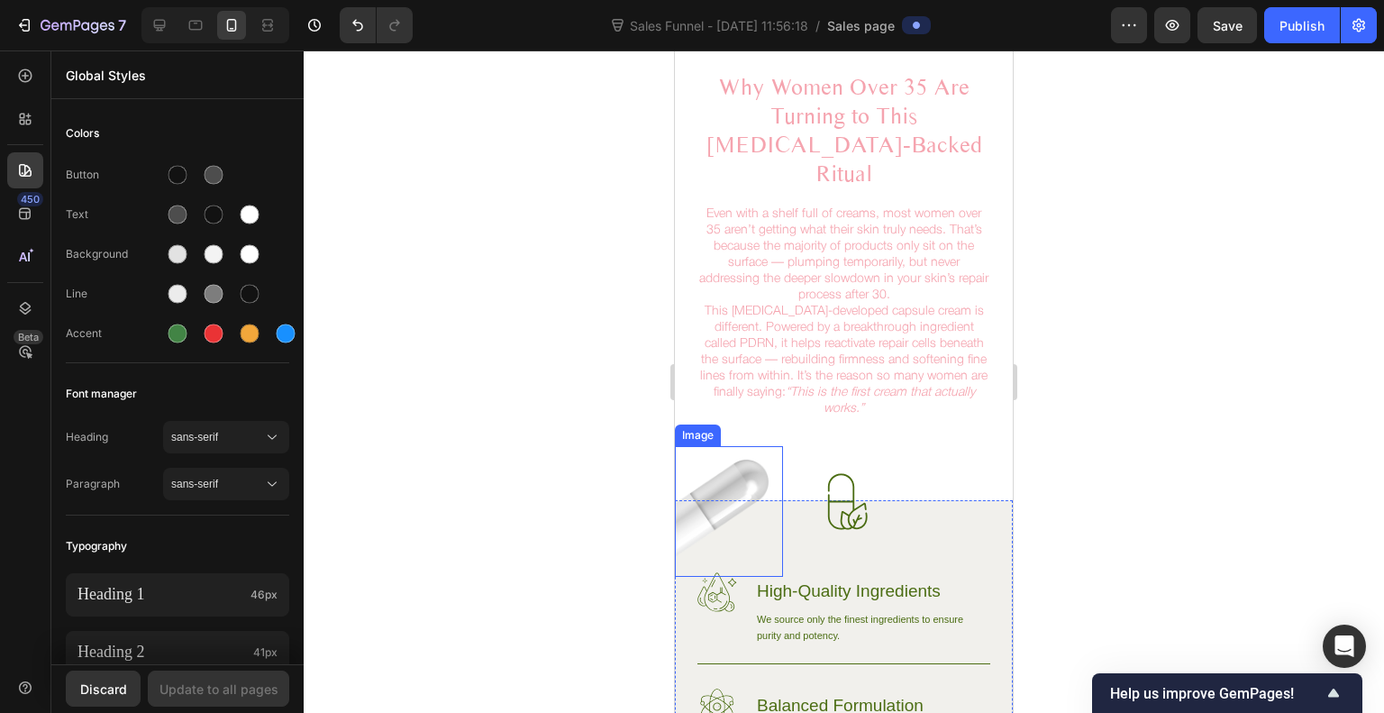
click at [745, 446] on img at bounding box center [729, 511] width 108 height 131
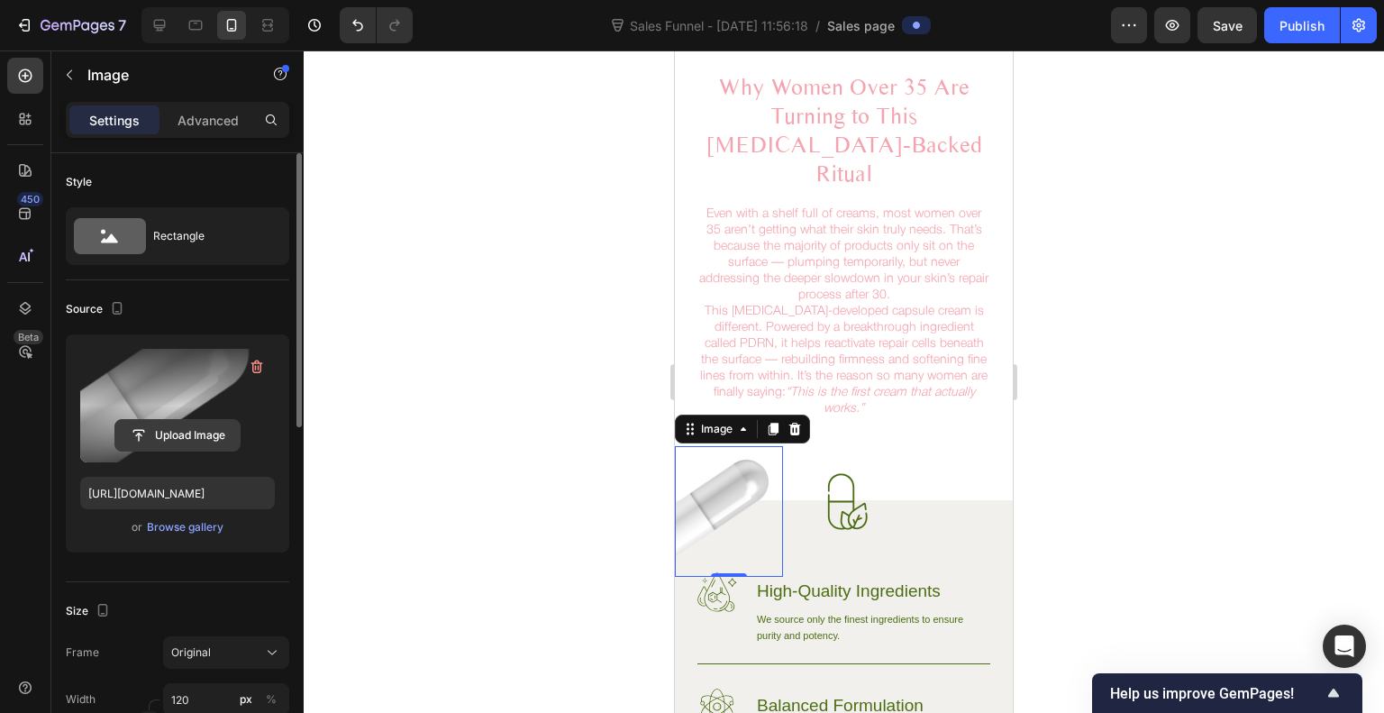
click at [180, 428] on input "file" at bounding box center [177, 435] width 124 height 31
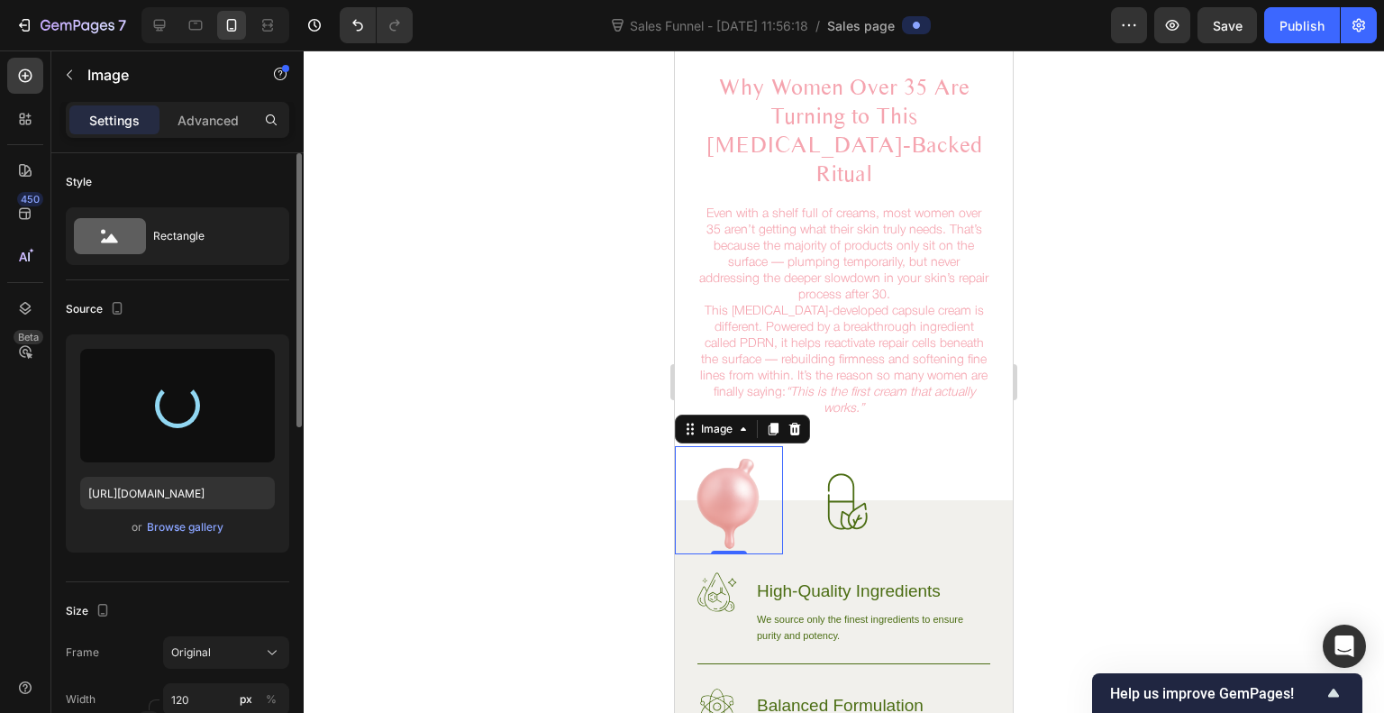
type input "https://cdn.shopify.com/s/files/1/0720/0672/9901/files/gempages_585576053401977…"
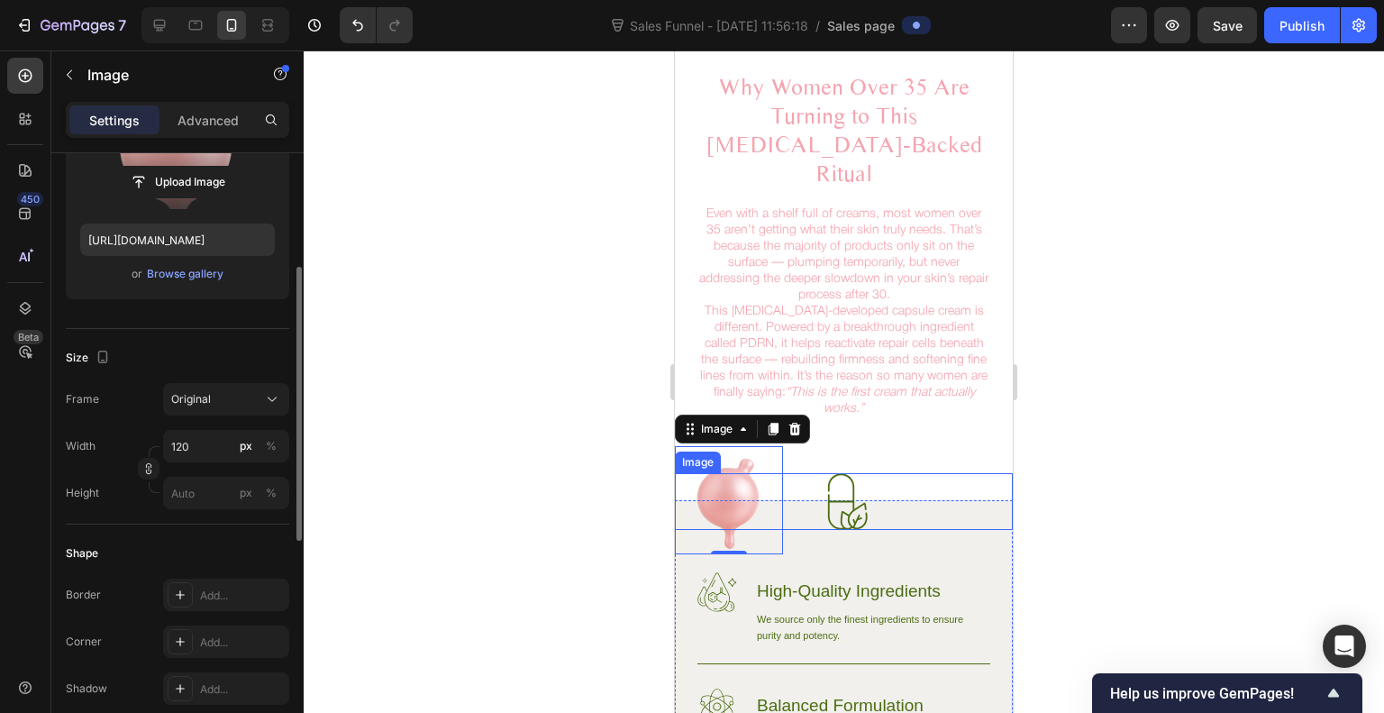
scroll to position [254, 0]
click at [215, 448] on input "120" at bounding box center [226, 445] width 126 height 32
type input "138"
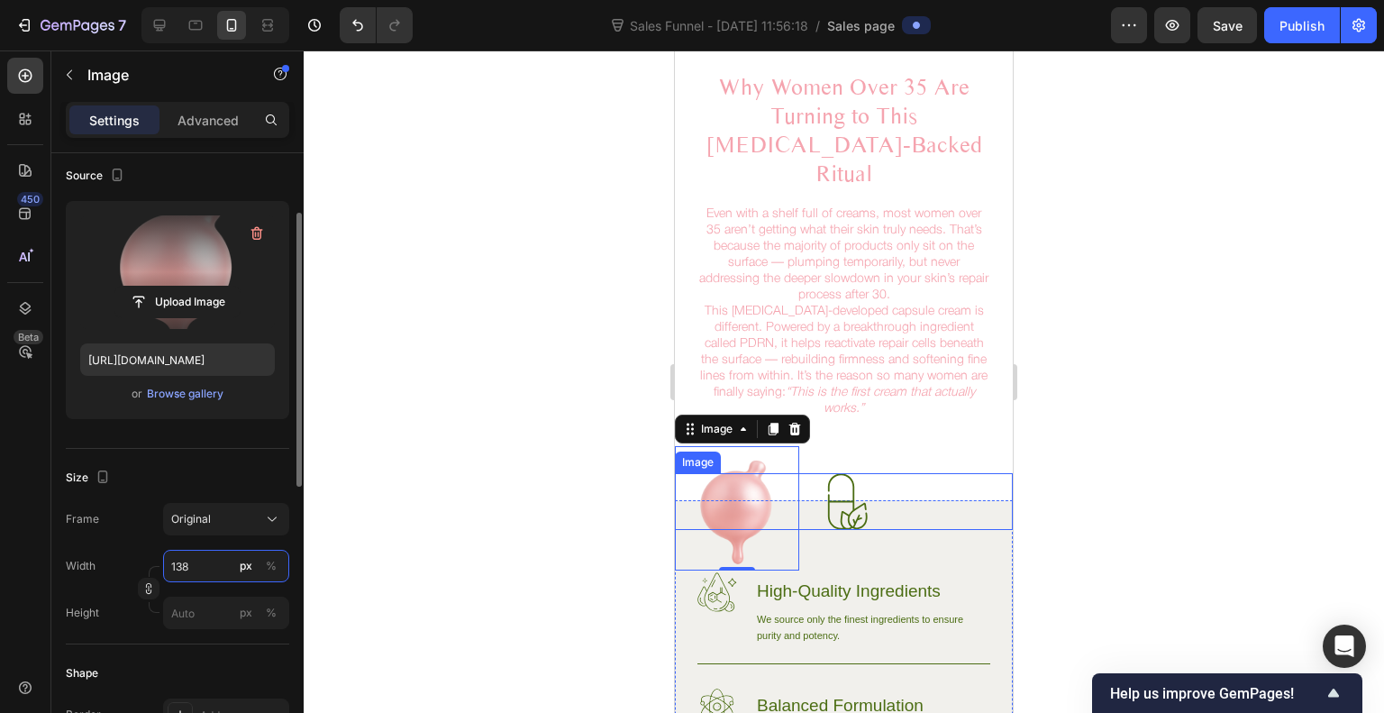
scroll to position [0, 0]
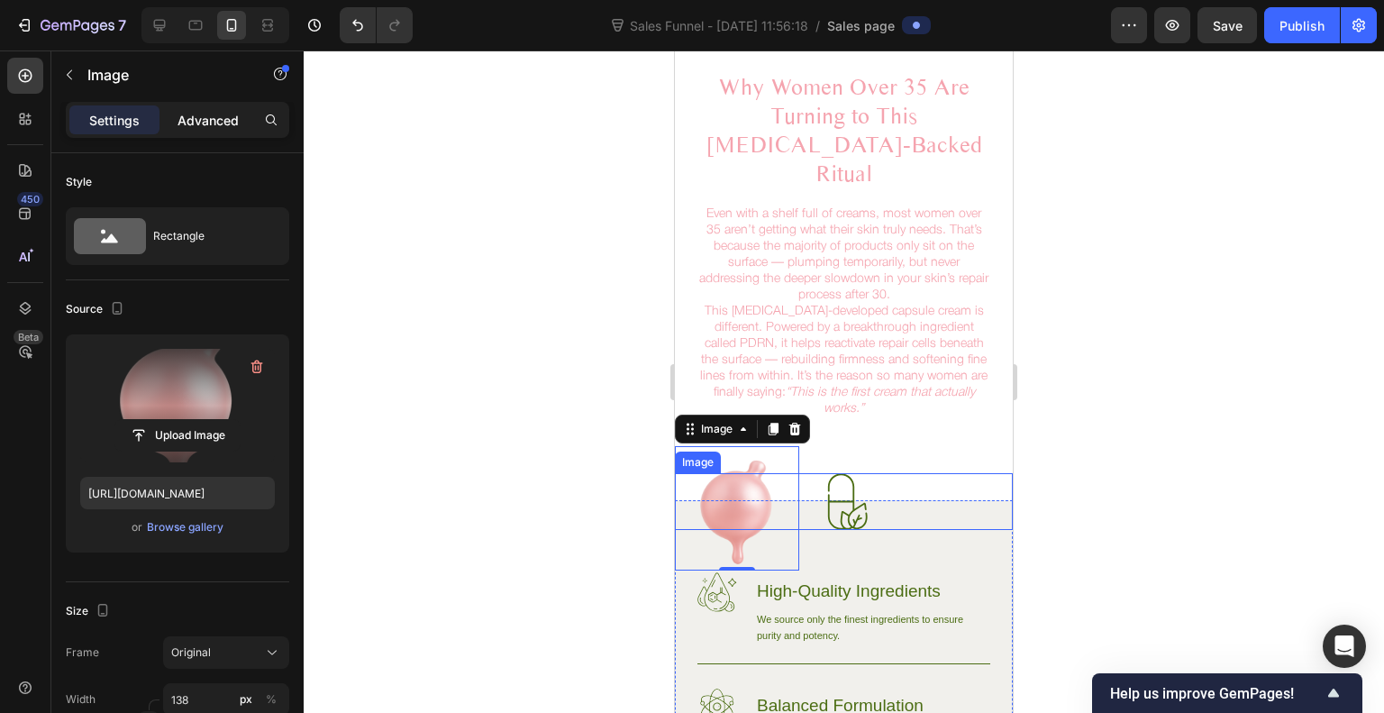
click at [229, 123] on p "Advanced" at bounding box center [208, 120] width 61 height 19
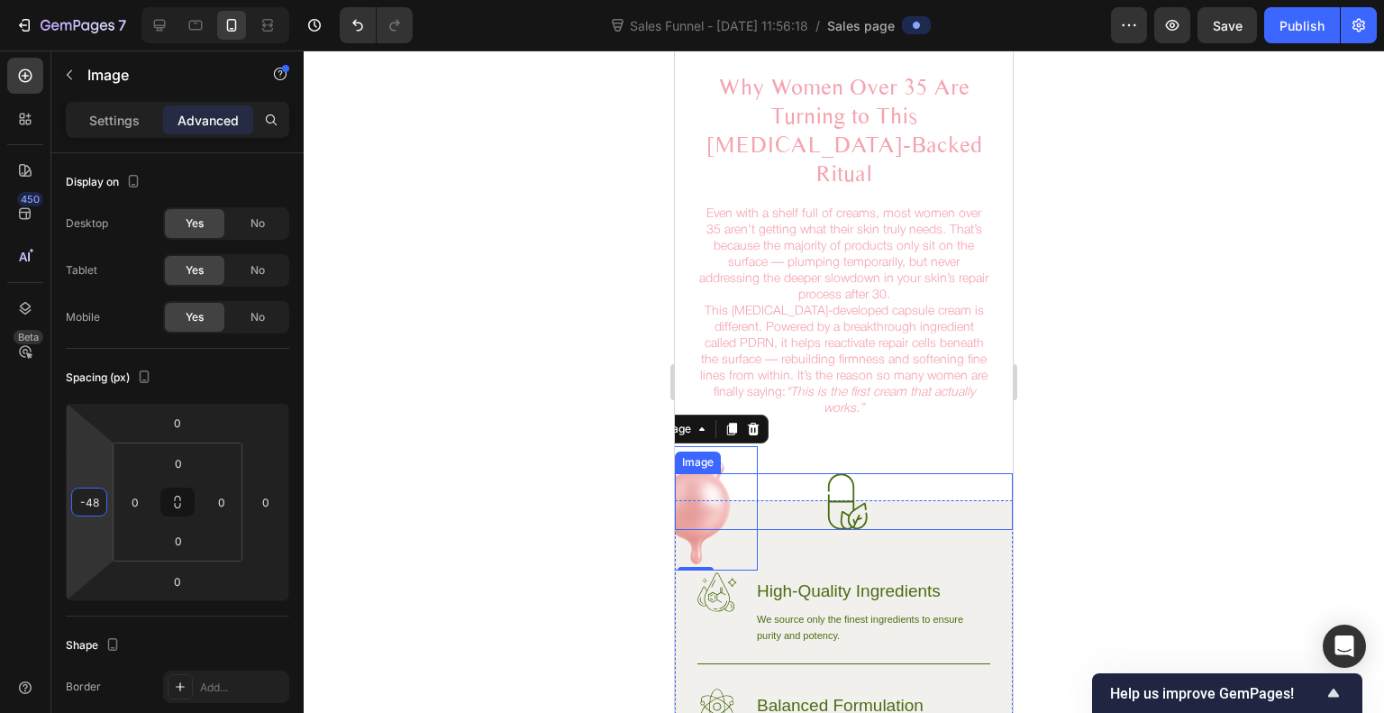
type input "-50"
drag, startPoint x: 96, startPoint y: 546, endPoint x: 70, endPoint y: 569, distance: 33.8
click at [70, 0] on html "7 Sales Funnel - Sep 22, 11:56:18 / Sales page Preview Save Publish 450 Beta Se…" at bounding box center [692, 0] width 1384 height 0
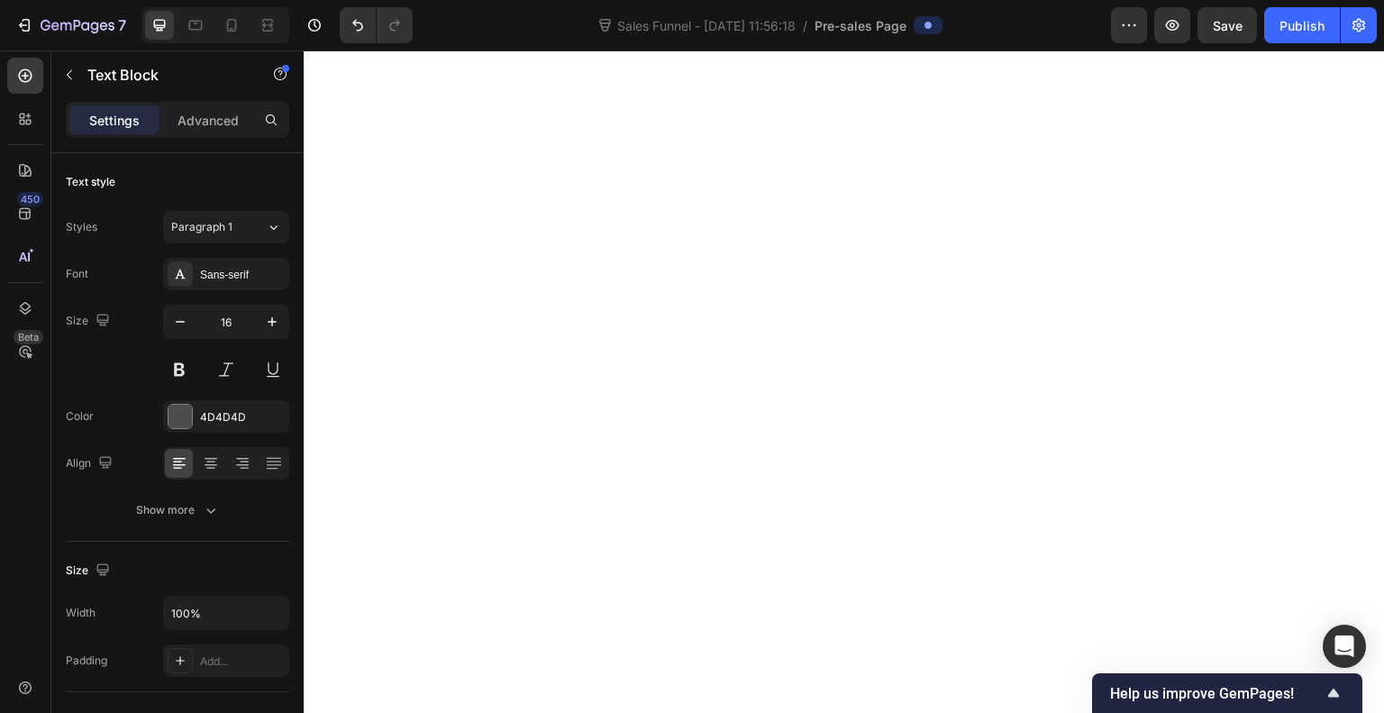
scroll to position [7472, 0]
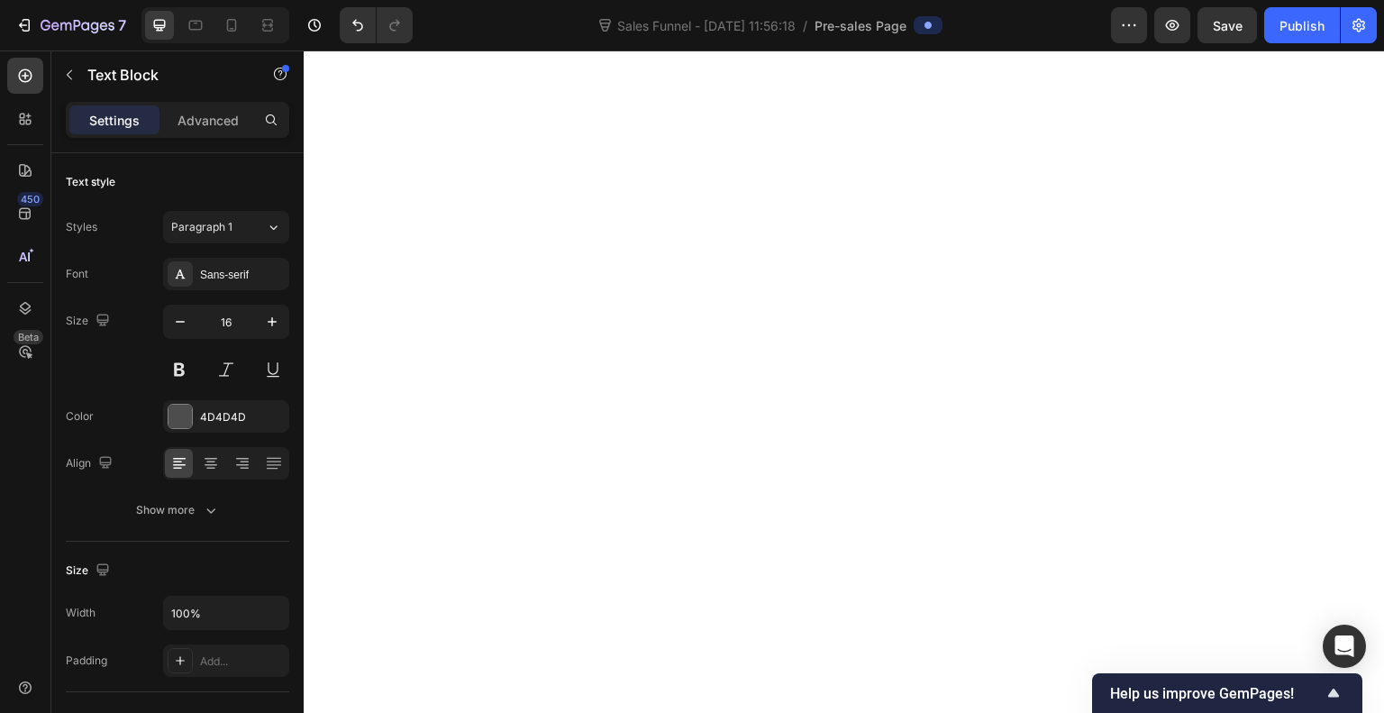
drag, startPoint x: 543, startPoint y: 452, endPoint x: 795, endPoint y: 472, distance: 253.2
click at [19, 84] on icon at bounding box center [25, 76] width 18 height 18
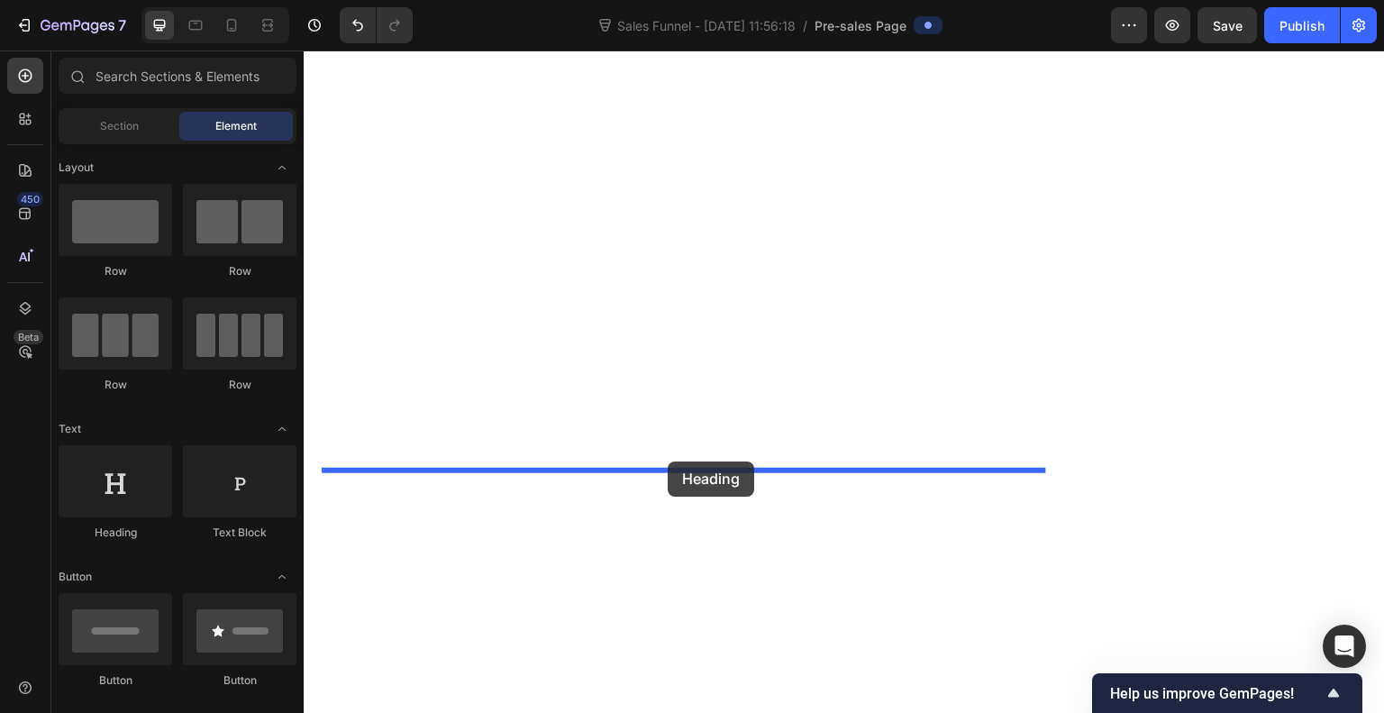
drag, startPoint x: 422, startPoint y: 502, endPoint x: 670, endPoint y: 461, distance: 251.2
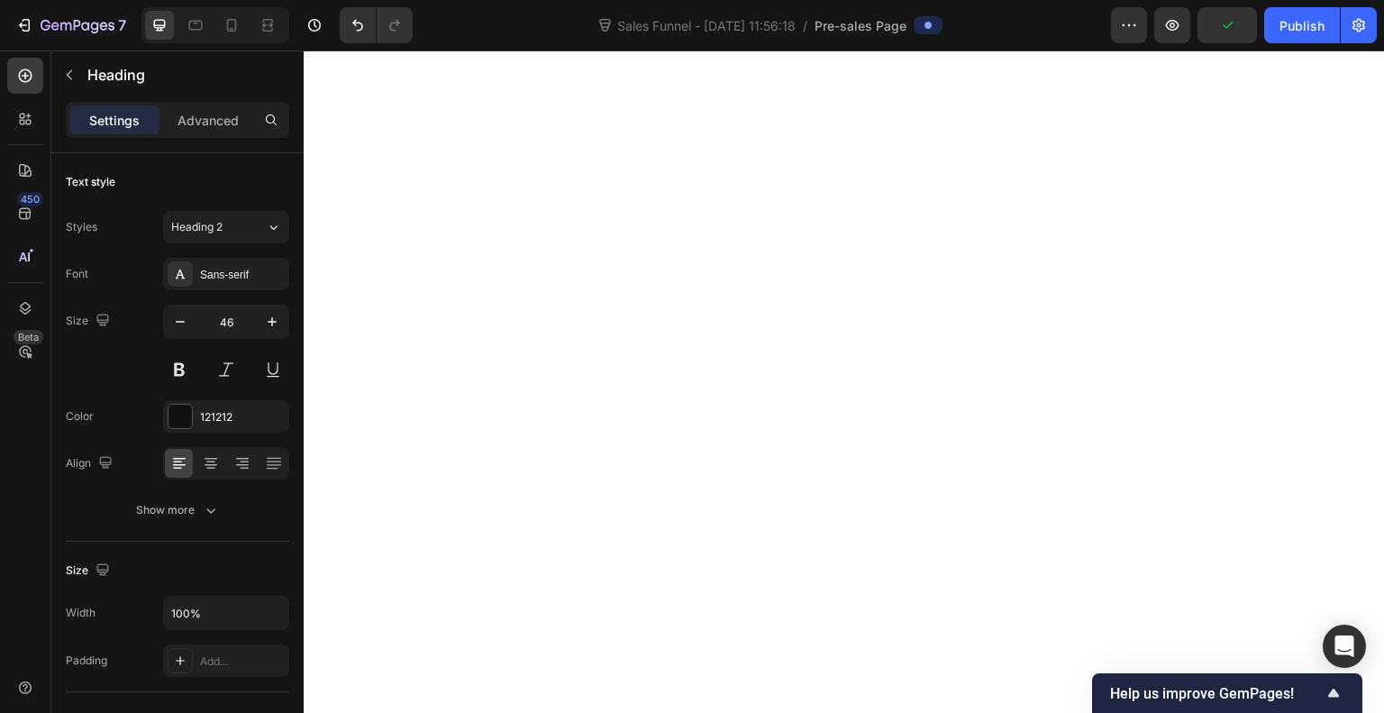
drag, startPoint x: 685, startPoint y: 466, endPoint x: 684, endPoint y: 485, distance: 18.9
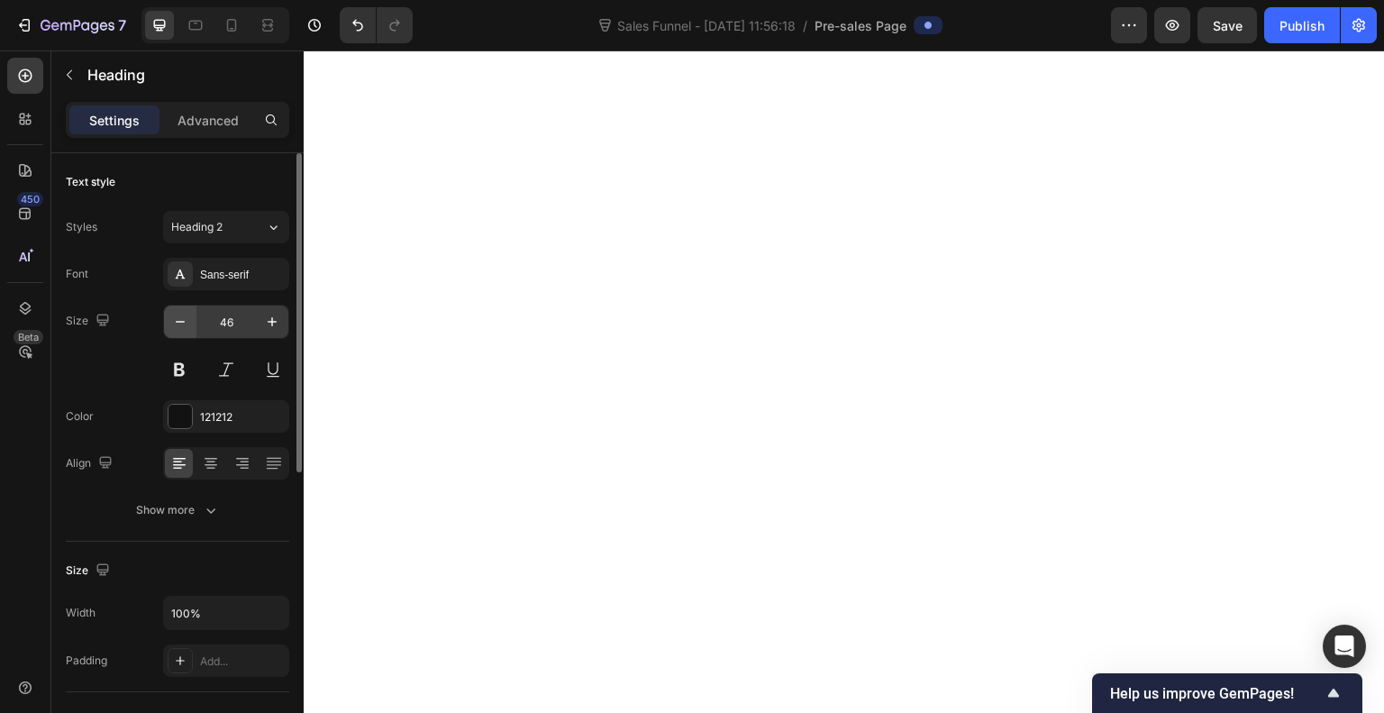
scroll to position [7660, 0]
click at [177, 363] on button at bounding box center [179, 369] width 32 height 32
click at [177, 315] on icon "button" at bounding box center [180, 322] width 18 height 18
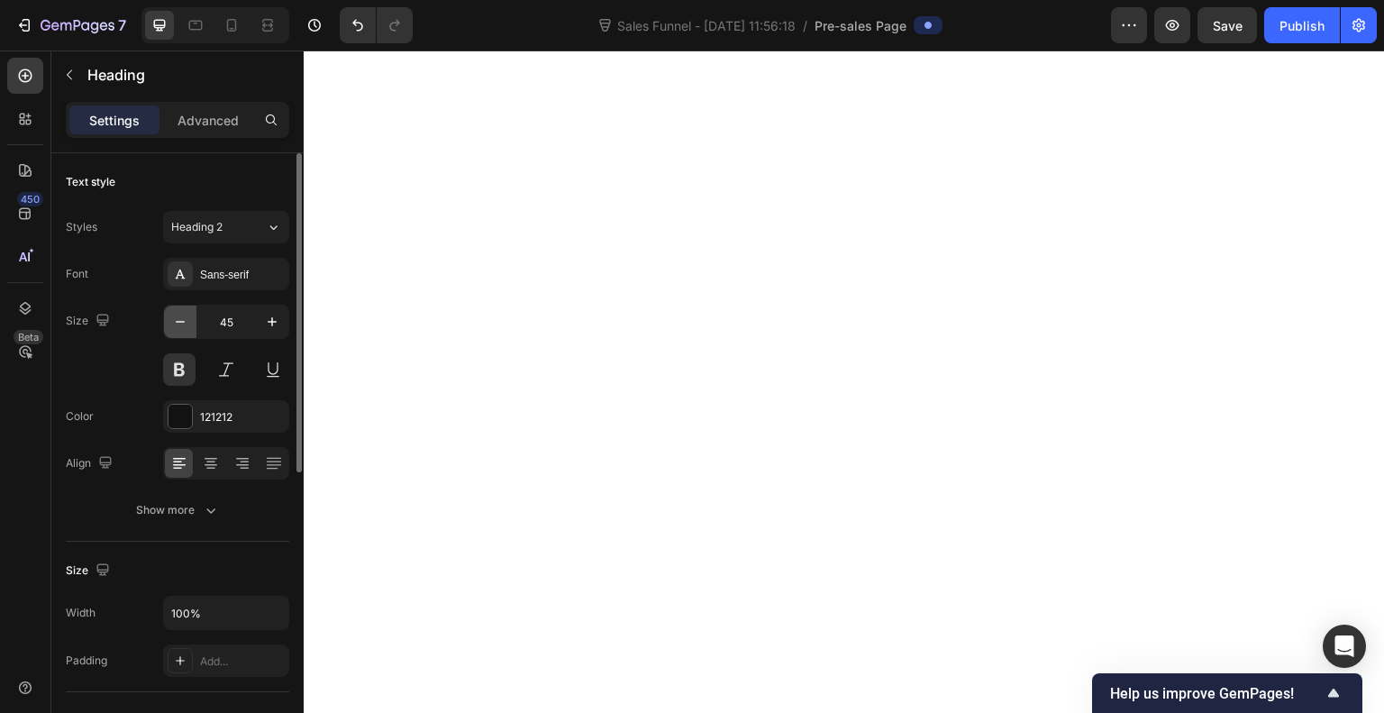
click at [177, 315] on icon "button" at bounding box center [180, 322] width 18 height 18
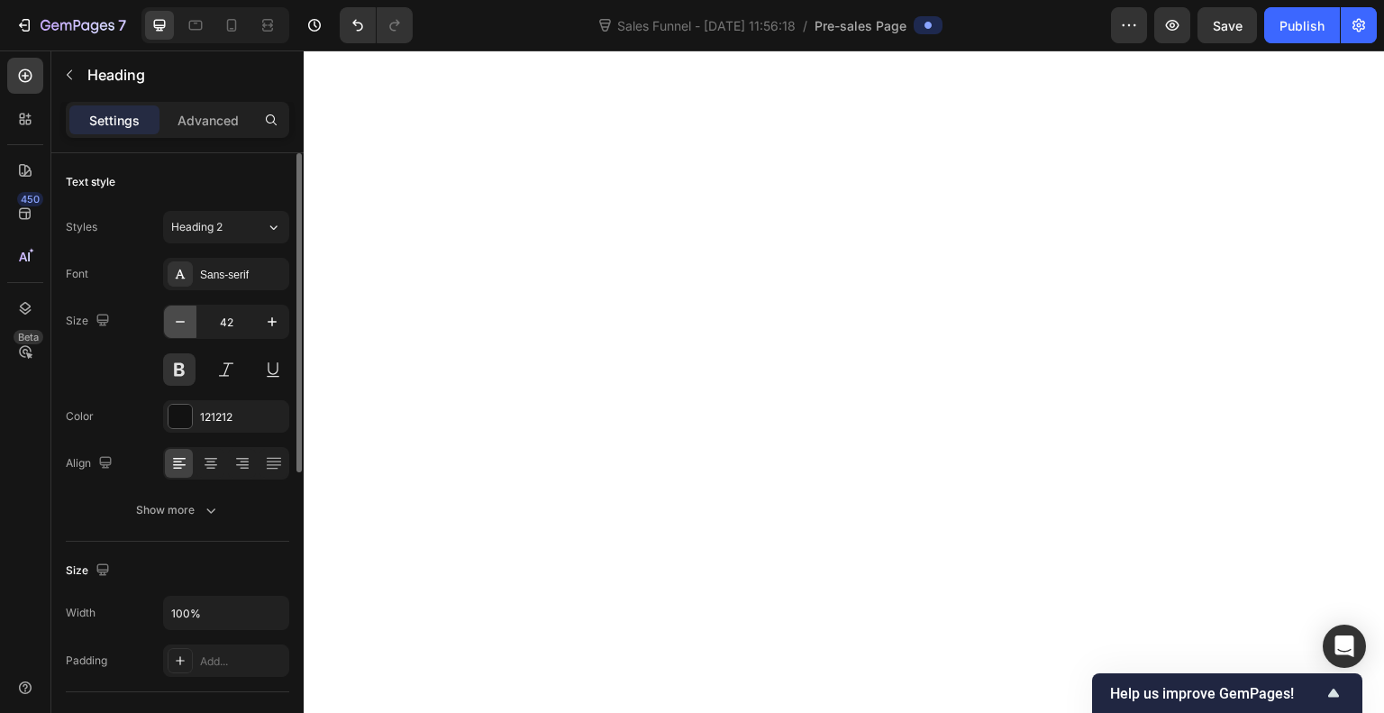
click at [177, 315] on icon "button" at bounding box center [180, 322] width 18 height 18
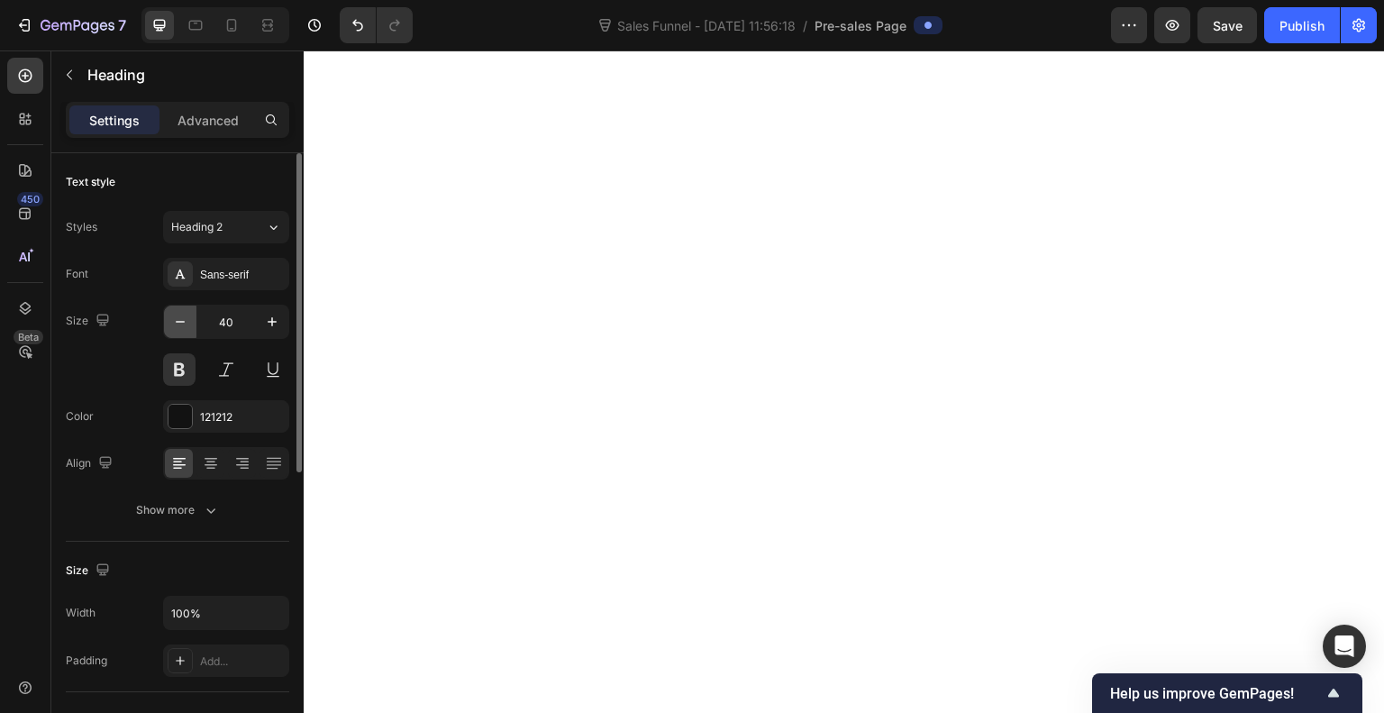
click at [177, 315] on icon "button" at bounding box center [180, 322] width 18 height 18
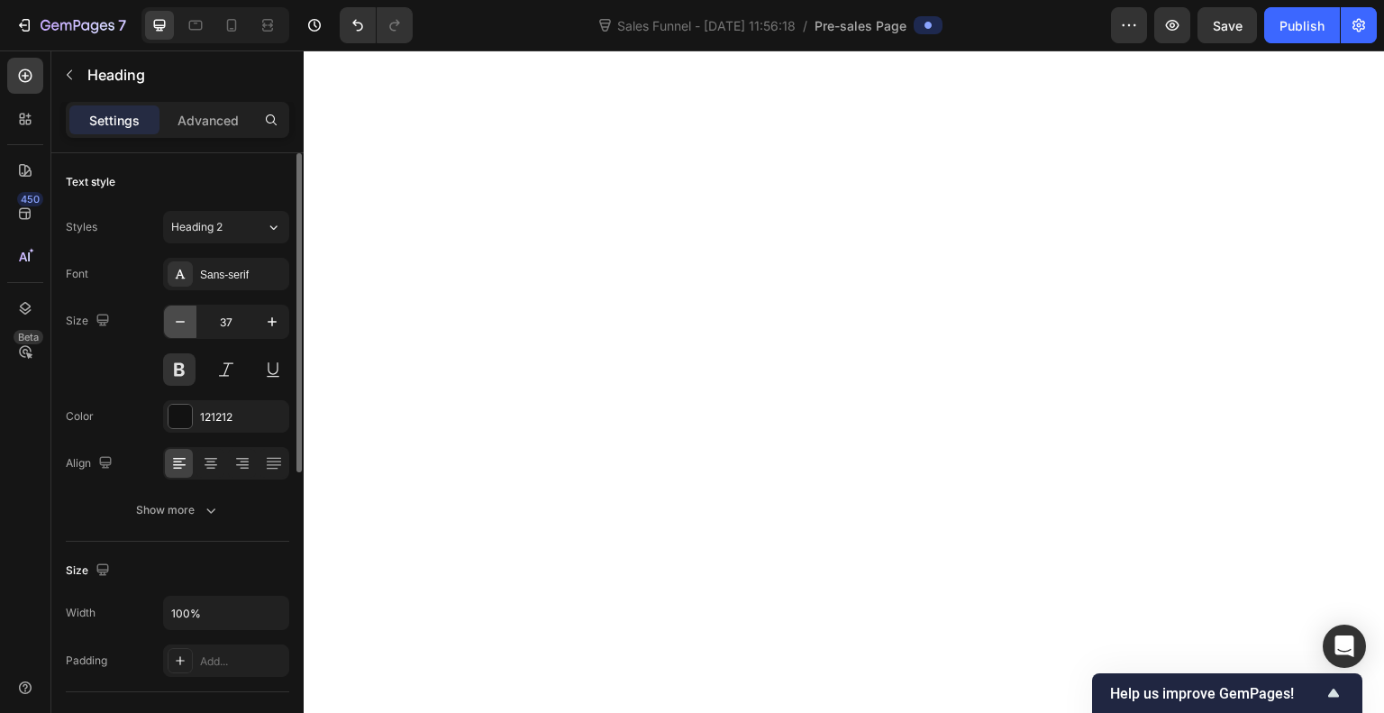
click at [177, 315] on icon "button" at bounding box center [180, 322] width 18 height 18
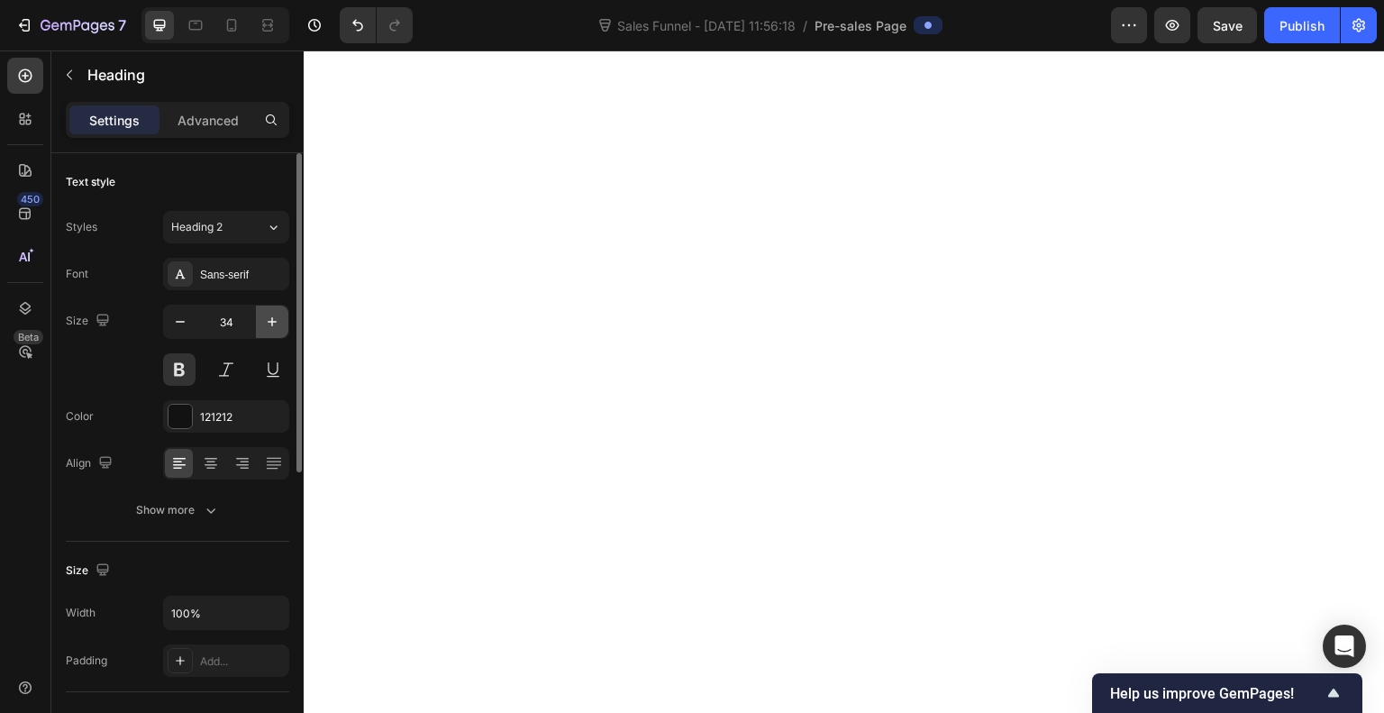
click at [279, 323] on icon "button" at bounding box center [272, 322] width 18 height 18
type input "35"
click at [27, 70] on icon at bounding box center [26, 76] width 14 height 14
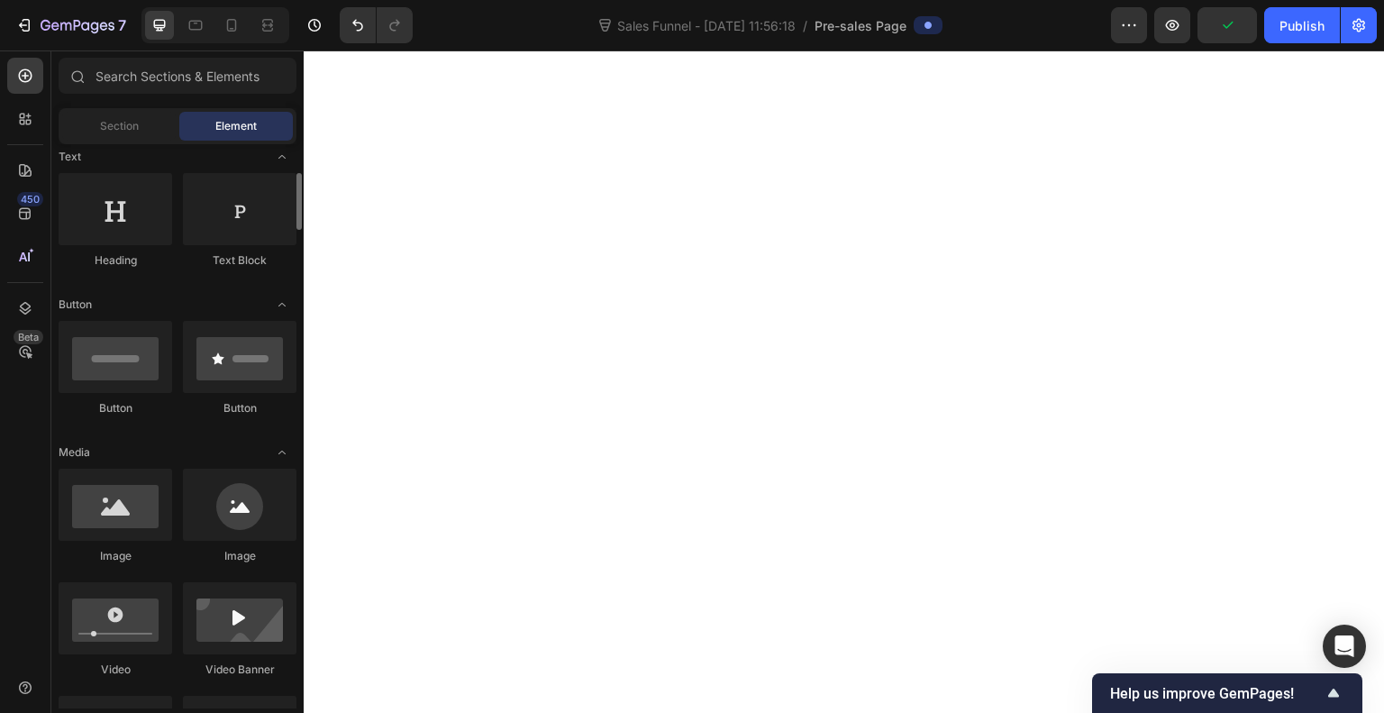
scroll to position [276, 0]
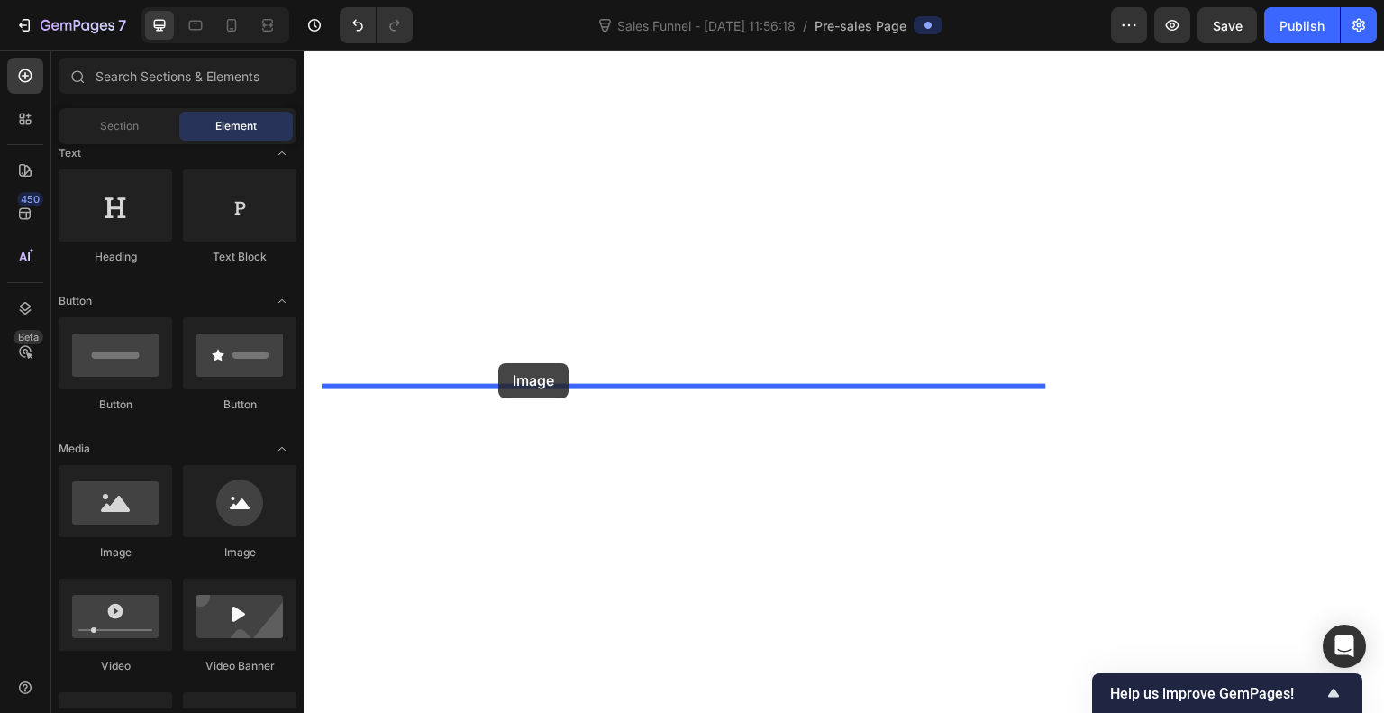
drag, startPoint x: 426, startPoint y: 554, endPoint x: 499, endPoint y: 363, distance: 204.6
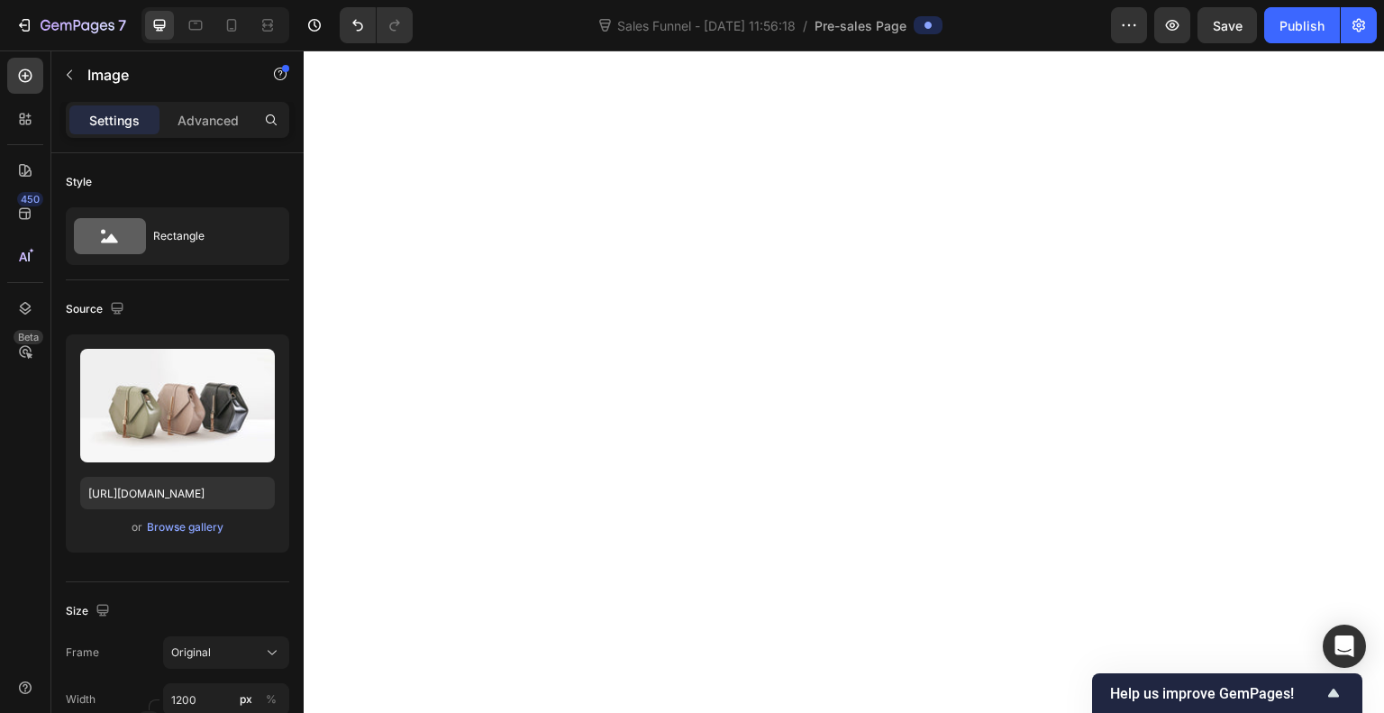
scroll to position [8203, 0]
drag, startPoint x: 679, startPoint y: 385, endPoint x: 676, endPoint y: 414, distance: 29.0
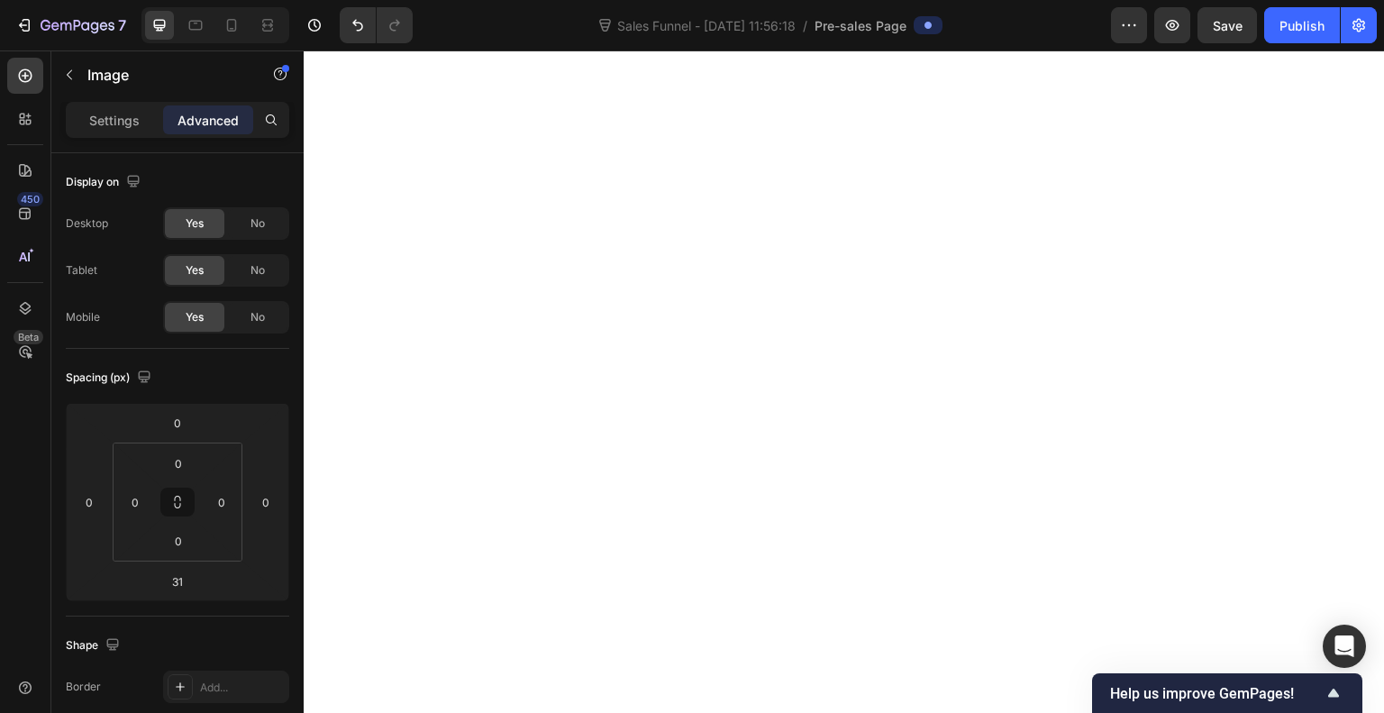
type input "32"
click at [36, 84] on div at bounding box center [25, 76] width 36 height 36
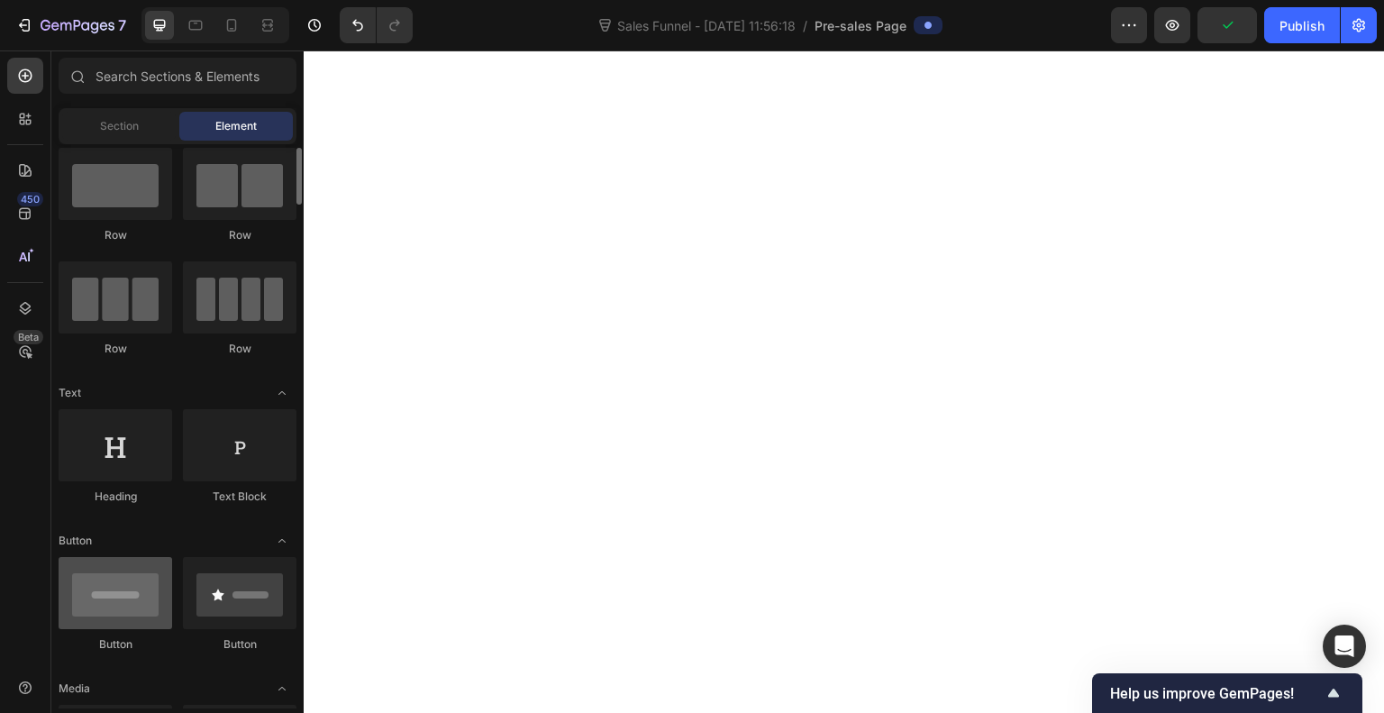
scroll to position [38, 0]
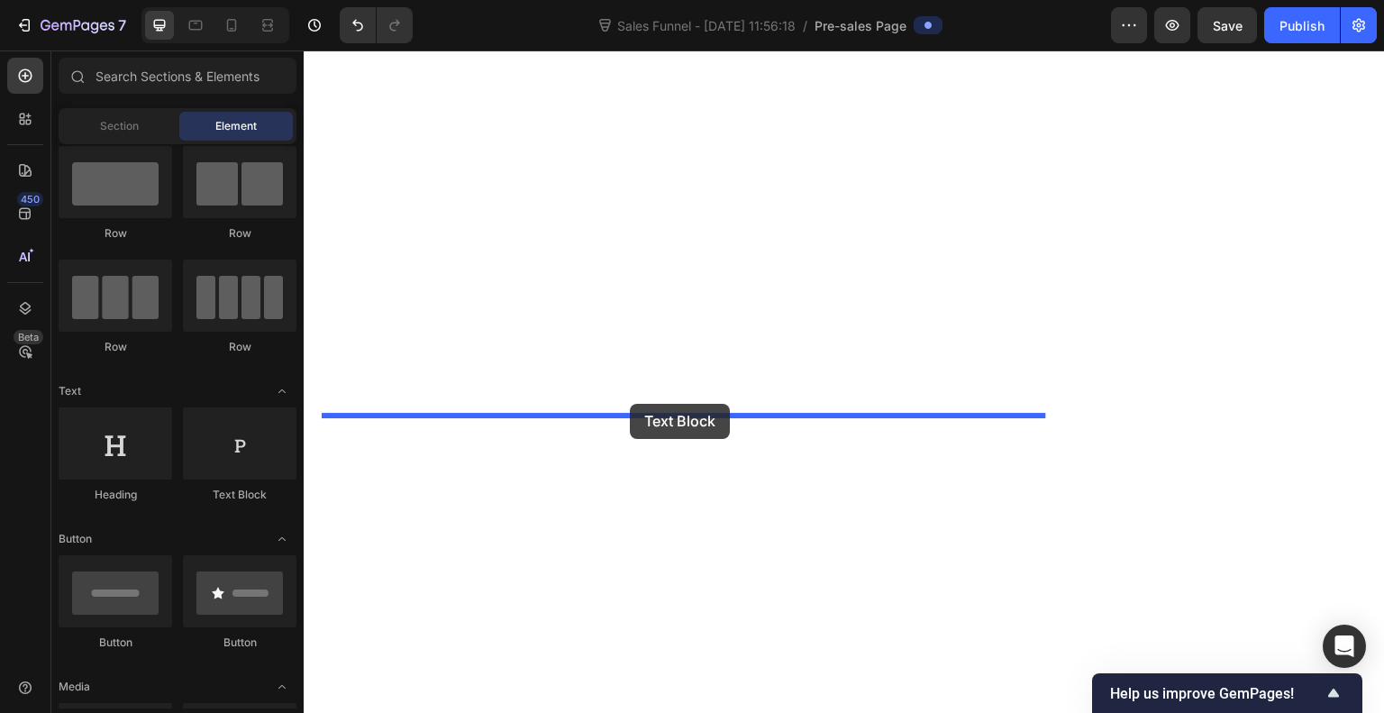
drag, startPoint x: 380, startPoint y: 425, endPoint x: 626, endPoint y: 407, distance: 246.7
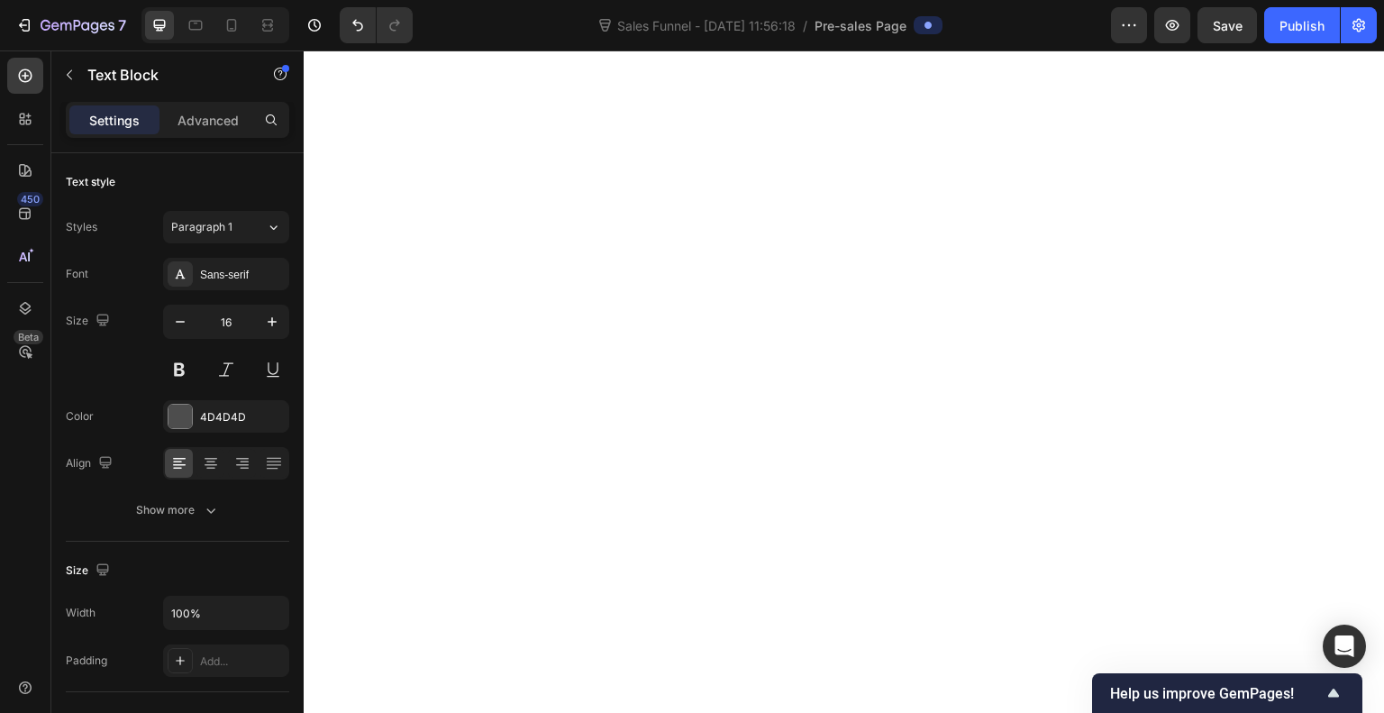
drag, startPoint x: 685, startPoint y: 299, endPoint x: 687, endPoint y: 319, distance: 19.9
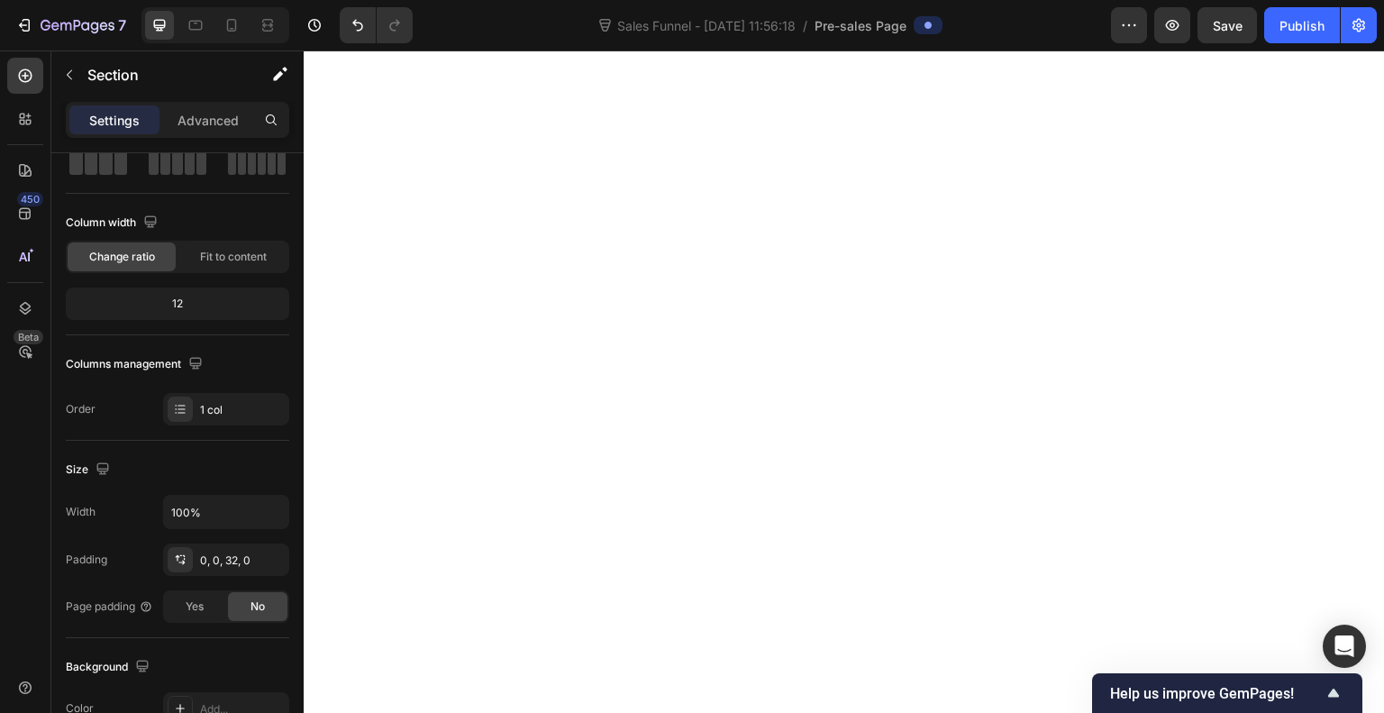
scroll to position [8537, 0]
click at [69, 76] on icon "button" at bounding box center [69, 75] width 5 height 10
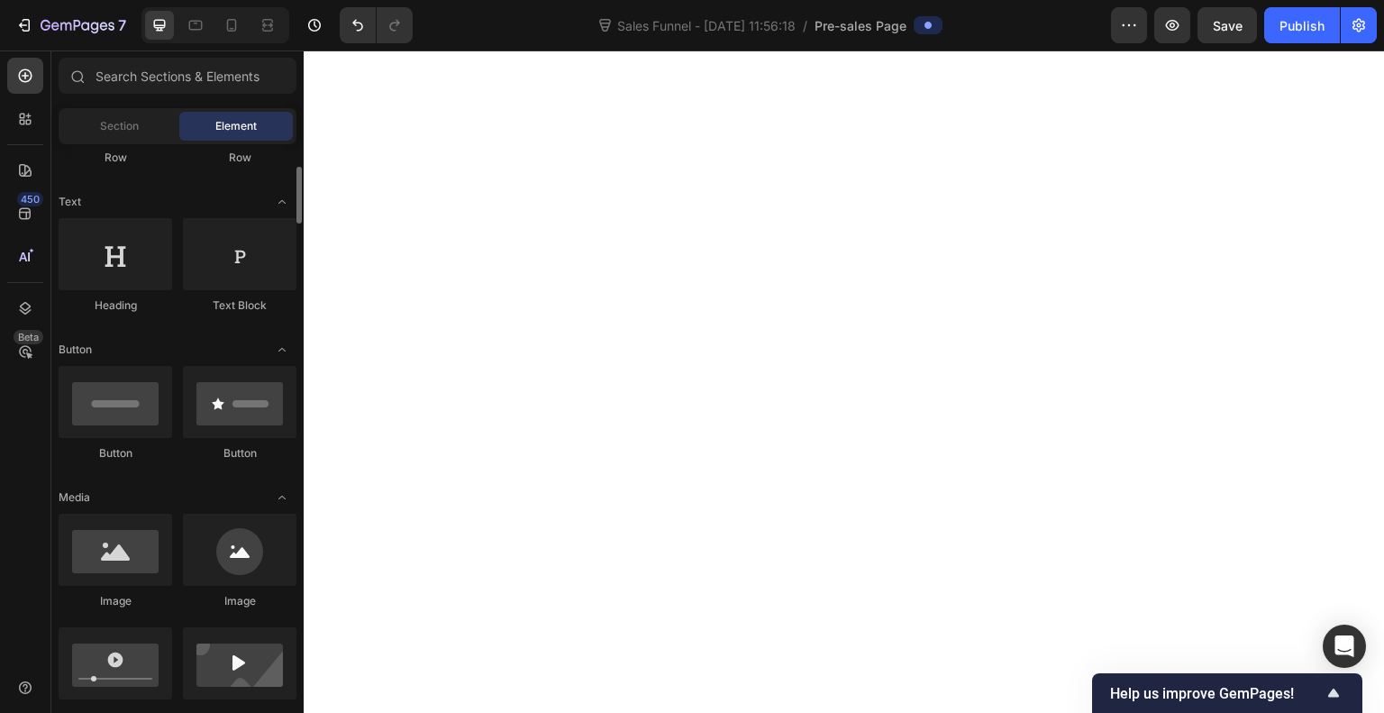
scroll to position [0, 0]
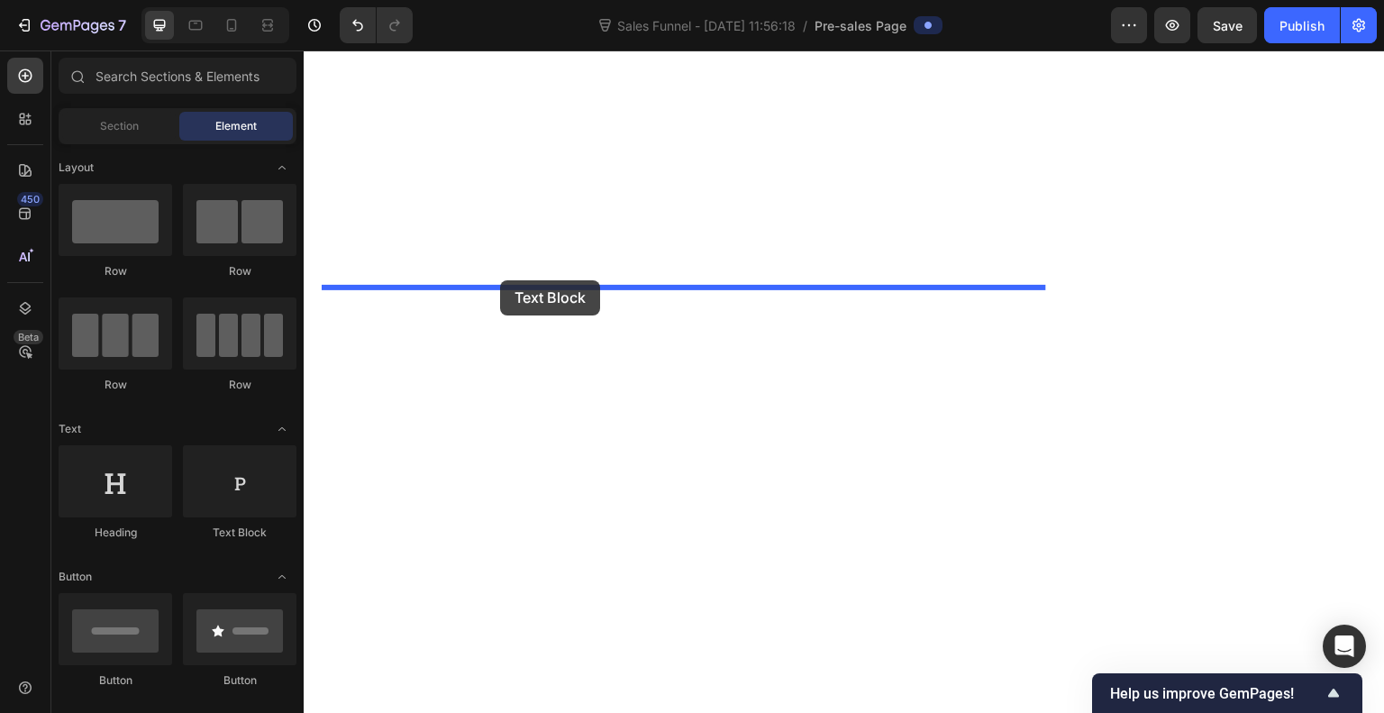
drag, startPoint x: 403, startPoint y: 395, endPoint x: 500, endPoint y: 280, distance: 150.3
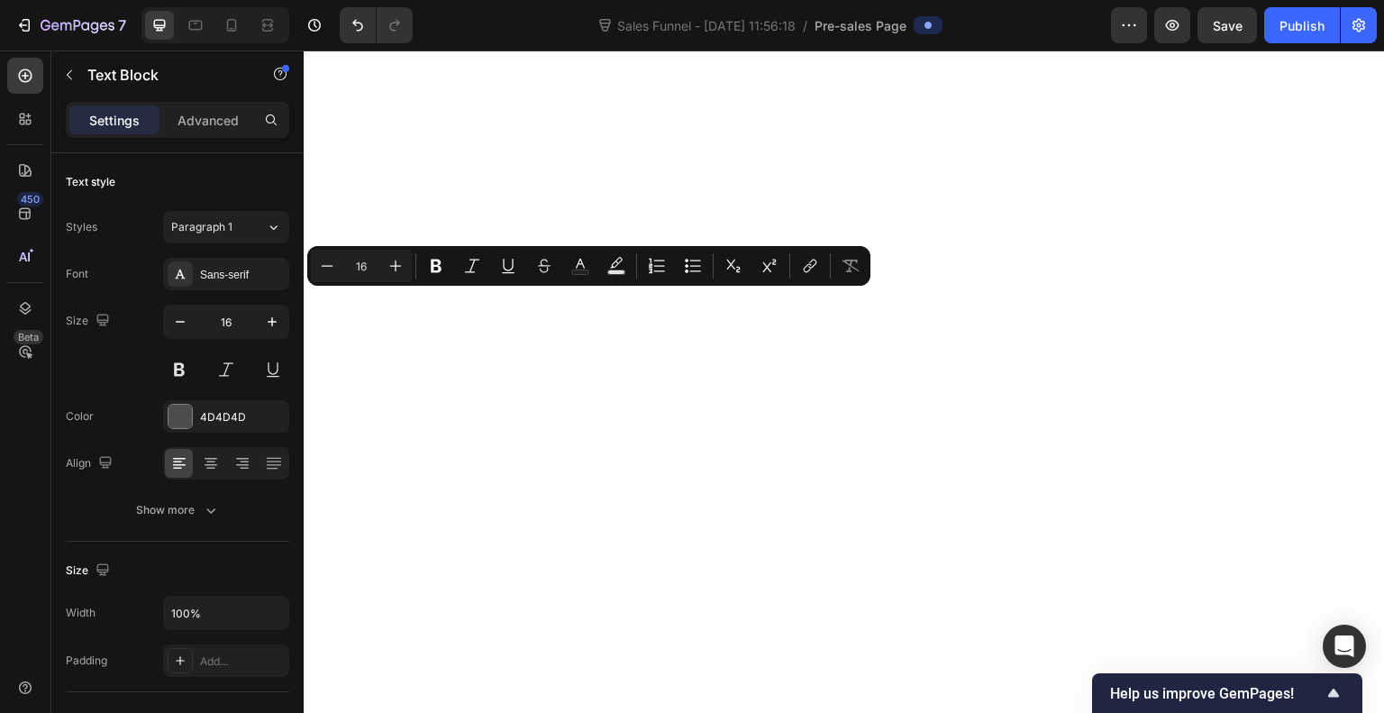
drag, startPoint x: 544, startPoint y: 302, endPoint x: 317, endPoint y: 303, distance: 226.2
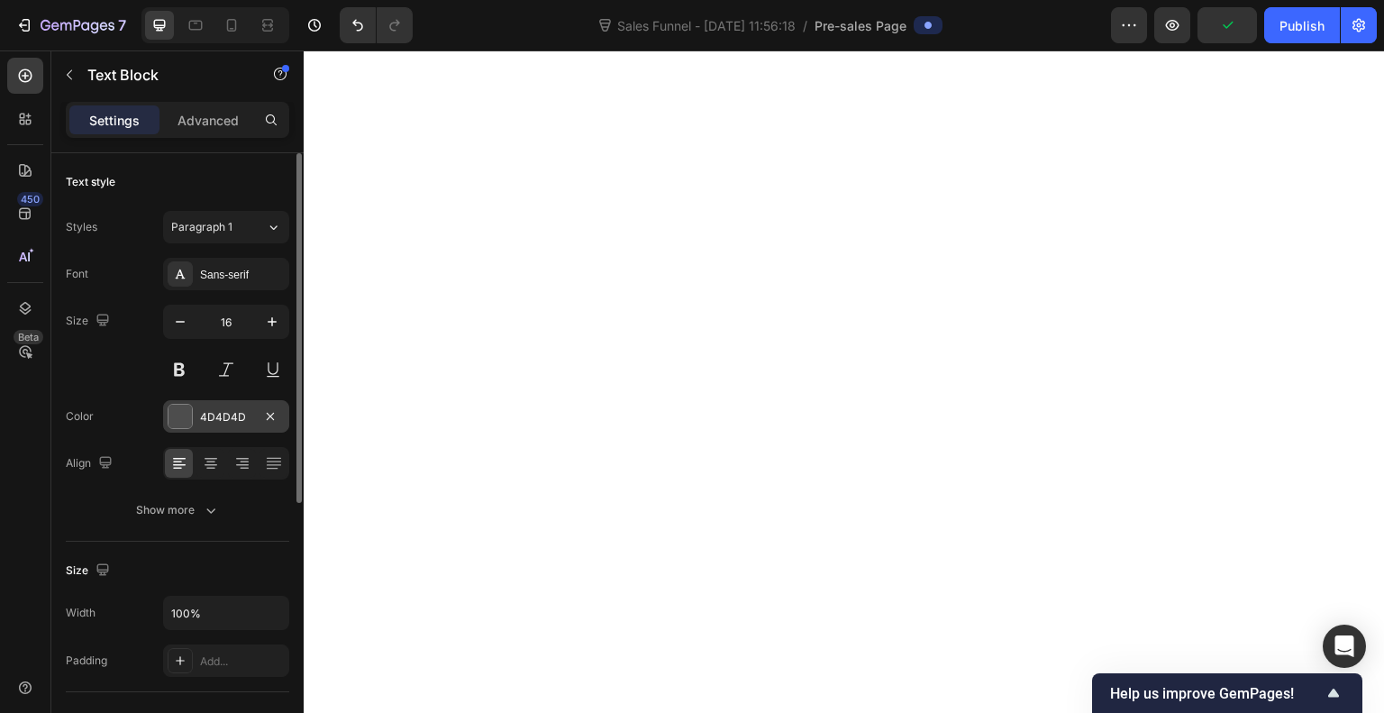
click at [187, 419] on div at bounding box center [180, 416] width 23 height 23
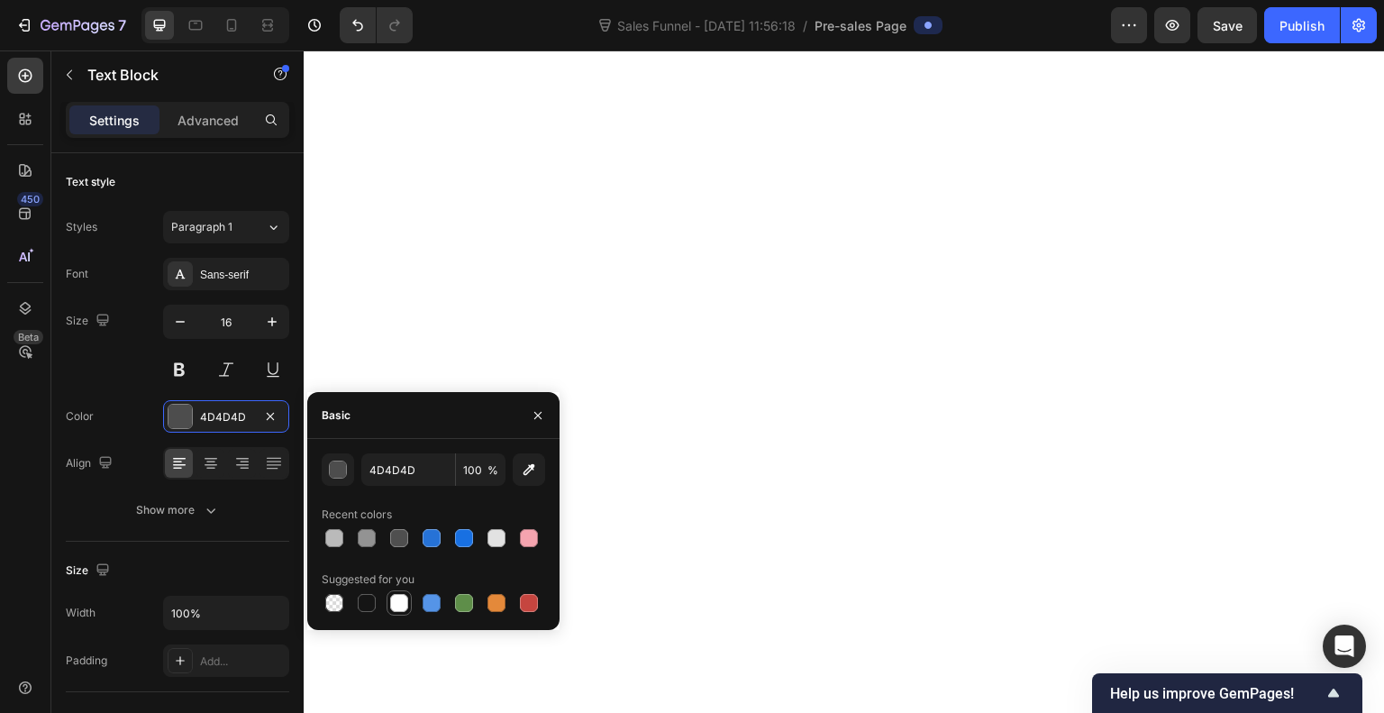
click at [402, 606] on div at bounding box center [399, 603] width 18 height 18
type input "FFFFFF"
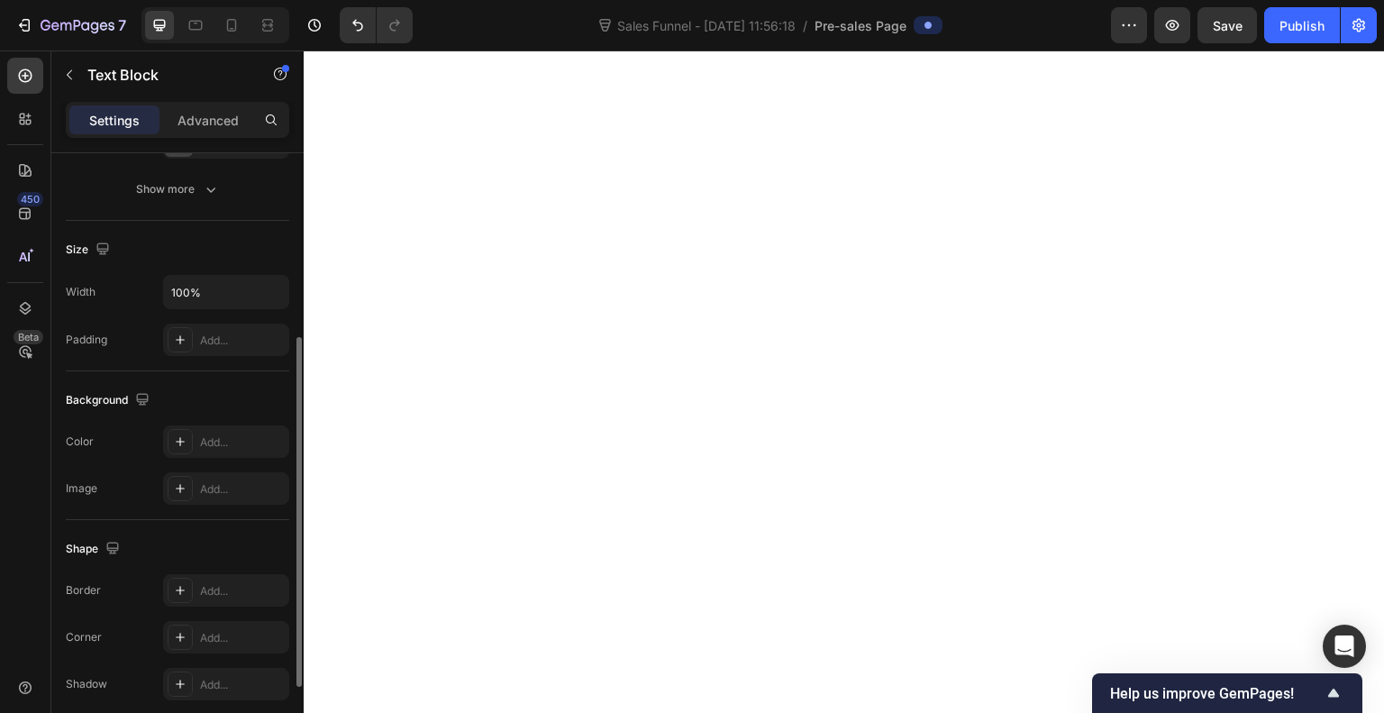
scroll to position [333, 0]
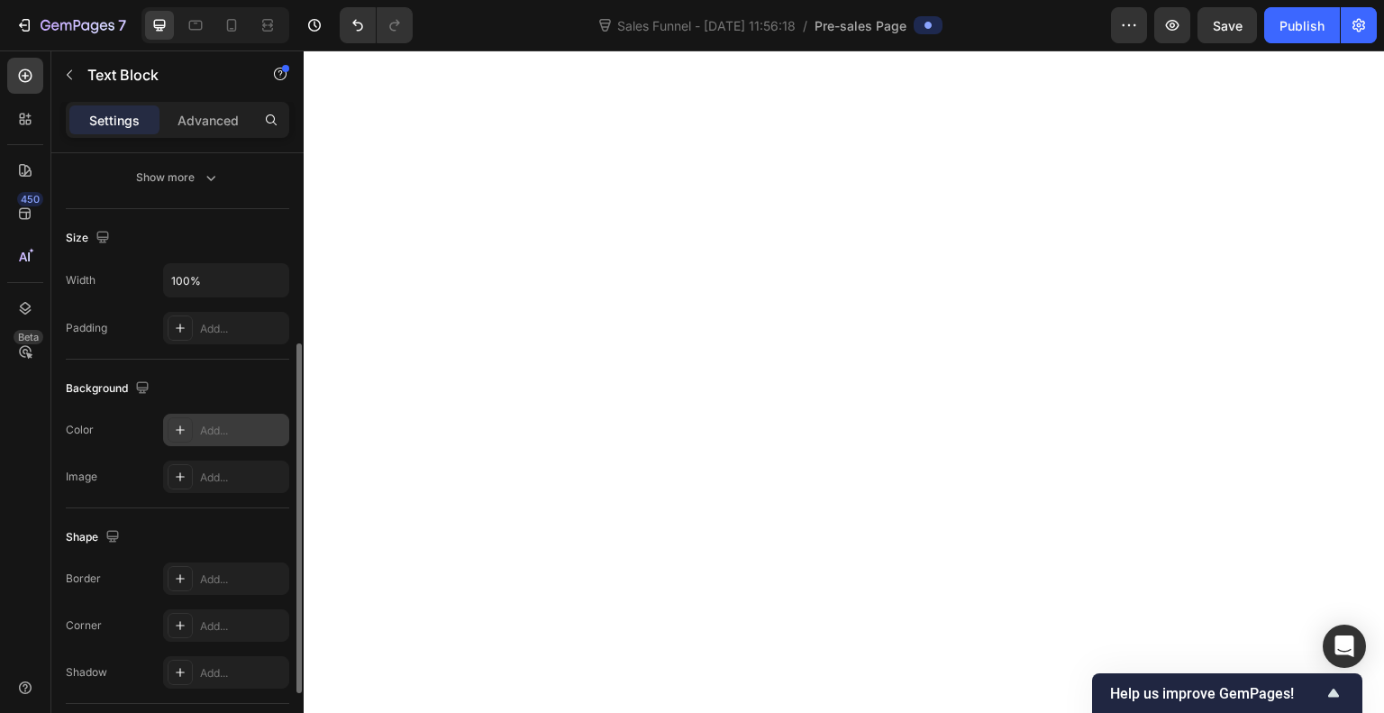
click at [209, 436] on div "Add..." at bounding box center [242, 431] width 85 height 16
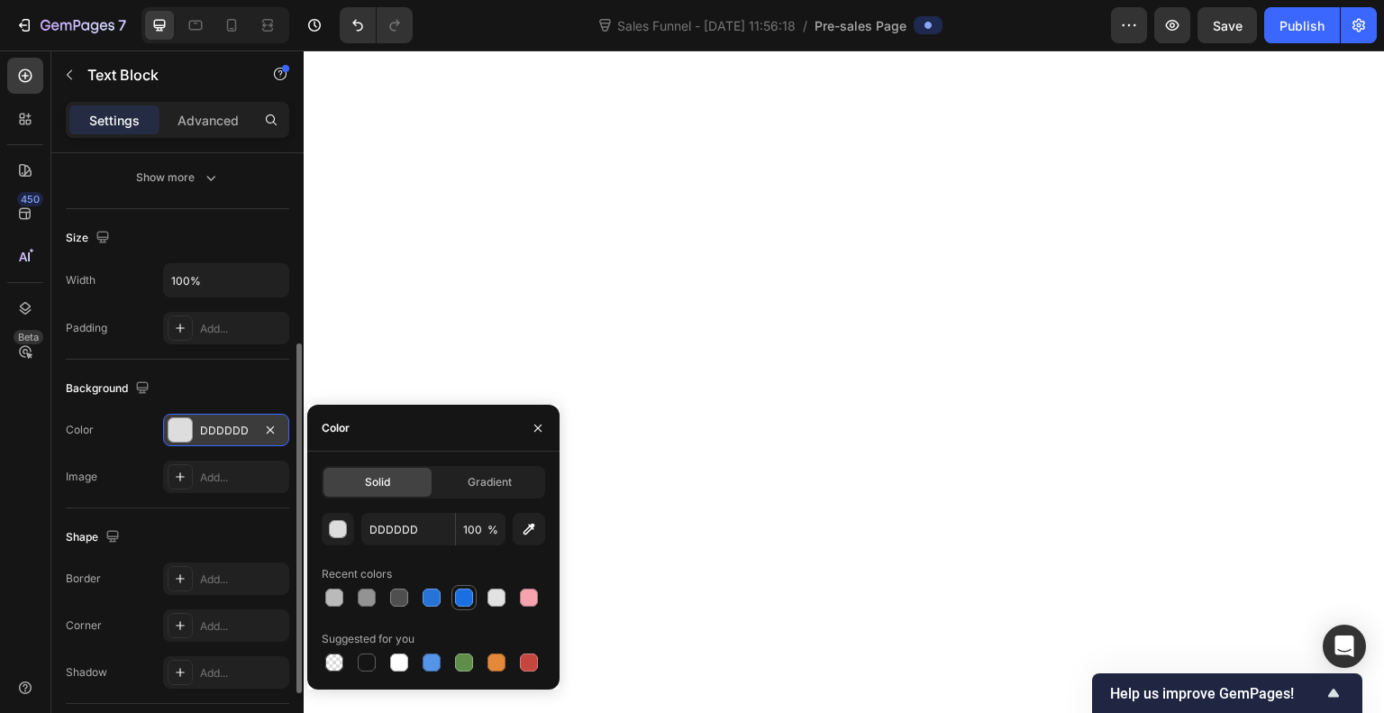
click at [456, 605] on div at bounding box center [464, 598] width 18 height 18
type input "1870E2"
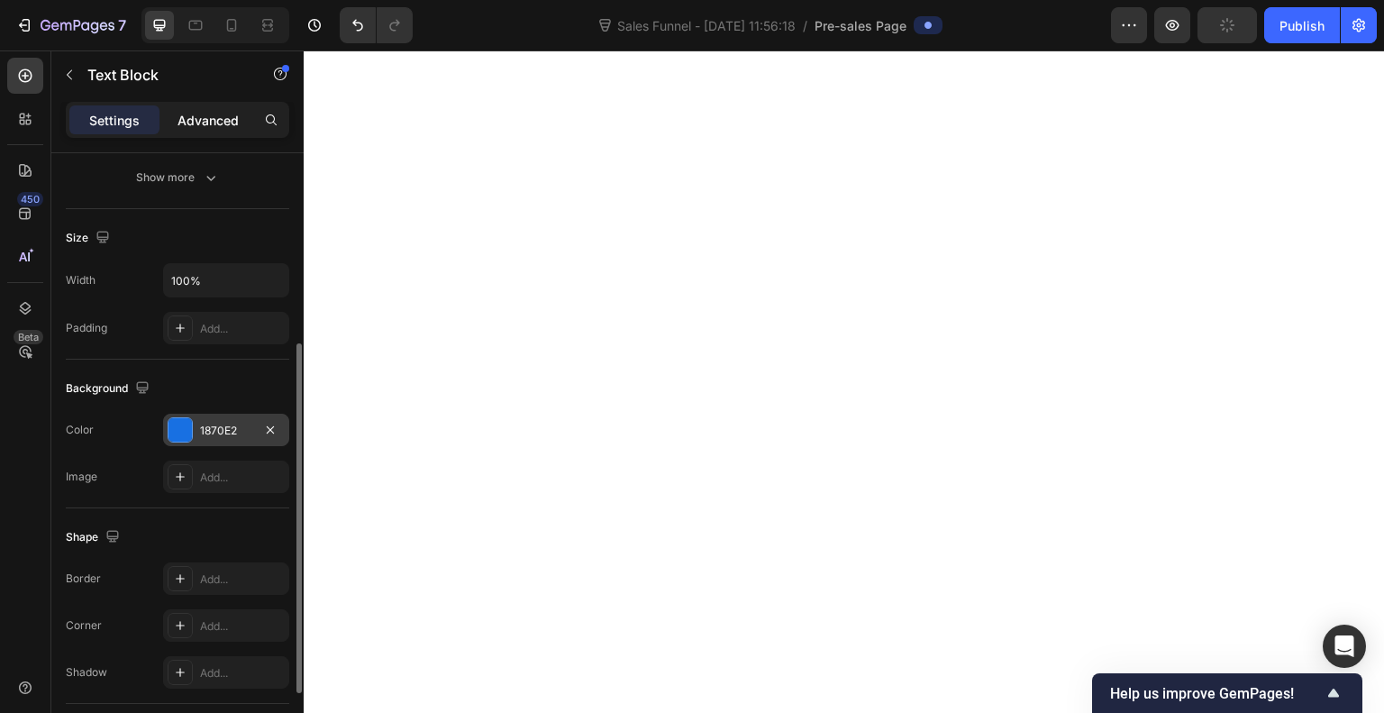
click at [211, 121] on p "Advanced" at bounding box center [208, 120] width 61 height 19
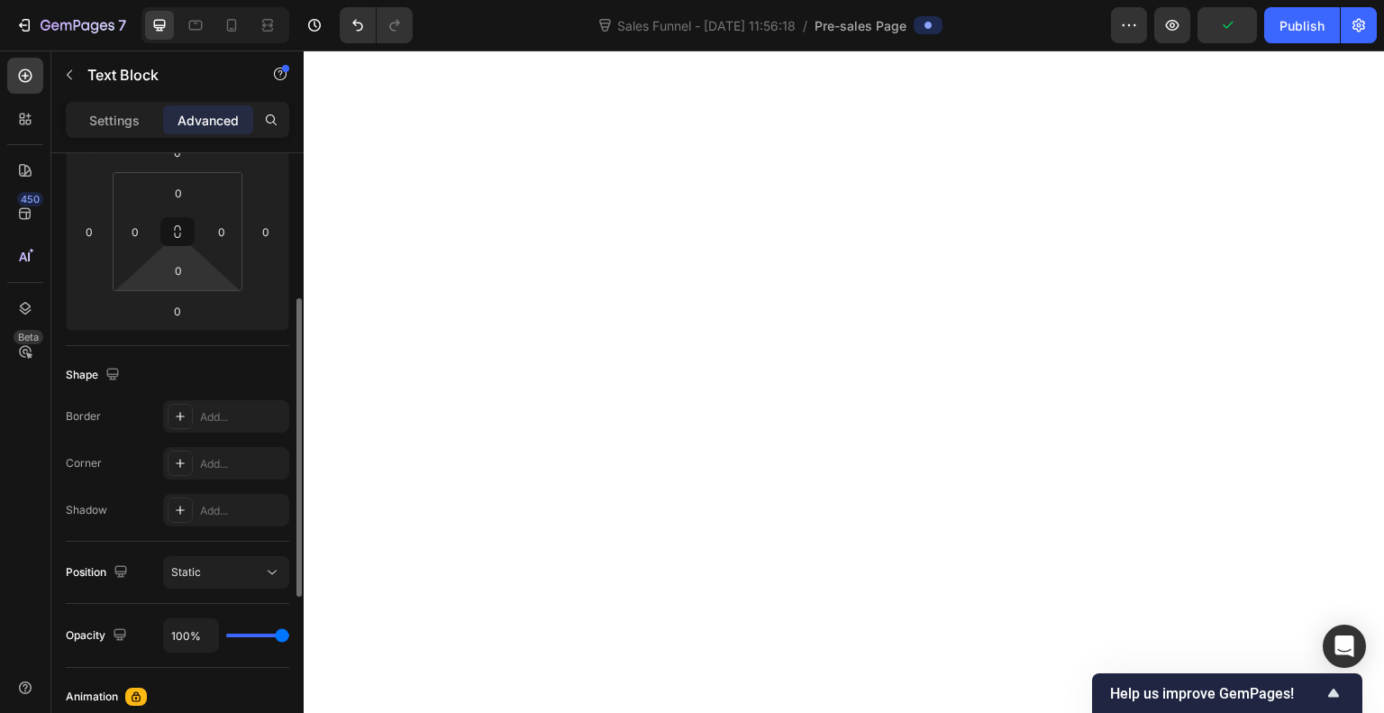
scroll to position [268, 0]
type input "60"
drag, startPoint x: 229, startPoint y: 280, endPoint x: 236, endPoint y: 253, distance: 28.0
click at [236, 0] on html "7 Sales Funnel - [DATE] 11:56:18 / Pre-sales Page Preview Save Publish 450 Beta…" at bounding box center [692, 0] width 1384 height 0
type input "4"
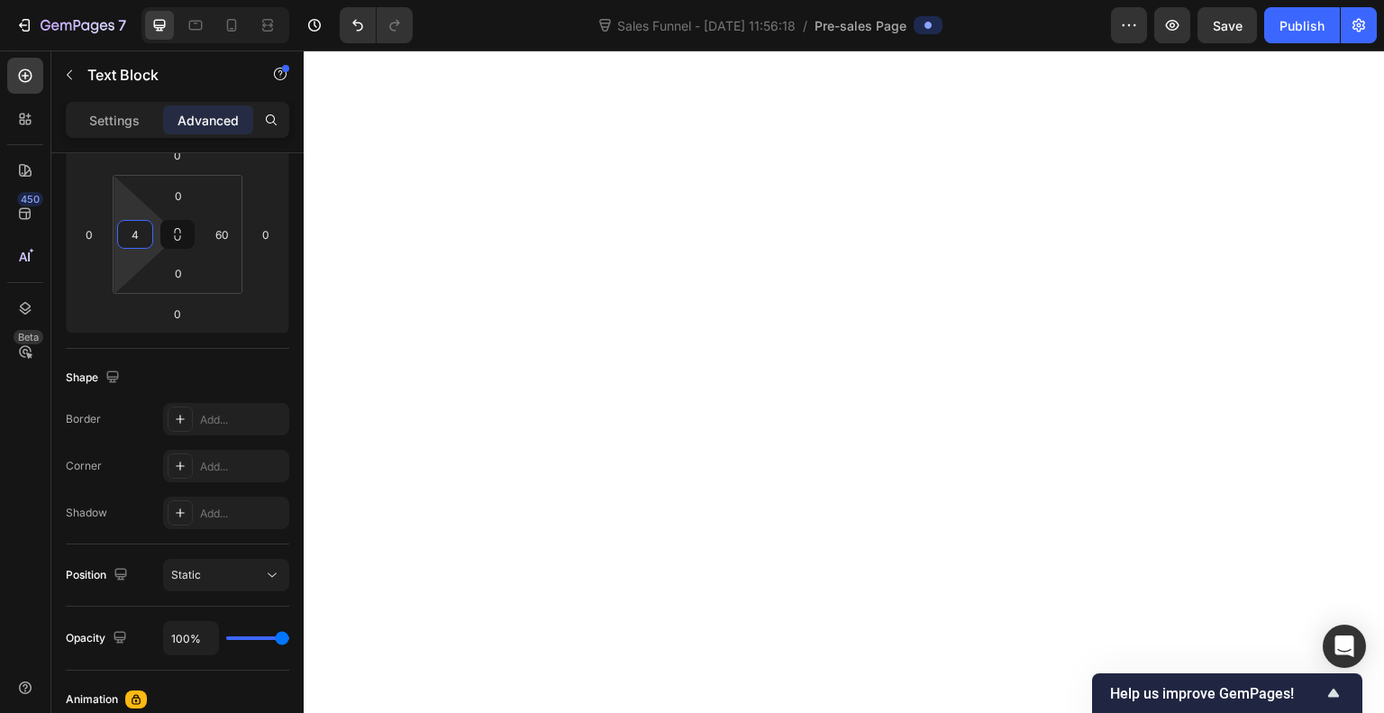
click at [133, 0] on html "7 Sales Funnel - [DATE] 11:56:18 / Pre-sales Page Preview Save Publish 450 Beta…" at bounding box center [692, 0] width 1384 height 0
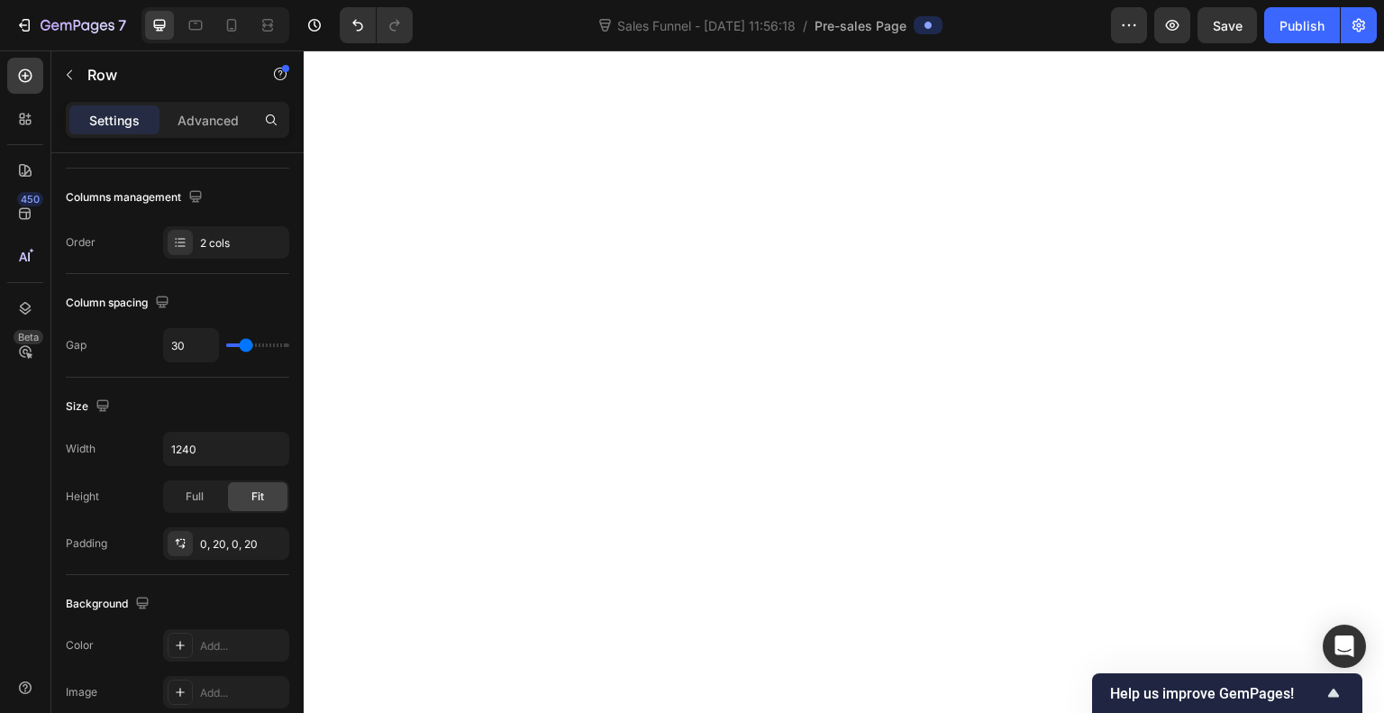
scroll to position [0, 0]
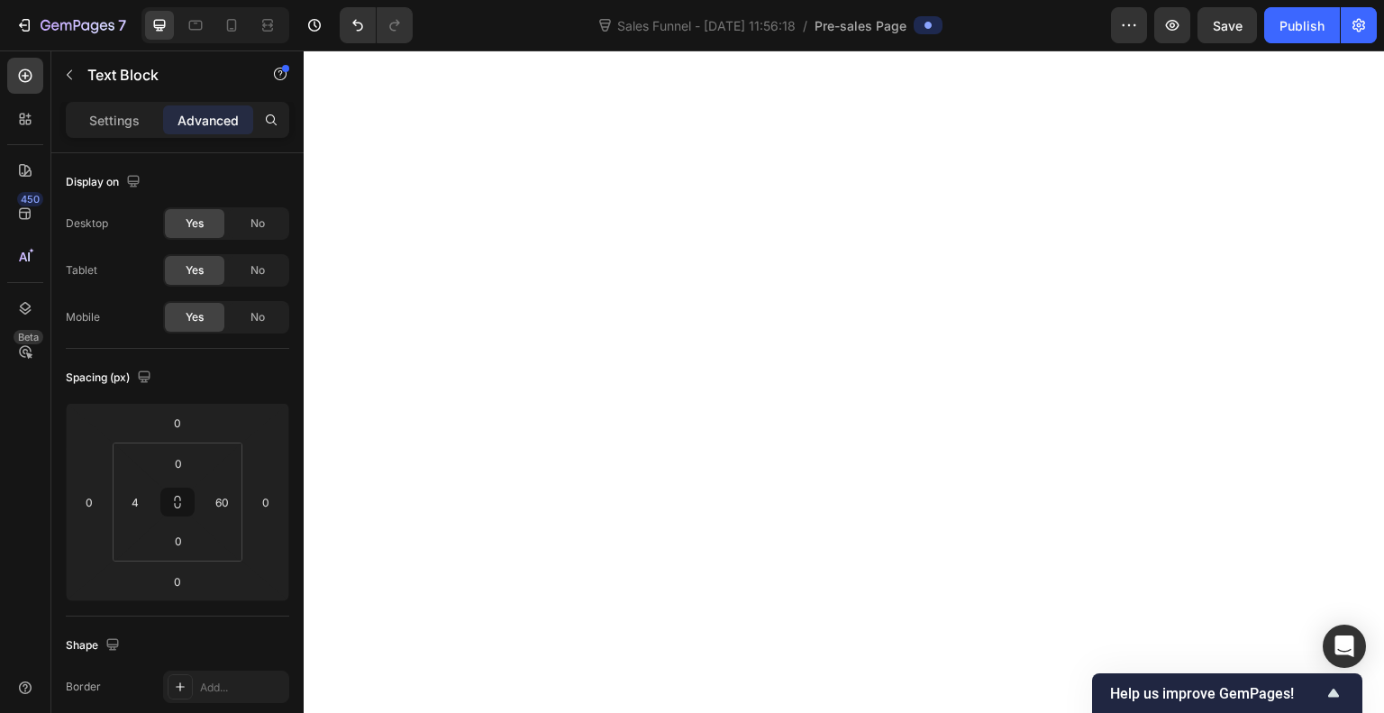
click at [123, 107] on div "Settings" at bounding box center [114, 119] width 90 height 29
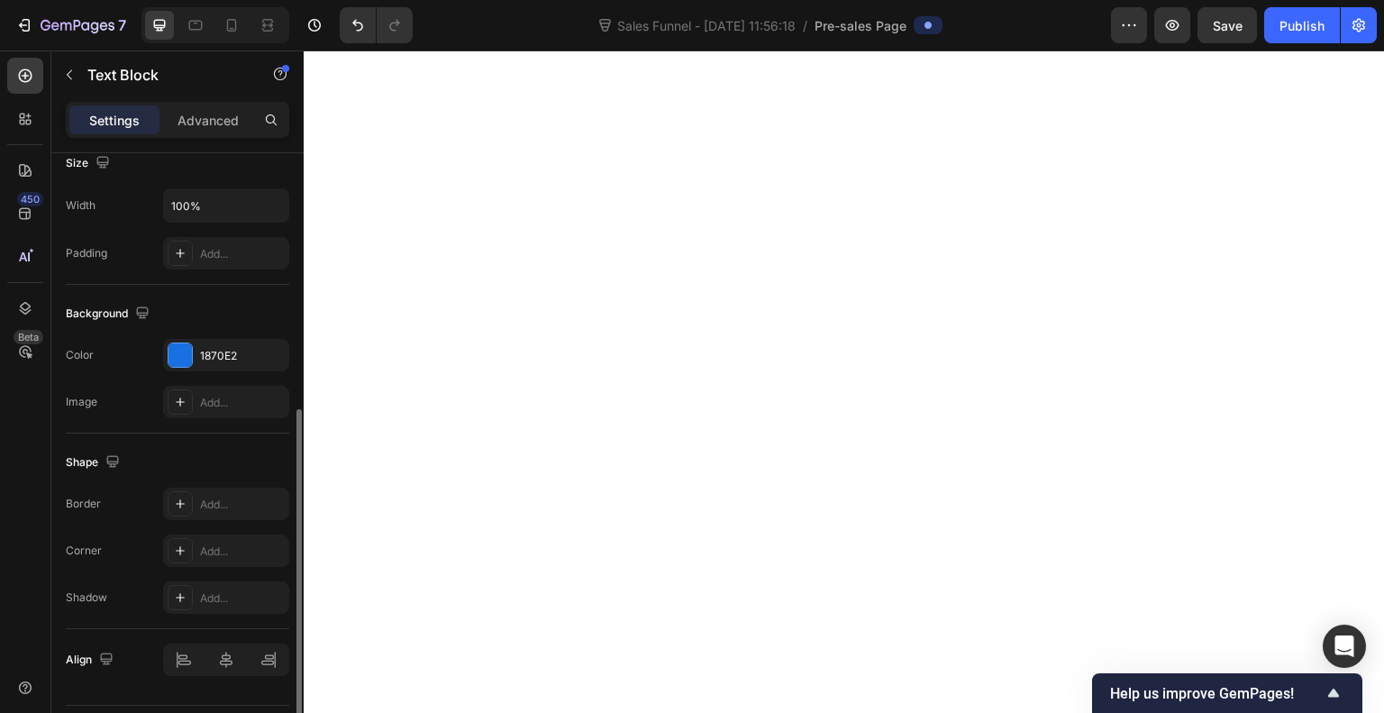
scroll to position [406, 0]
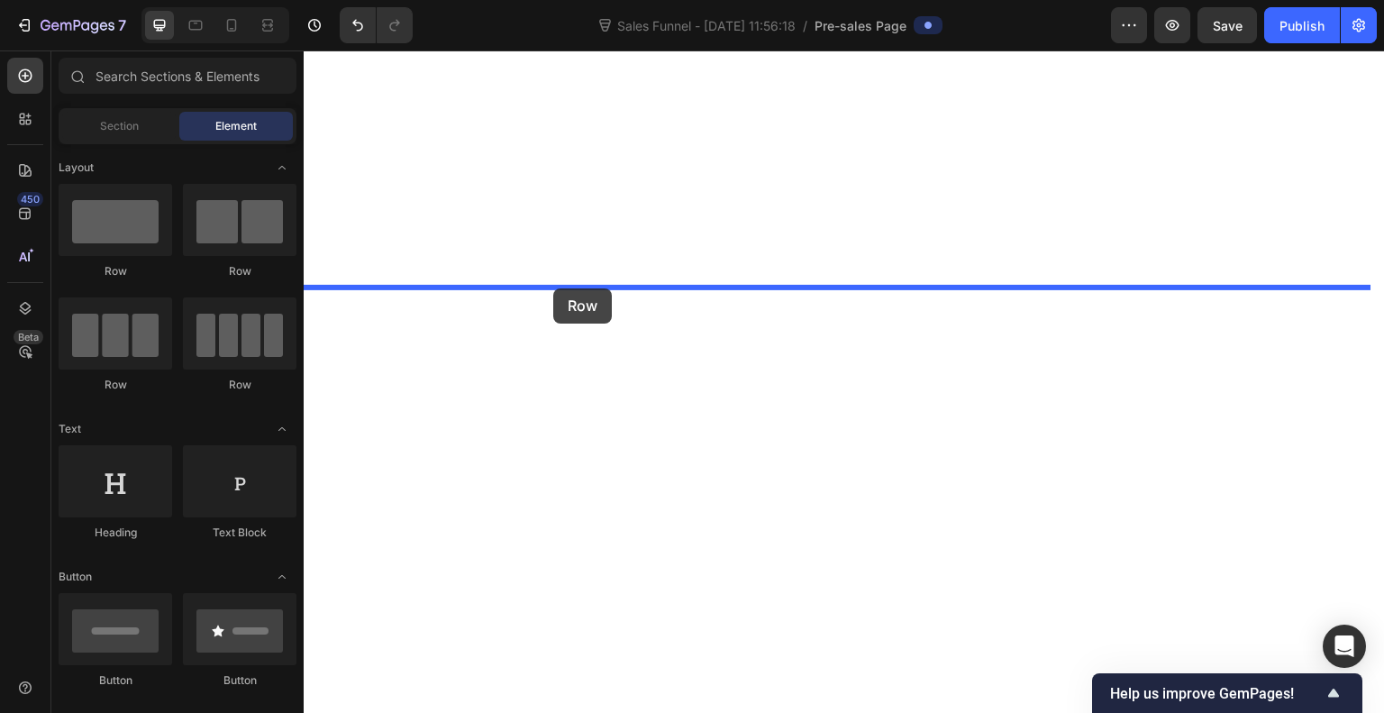
drag, startPoint x: 438, startPoint y: 288, endPoint x: 553, endPoint y: 288, distance: 115.4
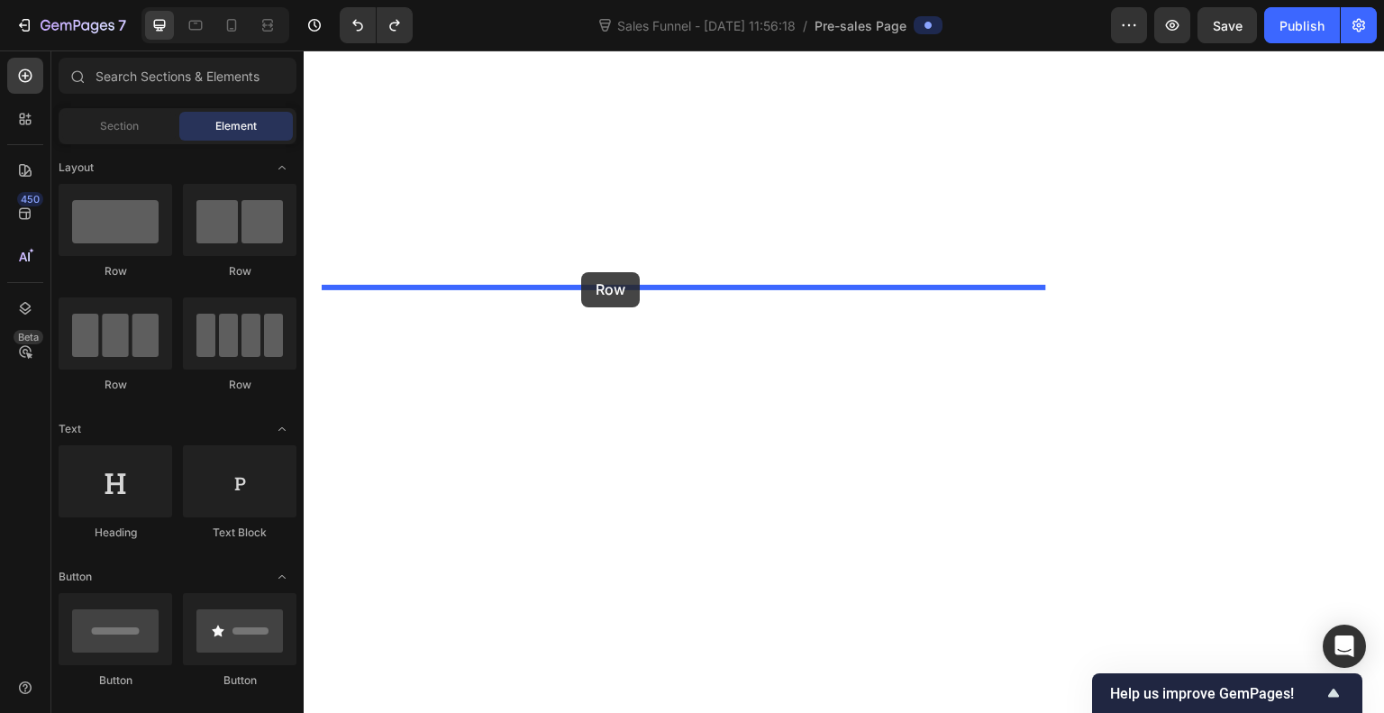
drag, startPoint x: 423, startPoint y: 260, endPoint x: 581, endPoint y: 273, distance: 159.1
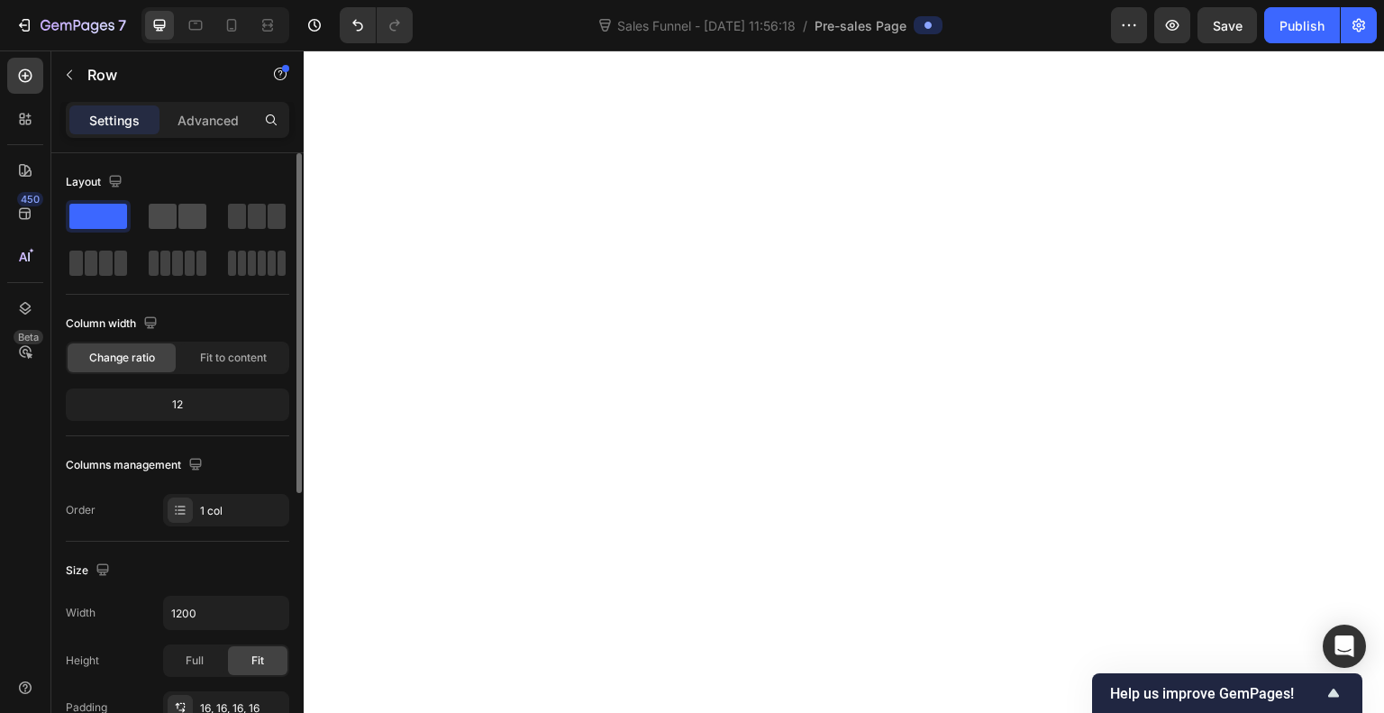
click at [171, 214] on span at bounding box center [163, 216] width 28 height 25
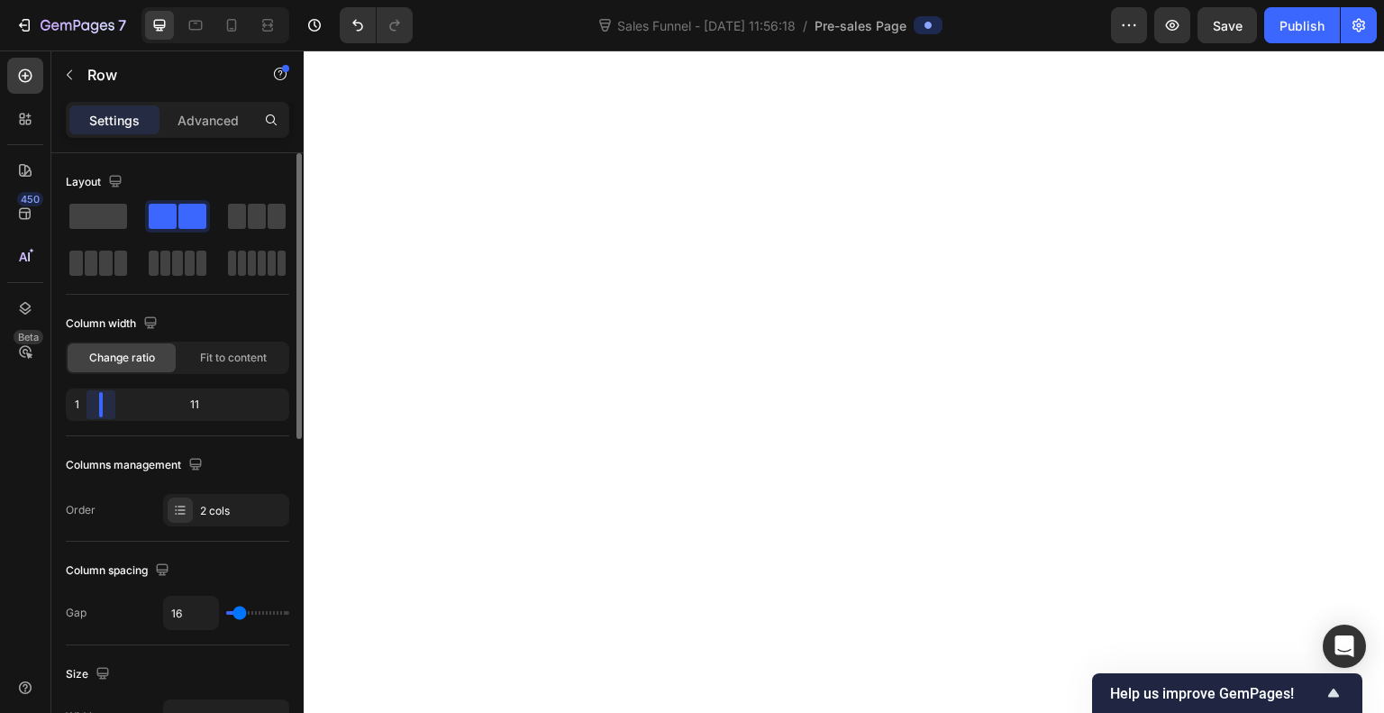
drag, startPoint x: 181, startPoint y: 405, endPoint x: 56, endPoint y: 414, distance: 125.6
drag, startPoint x: 103, startPoint y: 401, endPoint x: 67, endPoint y: 412, distance: 37.6
click at [67, 412] on div "1 11" at bounding box center [178, 404] width 224 height 32
click at [27, 87] on div at bounding box center [25, 76] width 36 height 36
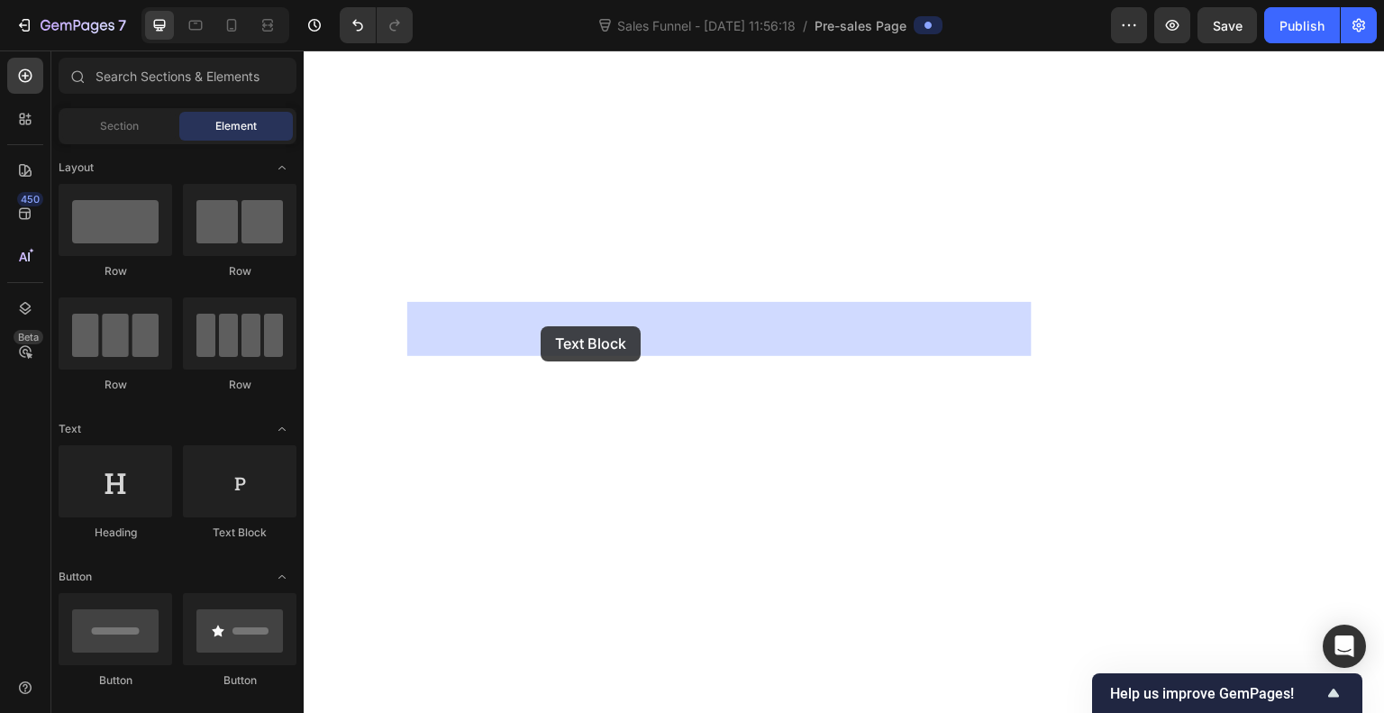
drag, startPoint x: 524, startPoint y: 536, endPoint x: 541, endPoint y: 326, distance: 210.7
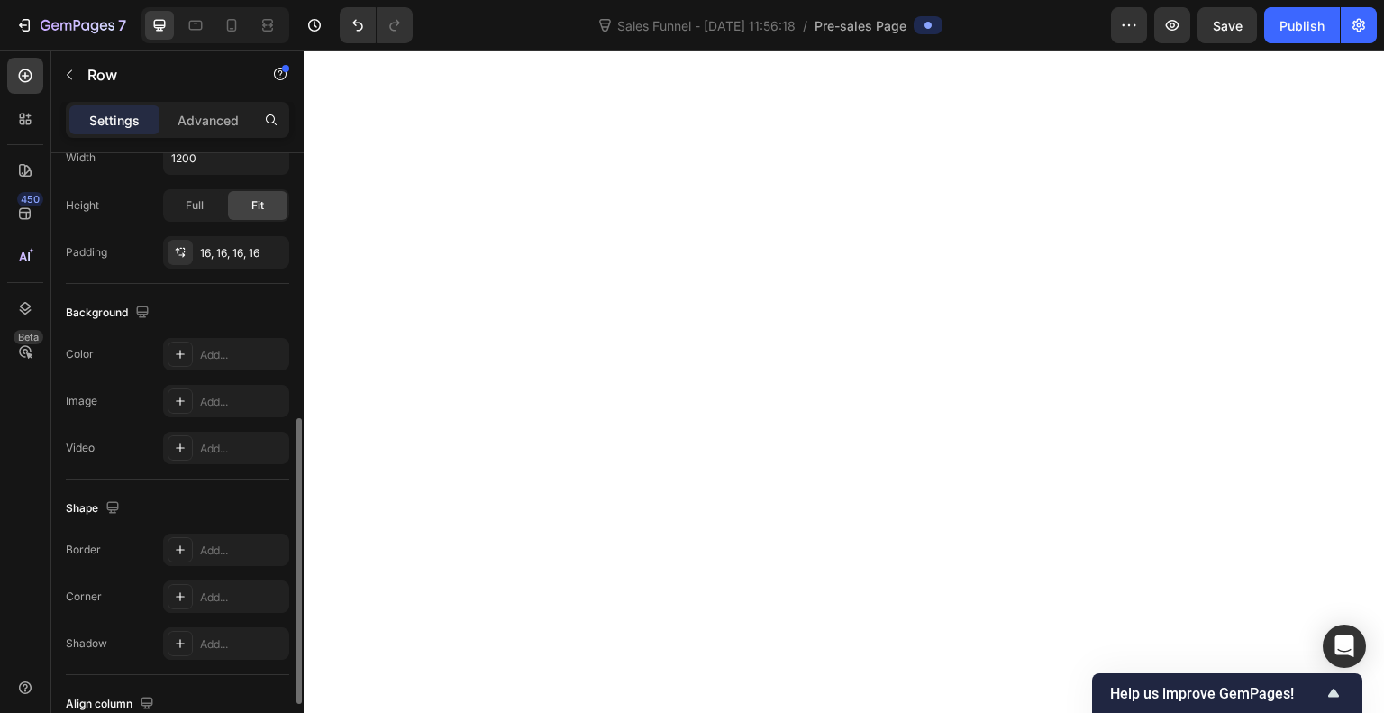
scroll to position [561, 0]
click at [188, 346] on div at bounding box center [180, 352] width 25 height 25
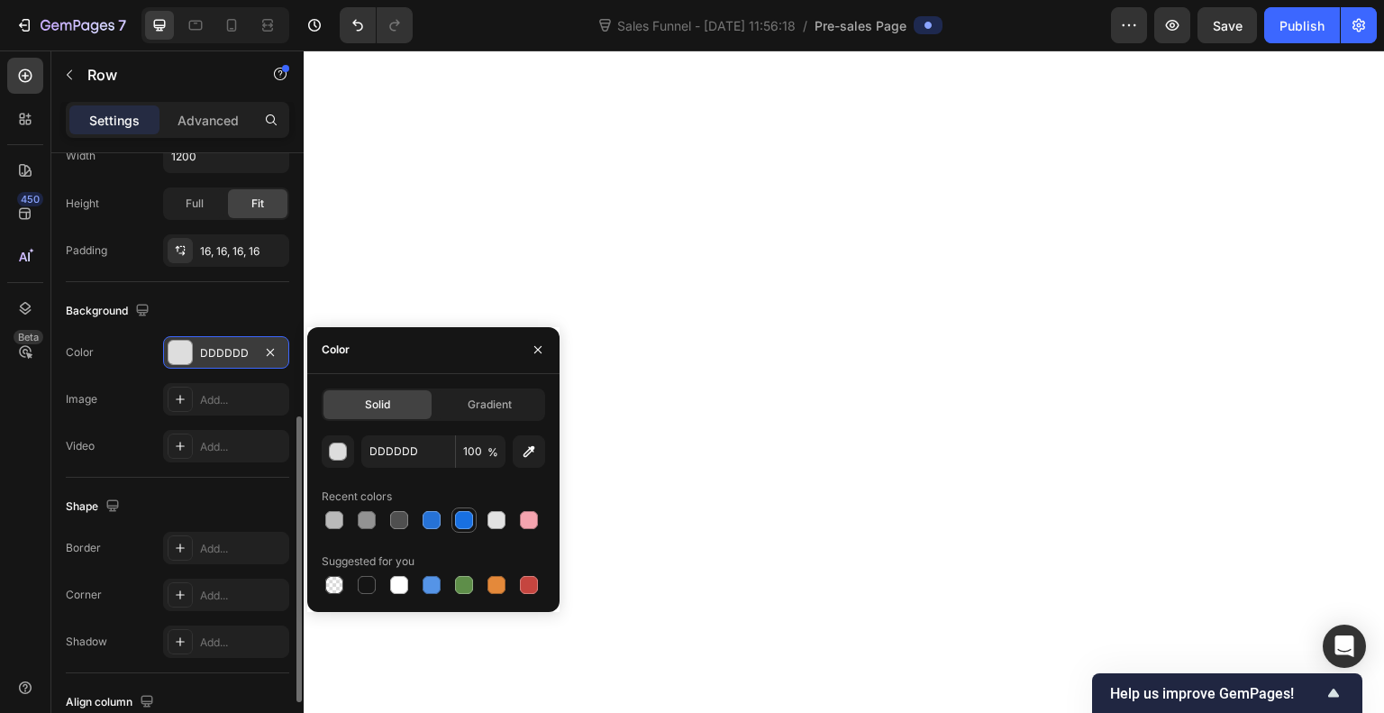
click at [458, 515] on div at bounding box center [464, 520] width 18 height 18
type input "1870E2"
click at [539, 349] on icon "button" at bounding box center [537, 349] width 7 height 7
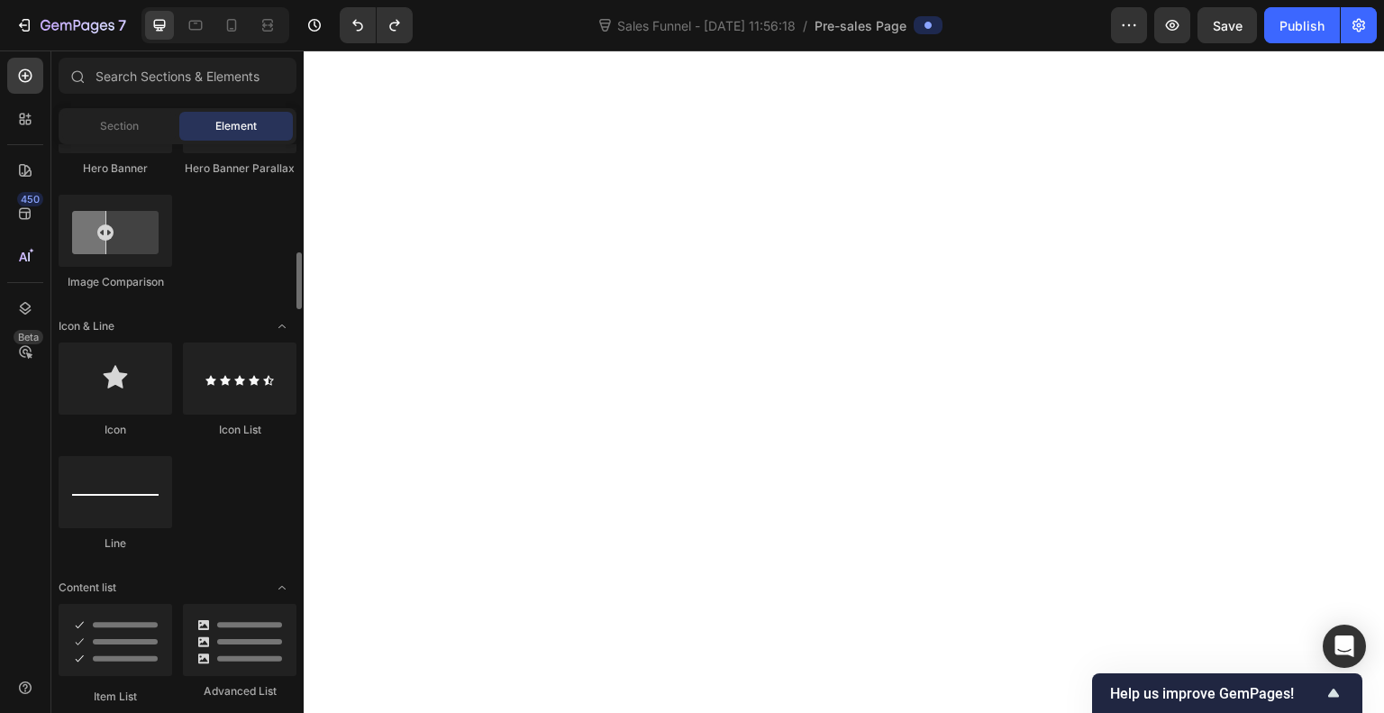
scroll to position [1008, 0]
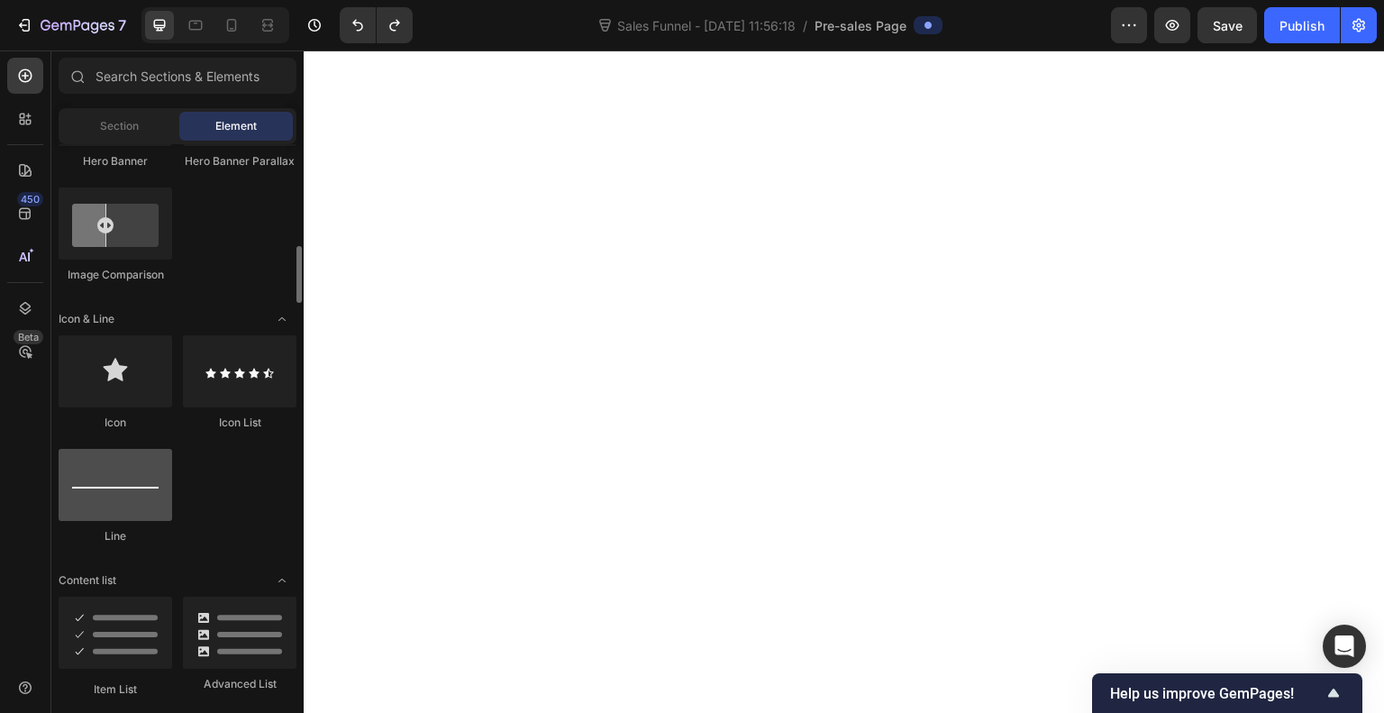
click at [118, 499] on div at bounding box center [116, 485] width 114 height 72
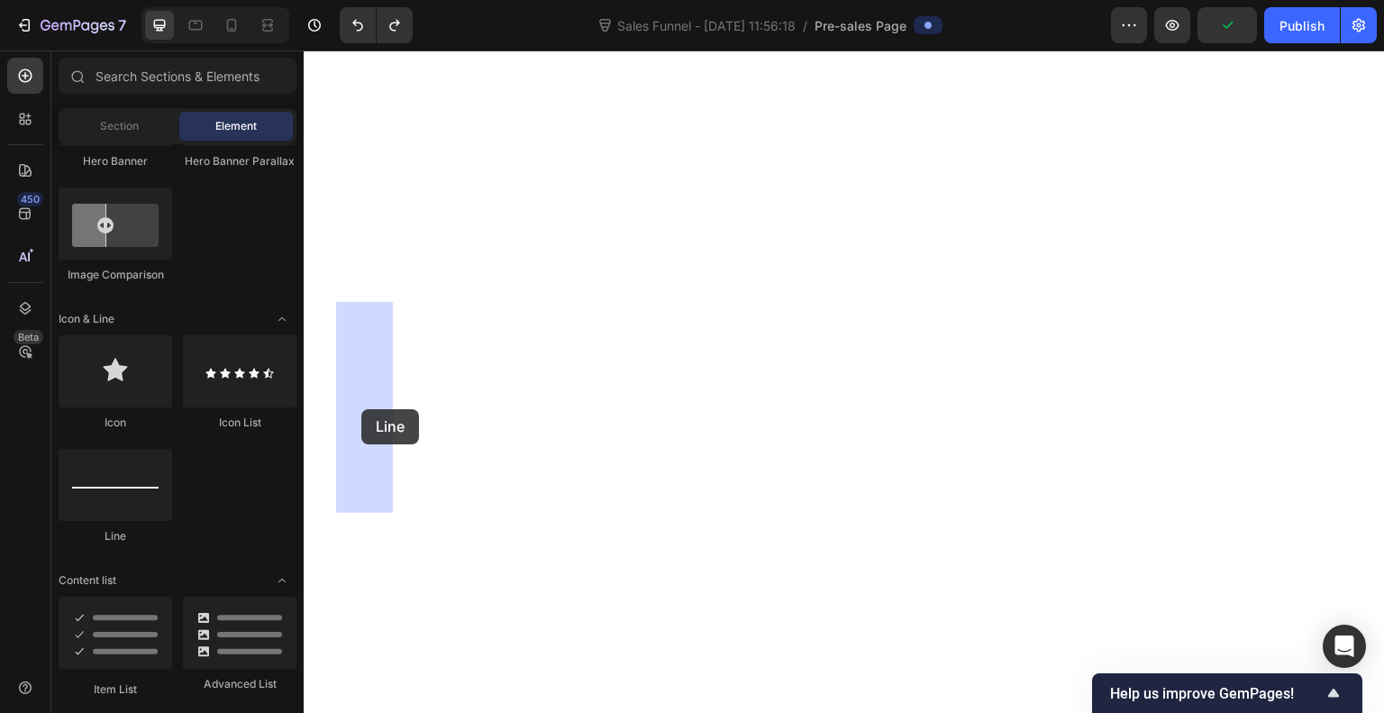
drag, startPoint x: 422, startPoint y: 550, endPoint x: 361, endPoint y: 410, distance: 152.2
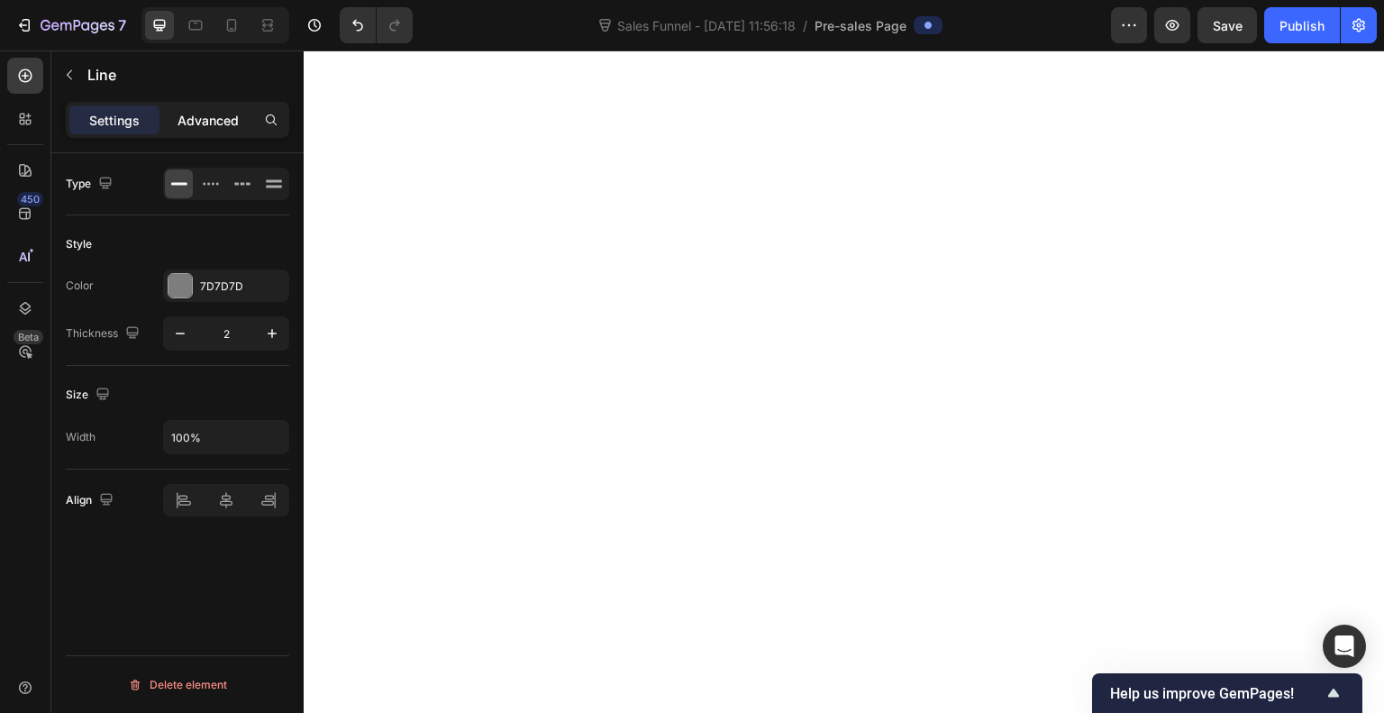
click at [212, 114] on p "Advanced" at bounding box center [208, 120] width 61 height 19
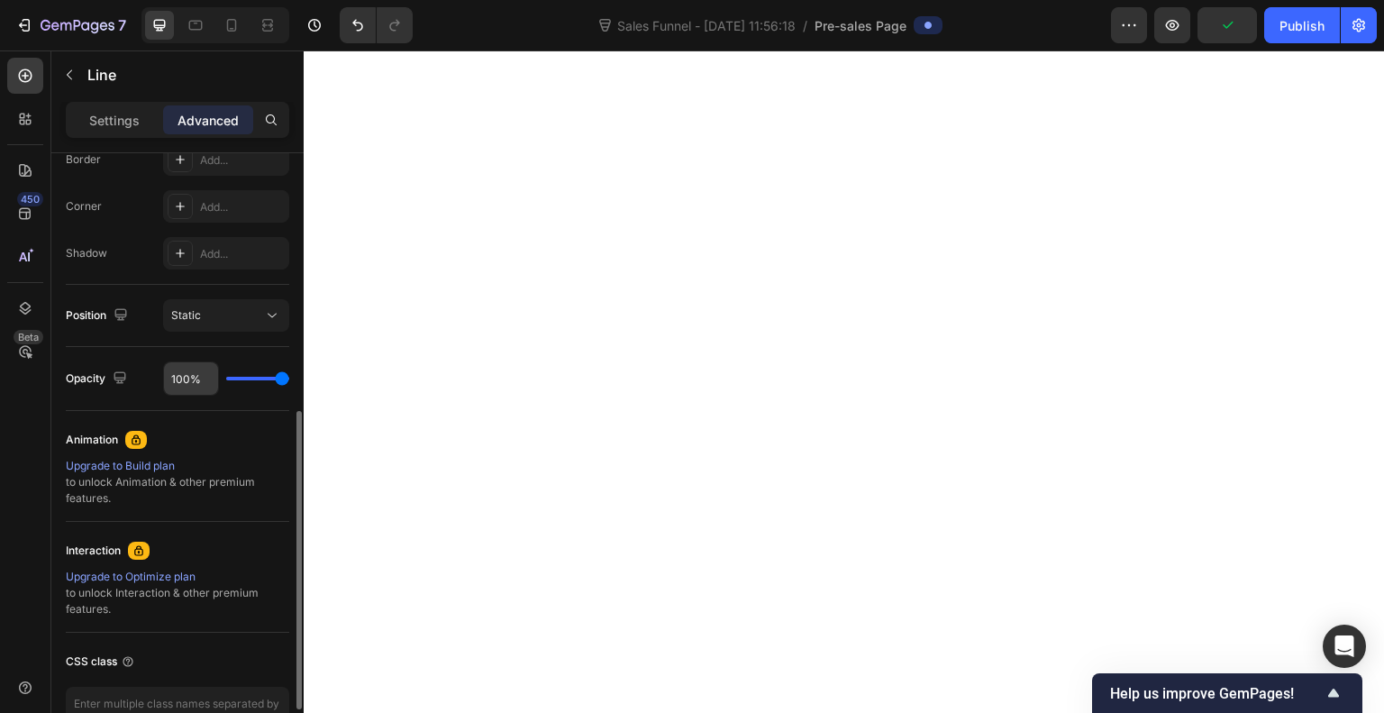
scroll to position [534, 0]
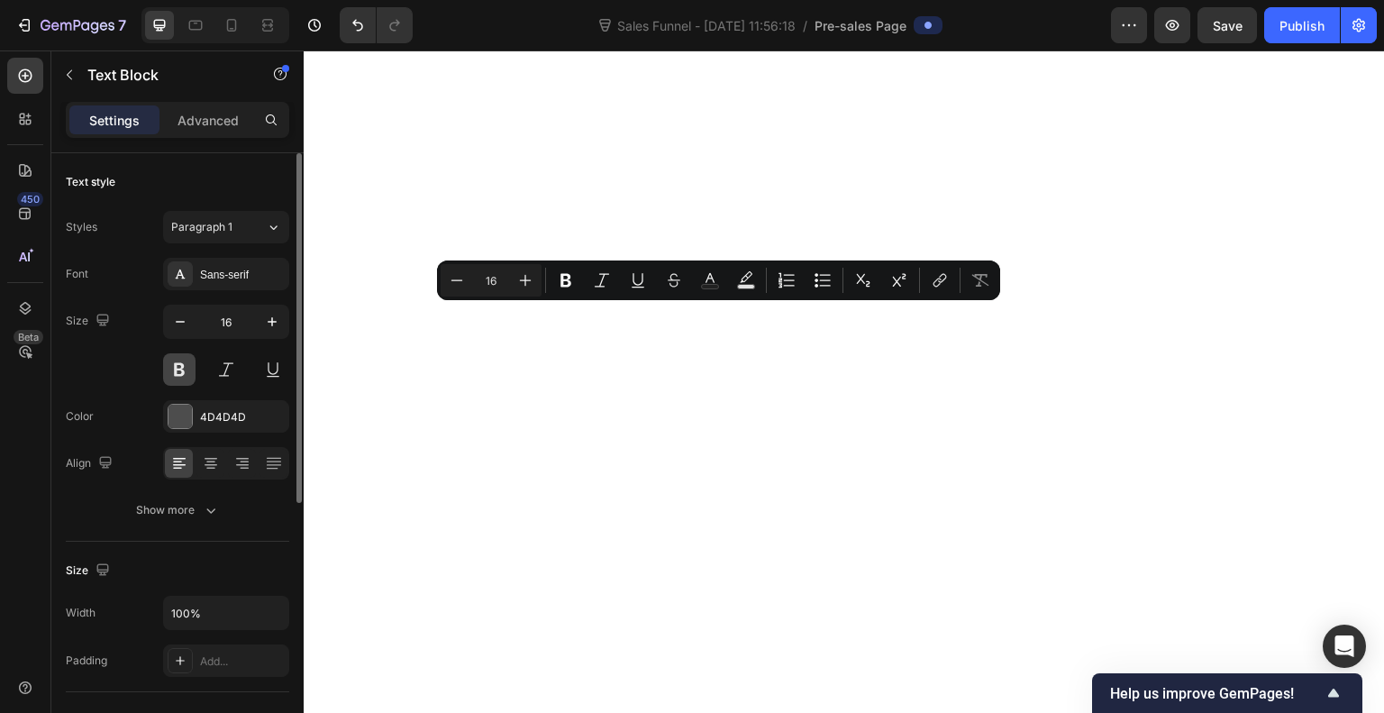
click at [186, 376] on button at bounding box center [179, 369] width 32 height 32
